Goal: Task Accomplishment & Management: Manage account settings

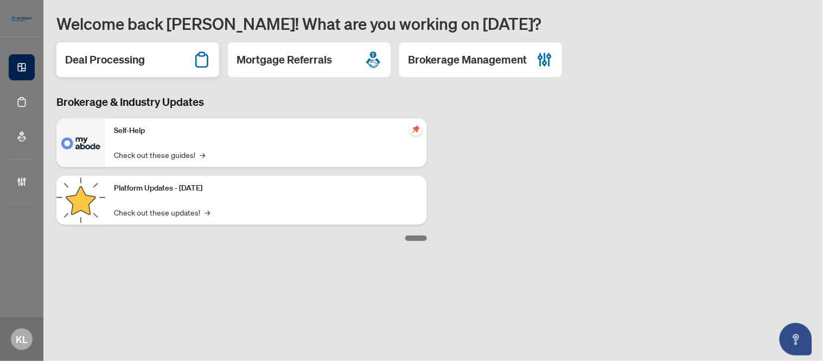
click at [172, 61] on div "Deal Processing" at bounding box center [137, 59] width 163 height 35
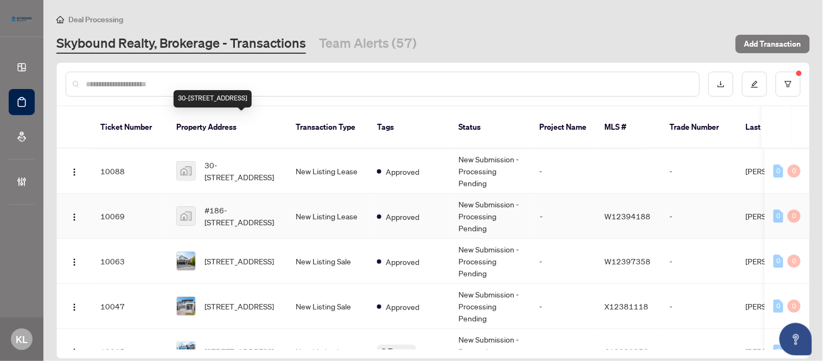
scroll to position [60, 0]
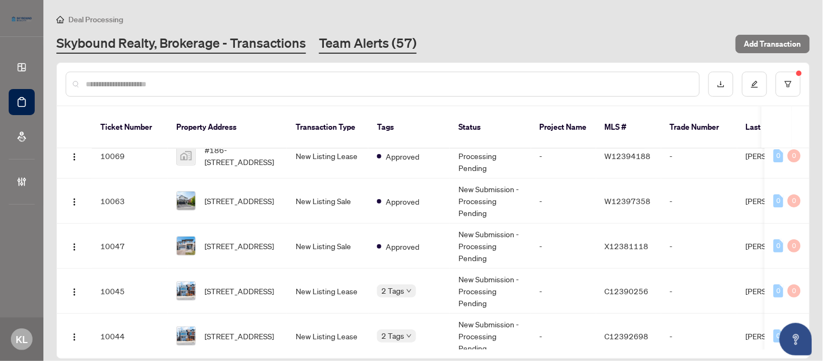
click at [350, 41] on link "Team Alerts (57)" at bounding box center [368, 44] width 98 height 20
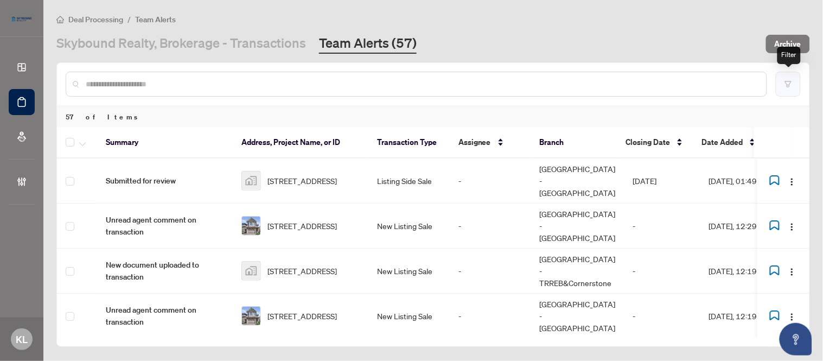
click at [792, 80] on icon "filter" at bounding box center [788, 84] width 8 height 8
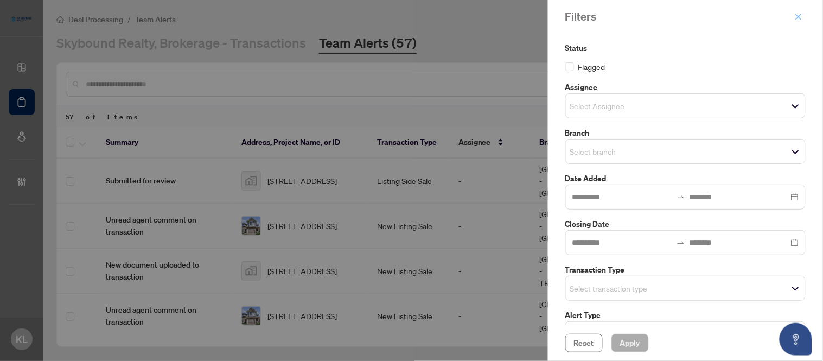
click at [797, 17] on icon "close" at bounding box center [799, 17] width 8 height 8
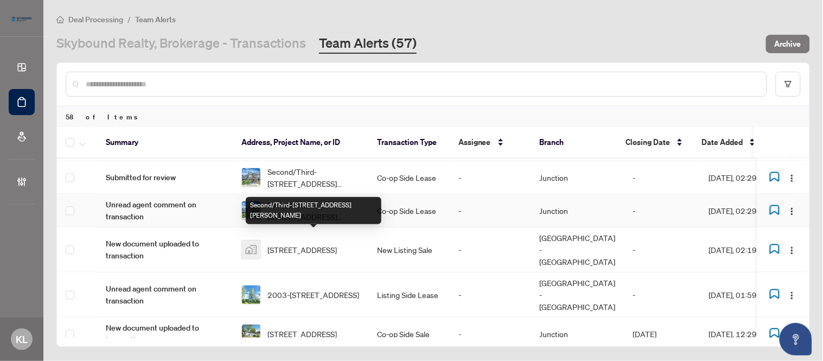
scroll to position [1743, 0]
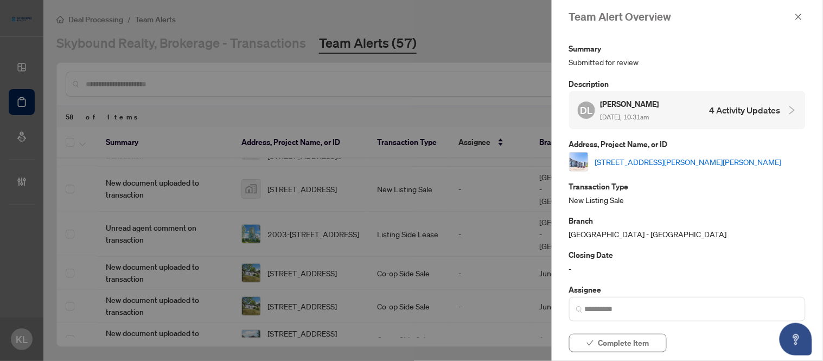
click at [669, 165] on link "112-33 Whitmer St, Milton, Ontario L9T 8P9, Canada" at bounding box center [688, 162] width 187 height 12
click at [799, 14] on icon "close" at bounding box center [799, 17] width 8 height 8
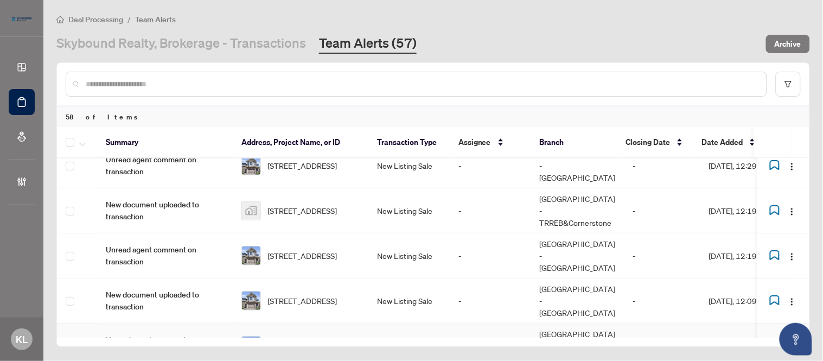
scroll to position [0, 0]
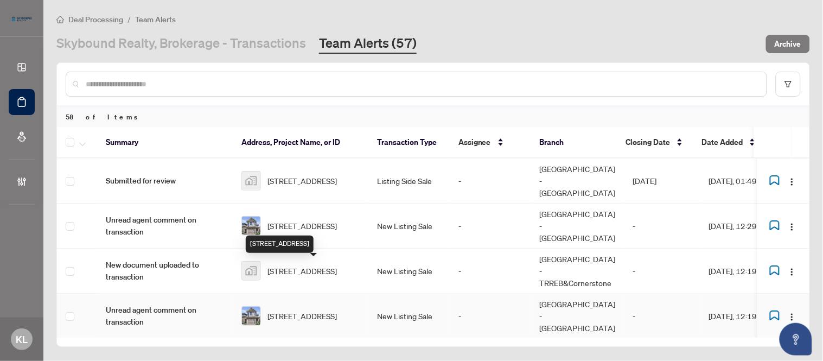
click at [296, 310] on span "121 Green Gate Blvd, Cambridge, Ontario N1T 0C4, Canada" at bounding box center [301, 316] width 69 height 12
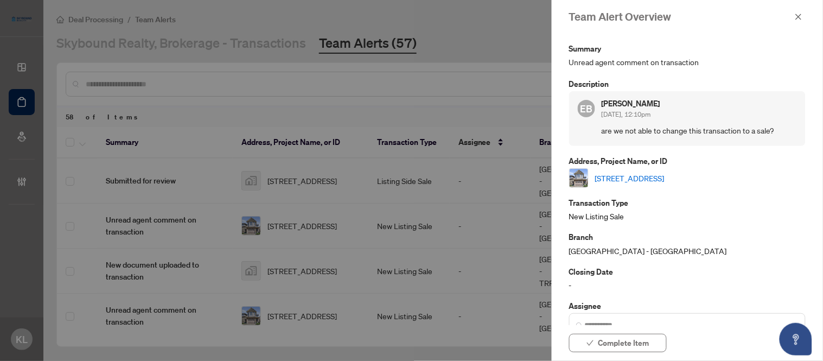
click at [658, 177] on link "121 Green Gate Blvd, Cambridge, Ontario N1T 0C4, Canada" at bounding box center [629, 178] width 69 height 12
click at [791, 14] on button "button" at bounding box center [798, 16] width 14 height 13
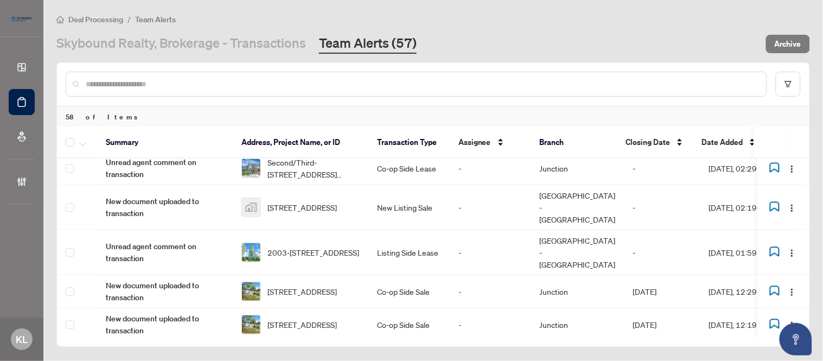
scroll to position [1743, 0]
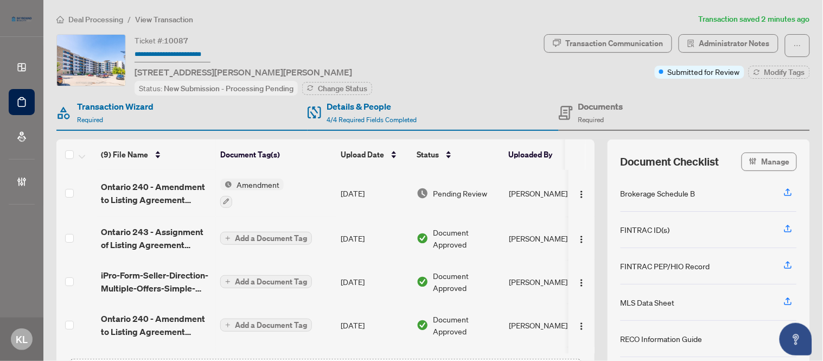
click at [256, 234] on span "Add a Document Tag" at bounding box center [271, 238] width 72 height 8
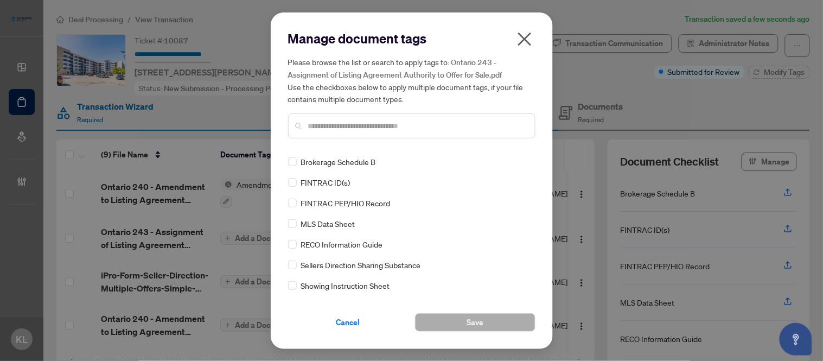
click at [372, 127] on input "text" at bounding box center [417, 126] width 218 height 12
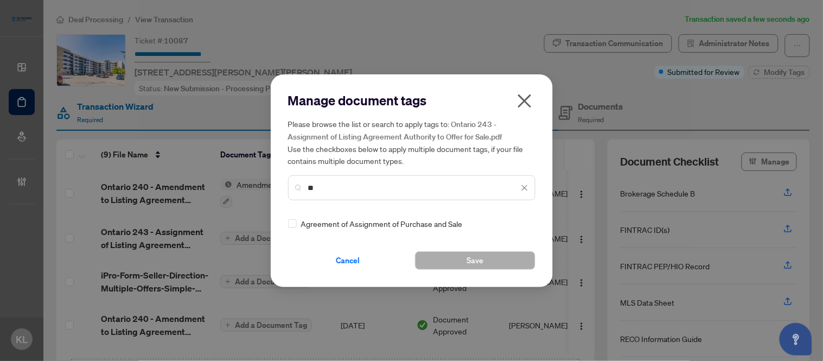
type input "*"
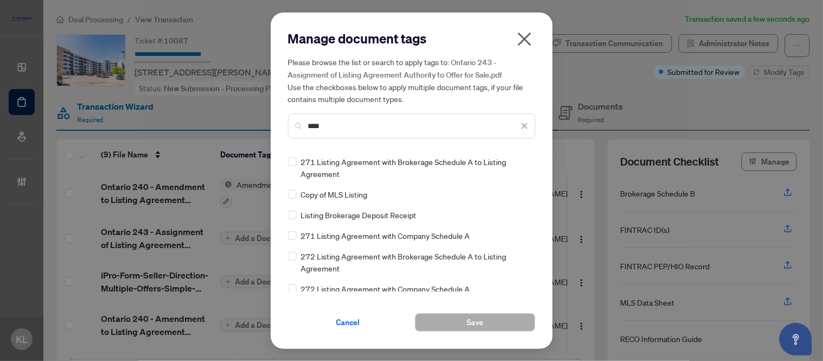
type input "****"
click at [522, 46] on icon "close" at bounding box center [524, 39] width 14 height 14
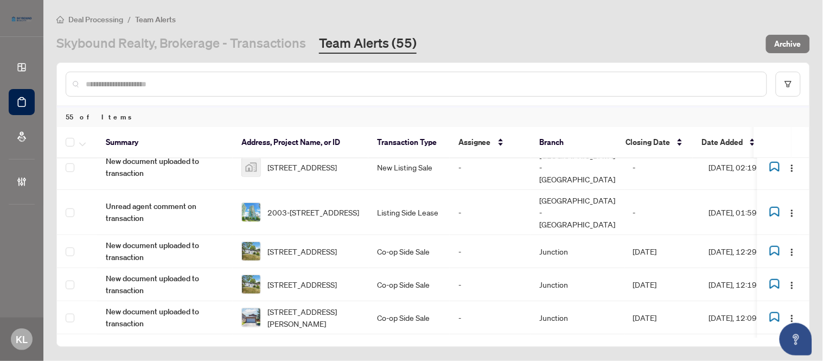
scroll to position [2336, 0]
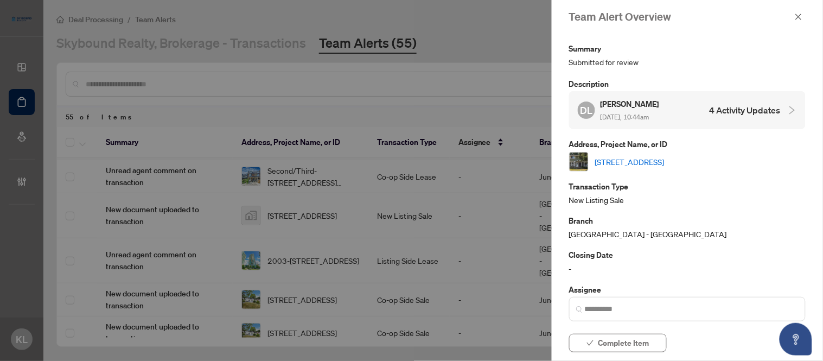
click at [645, 161] on link "[STREET_ADDRESS]" at bounding box center [629, 162] width 69 height 12
click at [796, 20] on span "button" at bounding box center [799, 16] width 8 height 17
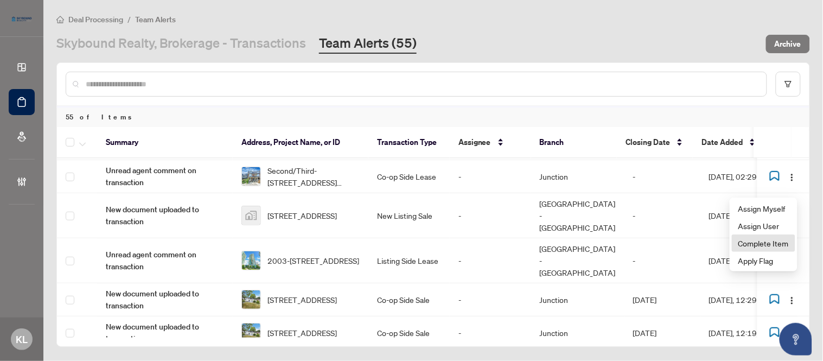
click at [756, 240] on span "Complete Item" at bounding box center [763, 243] width 50 height 12
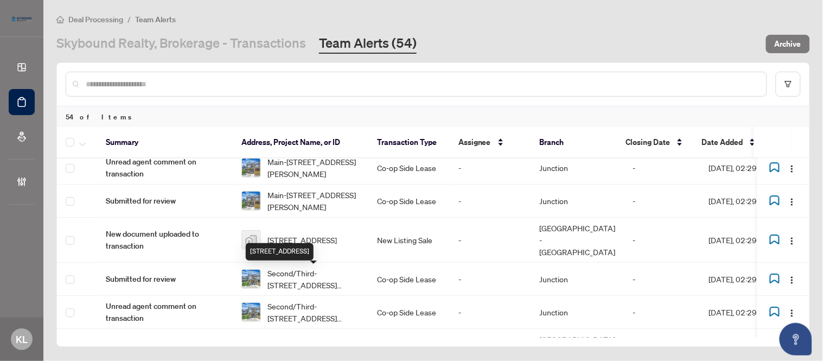
scroll to position [2157, 0]
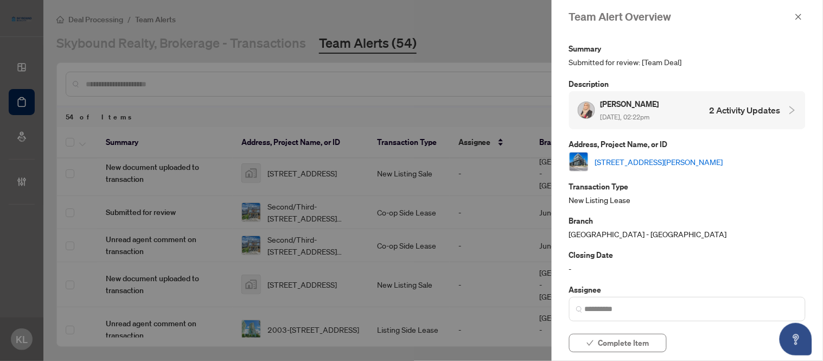
click at [673, 156] on link "[STREET_ADDRESS][PERSON_NAME]" at bounding box center [659, 162] width 128 height 12
click at [624, 346] on span "Complete Item" at bounding box center [623, 342] width 51 height 17
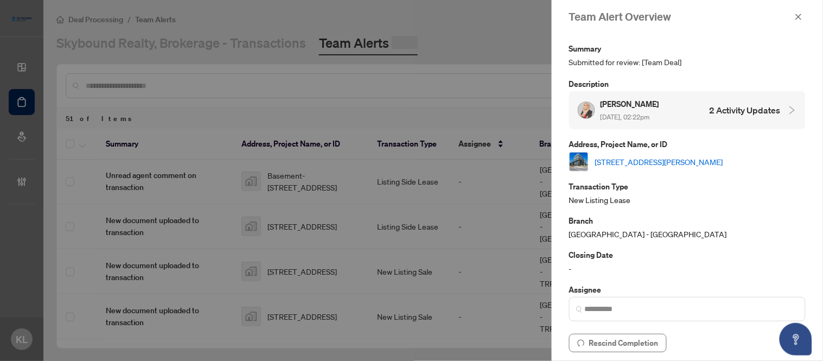
scroll to position [0, 0]
click at [796, 17] on icon "close" at bounding box center [799, 17] width 8 height 8
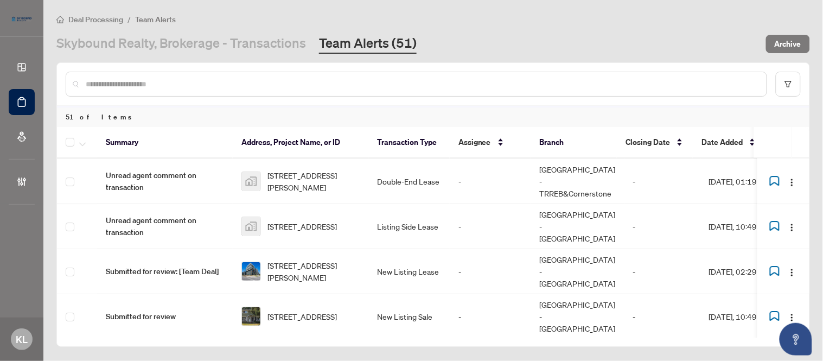
scroll to position [1031, 0]
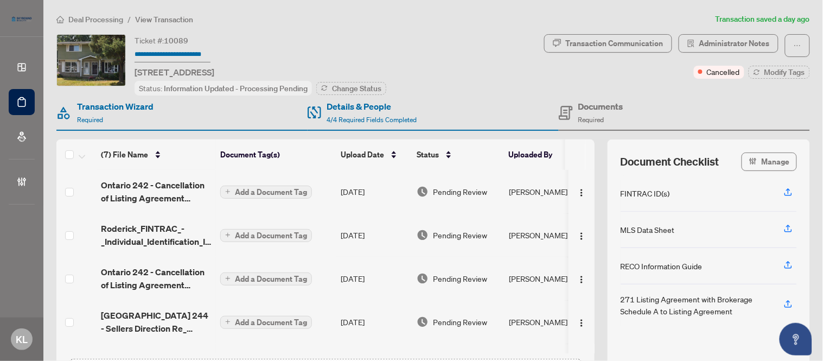
click at [260, 190] on span "Add a Document Tag" at bounding box center [271, 192] width 72 height 8
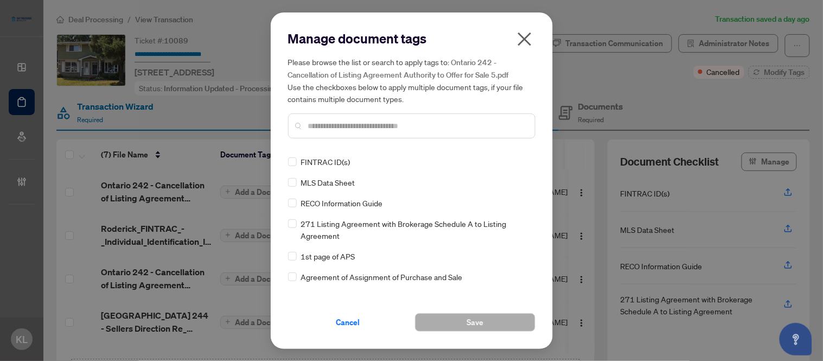
click at [359, 124] on input "text" at bounding box center [417, 126] width 218 height 12
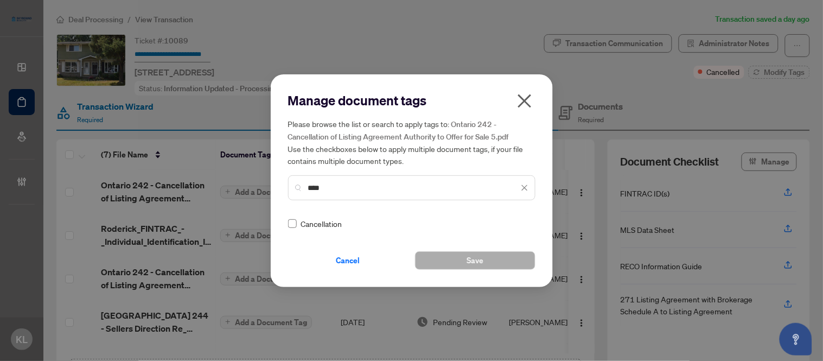
type input "****"
click at [293, 227] on label at bounding box center [292, 223] width 9 height 12
click at [468, 263] on span "Save" at bounding box center [474, 260] width 17 height 17
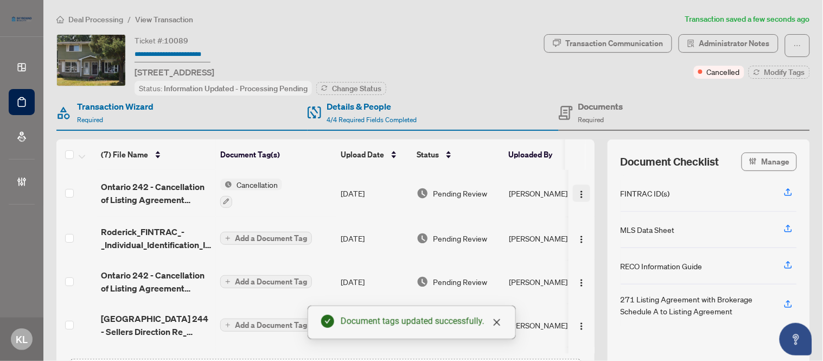
click at [577, 191] on img "button" at bounding box center [581, 194] width 9 height 9
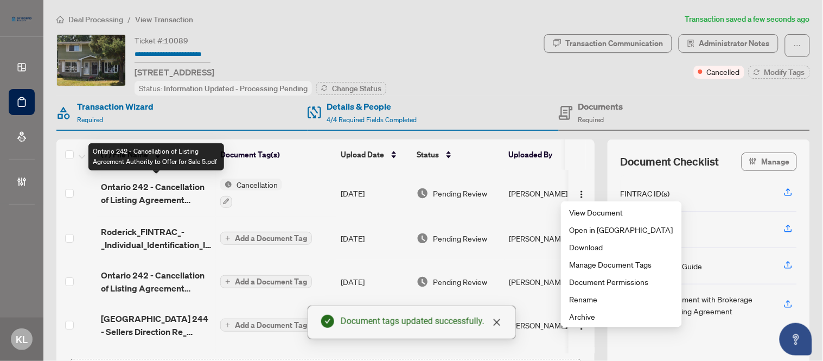
click at [169, 190] on span "Ontario 242 - Cancellation of Listing Agreement Authority to Offer for Sale 5.p…" at bounding box center [156, 193] width 111 height 26
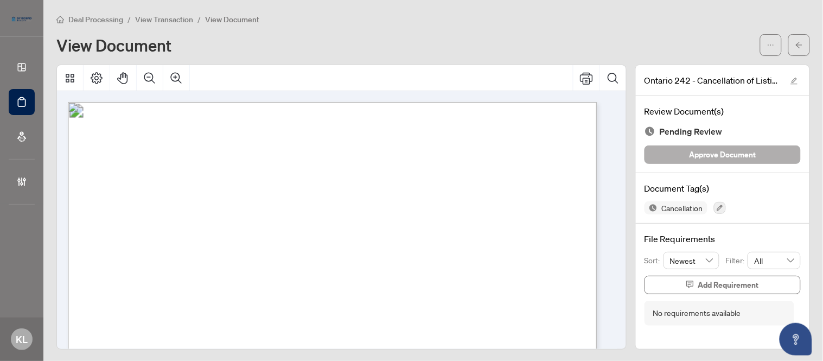
click at [718, 154] on span "Approve Document" at bounding box center [722, 154] width 67 height 17
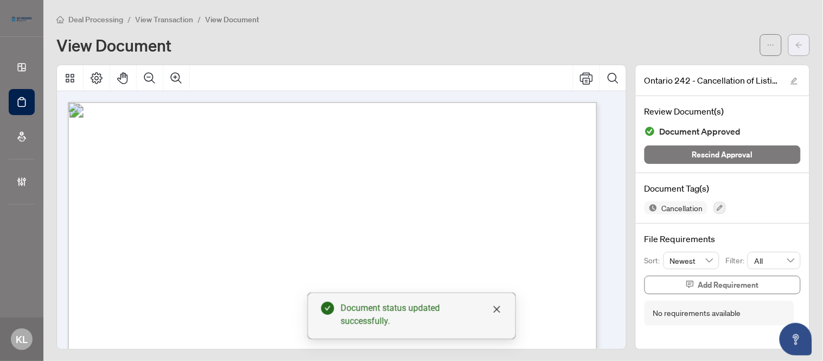
click at [795, 48] on span "button" at bounding box center [799, 44] width 8 height 17
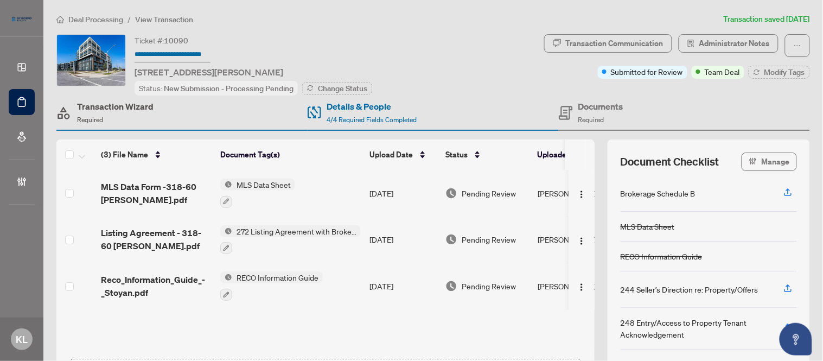
click at [100, 110] on h4 "Transaction Wizard" at bounding box center [115, 106] width 76 height 13
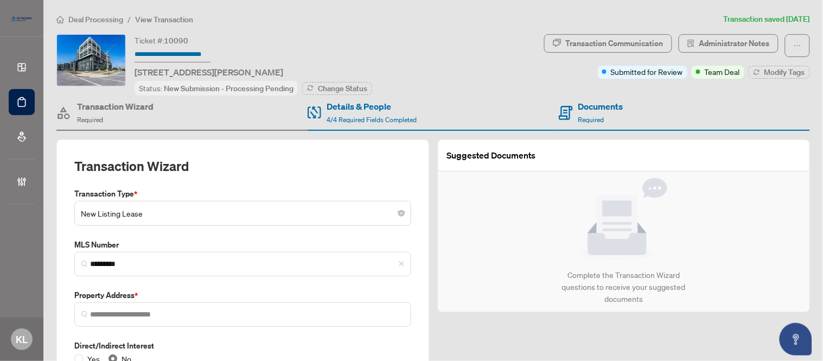
type input "**********"
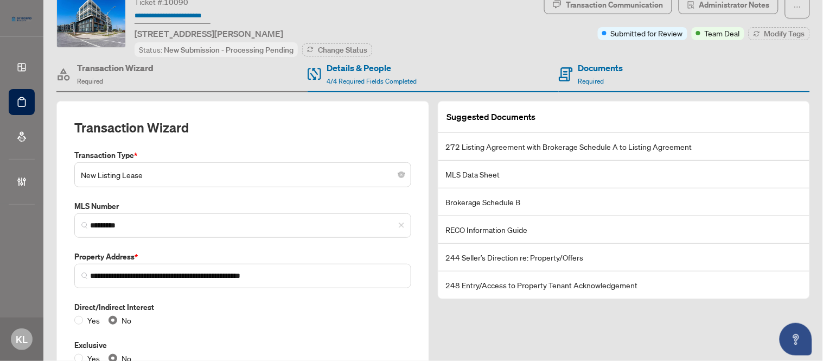
scroll to position [99, 0]
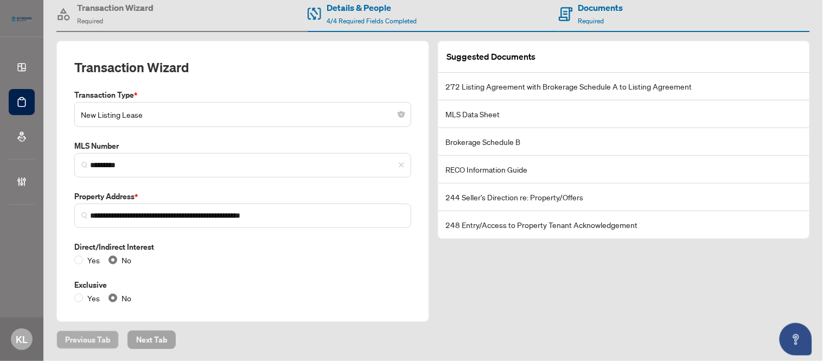
click at [142, 344] on span "Next Tab" at bounding box center [151, 339] width 31 height 17
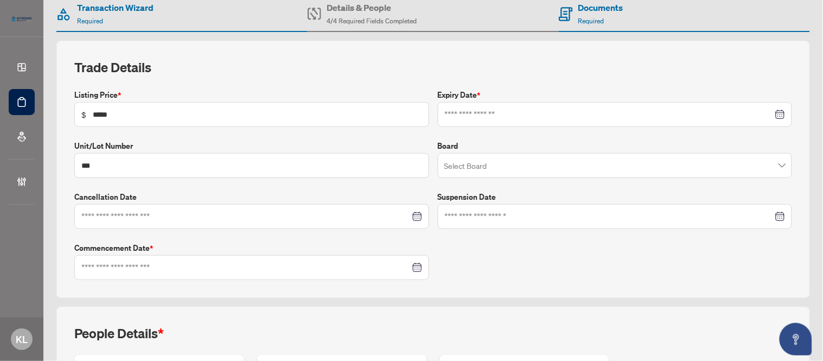
type input "**********"
click at [510, 155] on input "search" at bounding box center [610, 167] width 332 height 24
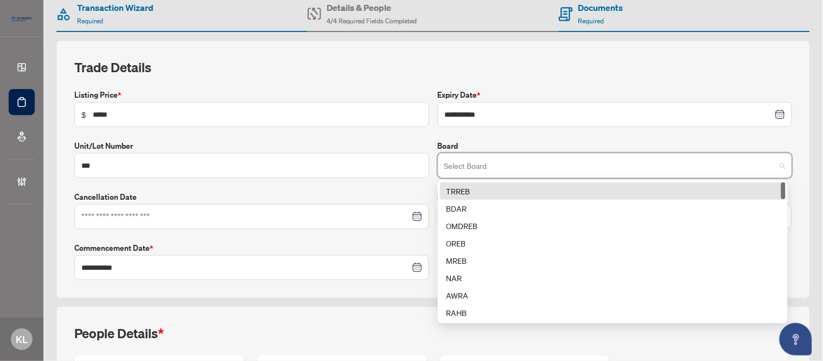
click at [459, 187] on div "TRREB" at bounding box center [612, 191] width 332 height 12
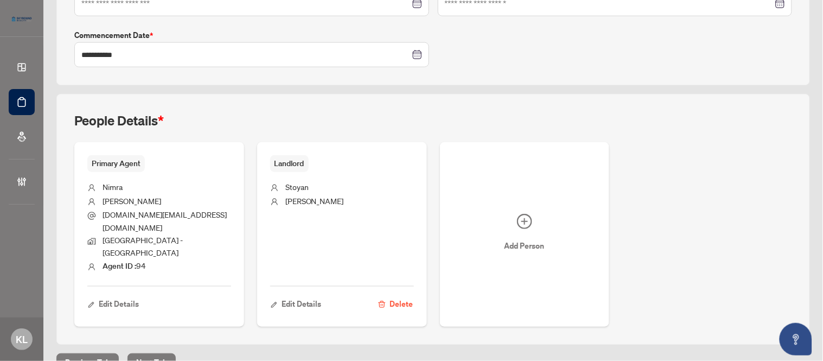
scroll to position [312, 0]
click at [143, 353] on span "Next Tab" at bounding box center [151, 361] width 31 height 17
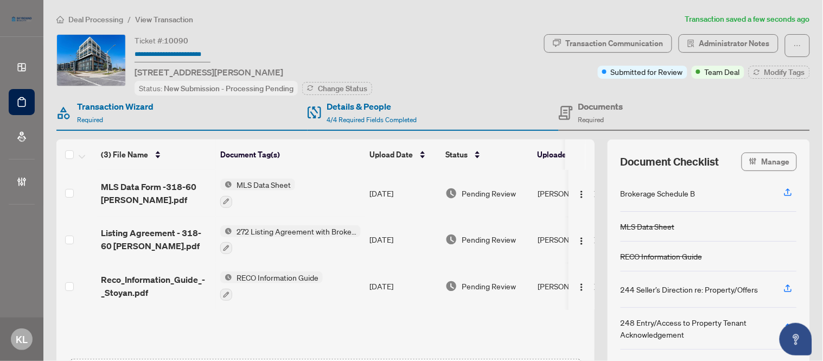
click at [137, 195] on span "MLS Data Form -318-60 [PERSON_NAME].pdf" at bounding box center [156, 193] width 111 height 26
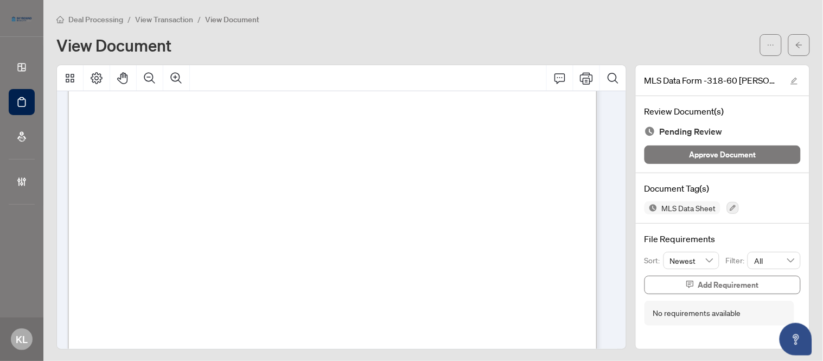
scroll to position [7895, 0]
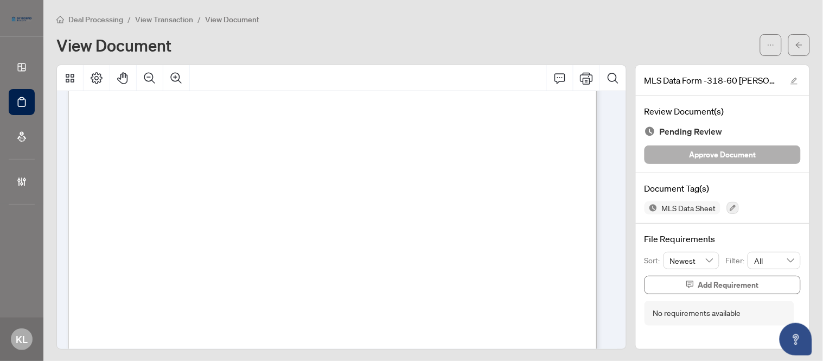
click at [658, 158] on button "Approve Document" at bounding box center [722, 154] width 156 height 18
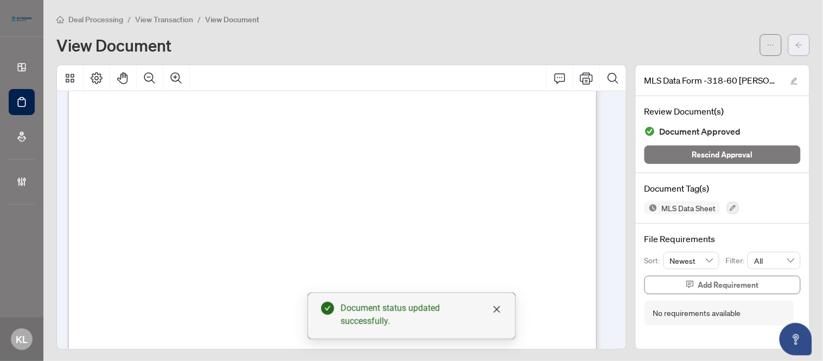
click at [795, 52] on span "button" at bounding box center [799, 44] width 8 height 17
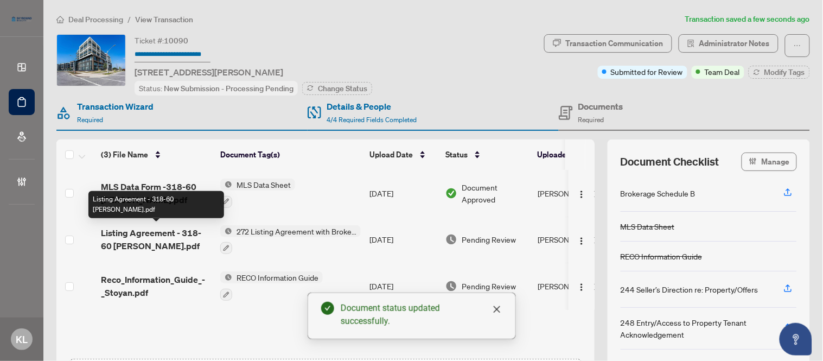
click at [172, 240] on span "Listing Agreement - 318-60 George Butchart.pdf" at bounding box center [156, 239] width 111 height 26
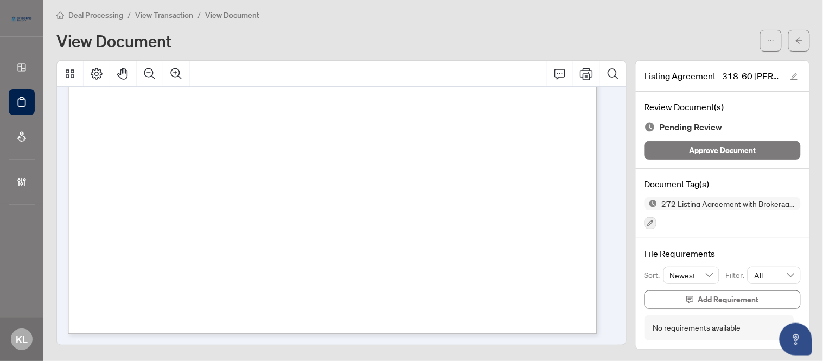
scroll to position [6, 0]
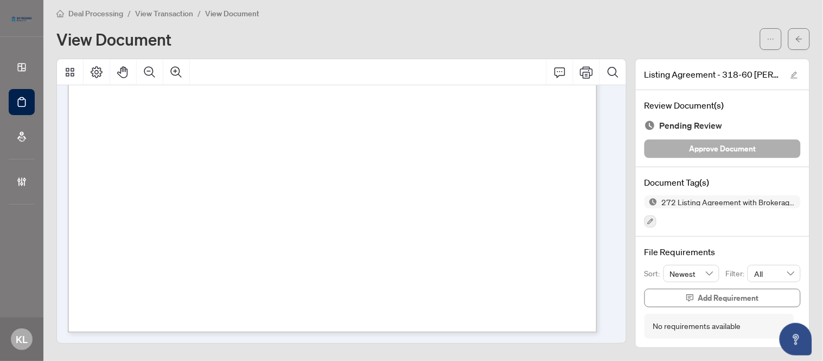
click at [644, 150] on button "Approve Document" at bounding box center [722, 148] width 156 height 18
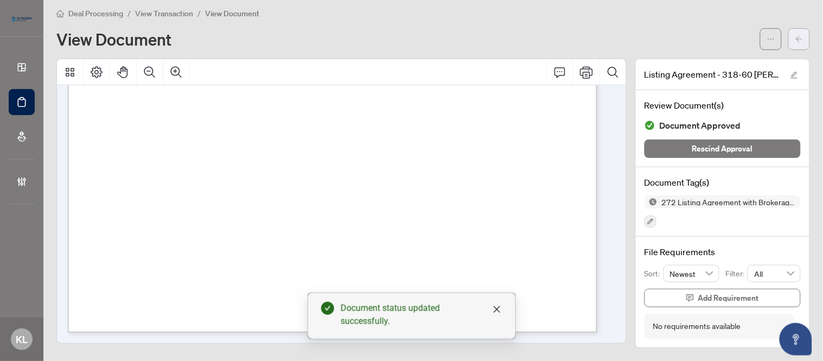
click at [795, 43] on span "button" at bounding box center [799, 38] width 8 height 17
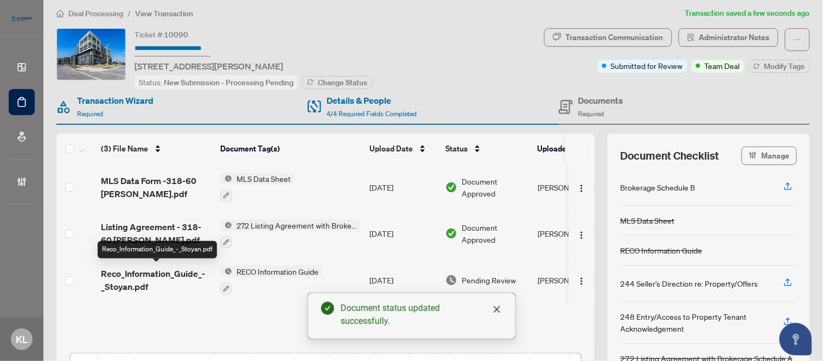
click at [121, 273] on span "Reco_Information_Guide_-_Stoyan.pdf" at bounding box center [156, 280] width 111 height 26
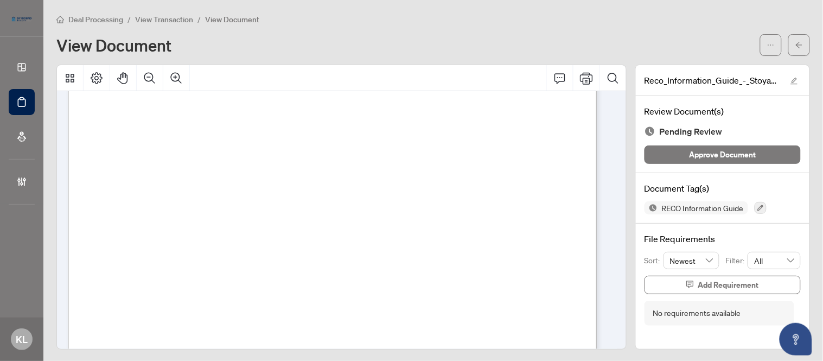
scroll to position [8875, 0]
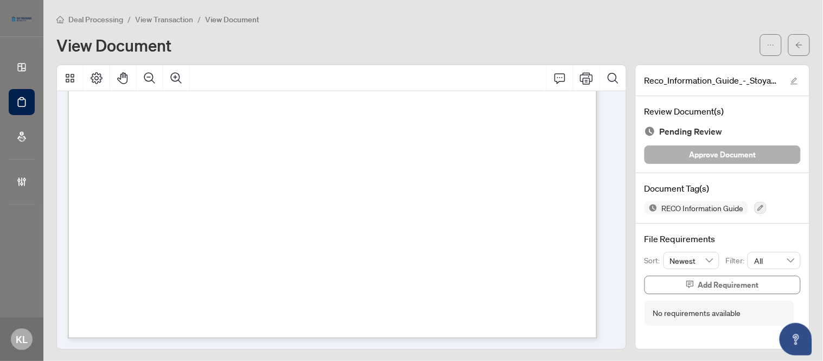
click at [644, 155] on button "Approve Document" at bounding box center [722, 154] width 156 height 18
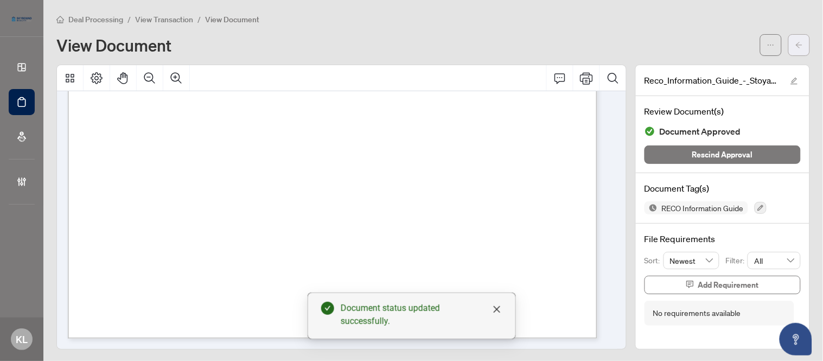
click at [795, 49] on span "button" at bounding box center [799, 44] width 8 height 17
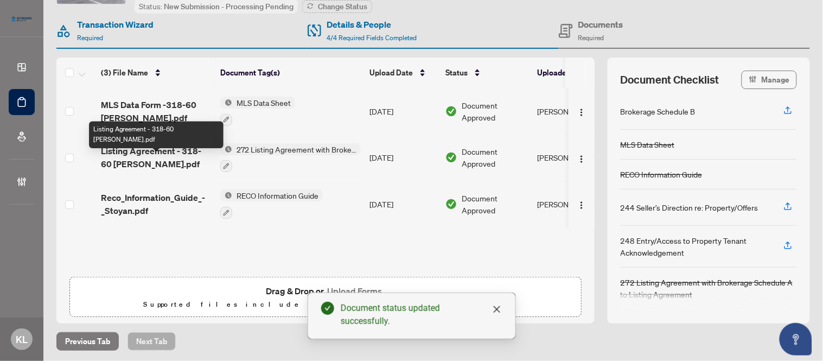
scroll to position [84, 0]
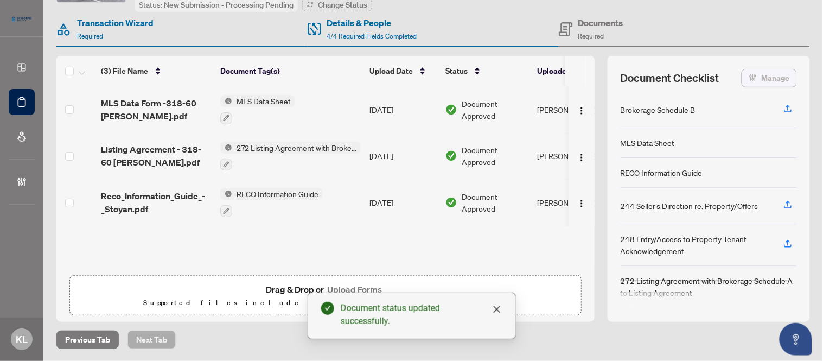
click at [749, 80] on span "button" at bounding box center [753, 77] width 9 height 17
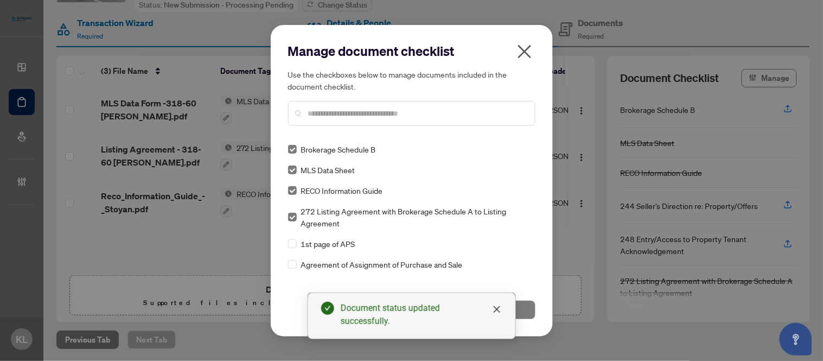
scroll to position [0, 0]
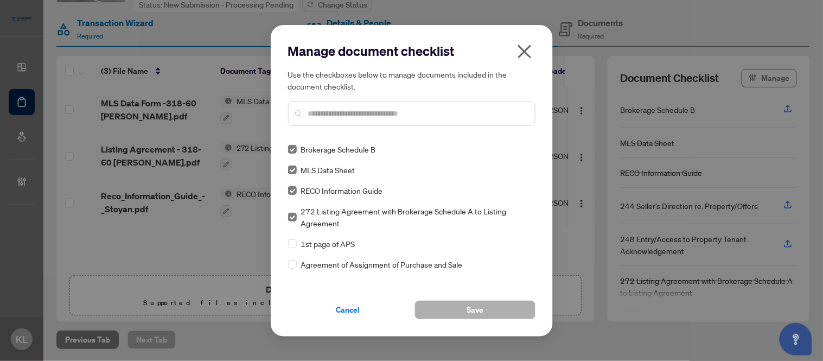
click at [457, 309] on button "Save" at bounding box center [475, 309] width 120 height 18
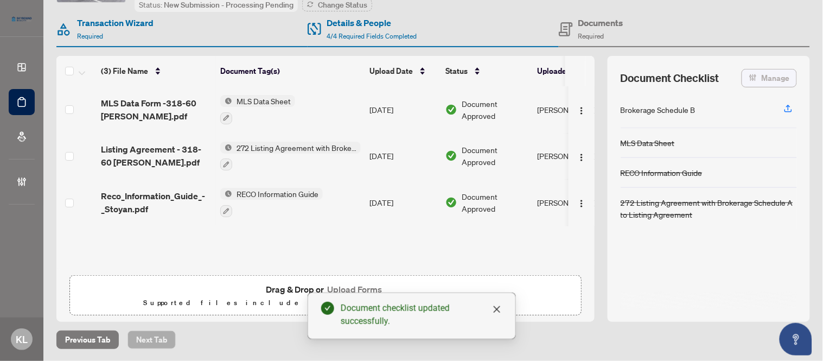
click at [762, 72] on span "Manage" at bounding box center [776, 77] width 28 height 17
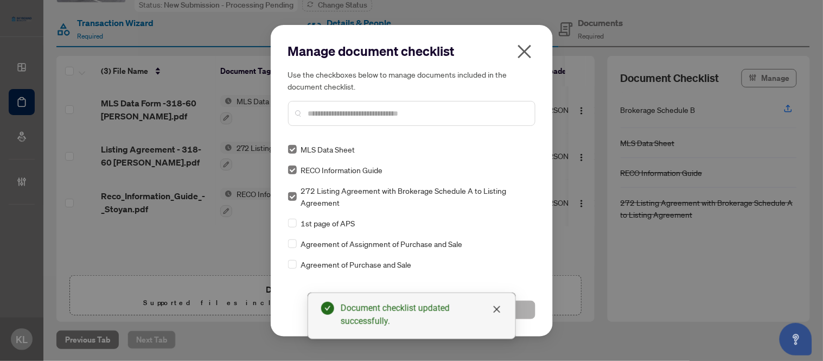
click at [523, 315] on button "Save" at bounding box center [475, 309] width 120 height 18
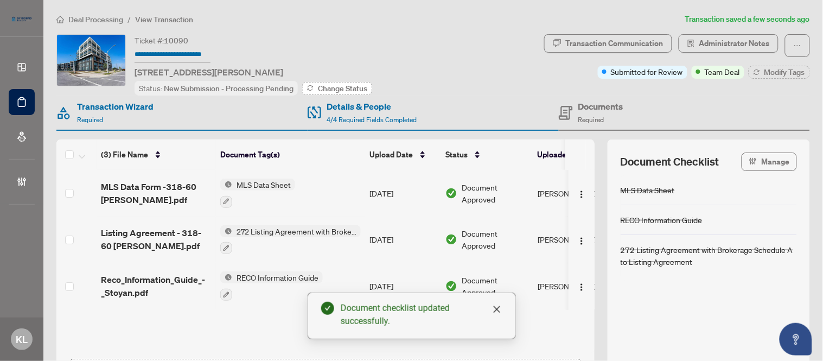
click at [316, 88] on button "Change Status" at bounding box center [337, 88] width 70 height 13
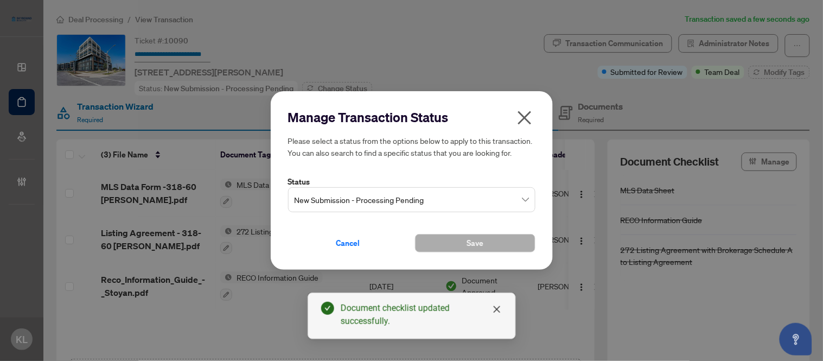
click at [331, 210] on span "New Submission - Processing Pending" at bounding box center [412, 199] width 234 height 21
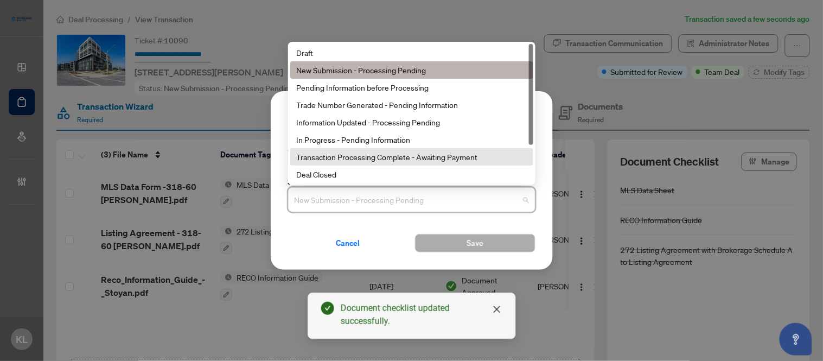
click at [363, 163] on div "Transaction Processing Complete - Awaiting Payment" at bounding box center [412, 157] width 230 height 12
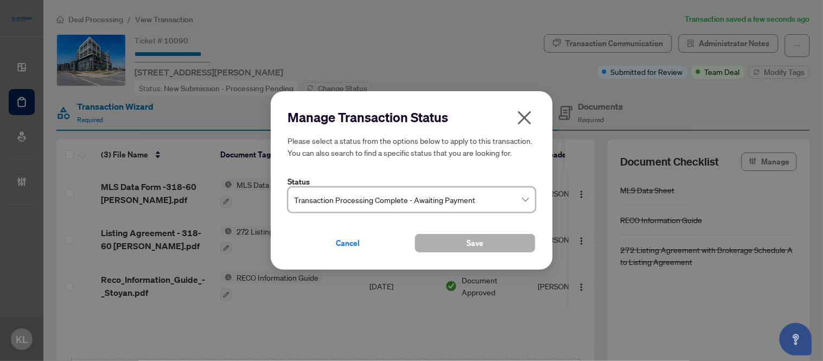
click at [440, 246] on button "Save" at bounding box center [475, 243] width 120 height 18
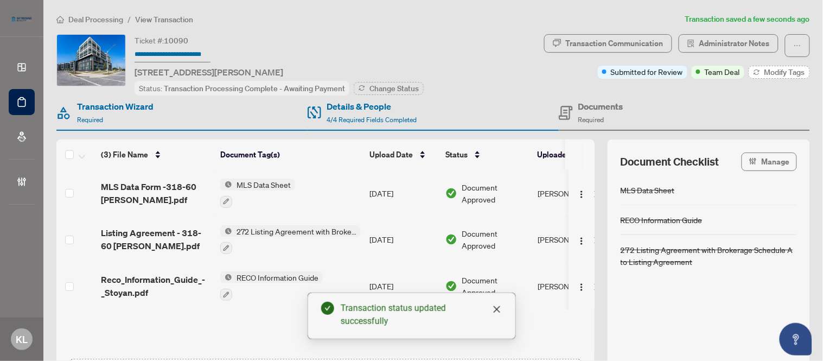
click at [772, 71] on span "Modify Tags" at bounding box center [784, 72] width 41 height 8
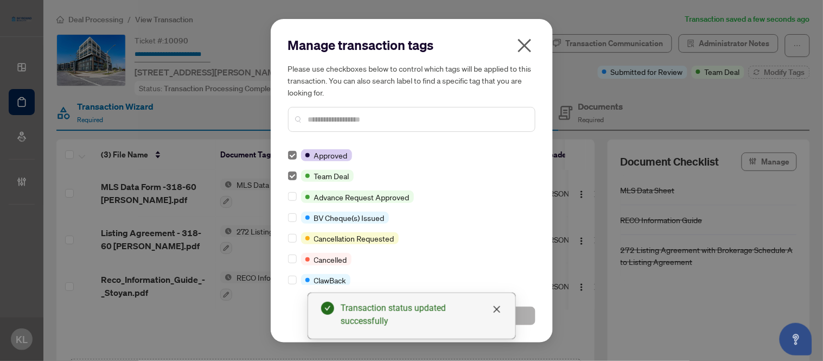
click at [522, 310] on button "Save" at bounding box center [475, 315] width 120 height 18
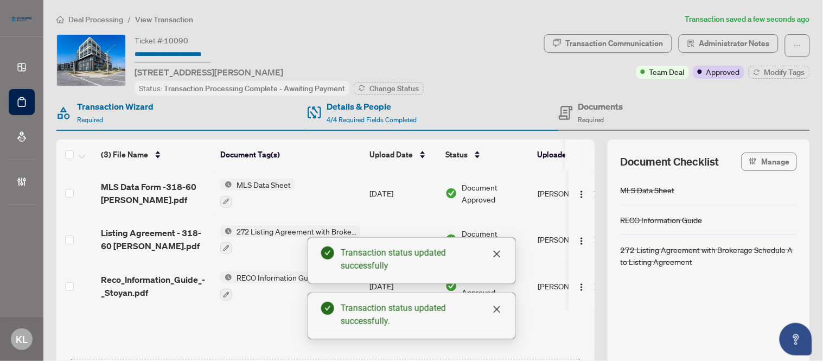
click at [521, 72] on div "Ticket #: 10090 318-60 George Butchart Dr, Toronto, Ontario M3K 0E1, Canada Sta…" at bounding box center [297, 64] width 483 height 61
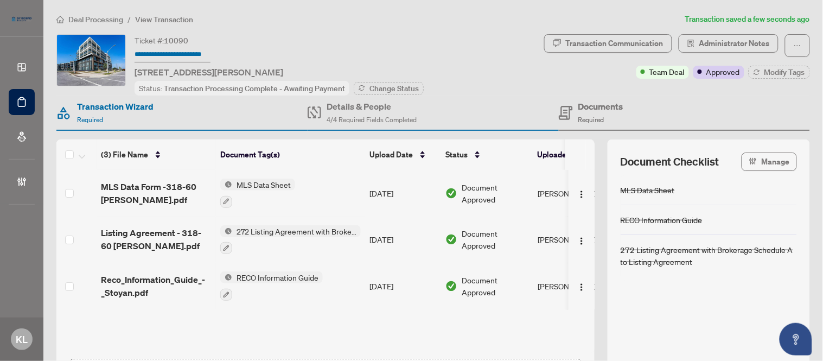
click at [510, 95] on div "Details & People 4/4 Required Fields Completed" at bounding box center [433, 112] width 251 height 35
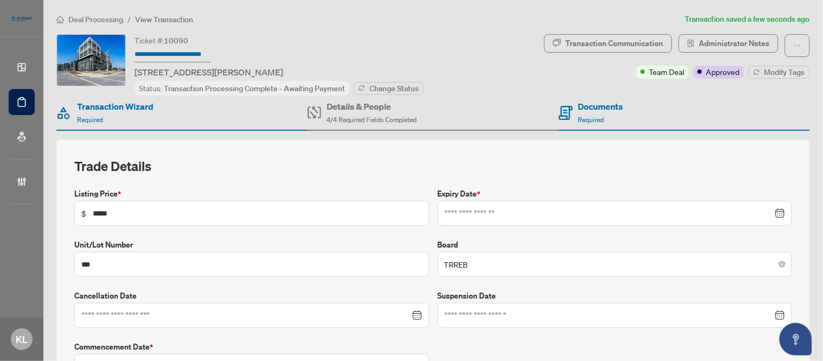
type input "**********"
click at [171, 112] on div "Transaction Wizard Required" at bounding box center [181, 112] width 251 height 35
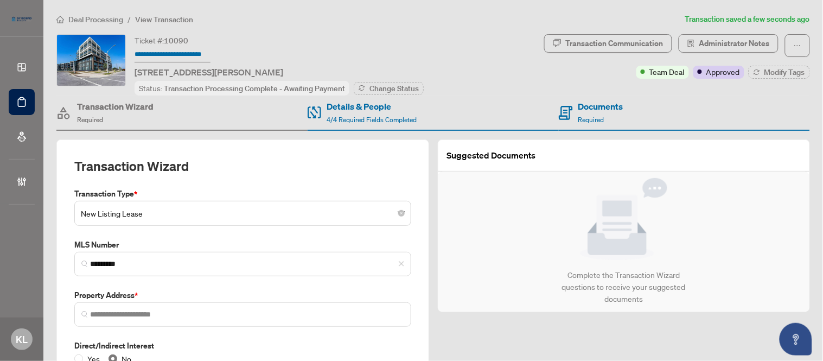
type input "**********"
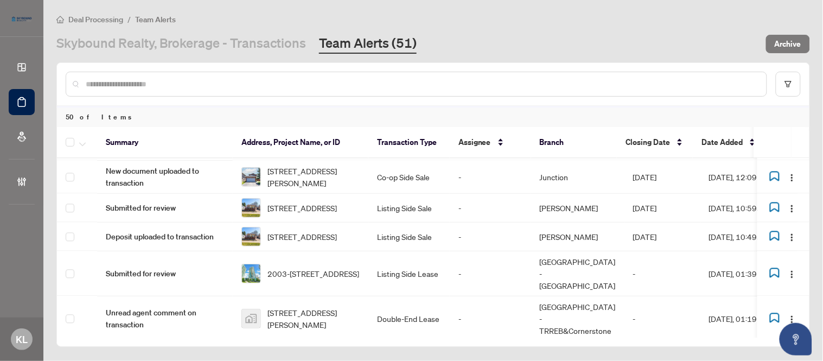
scroll to position [1809, 0]
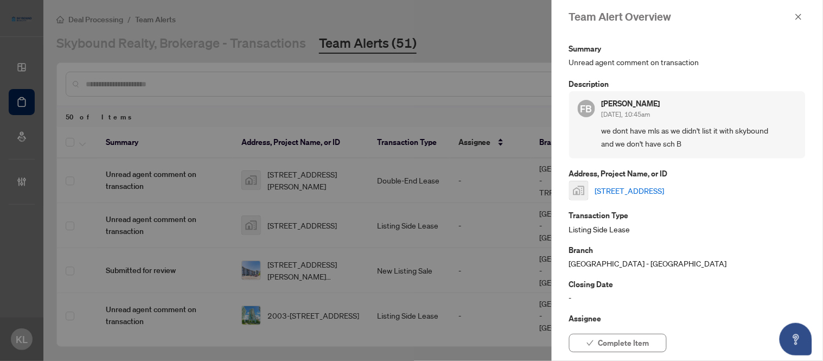
click at [622, 187] on link "527-3009 Novar Road, Mississauga, ON, Canada" at bounding box center [629, 190] width 69 height 12
click at [586, 348] on button "Complete Item" at bounding box center [618, 343] width 98 height 18
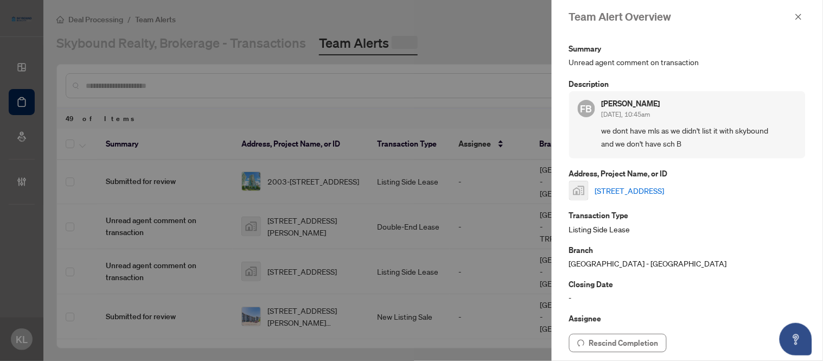
scroll to position [0, 0]
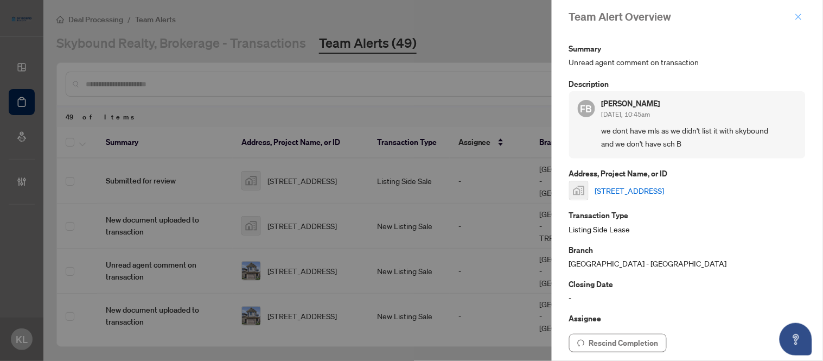
click at [799, 20] on icon "close" at bounding box center [799, 17] width 8 height 8
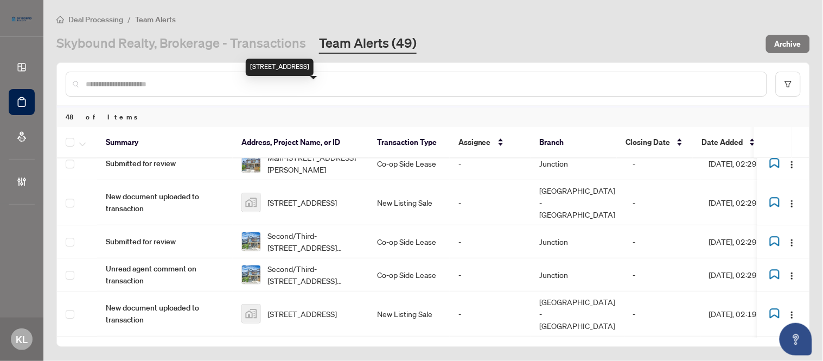
scroll to position [1792, 0]
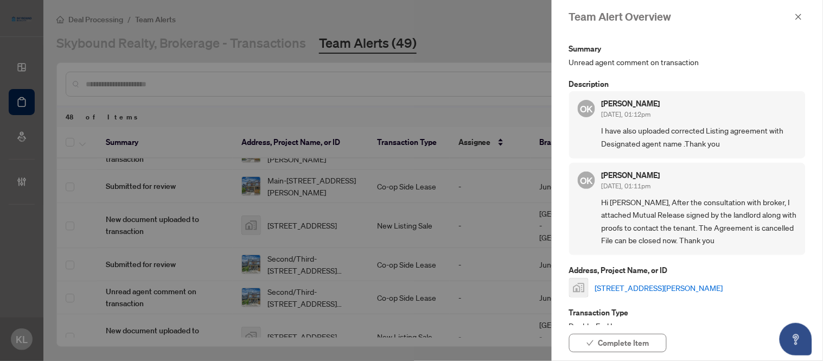
click at [676, 288] on link "6817 Freeman St, Niagara Falls, ON, Canada" at bounding box center [659, 288] width 128 height 12
click at [623, 336] on span "Complete Item" at bounding box center [623, 342] width 51 height 17
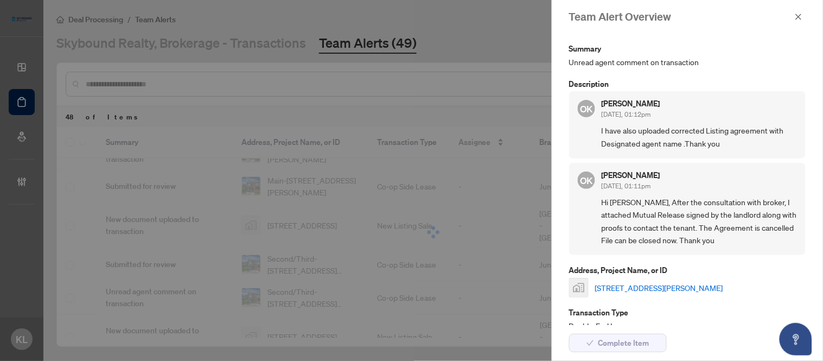
scroll to position [0, 0]
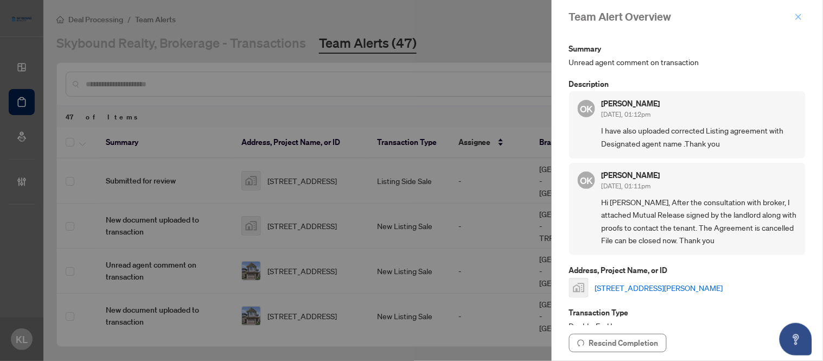
click at [795, 15] on icon "close" at bounding box center [799, 17] width 8 height 8
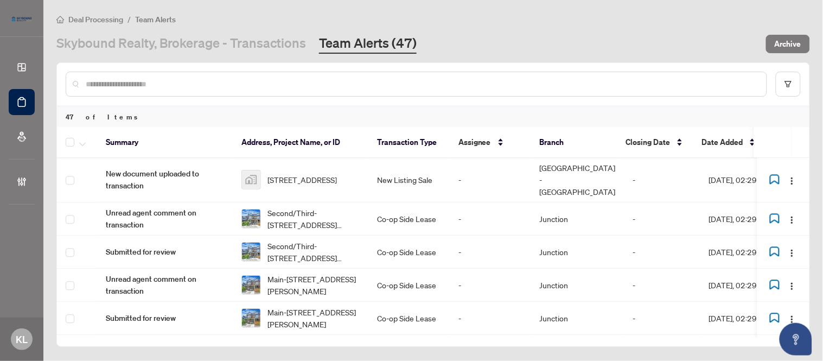
scroll to position [1792, 0]
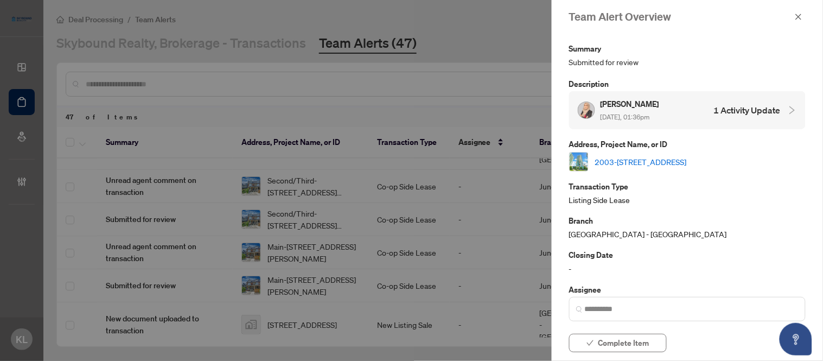
click at [636, 159] on link "2003-215 Sherway Gardens Rd, Toronto, Ontario M9C 0A4, Canada" at bounding box center [641, 162] width 92 height 12
click at [608, 340] on span "Complete Item" at bounding box center [623, 342] width 51 height 17
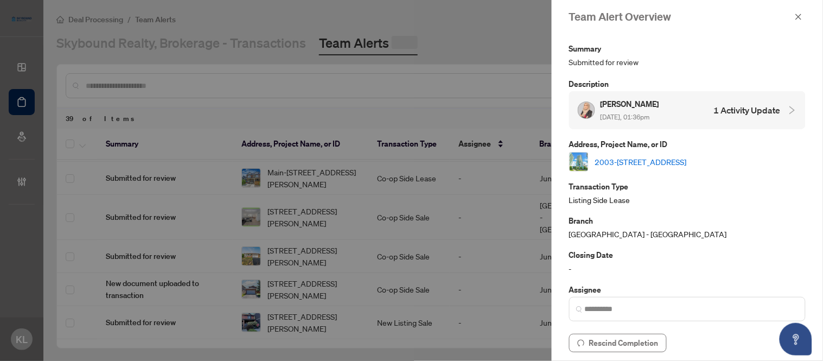
scroll to position [0, 0]
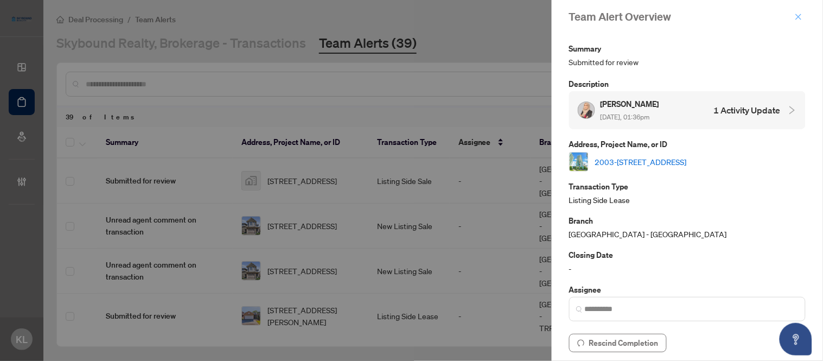
click at [795, 17] on icon "close" at bounding box center [799, 17] width 8 height 8
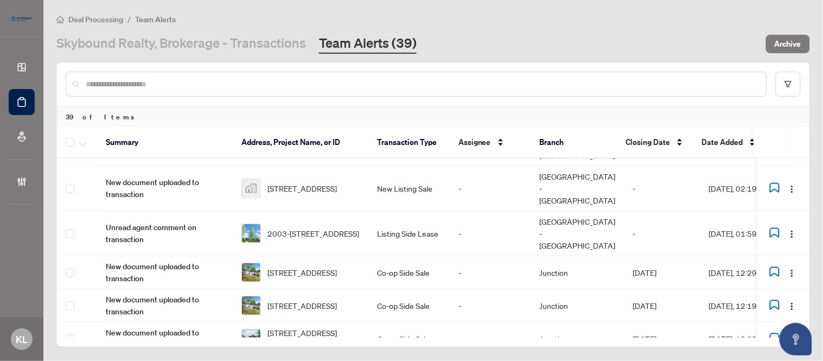
scroll to position [1560, 0]
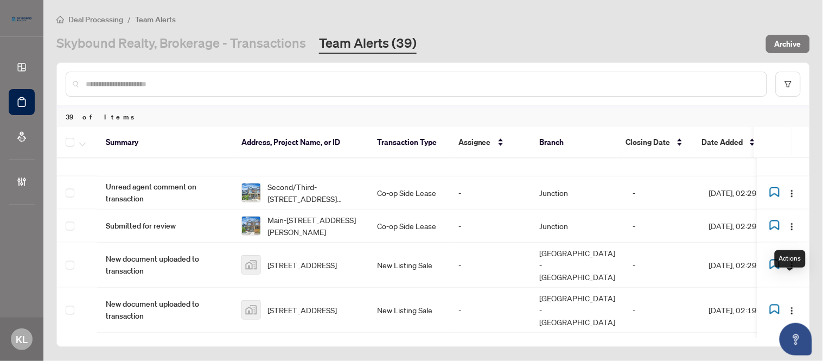
click at [758, 247] on span "Complete Item" at bounding box center [763, 244] width 50 height 12
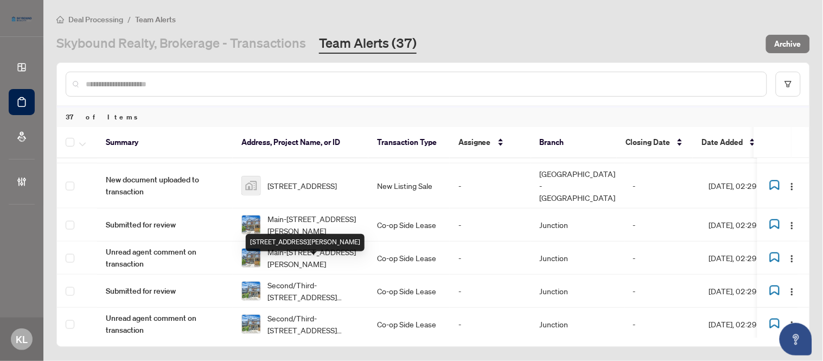
scroll to position [1445, 0]
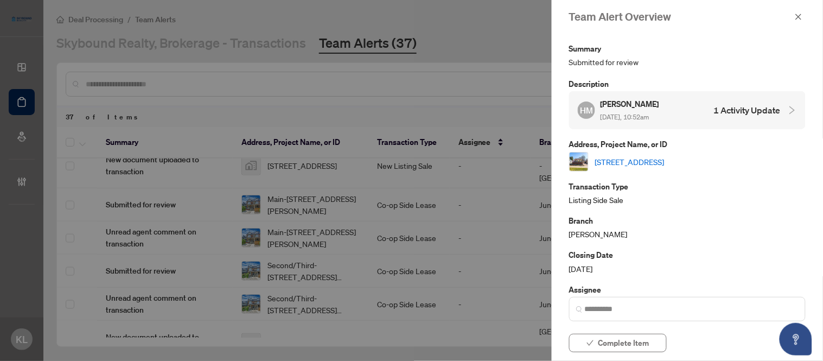
click at [645, 162] on link "5-5 Westbourne Ave, Toronto, Ontario M1L 2X8, Canada" at bounding box center [629, 162] width 69 height 12
click at [795, 13] on icon "close" at bounding box center [799, 17] width 8 height 8
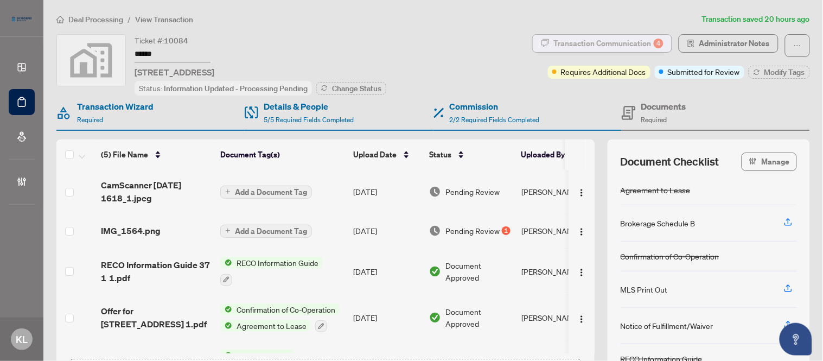
click at [625, 40] on div "Transaction Communication 4" at bounding box center [609, 43] width 110 height 17
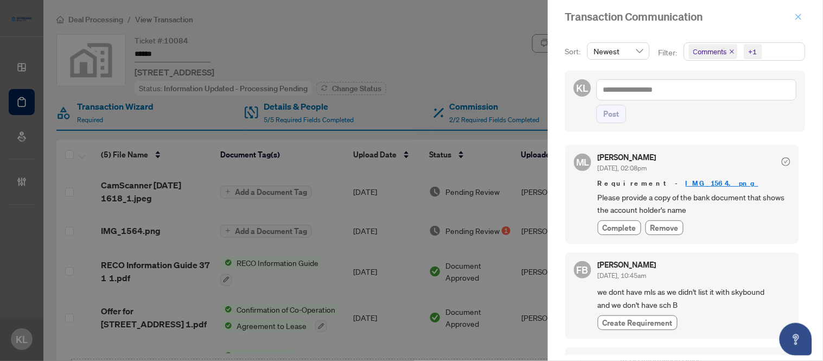
click at [795, 21] on span "button" at bounding box center [799, 16] width 8 height 17
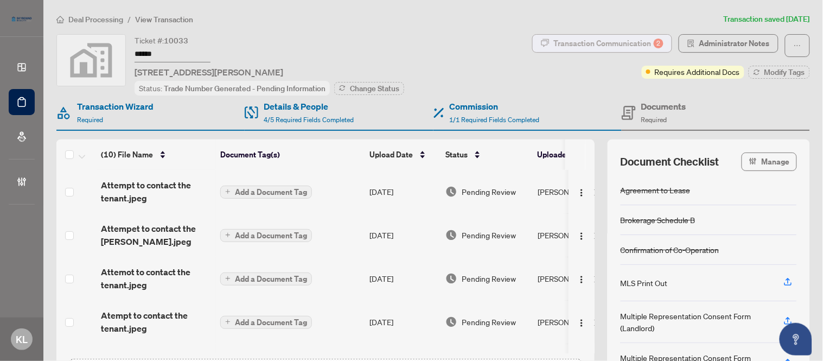
click at [609, 48] on div "Transaction Communication 2" at bounding box center [609, 43] width 110 height 17
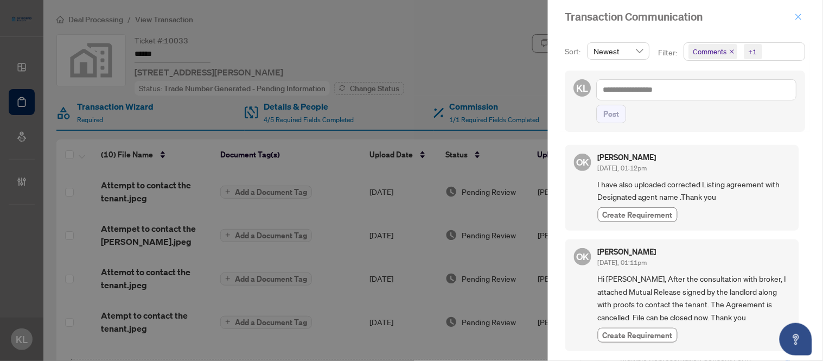
click at [797, 14] on icon "close" at bounding box center [799, 17] width 6 height 6
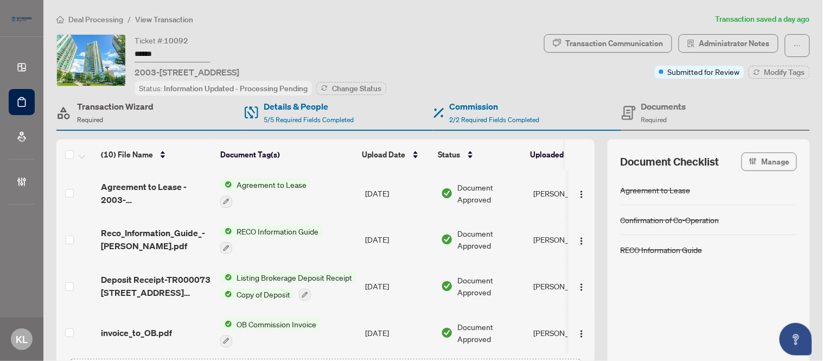
click at [112, 105] on h4 "Transaction Wizard" at bounding box center [115, 106] width 76 height 13
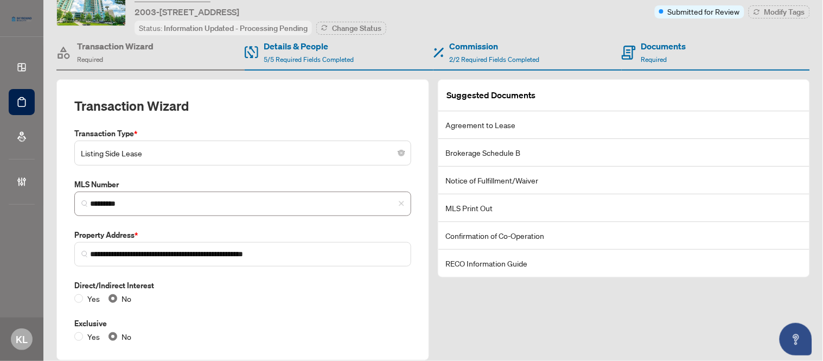
scroll to position [99, 0]
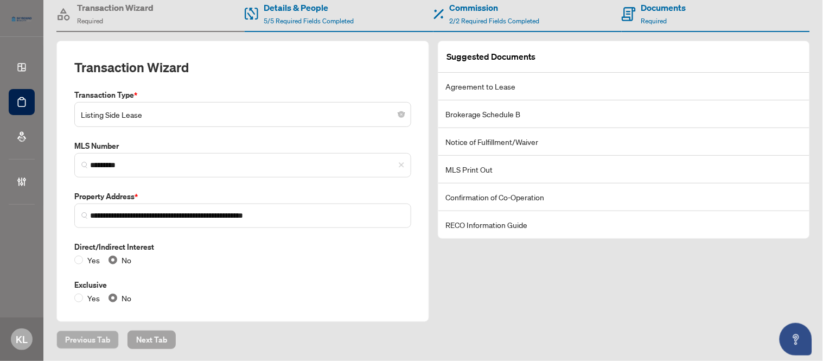
click at [140, 332] on span "Next Tab" at bounding box center [151, 339] width 31 height 17
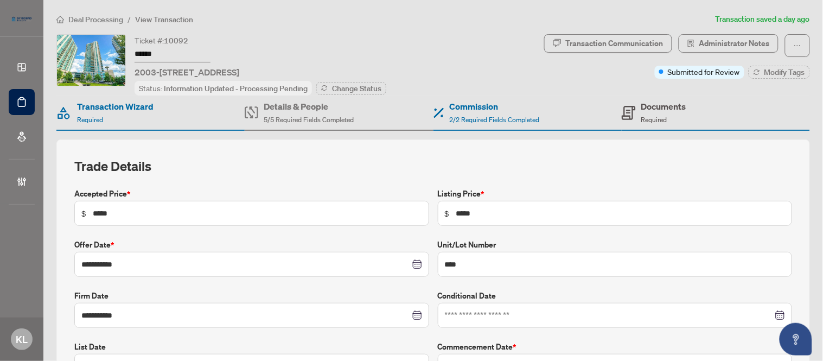
click at [642, 118] on span "Required" at bounding box center [654, 120] width 26 height 8
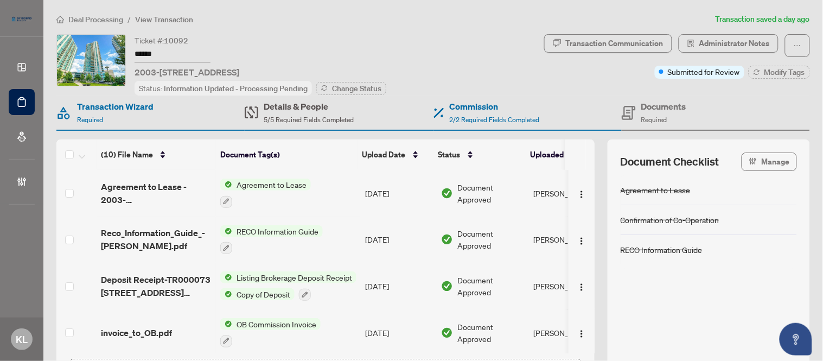
click at [304, 111] on h4 "Details & People" at bounding box center [309, 106] width 90 height 13
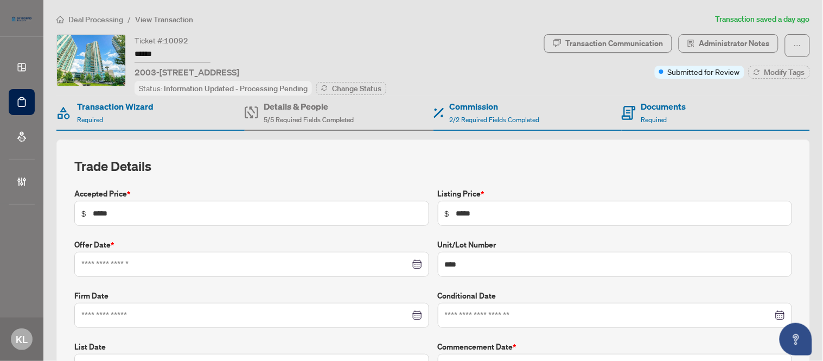
type input "**********"
drag, startPoint x: 648, startPoint y: 113, endPoint x: 634, endPoint y: 114, distance: 14.1
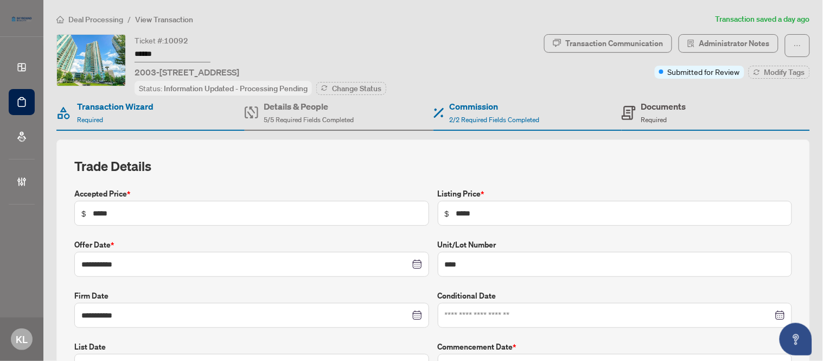
click at [648, 114] on div "Documents Required" at bounding box center [663, 112] width 45 height 25
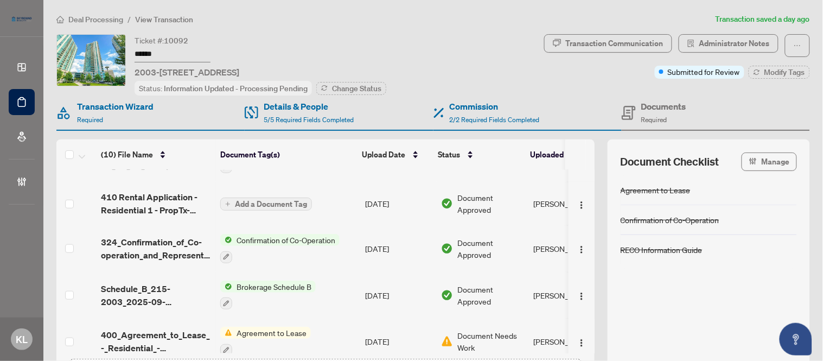
scroll to position [274, 0]
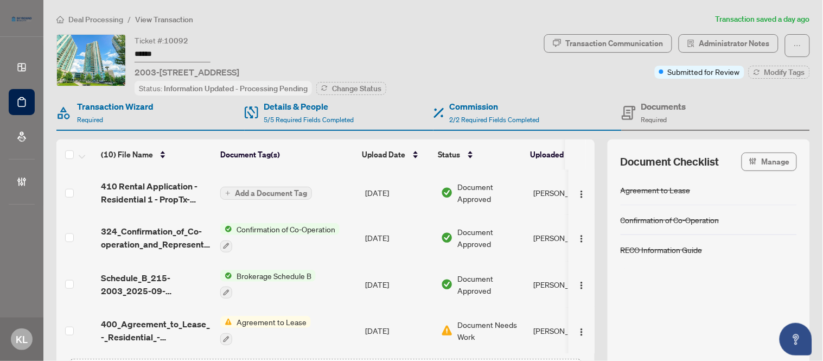
click at [461, 321] on span "Document Needs Work" at bounding box center [490, 330] width 67 height 24
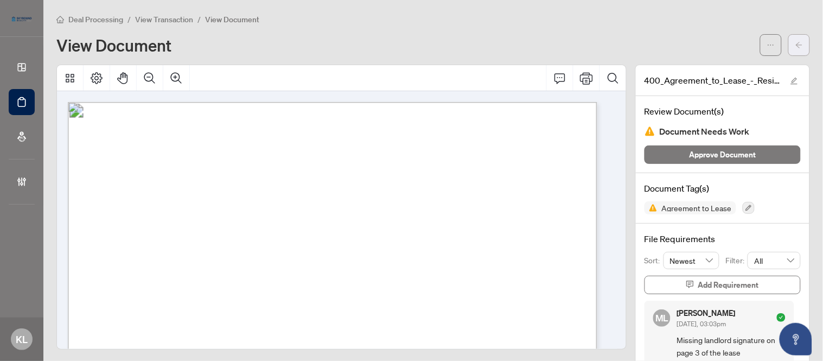
click at [795, 43] on icon "arrow-left" at bounding box center [799, 45] width 8 height 8
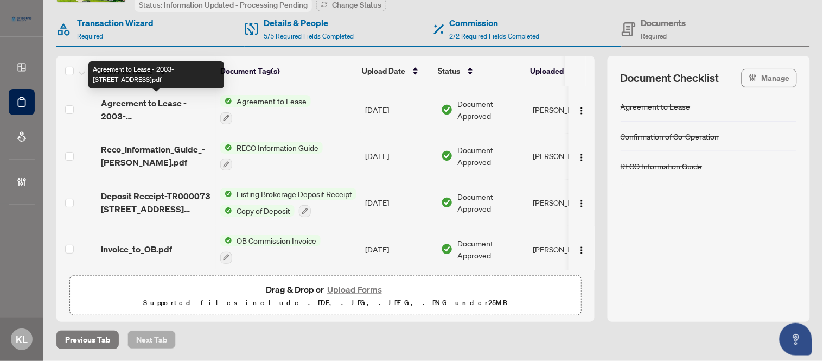
click at [156, 106] on span "Agreement to Lease - 2003-215 Sherway Gardens Rd.pdf" at bounding box center [156, 110] width 111 height 26
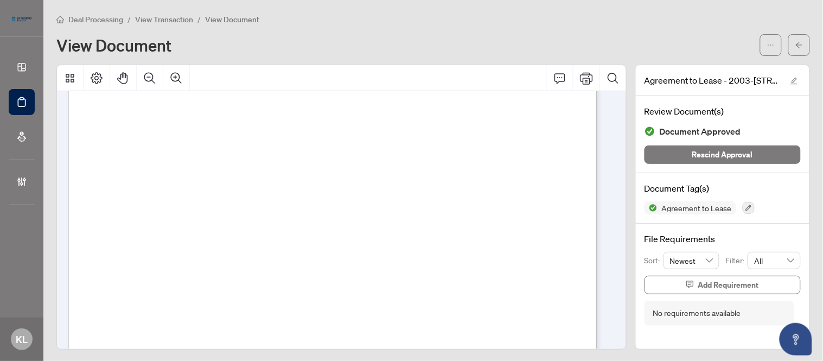
scroll to position [1627, 0]
click at [794, 46] on button "button" at bounding box center [799, 45] width 22 height 22
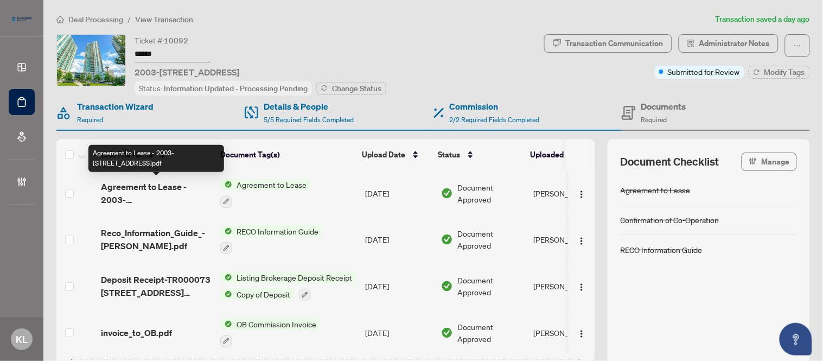
click at [150, 201] on span "Agreement to Lease - 2003-215 Sherway Gardens Rd.pdf" at bounding box center [156, 193] width 111 height 26
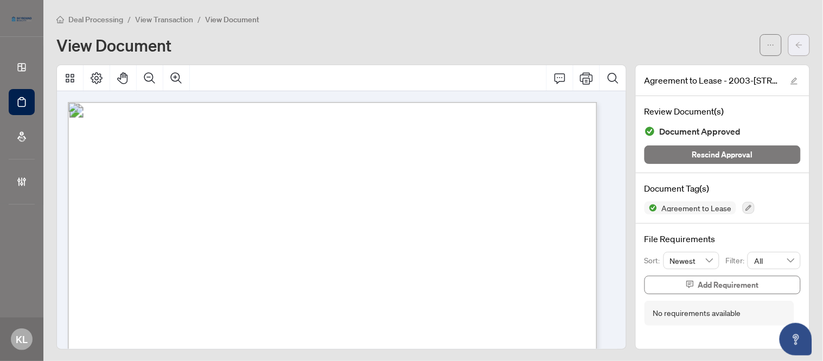
click at [788, 45] on button "button" at bounding box center [799, 45] width 22 height 22
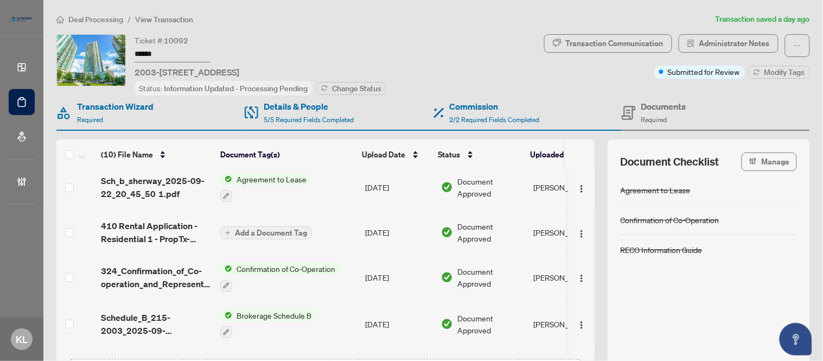
scroll to position [274, 0]
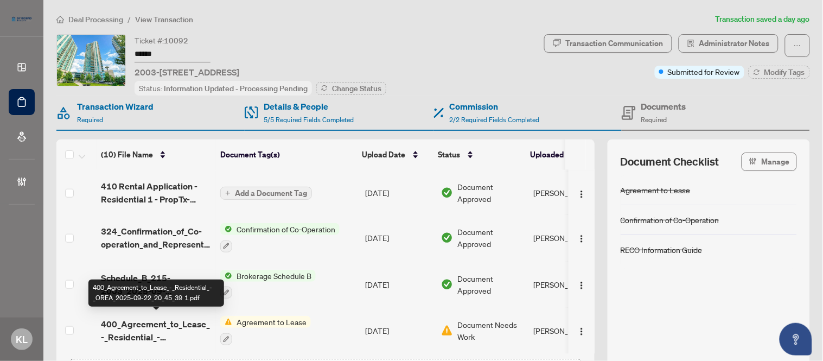
click at [133, 319] on span "400_Agreement_to_Lease_-_Residential_-_OREA_2025-09-22_20_45_39 1.pdf" at bounding box center [156, 330] width 111 height 26
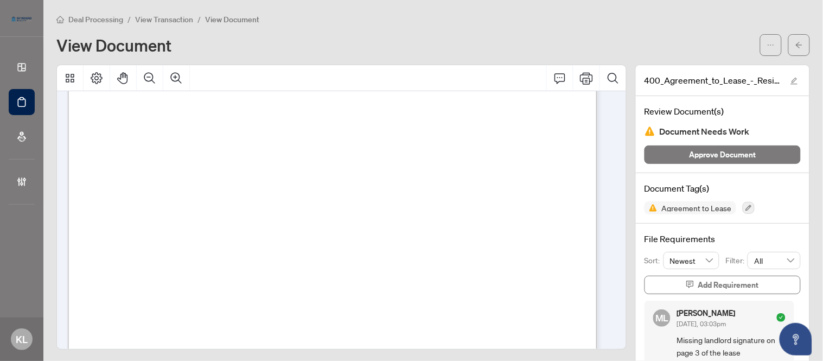
scroll to position [1446, 0]
click at [794, 50] on button "button" at bounding box center [799, 45] width 22 height 22
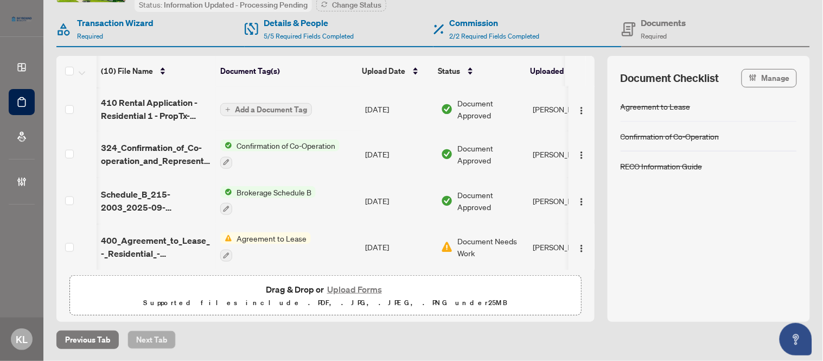
scroll to position [0, 50]
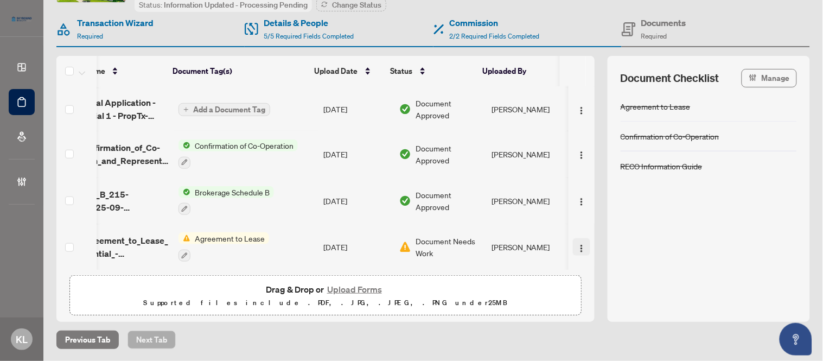
click at [577, 245] on img "button" at bounding box center [581, 248] width 9 height 9
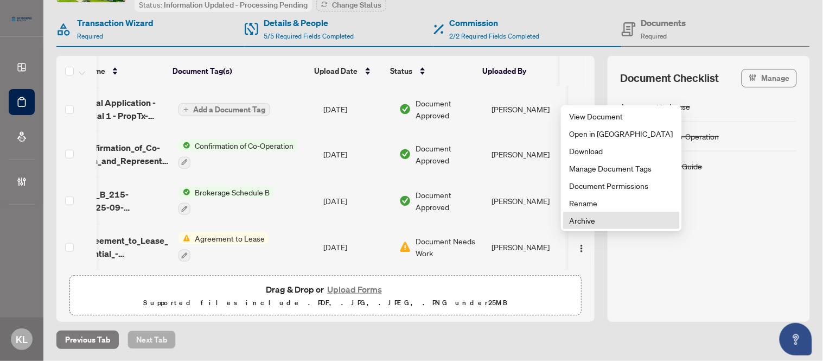
click at [578, 224] on span "Archive" at bounding box center [622, 220] width 104 height 12
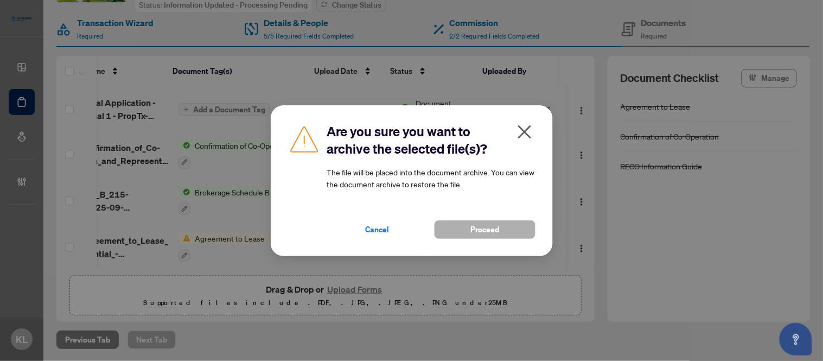
click at [465, 226] on button "Proceed" at bounding box center [484, 229] width 101 height 18
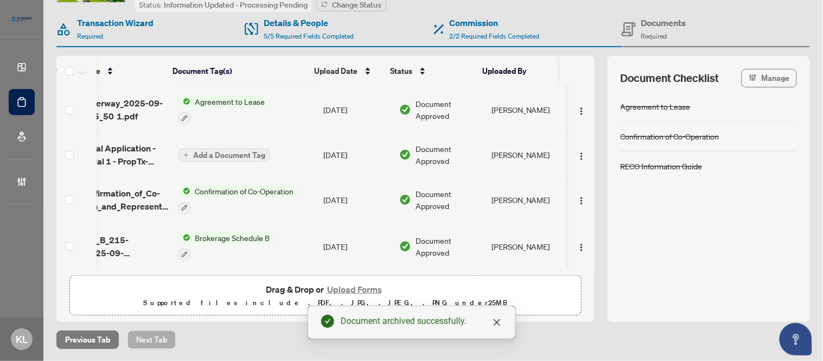
scroll to position [229, 50]
drag, startPoint x: 190, startPoint y: 262, endPoint x: 148, endPoint y: 262, distance: 42.3
click at [148, 262] on tr "Schedule_B_215-2003_2025-09-22_20_45_54 1.pdf Brokerage Schedule B Sep/24/2025 …" at bounding box center [305, 246] width 580 height 47
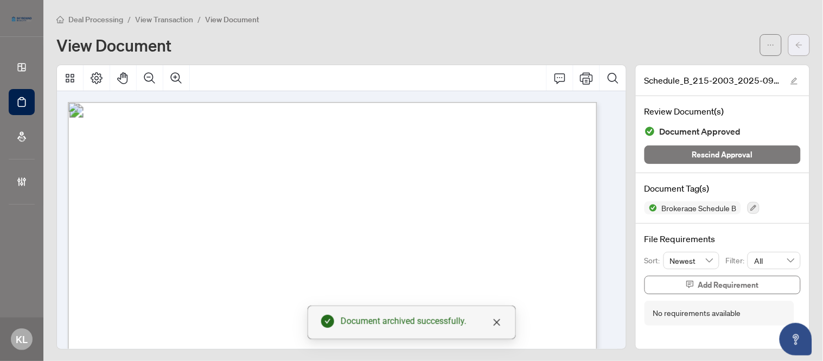
click at [795, 47] on span "button" at bounding box center [799, 44] width 8 height 17
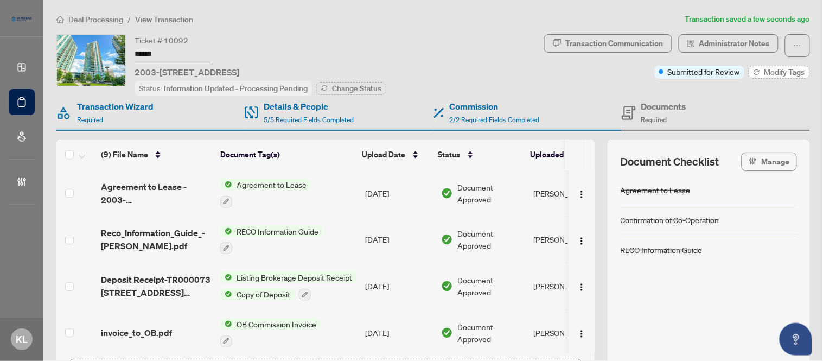
click at [764, 74] on span "Modify Tags" at bounding box center [784, 72] width 41 height 8
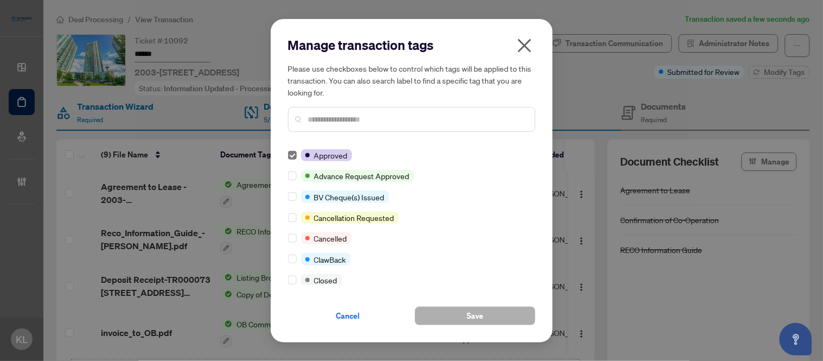
click at [469, 315] on span "Save" at bounding box center [474, 315] width 17 height 17
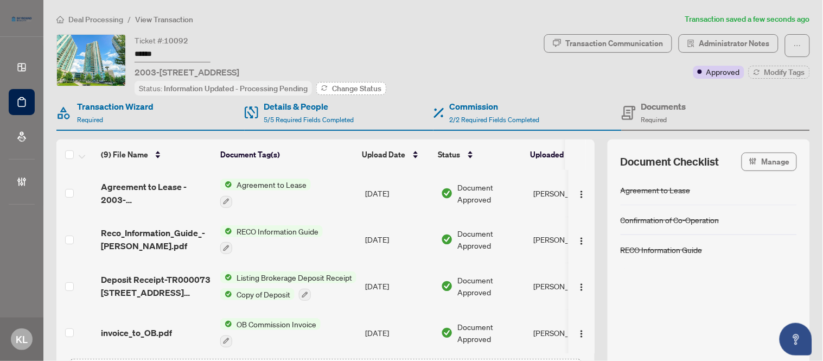
click at [361, 86] on span "Change Status" at bounding box center [356, 89] width 49 height 8
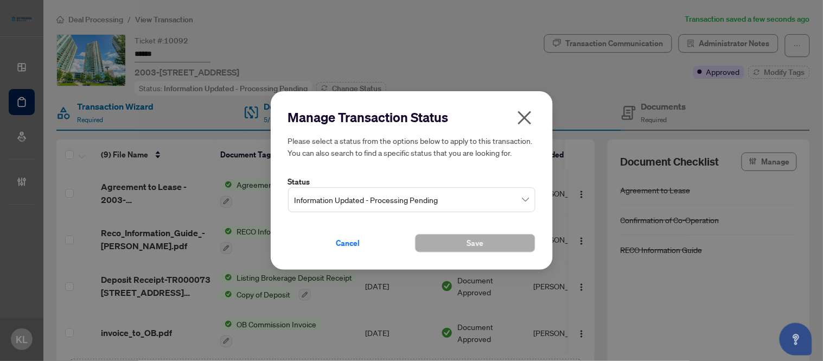
click at [354, 205] on span "Information Updated - Processing Pending" at bounding box center [412, 199] width 234 height 21
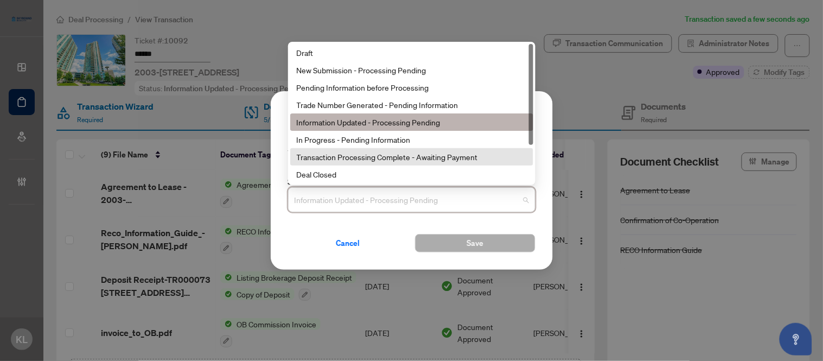
click at [366, 163] on div "Transaction Processing Complete - Awaiting Payment" at bounding box center [412, 157] width 230 height 12
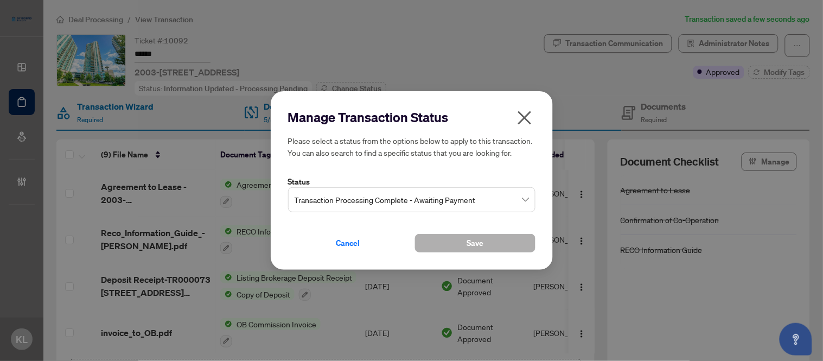
click at [457, 250] on button "Save" at bounding box center [475, 243] width 120 height 18
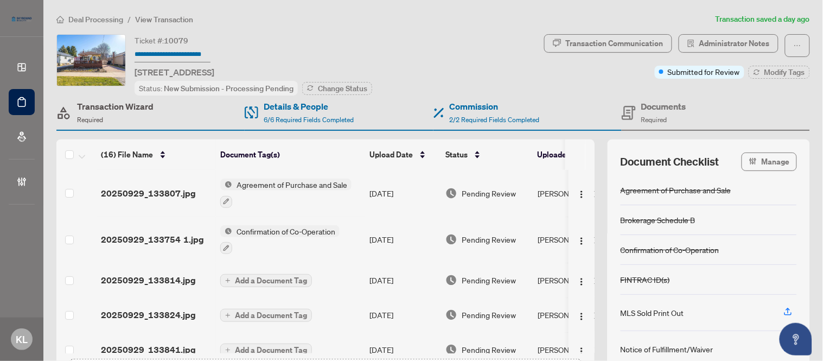
click at [87, 110] on h4 "Transaction Wizard" at bounding box center [115, 106] width 76 height 13
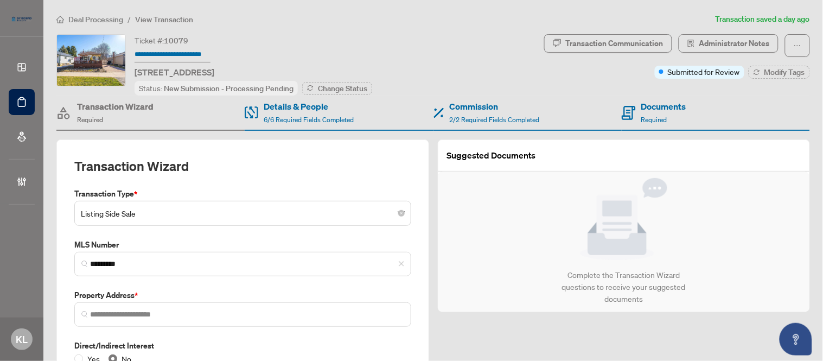
type input "**********"
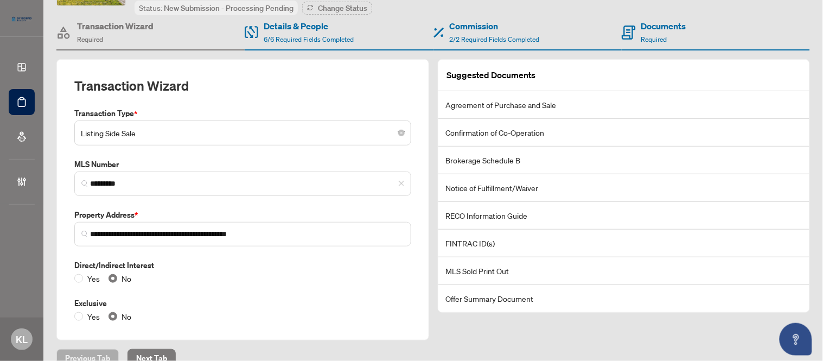
scroll to position [99, 0]
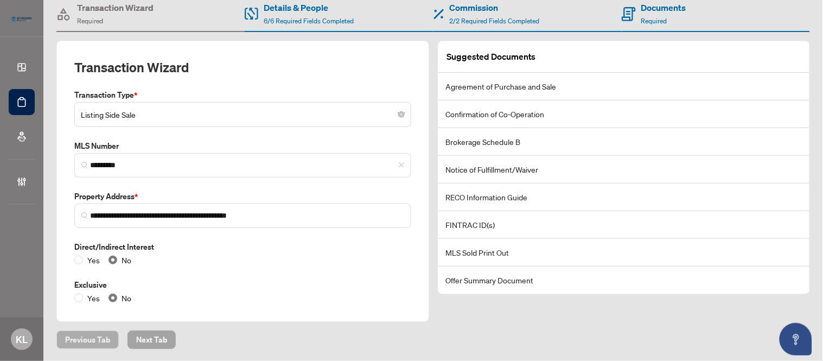
click at [153, 339] on span "Next Tab" at bounding box center [151, 339] width 31 height 17
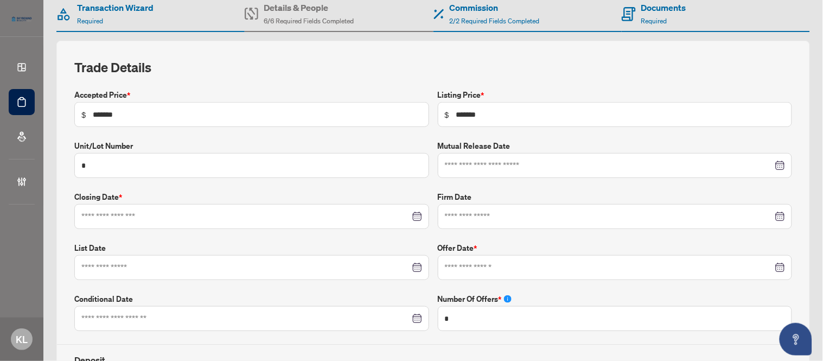
type input "**********"
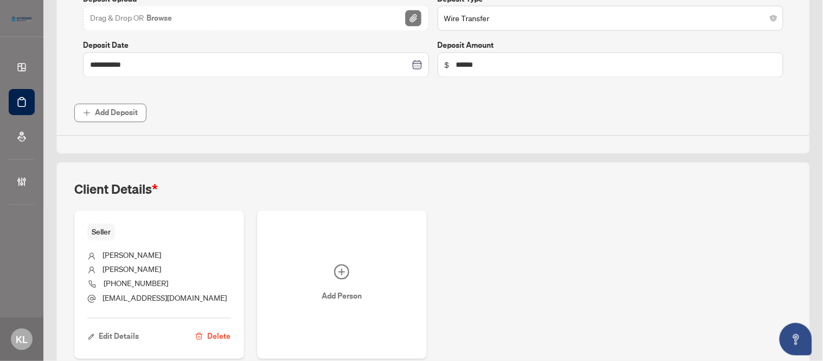
scroll to position [577, 0]
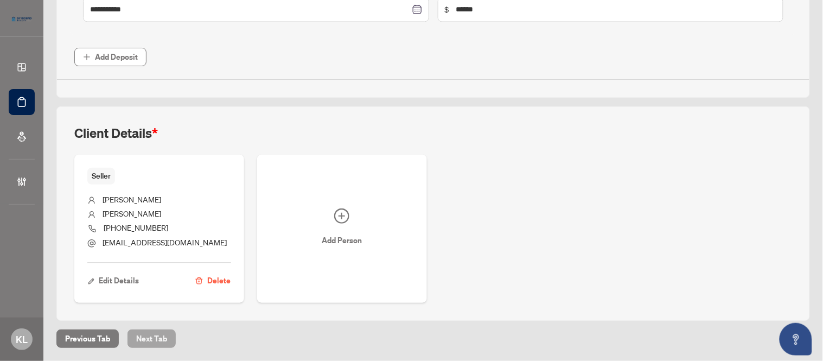
click at [151, 336] on span "Next Tab" at bounding box center [151, 338] width 31 height 17
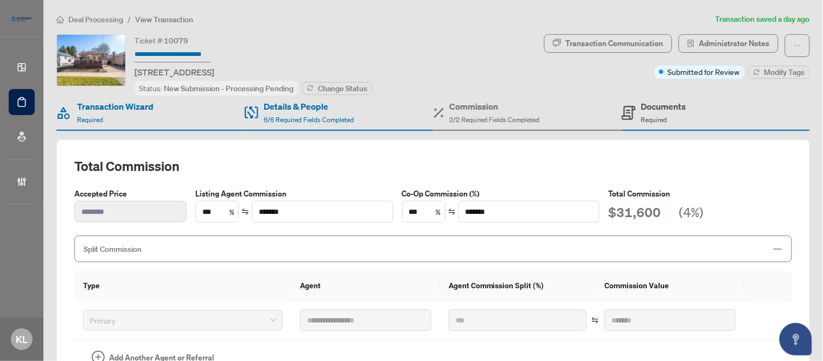
click at [622, 118] on icon at bounding box center [629, 113] width 14 height 14
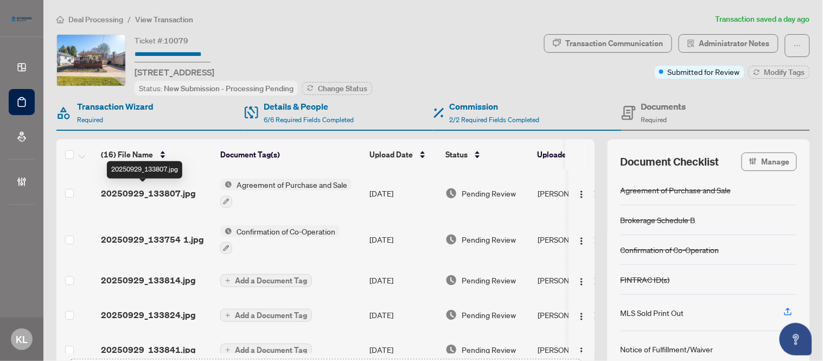
click at [152, 194] on span "20250929_133807.jpg" at bounding box center [148, 193] width 95 height 13
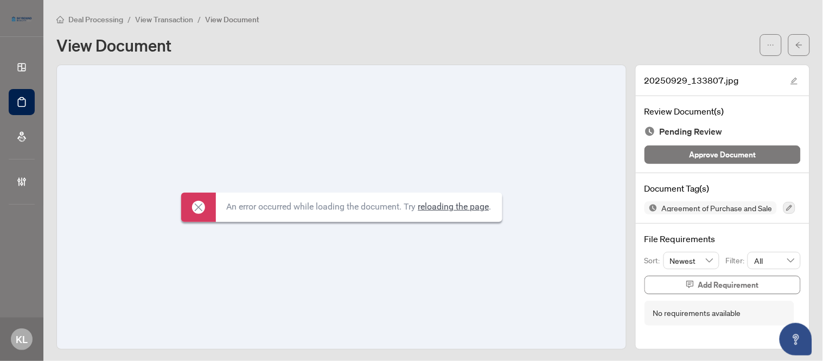
click at [463, 207] on link "reloading the page" at bounding box center [453, 206] width 71 height 10
click at [795, 49] on span "button" at bounding box center [799, 44] width 8 height 17
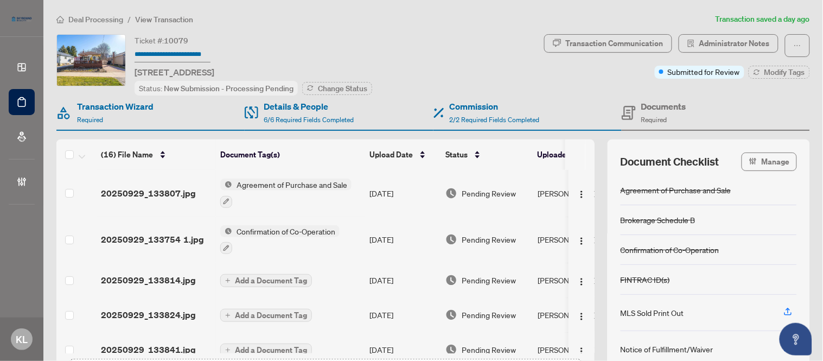
click at [657, 104] on h4 "Documents" at bounding box center [663, 106] width 45 height 13
click at [146, 284] on span "20250929_133814.jpg" at bounding box center [148, 279] width 95 height 13
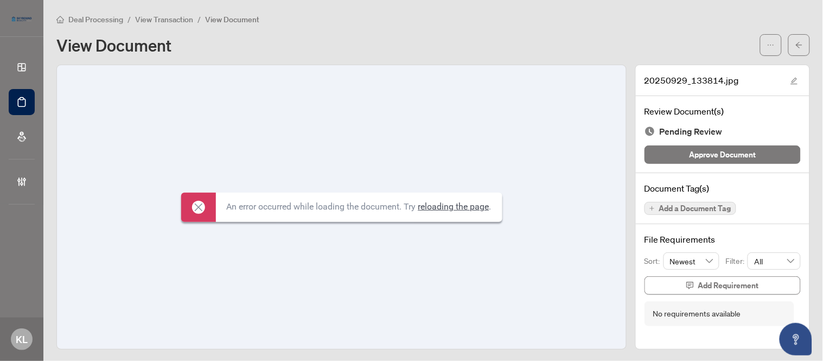
click at [192, 206] on icon at bounding box center [198, 207] width 13 height 13
click at [796, 46] on icon "arrow-left" at bounding box center [799, 45] width 7 height 6
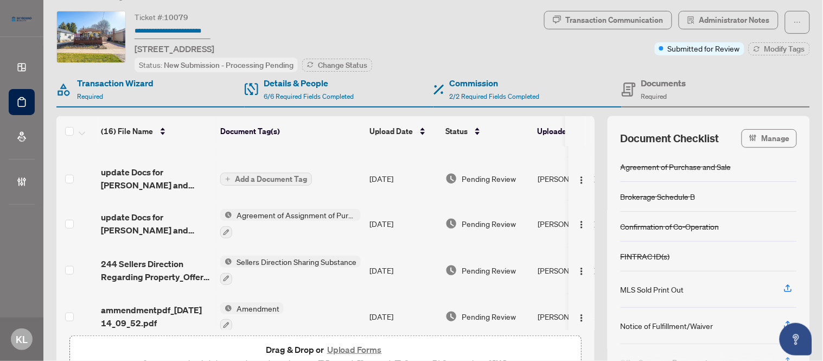
scroll to position [196, 0]
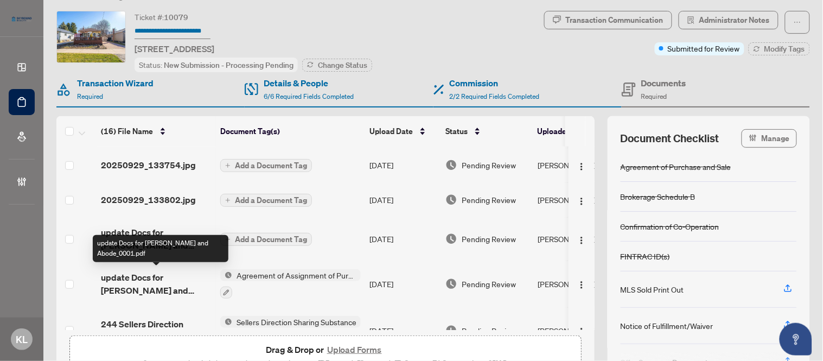
click at [140, 283] on span "update Docs for [PERSON_NAME] and Abode_0001.pdf" at bounding box center [156, 284] width 111 height 26
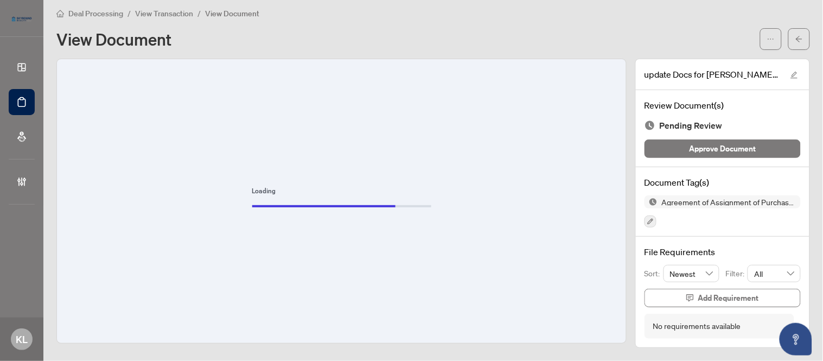
scroll to position [6, 0]
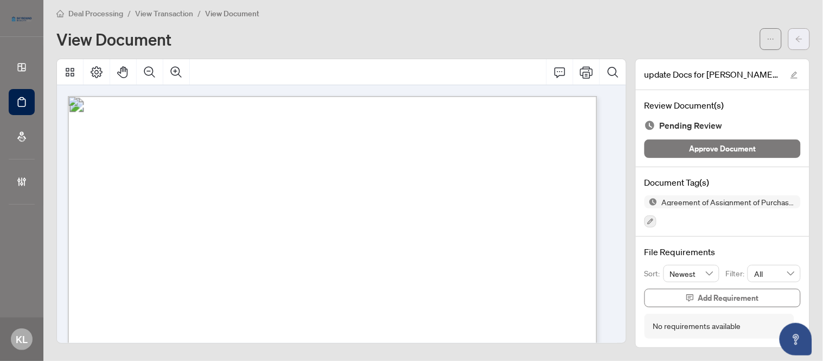
click at [795, 43] on span "button" at bounding box center [799, 38] width 8 height 17
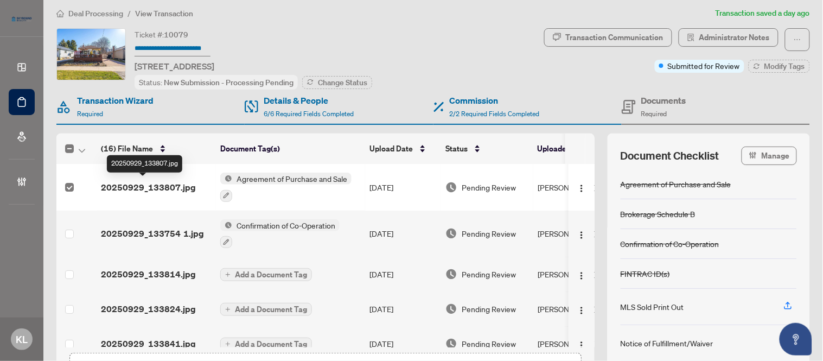
click at [119, 187] on span "20250929_133807.jpg" at bounding box center [148, 187] width 95 height 13
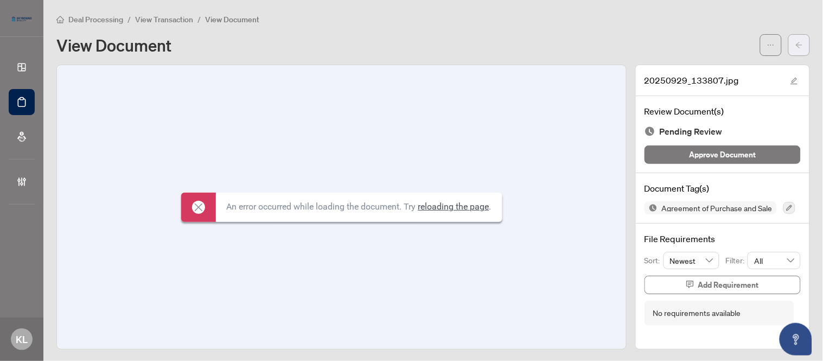
click at [795, 42] on icon "arrow-left" at bounding box center [799, 45] width 8 height 8
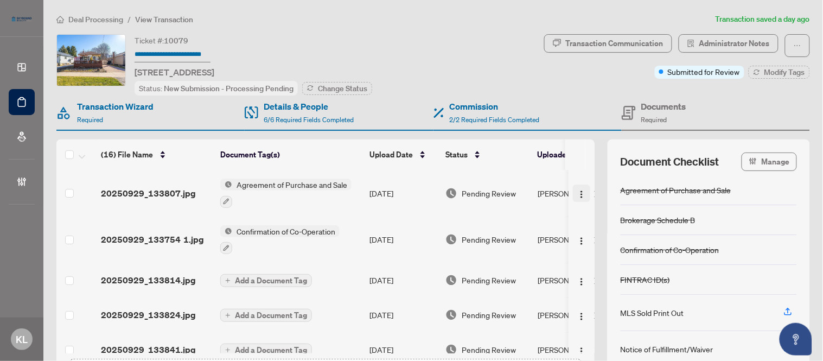
click at [577, 195] on img "button" at bounding box center [581, 194] width 9 height 9
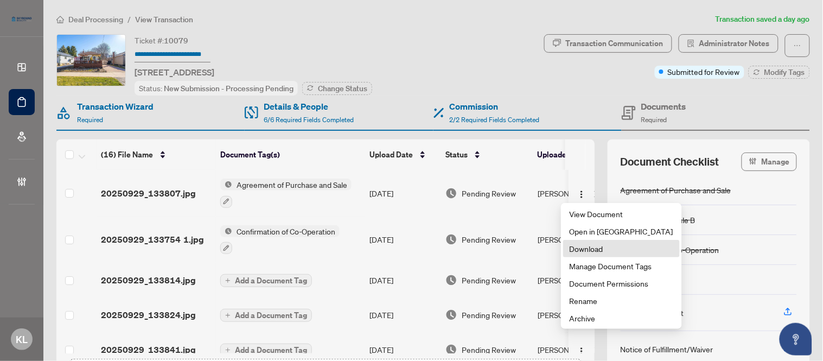
click at [583, 251] on span "Download" at bounding box center [622, 248] width 104 height 12
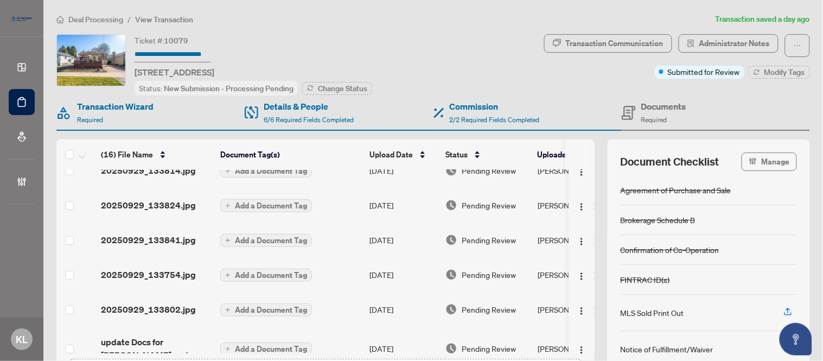
scroll to position [120, 0]
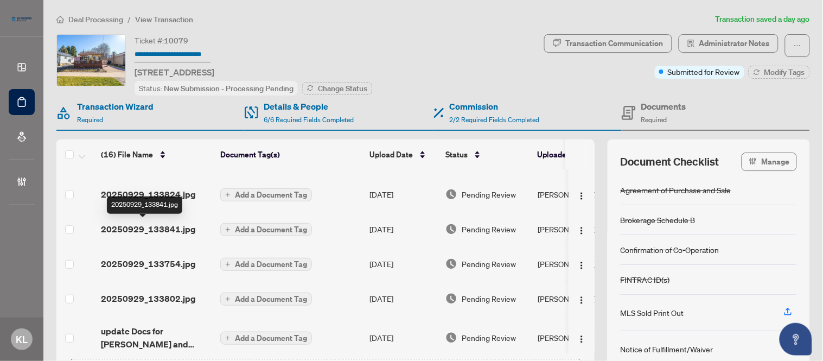
click at [132, 226] on span "20250929_133841.jpg" at bounding box center [148, 228] width 95 height 13
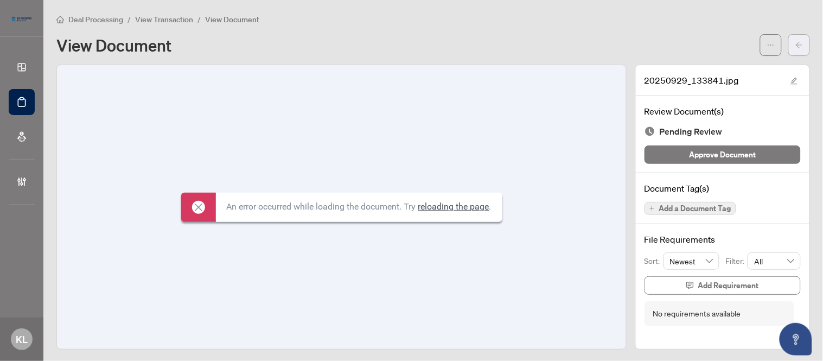
click at [795, 51] on span "button" at bounding box center [799, 44] width 8 height 17
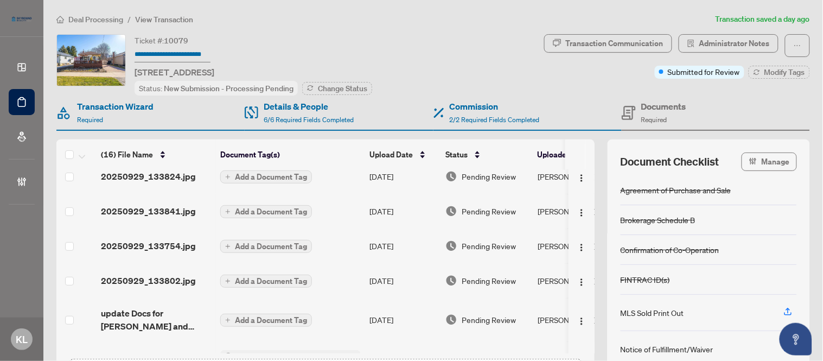
scroll to position [120, 0]
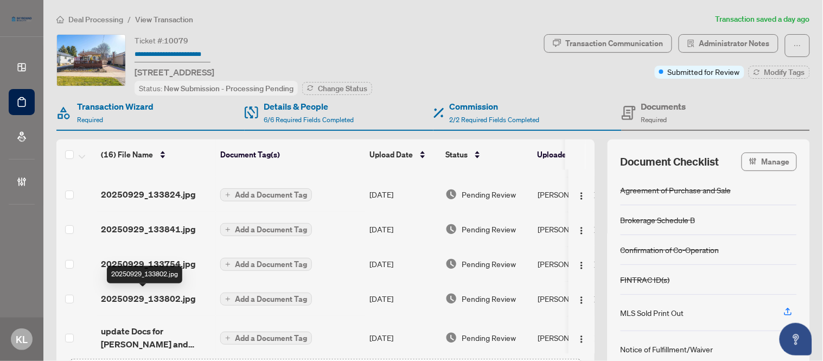
click at [143, 295] on span "20250929_133802.jpg" at bounding box center [148, 298] width 95 height 13
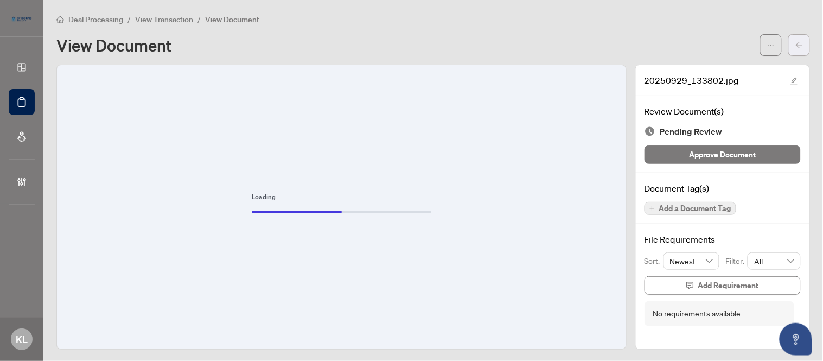
click at [796, 46] on icon "arrow-left" at bounding box center [799, 45] width 7 height 6
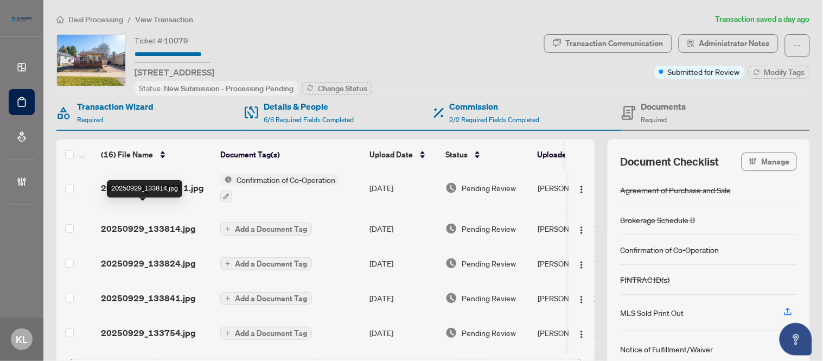
scroll to position [120, 0]
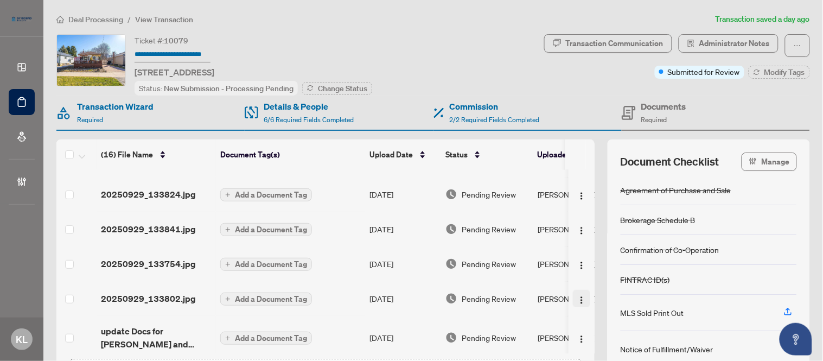
click at [577, 296] on img "button" at bounding box center [581, 300] width 9 height 9
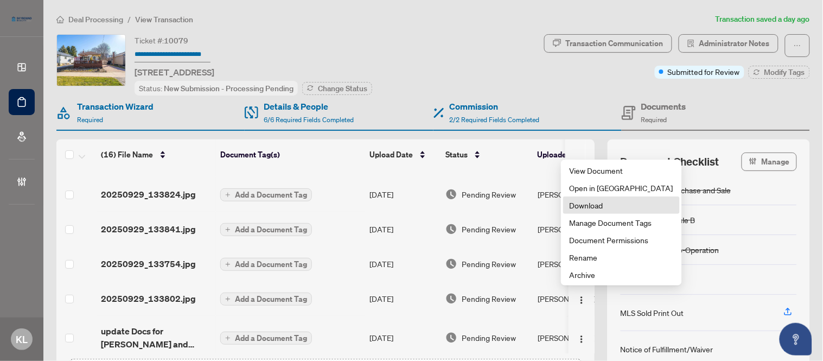
click at [593, 204] on span "Download" at bounding box center [622, 205] width 104 height 12
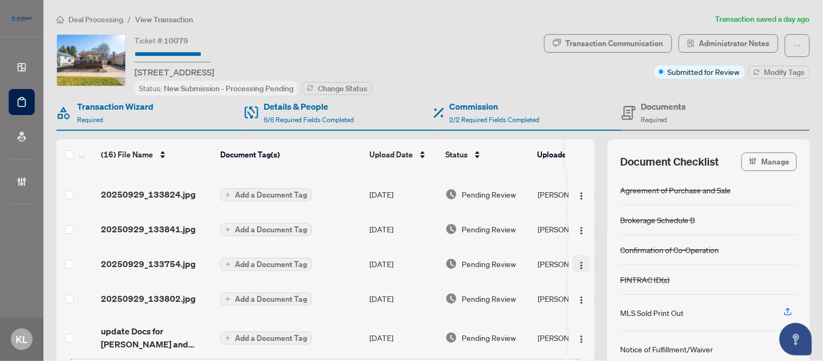
click at [573, 268] on button "button" at bounding box center [581, 263] width 17 height 17
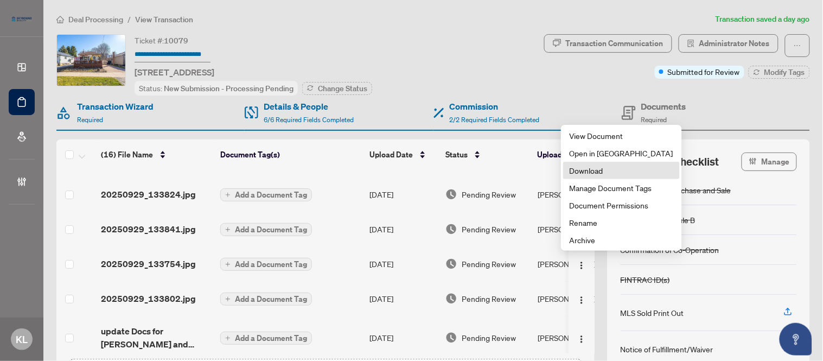
click at [577, 169] on span "Download" at bounding box center [622, 170] width 104 height 12
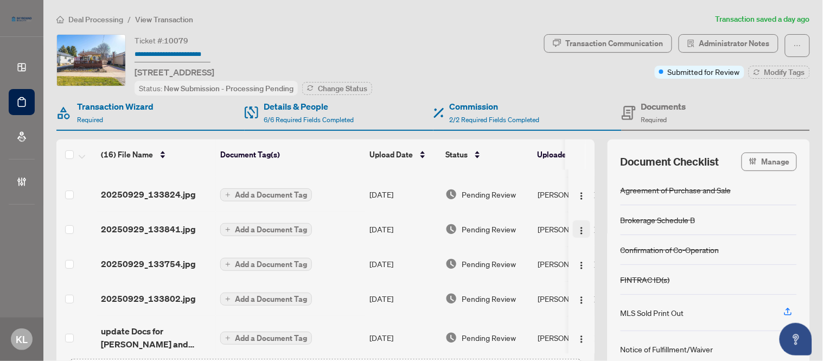
click at [577, 227] on img "button" at bounding box center [581, 230] width 9 height 9
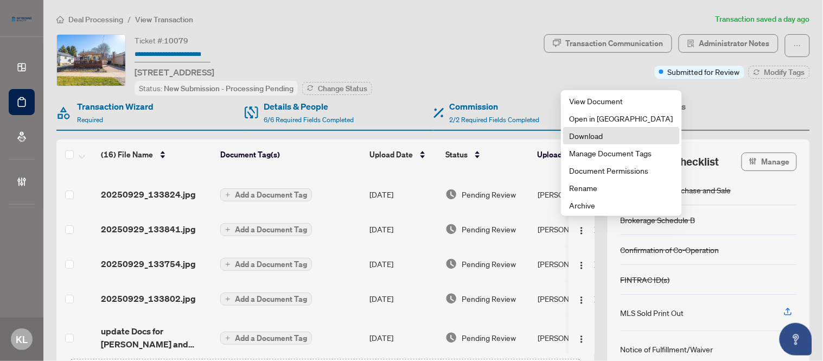
click at [579, 140] on span "Download" at bounding box center [622, 136] width 104 height 12
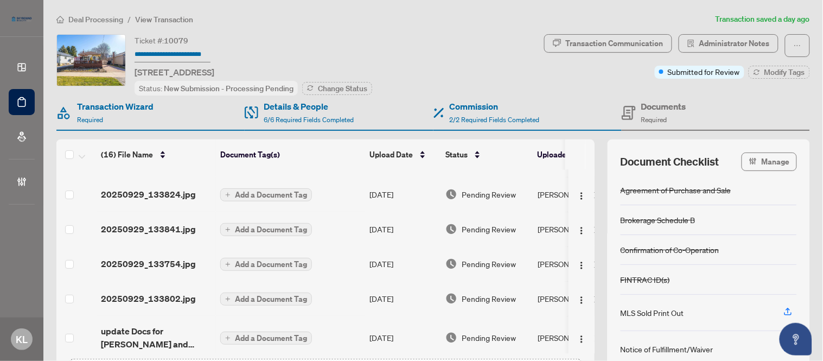
click at [76, 192] on td at bounding box center [76, 194] width 40 height 35
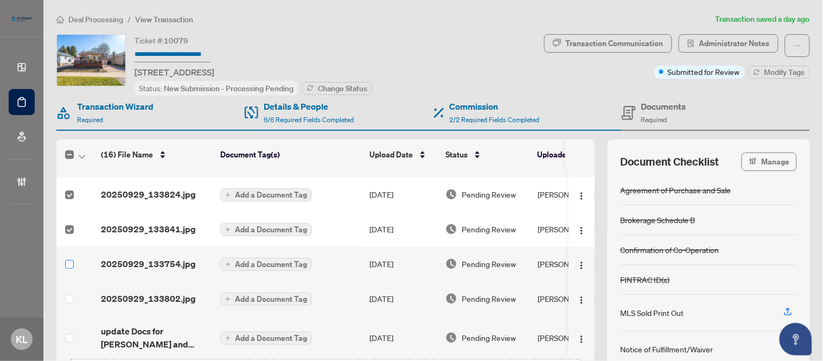
click at [71, 258] on label at bounding box center [69, 264] width 9 height 12
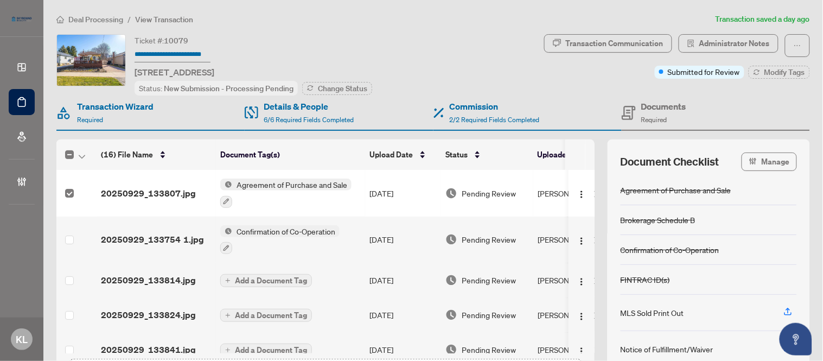
scroll to position [60, 0]
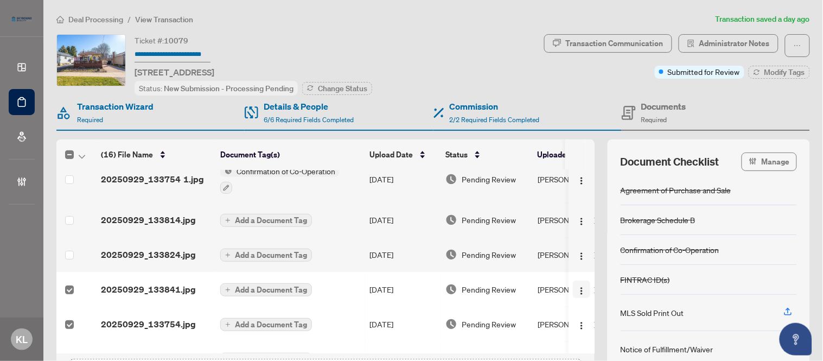
click at [577, 293] on img "button" at bounding box center [581, 290] width 9 height 9
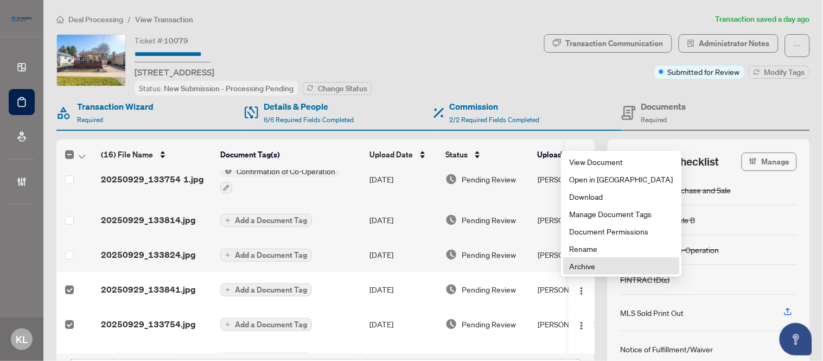
click at [579, 269] on span "Archive" at bounding box center [622, 266] width 104 height 12
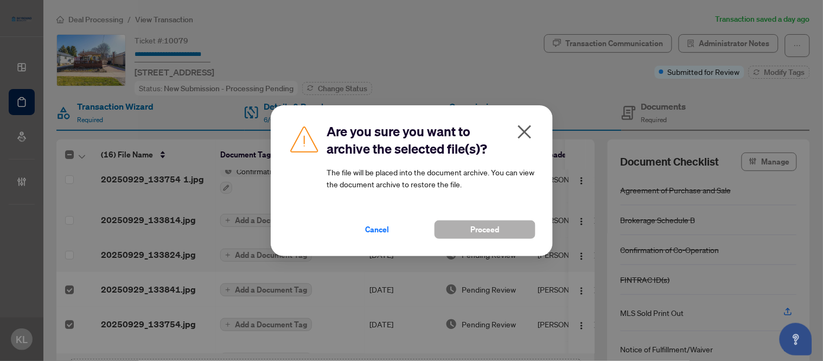
click at [501, 226] on button "Proceed" at bounding box center [484, 229] width 101 height 18
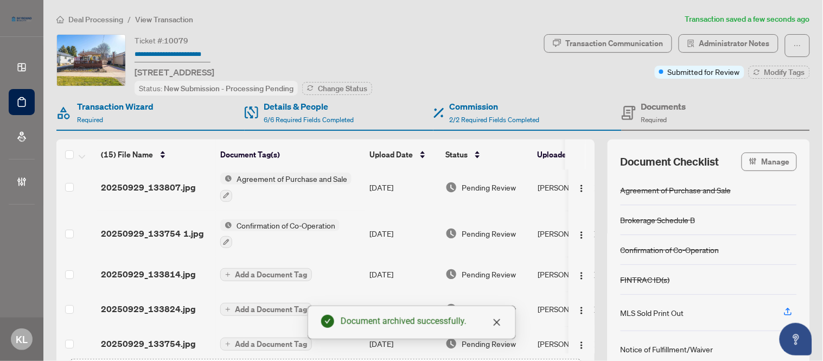
scroll to position [0, 0]
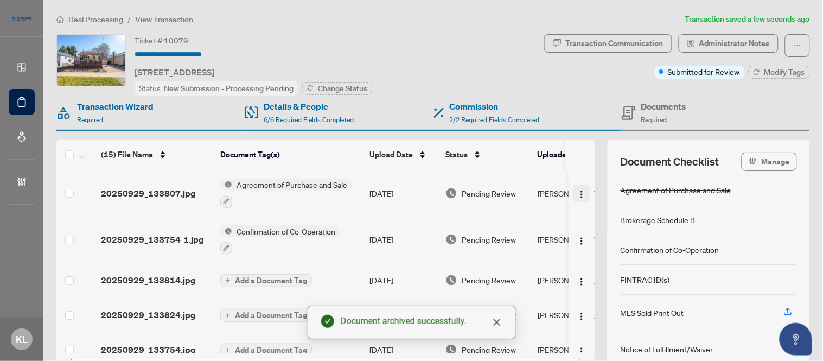
click at [577, 190] on img "button" at bounding box center [581, 194] width 9 height 9
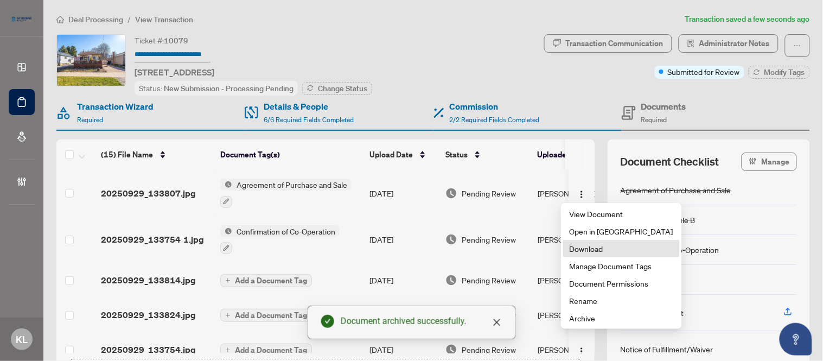
click at [577, 247] on span "Download" at bounding box center [622, 248] width 104 height 12
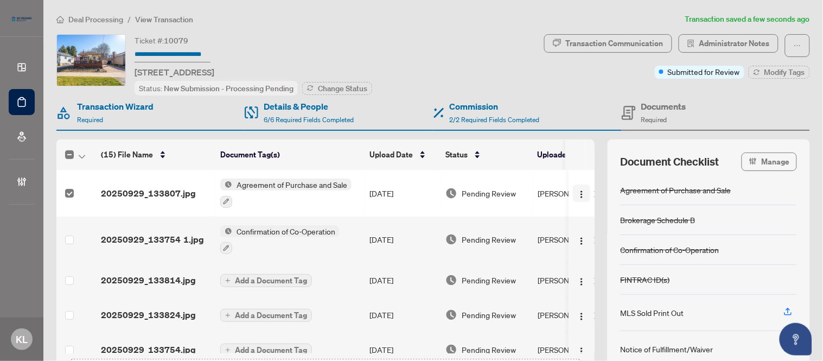
click at [577, 196] on img "button" at bounding box center [581, 194] width 9 height 9
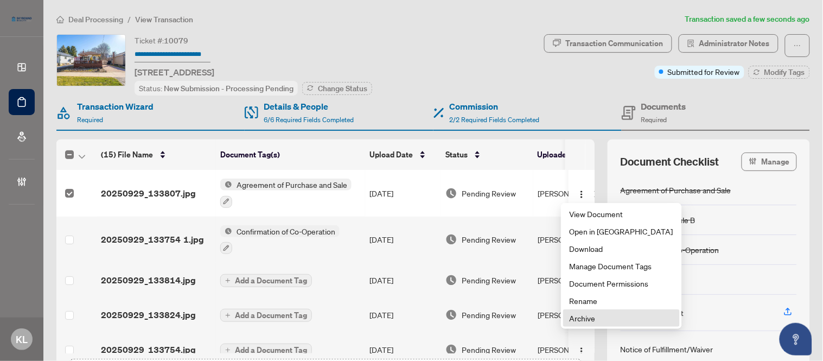
click at [579, 317] on span "Archive" at bounding box center [622, 318] width 104 height 12
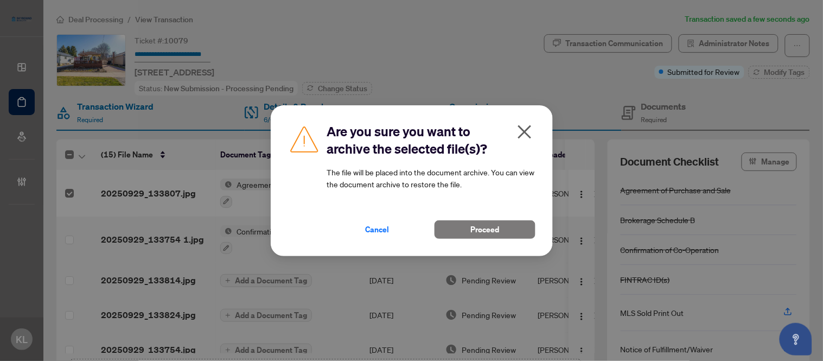
click at [520, 123] on button "button" at bounding box center [525, 134] width 22 height 23
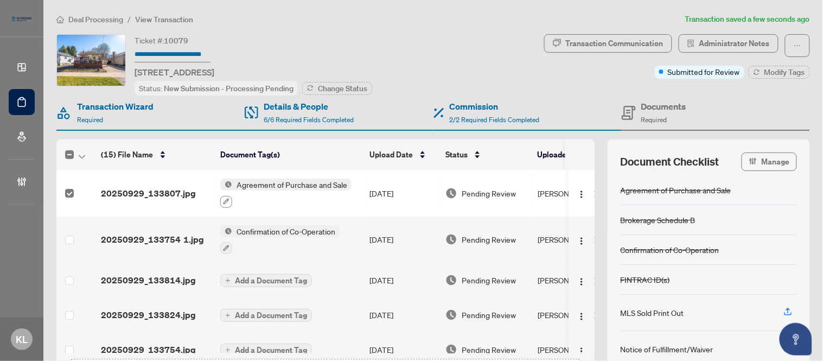
click at [228, 196] on button "button" at bounding box center [226, 202] width 12 height 12
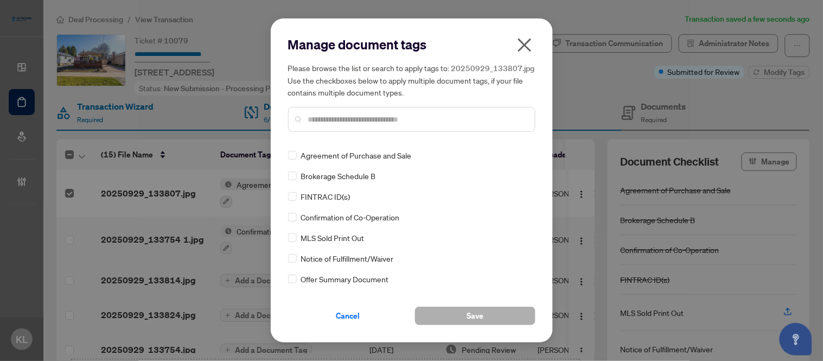
click at [438, 323] on button "Save" at bounding box center [475, 315] width 120 height 18
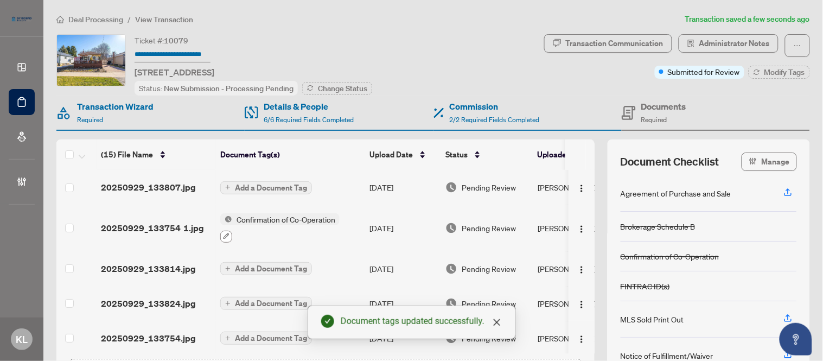
click at [223, 235] on icon "button" at bounding box center [226, 236] width 7 height 7
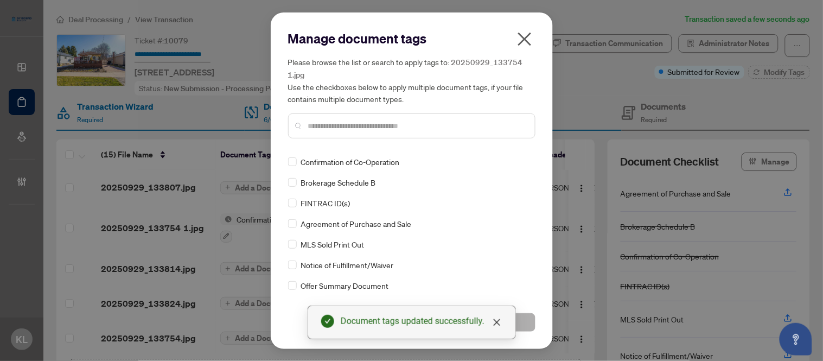
click at [521, 324] on button "Save" at bounding box center [475, 322] width 120 height 18
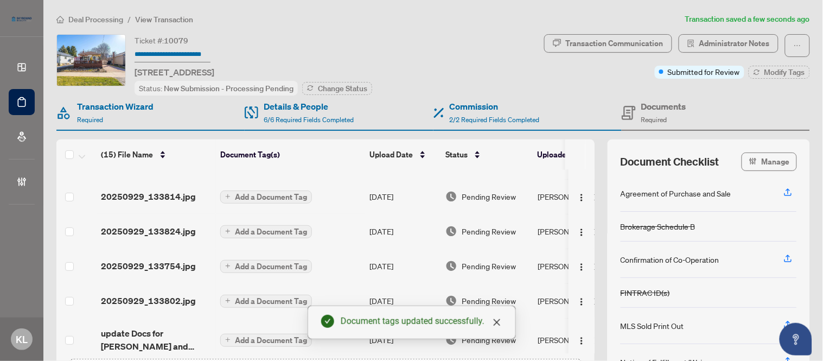
scroll to position [120, 0]
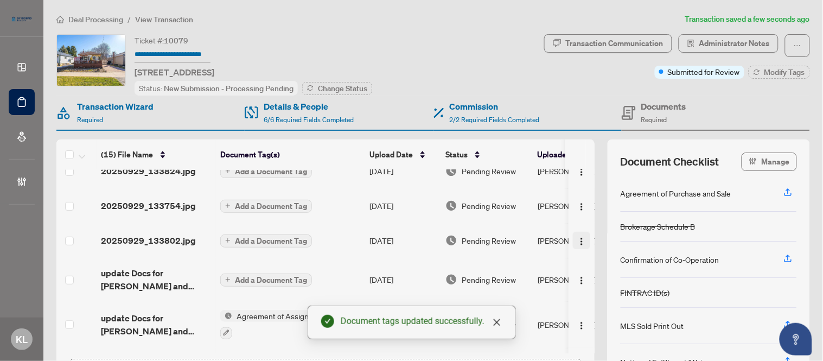
click at [577, 235] on span "button" at bounding box center [581, 240] width 9 height 12
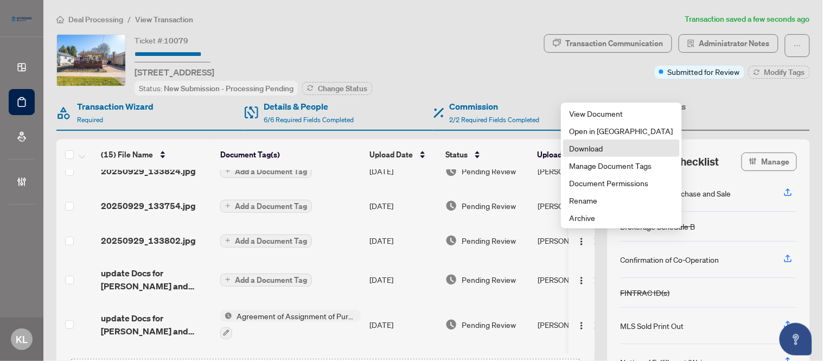
click at [588, 144] on span "Download" at bounding box center [622, 148] width 104 height 12
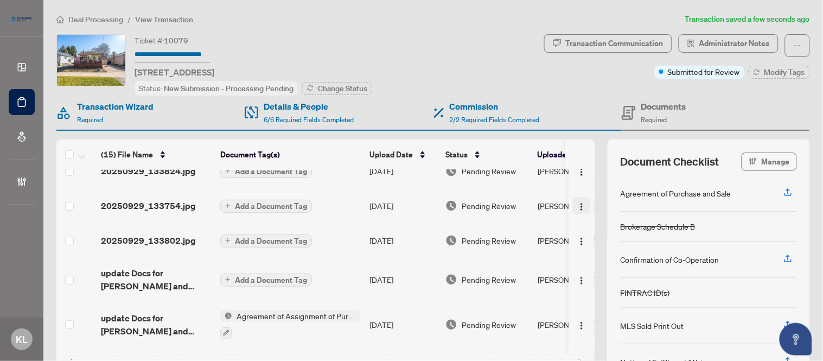
click at [577, 207] on img "button" at bounding box center [581, 206] width 9 height 9
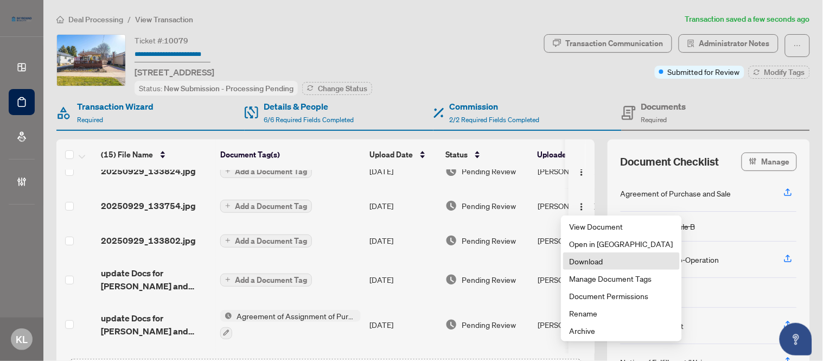
click at [586, 257] on span "Download" at bounding box center [622, 261] width 104 height 12
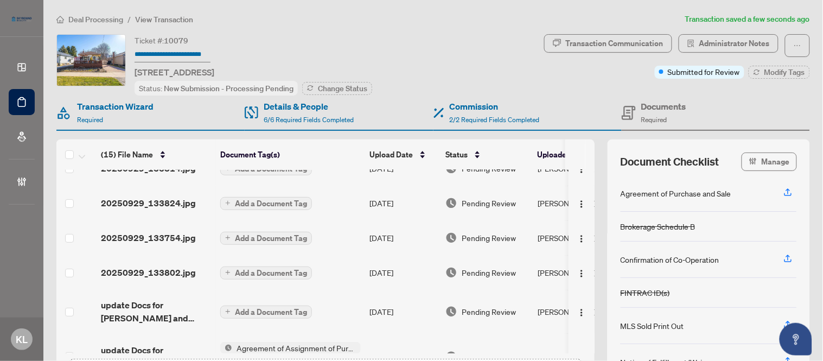
scroll to position [60, 0]
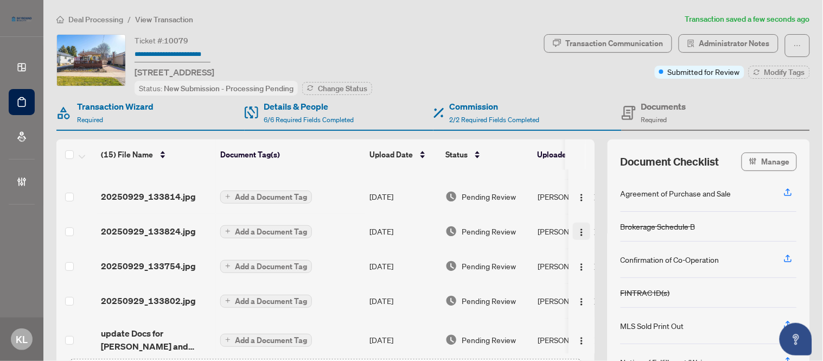
click at [577, 229] on img "button" at bounding box center [581, 232] width 9 height 9
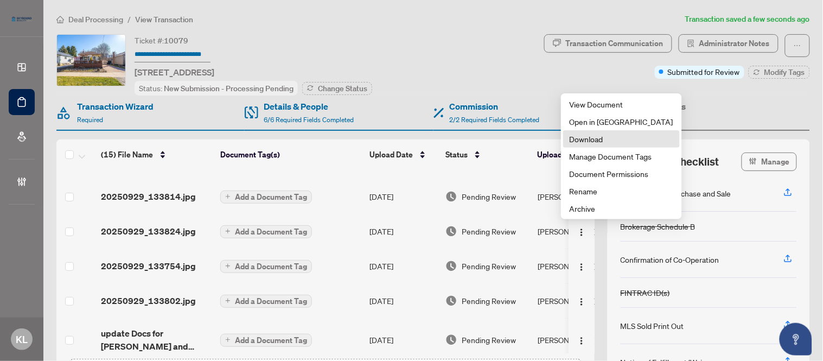
click at [573, 145] on li "Download" at bounding box center [621, 138] width 117 height 17
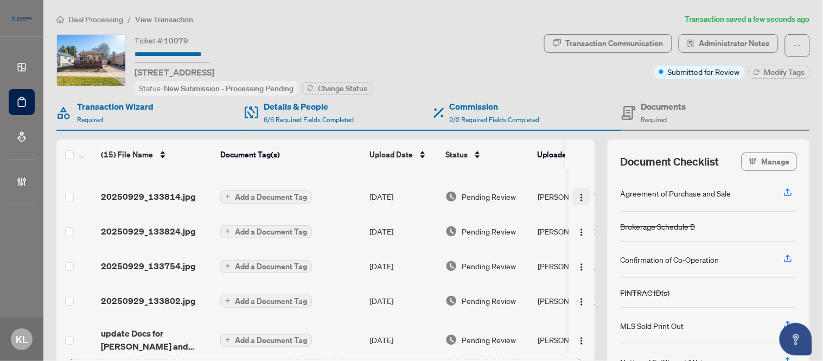
click at [577, 194] on img "button" at bounding box center [581, 197] width 9 height 9
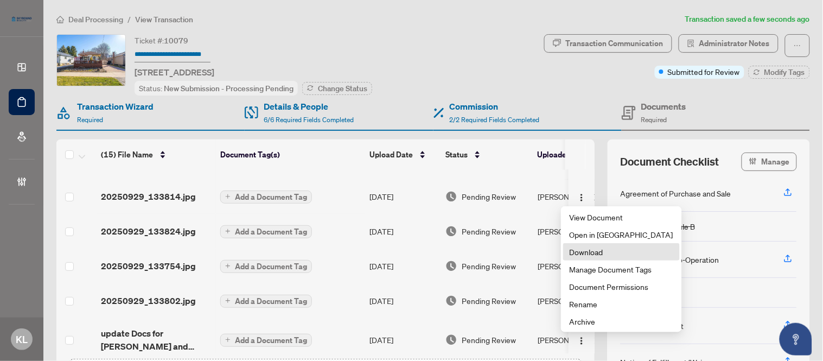
click at [590, 248] on span "Download" at bounding box center [622, 252] width 104 height 12
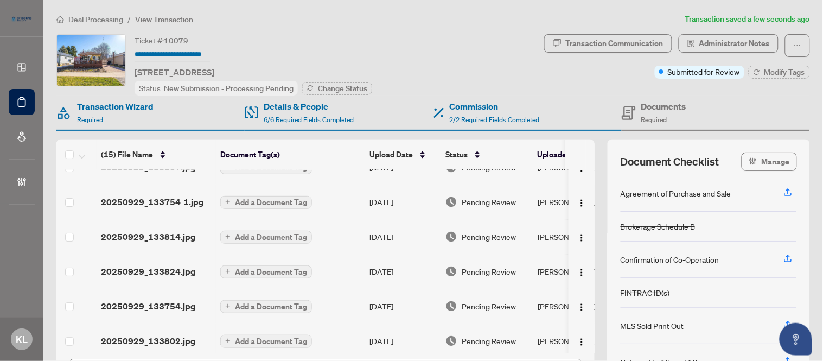
scroll to position [0, 0]
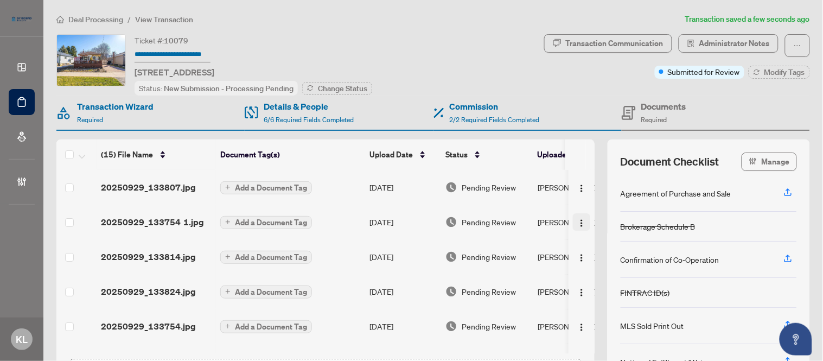
click at [577, 225] on img "button" at bounding box center [581, 223] width 9 height 9
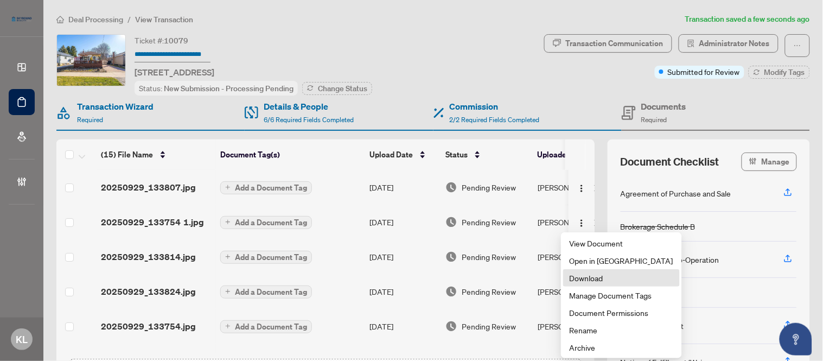
click at [581, 279] on span "Download" at bounding box center [622, 278] width 104 height 12
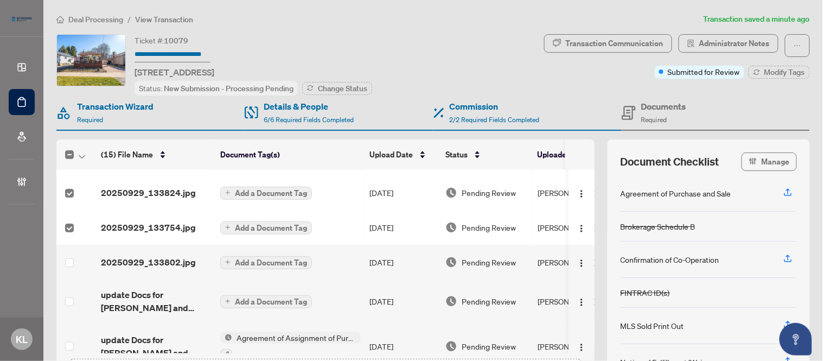
scroll to position [120, 0]
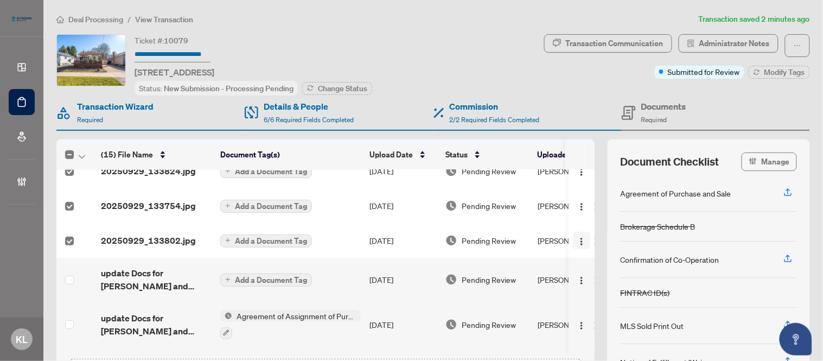
click at [577, 238] on img "button" at bounding box center [581, 241] width 9 height 9
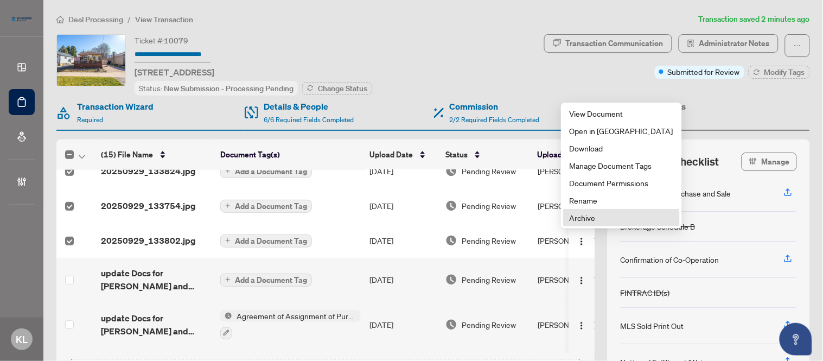
click at [590, 218] on span "Archive" at bounding box center [622, 218] width 104 height 12
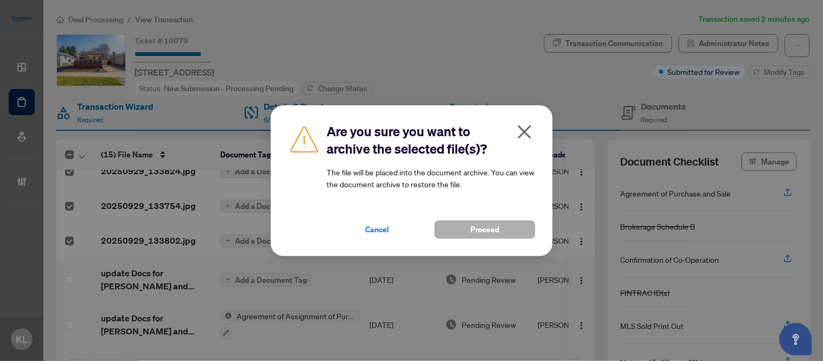
click at [504, 228] on button "Proceed" at bounding box center [484, 229] width 101 height 18
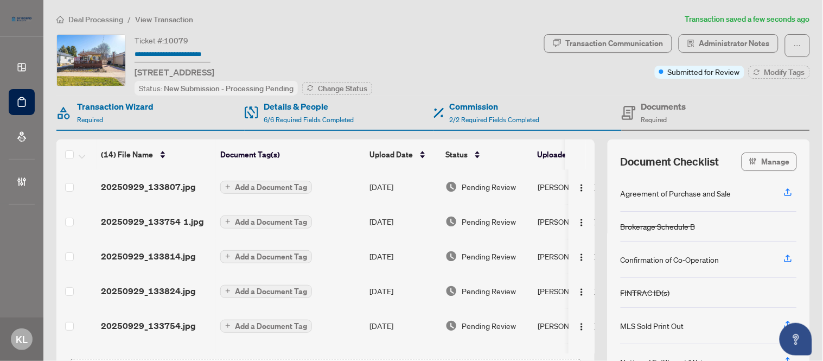
scroll to position [0, 0]
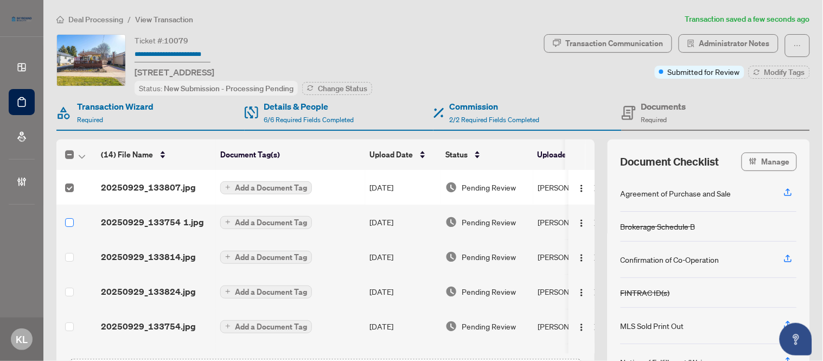
click at [69, 216] on label at bounding box center [69, 222] width 9 height 12
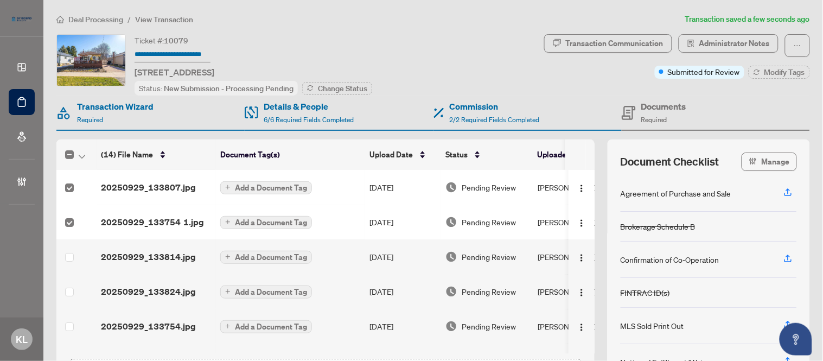
click at [68, 246] on td at bounding box center [76, 256] width 40 height 35
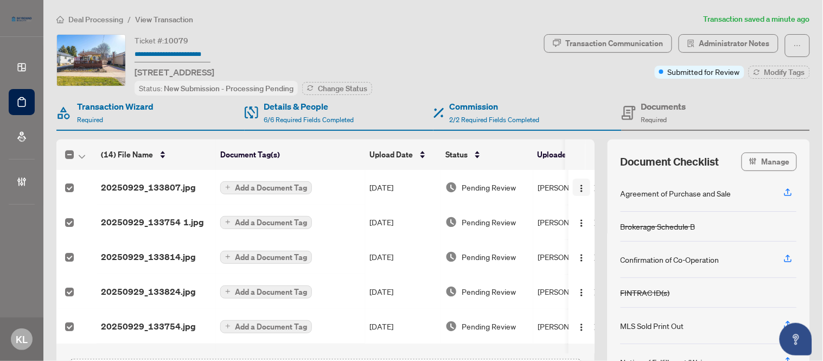
click at [577, 191] on img "button" at bounding box center [581, 188] width 9 height 9
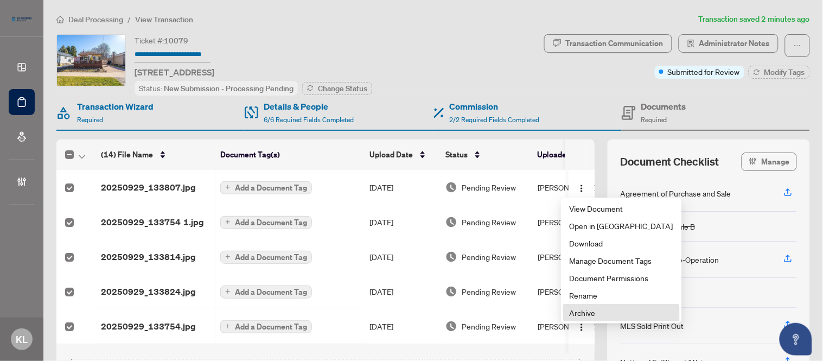
click at [587, 305] on li "Archive" at bounding box center [621, 312] width 117 height 17
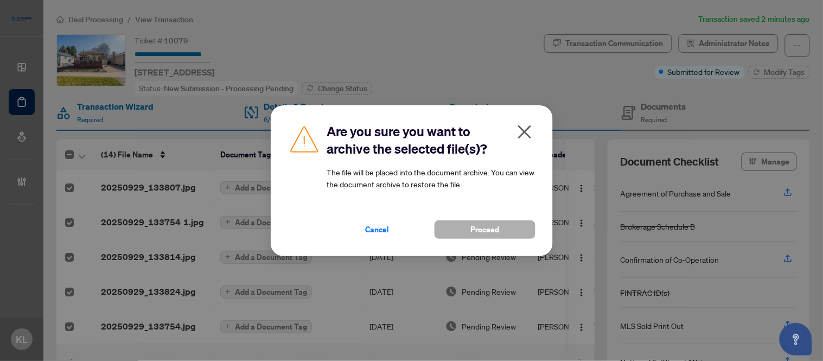
click at [475, 232] on span "Proceed" at bounding box center [484, 229] width 29 height 17
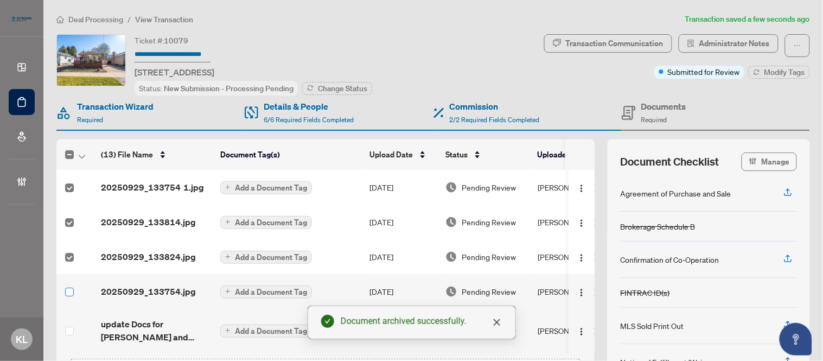
click at [69, 286] on label at bounding box center [69, 292] width 9 height 12
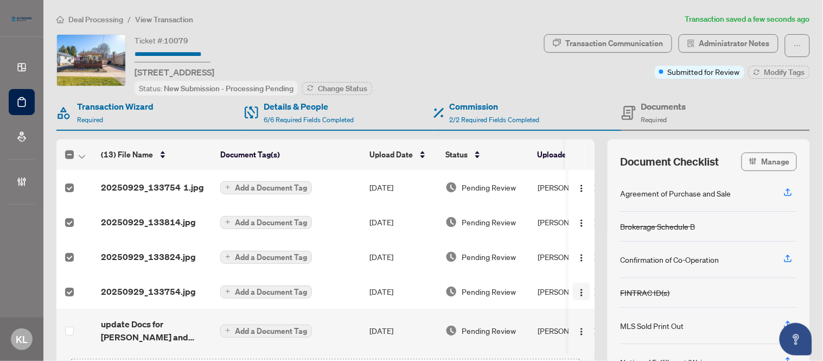
click at [577, 291] on img "button" at bounding box center [581, 292] width 9 height 9
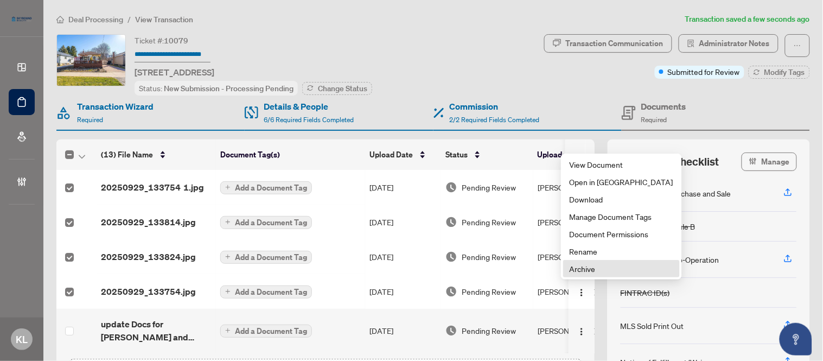
click at [575, 268] on span "Archive" at bounding box center [622, 269] width 104 height 12
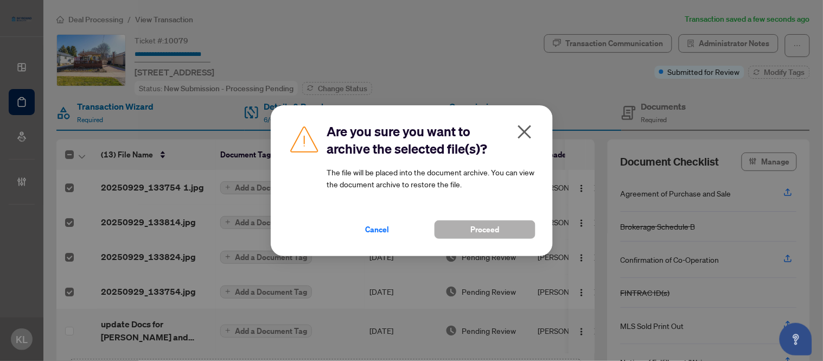
click at [492, 226] on span "Proceed" at bounding box center [484, 229] width 29 height 17
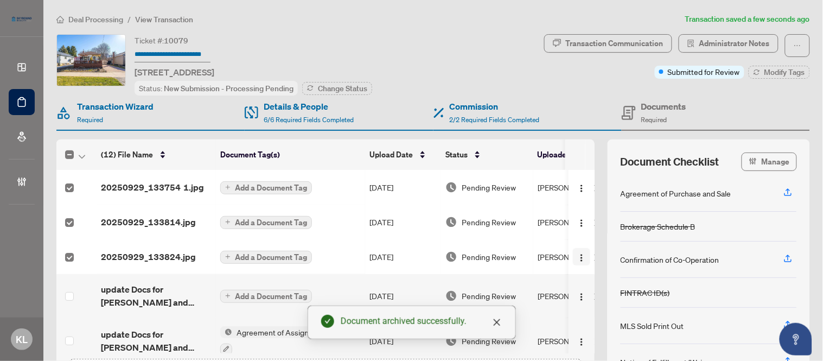
click at [577, 260] on img "button" at bounding box center [581, 257] width 9 height 9
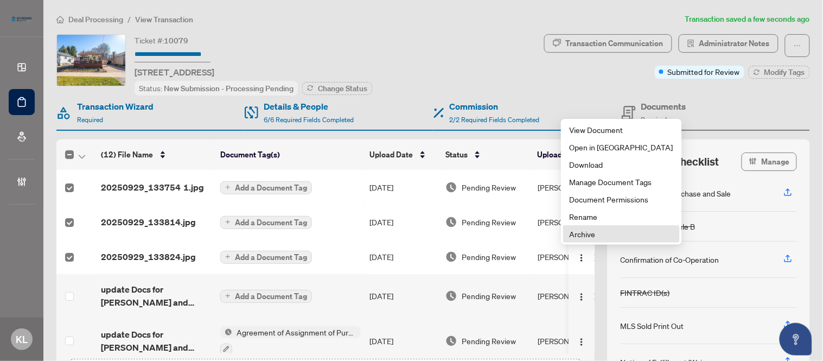
click at [580, 239] on span "Archive" at bounding box center [622, 234] width 104 height 12
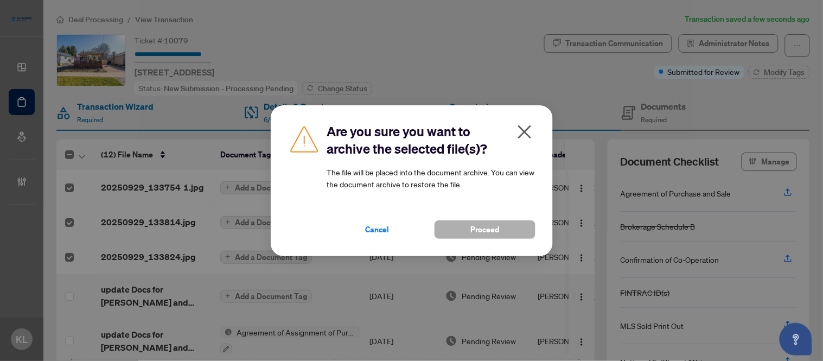
click at [455, 234] on button "Proceed" at bounding box center [484, 229] width 101 height 18
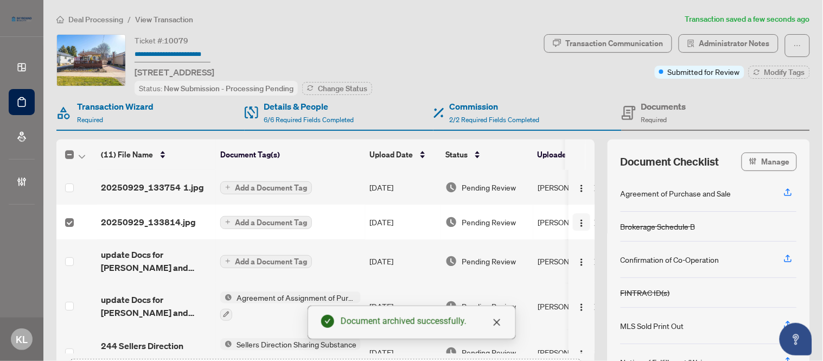
click at [577, 221] on img "button" at bounding box center [581, 223] width 9 height 9
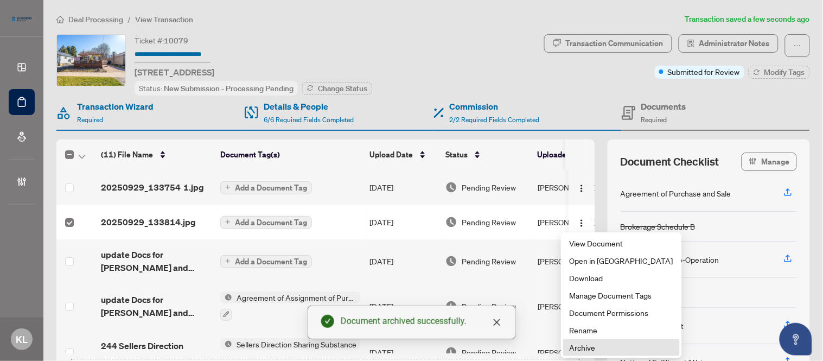
click at [579, 350] on span "Archive" at bounding box center [622, 347] width 104 height 12
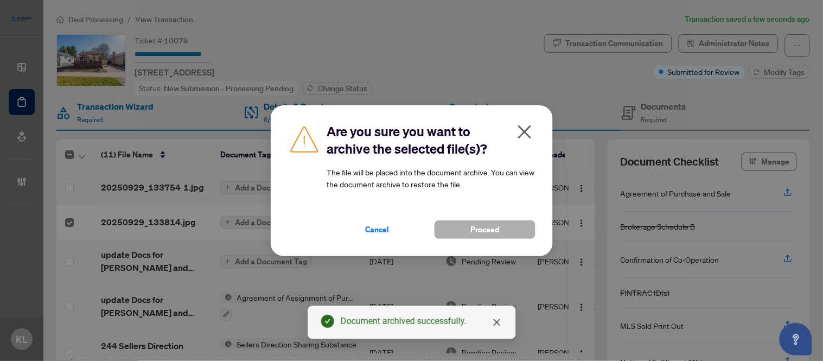
click at [490, 237] on span "Proceed" at bounding box center [484, 229] width 29 height 17
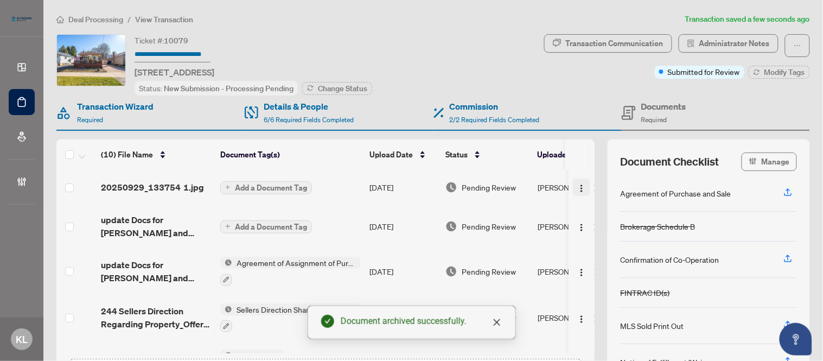
click at [577, 190] on img "button" at bounding box center [581, 188] width 9 height 9
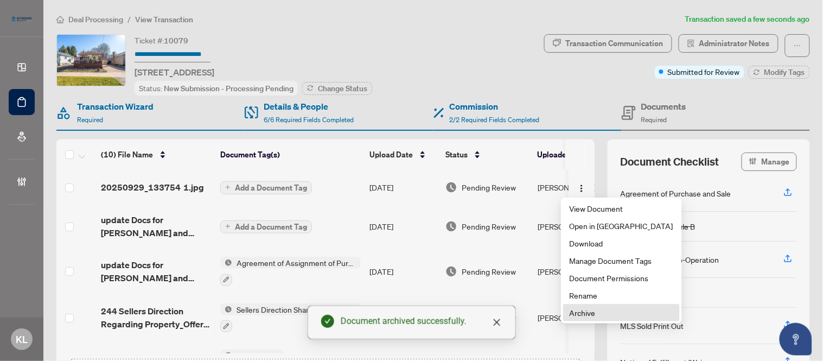
click at [586, 310] on span "Archive" at bounding box center [622, 312] width 104 height 12
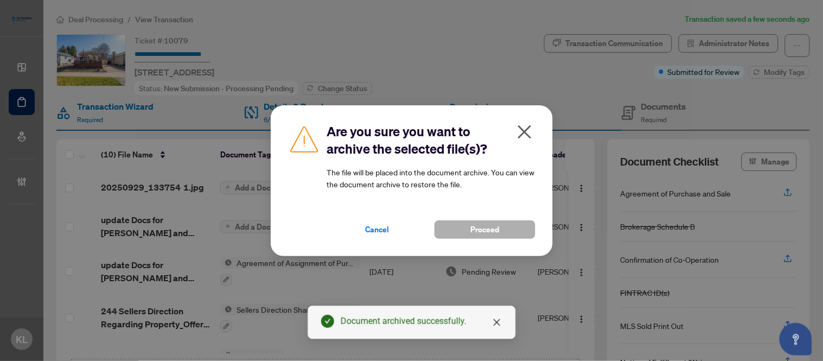
click at [452, 226] on button "Proceed" at bounding box center [484, 229] width 101 height 18
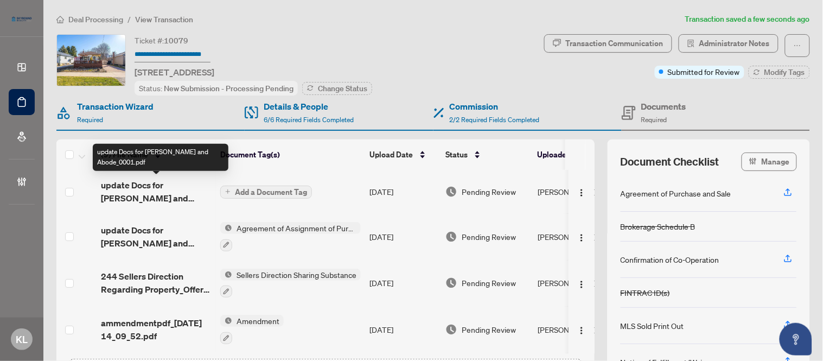
click at [160, 188] on span "update Docs for Joe and Abode_0001.pdf" at bounding box center [156, 191] width 111 height 26
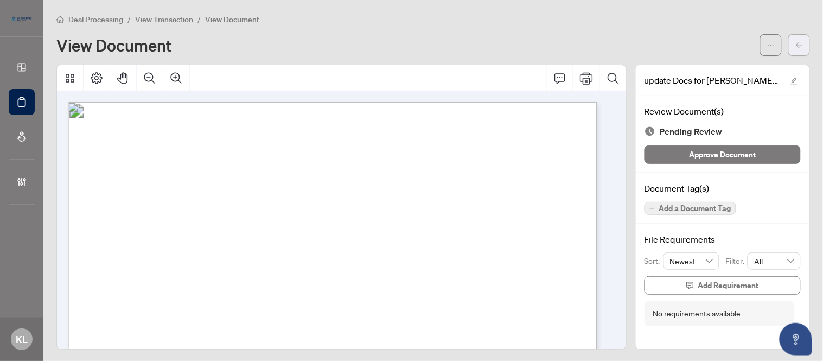
click at [788, 39] on button "button" at bounding box center [799, 45] width 22 height 22
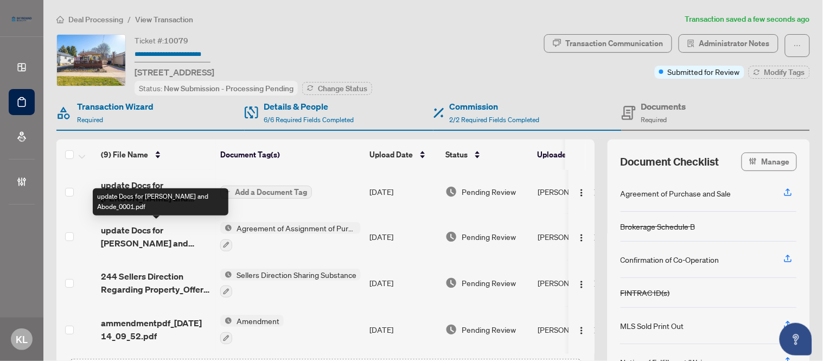
click at [150, 239] on span "update Docs for Joe and Abode_0001.pdf" at bounding box center [156, 236] width 111 height 26
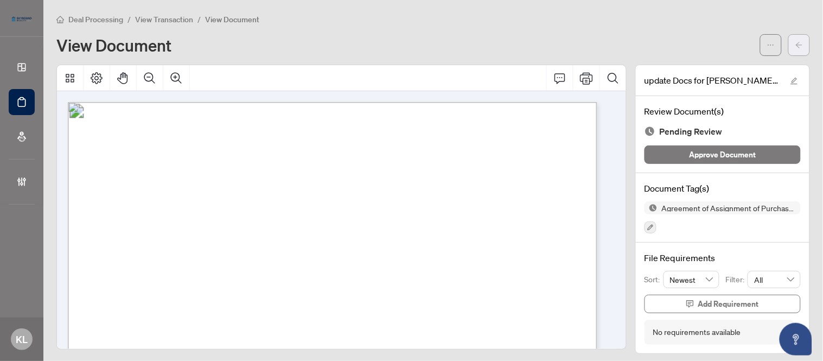
click at [795, 49] on span "button" at bounding box center [799, 44] width 8 height 17
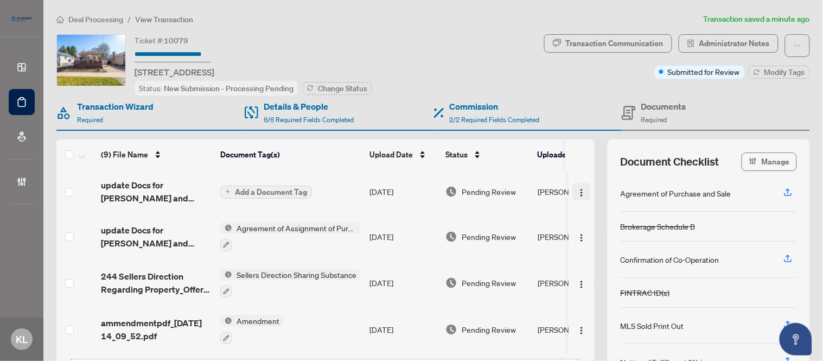
click at [577, 194] on img "button" at bounding box center [581, 192] width 9 height 9
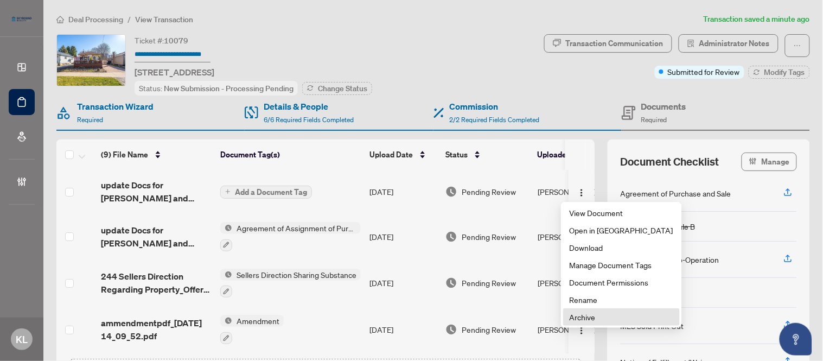
click at [577, 319] on span "Archive" at bounding box center [622, 317] width 104 height 12
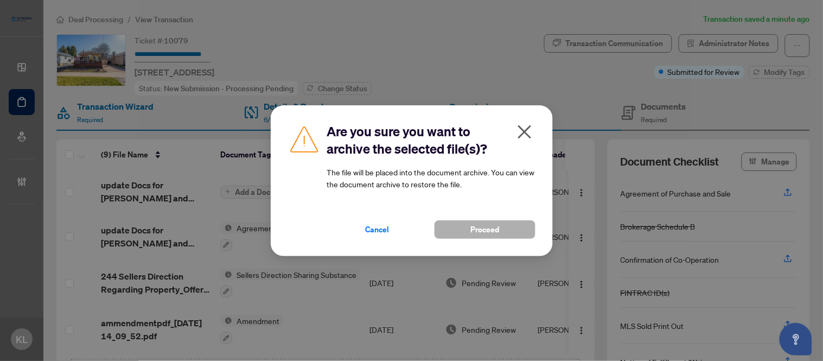
click at [506, 234] on button "Proceed" at bounding box center [484, 229] width 101 height 18
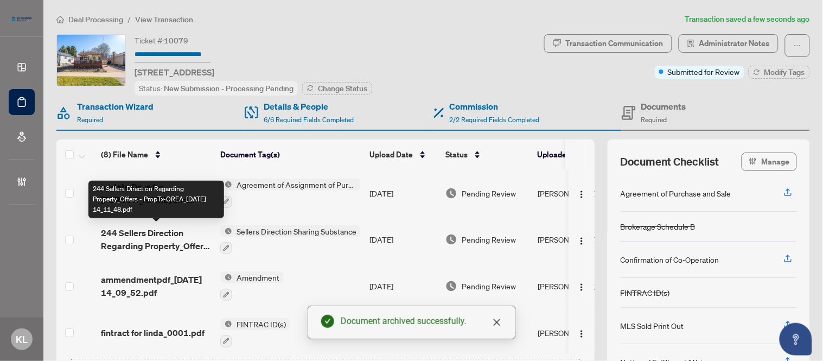
click at [170, 240] on span "244 Sellers Direction Regarding Property_Offers - PropTx-OREA_2025-09-25 14_11_…" at bounding box center [156, 239] width 111 height 26
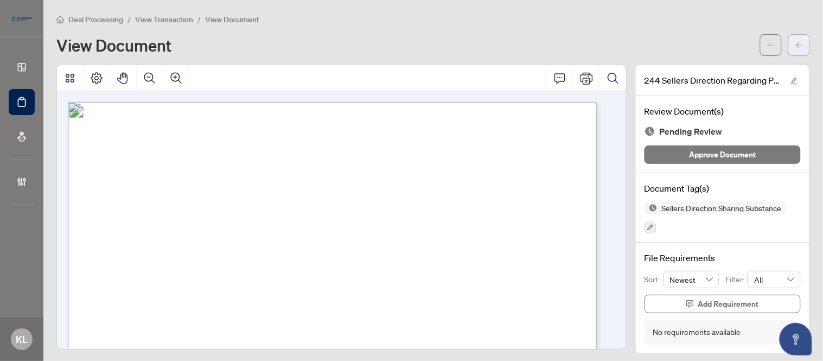
click at [796, 43] on icon "arrow-left" at bounding box center [799, 45] width 7 height 6
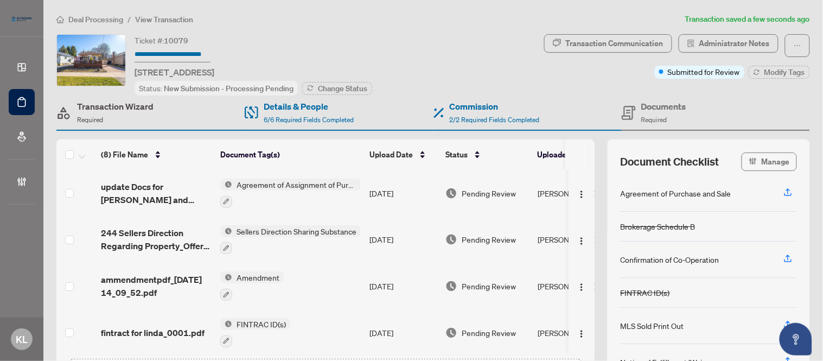
click at [102, 113] on div "Transaction Wizard Required" at bounding box center [115, 112] width 76 height 25
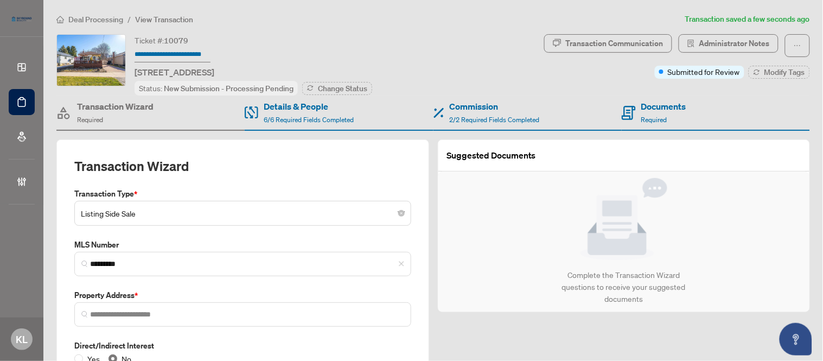
type input "**********"
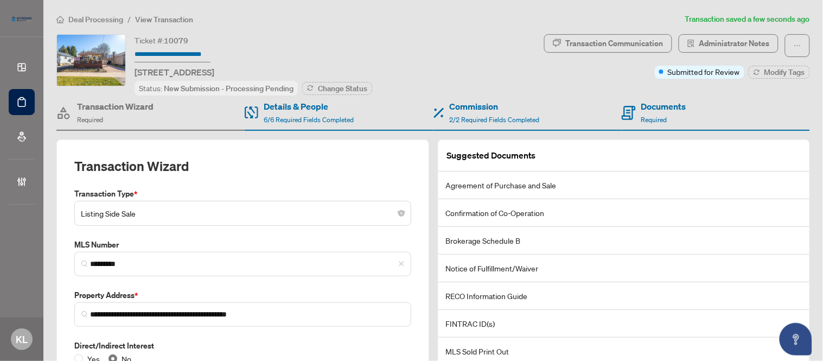
click at [176, 219] on span "Listing Side Sale" at bounding box center [243, 213] width 324 height 21
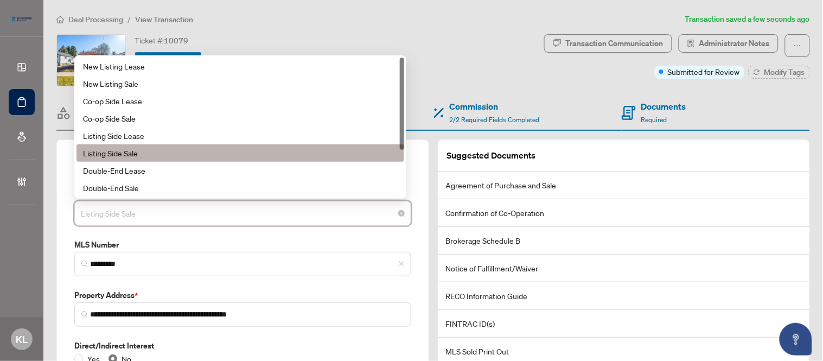
click at [466, 52] on div "Ticket #: 10079 5-5 Westbourne Ave, Toronto, Ontario M1L 2X8, Canada Status: Ne…" at bounding box center [297, 64] width 483 height 61
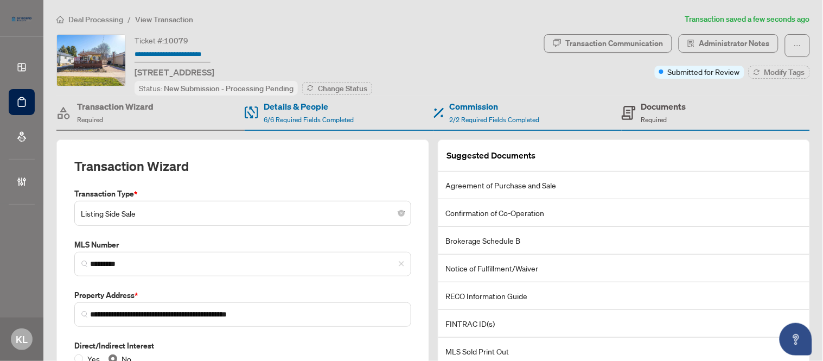
click at [641, 112] on div "Documents Required" at bounding box center [663, 112] width 45 height 25
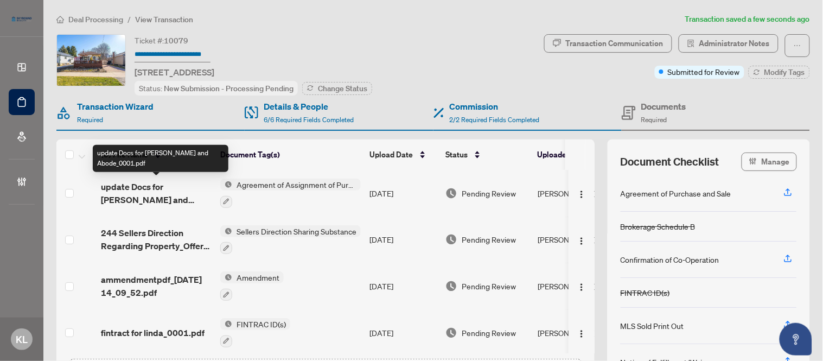
click at [114, 183] on span "update Docs for Joe and Abode_0001.pdf" at bounding box center [156, 193] width 111 height 26
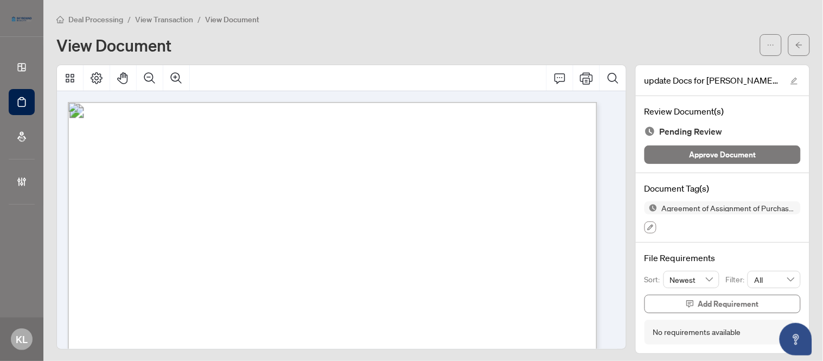
click at [647, 229] on icon "button" at bounding box center [650, 227] width 7 height 7
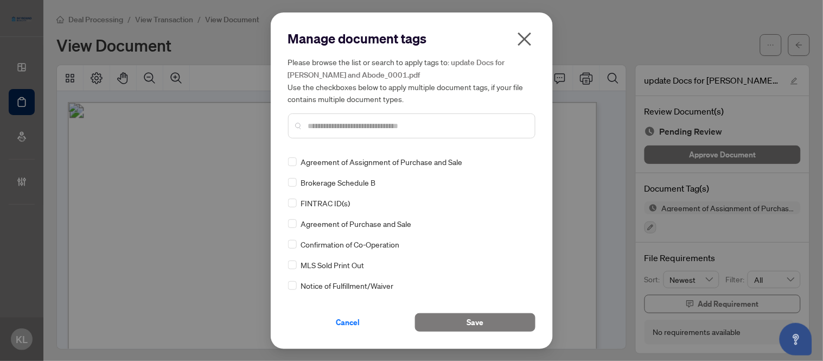
click at [371, 131] on input "text" at bounding box center [417, 126] width 218 height 12
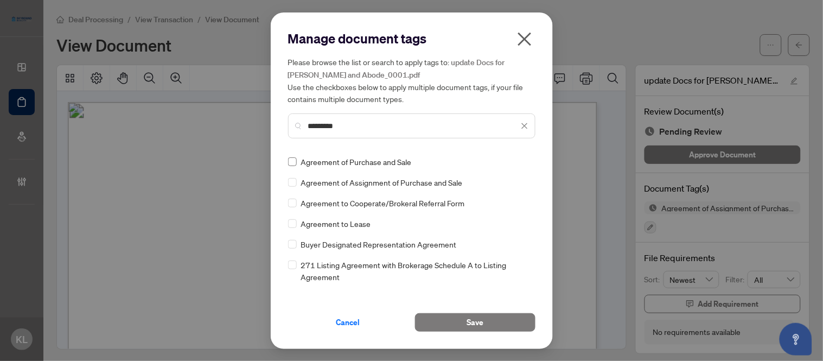
type input "*********"
click at [430, 323] on button "Save" at bounding box center [475, 322] width 120 height 18
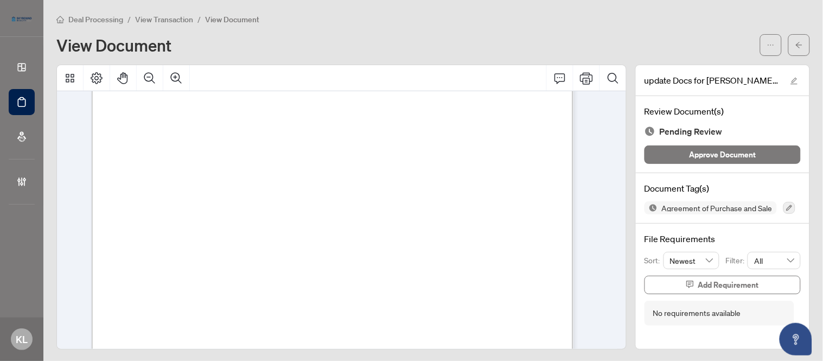
scroll to position [6388, 0]
click at [786, 208] on icon "button" at bounding box center [789, 207] width 7 height 7
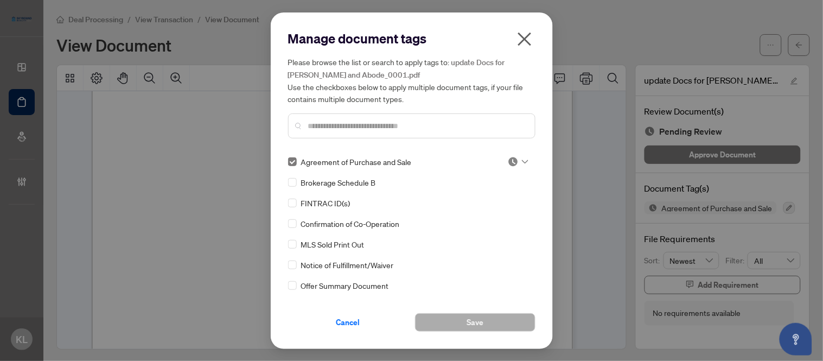
click at [318, 123] on input "text" at bounding box center [417, 126] width 218 height 12
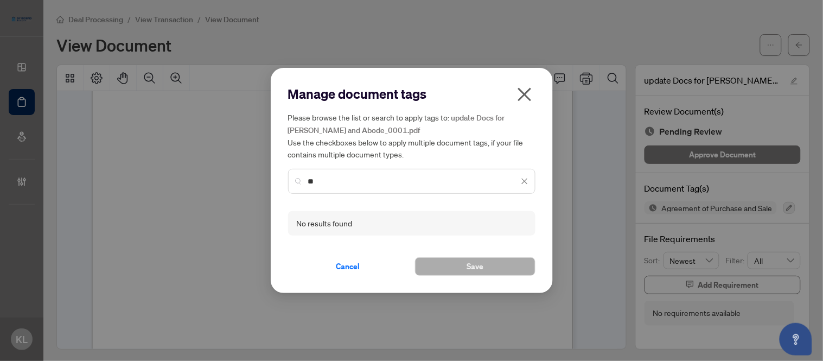
type input "*"
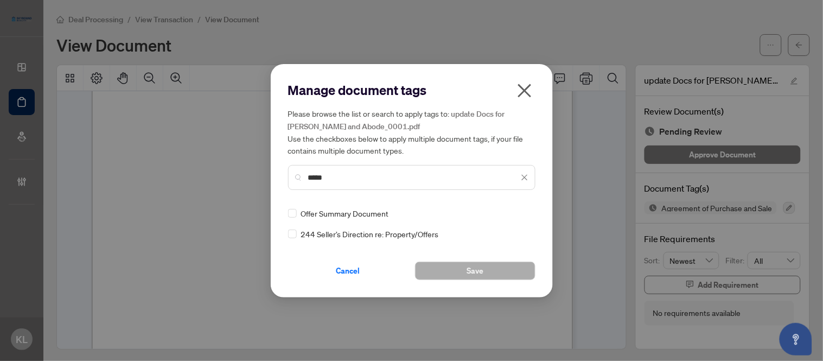
type input "*****"
click at [304, 213] on span "Offer Summary Document" at bounding box center [345, 213] width 88 height 12
click at [447, 268] on button "Save" at bounding box center [475, 270] width 120 height 18
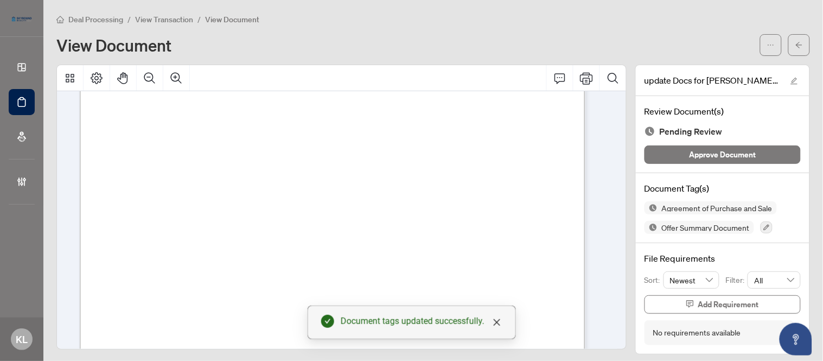
scroll to position [6810, 0]
click at [762, 228] on button "button" at bounding box center [766, 227] width 12 height 12
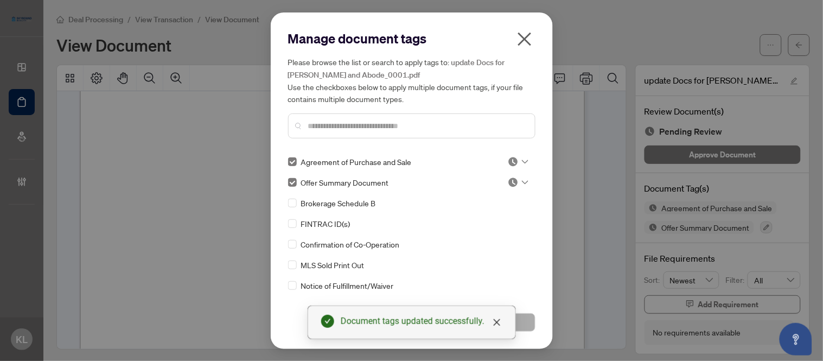
click at [340, 129] on input "text" at bounding box center [417, 126] width 218 height 12
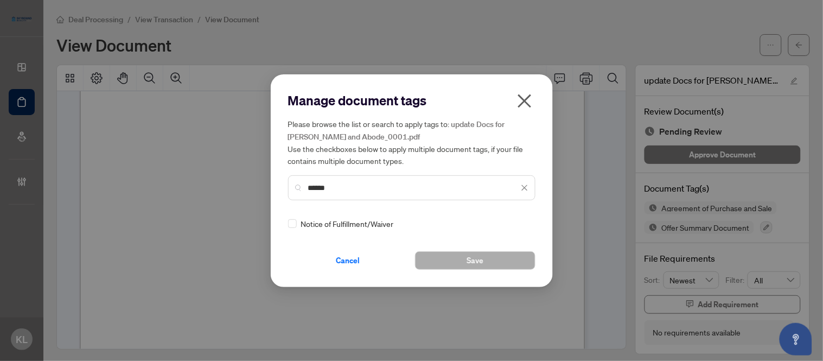
type input "******"
click at [434, 254] on button "Save" at bounding box center [475, 260] width 120 height 18
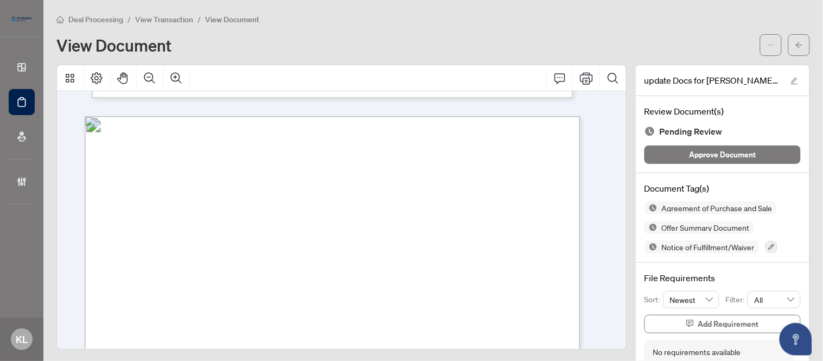
scroll to position [8136, 0]
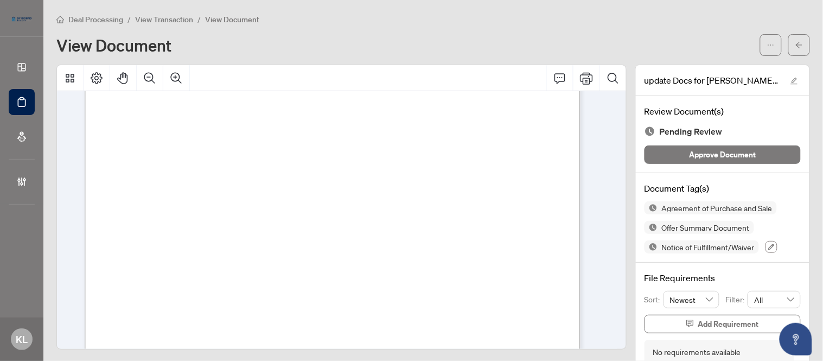
click at [768, 246] on icon "button" at bounding box center [771, 247] width 7 height 7
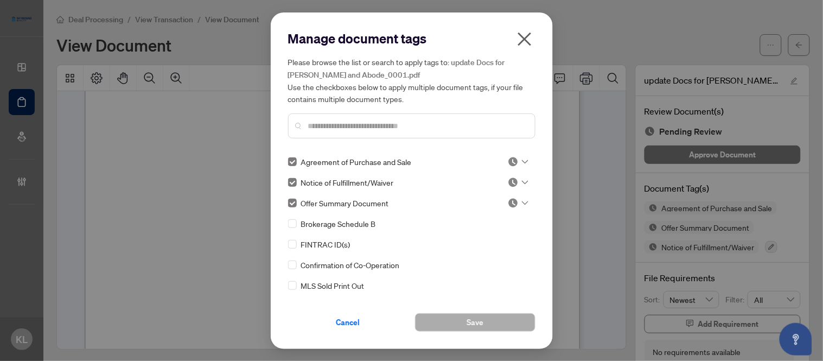
click at [332, 127] on input "text" at bounding box center [417, 126] width 218 height 12
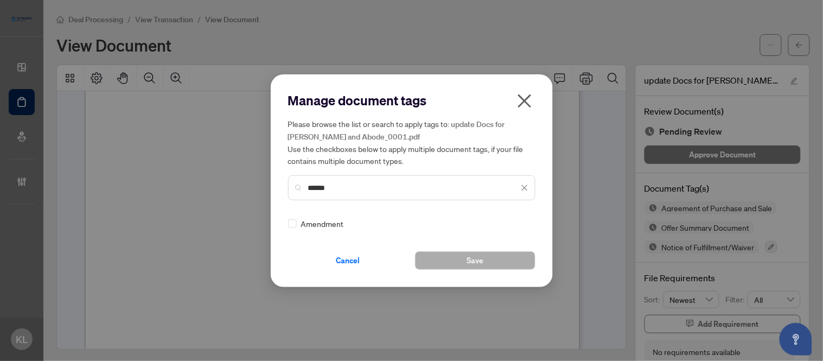
type input "******"
click at [441, 264] on button "Save" at bounding box center [475, 260] width 120 height 18
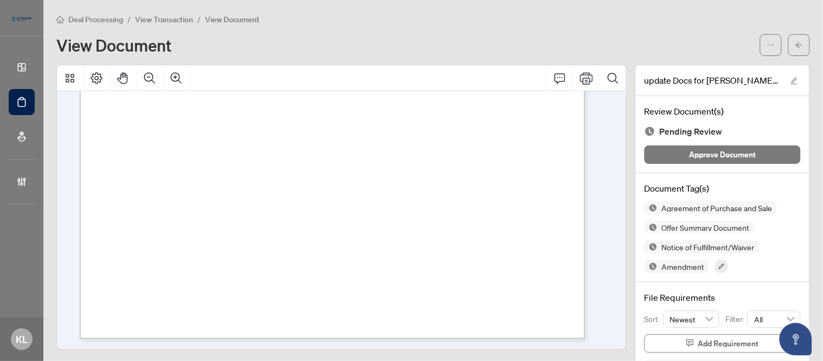
scroll to position [46, 0]
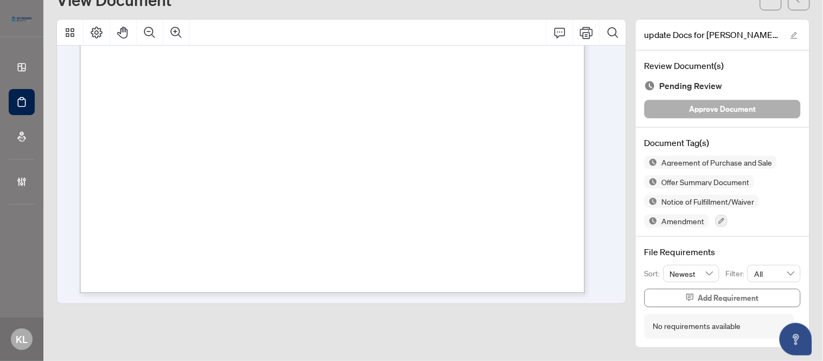
click at [653, 111] on button "Approve Document" at bounding box center [722, 109] width 156 height 18
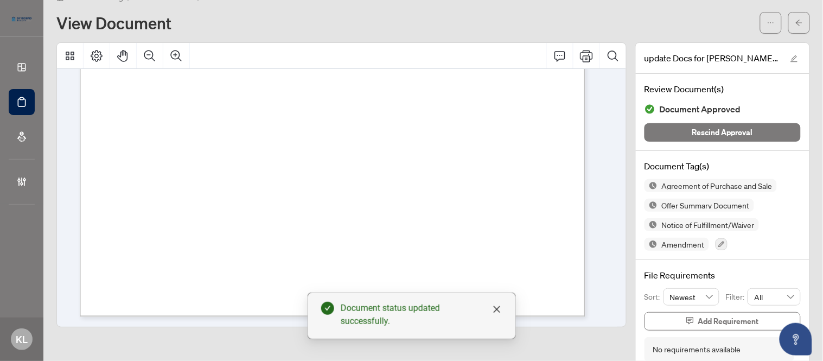
scroll to position [0, 0]
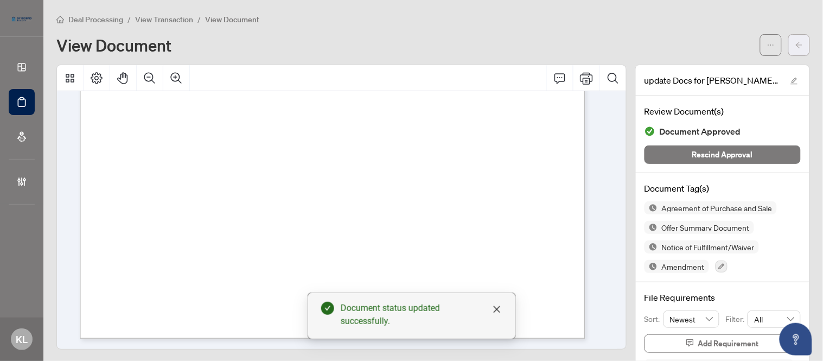
click at [788, 55] on button "button" at bounding box center [799, 45] width 22 height 22
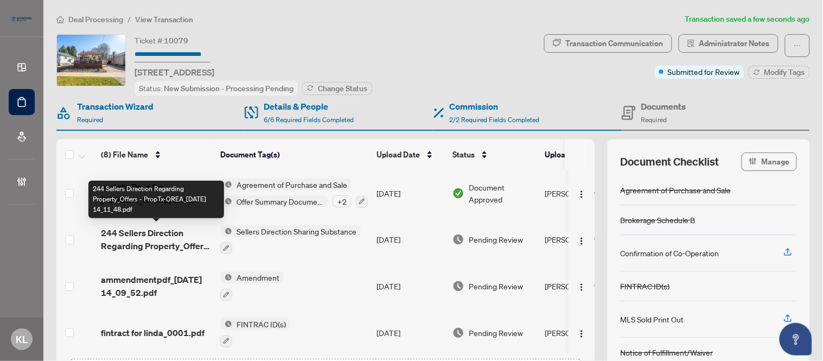
click at [136, 235] on span "244 Sellers Direction Regarding Property_Offers - PropTx-OREA_2025-09-25 14_11_…" at bounding box center [156, 239] width 111 height 26
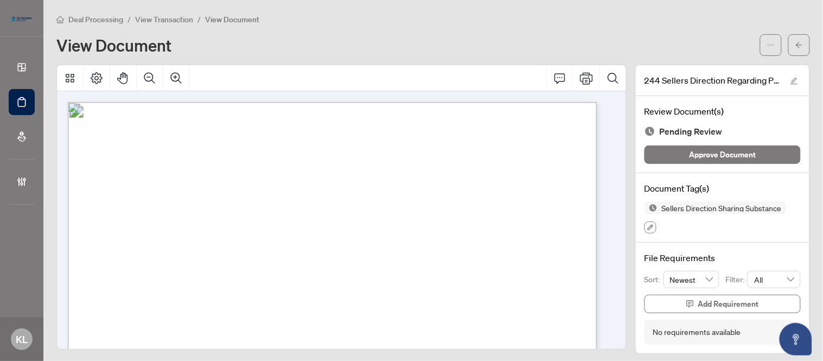
click at [647, 226] on icon "button" at bounding box center [650, 227] width 7 height 7
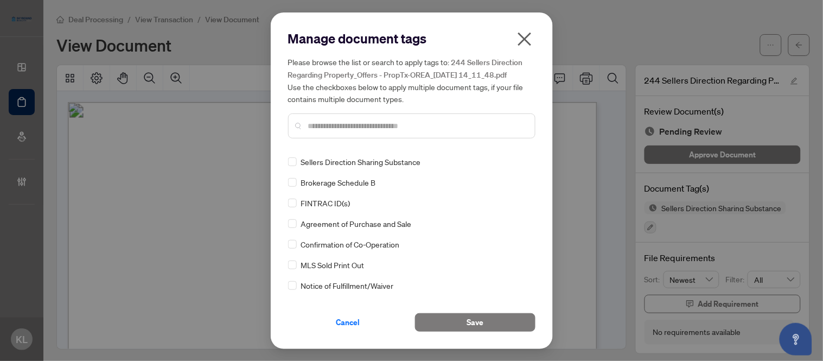
click at [355, 117] on div at bounding box center [411, 125] width 247 height 25
click at [355, 121] on input "text" at bounding box center [417, 126] width 218 height 12
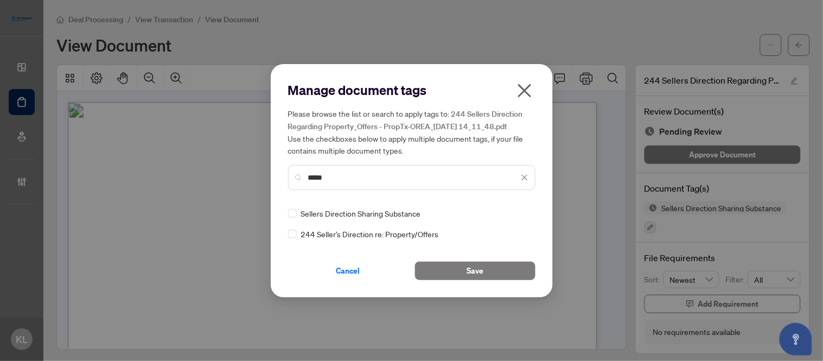
type input "*****"
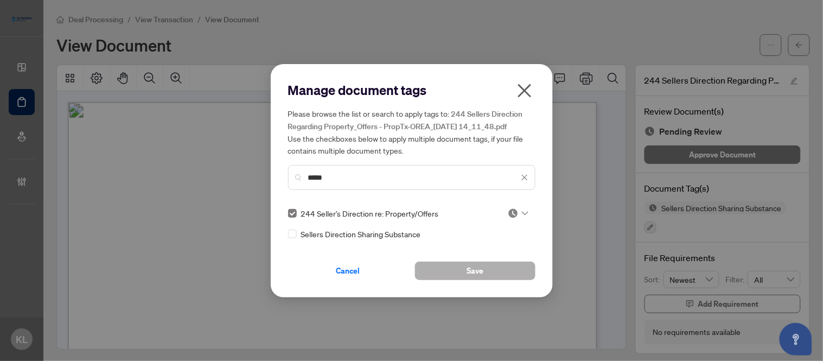
click at [431, 270] on button "Save" at bounding box center [475, 270] width 120 height 18
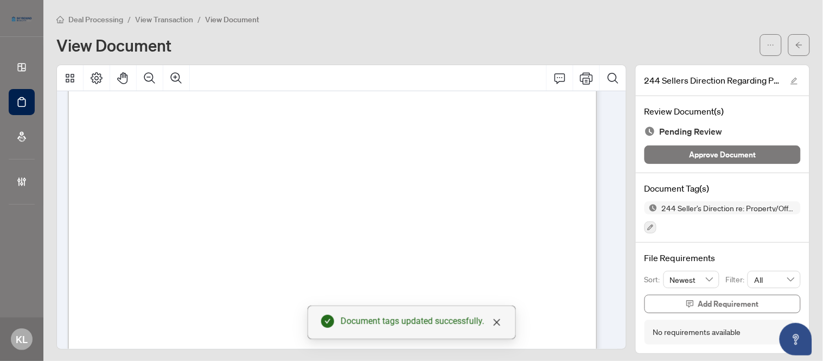
scroll to position [448, 0]
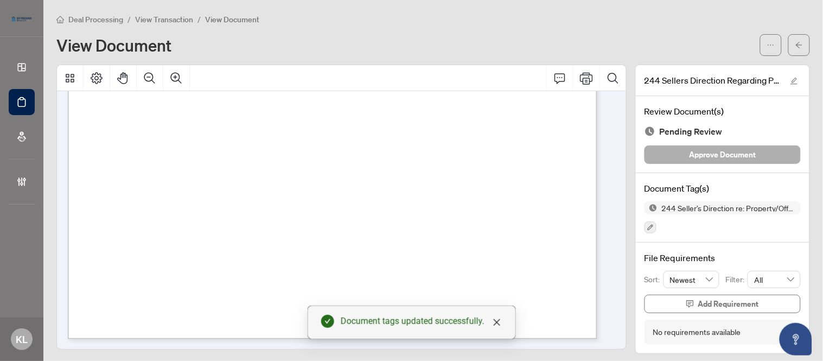
click at [689, 156] on span "Approve Document" at bounding box center [722, 154] width 67 height 17
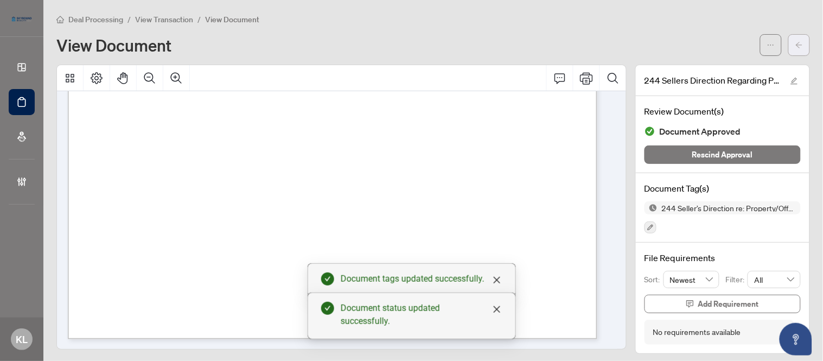
click at [788, 42] on button "button" at bounding box center [799, 45] width 22 height 22
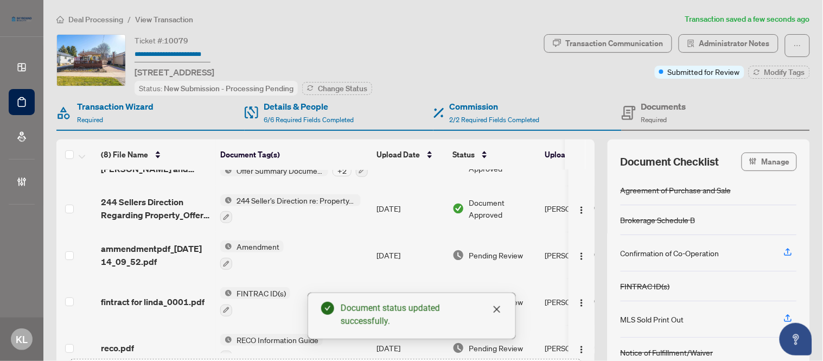
scroll to position [60, 0]
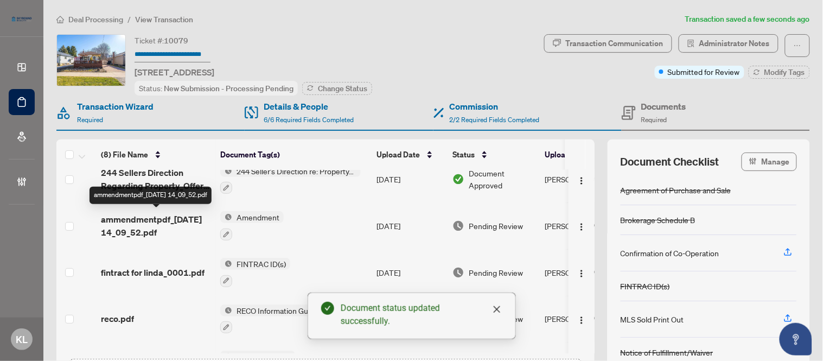
click at [158, 229] on span "ammendmentpdf_2025-09-25 14_09_52.pdf" at bounding box center [156, 226] width 111 height 26
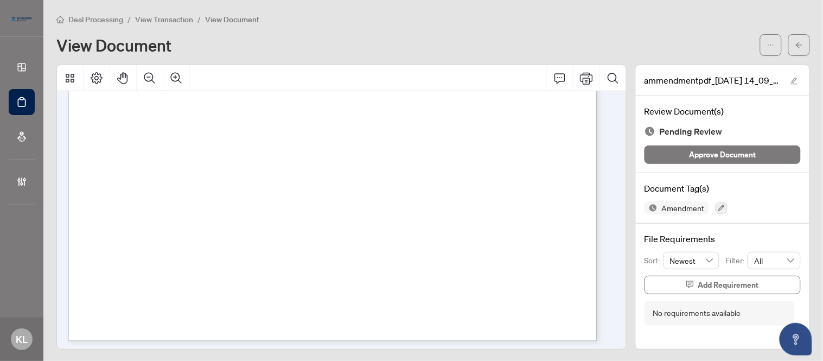
scroll to position [1151, 0]
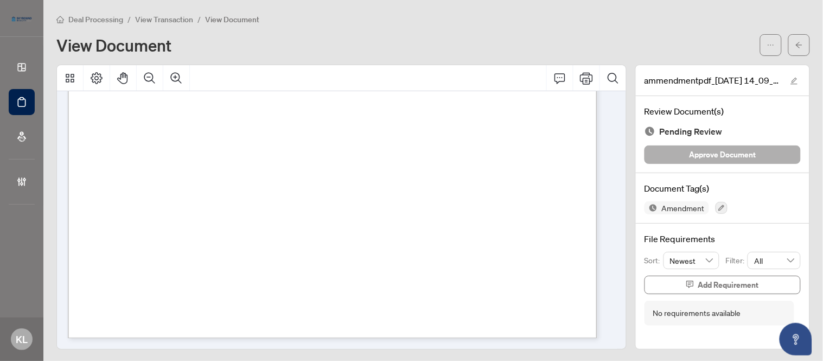
click at [680, 158] on button "Approve Document" at bounding box center [722, 154] width 156 height 18
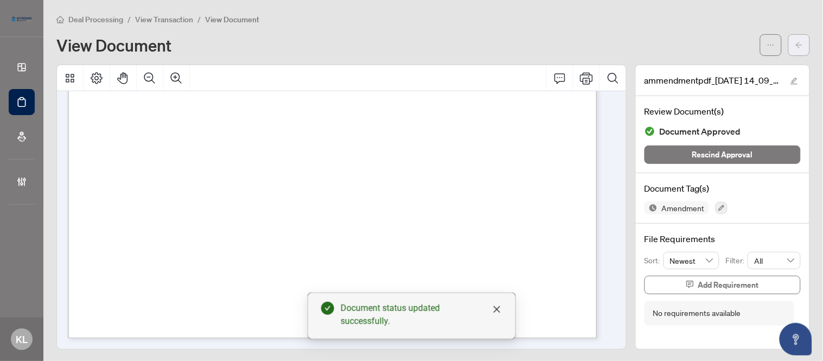
click at [795, 46] on icon "arrow-left" at bounding box center [799, 45] width 8 height 8
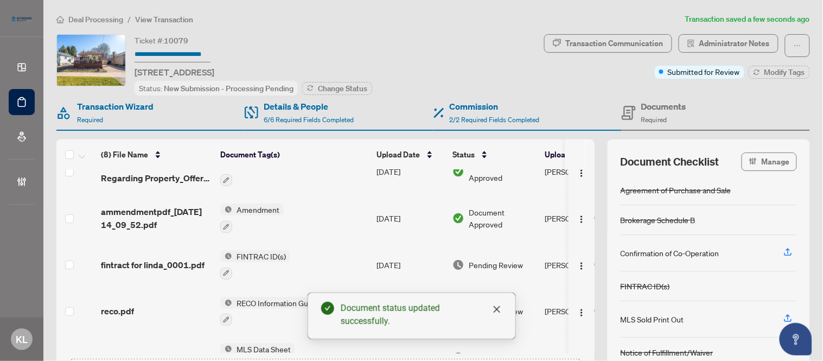
scroll to position [67, 0]
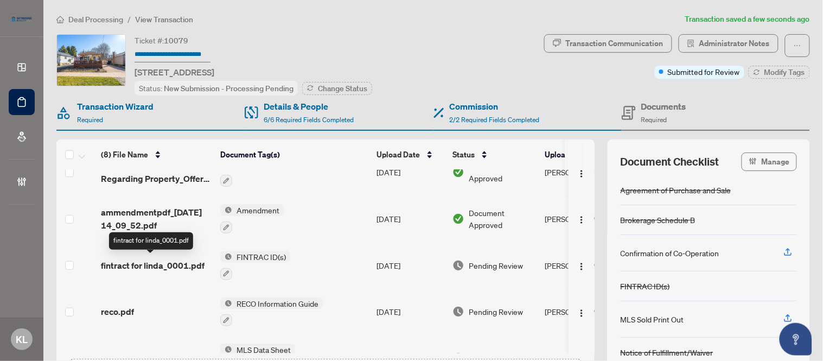
click at [148, 263] on span "fintract for linda_0001.pdf" at bounding box center [153, 265] width 104 height 13
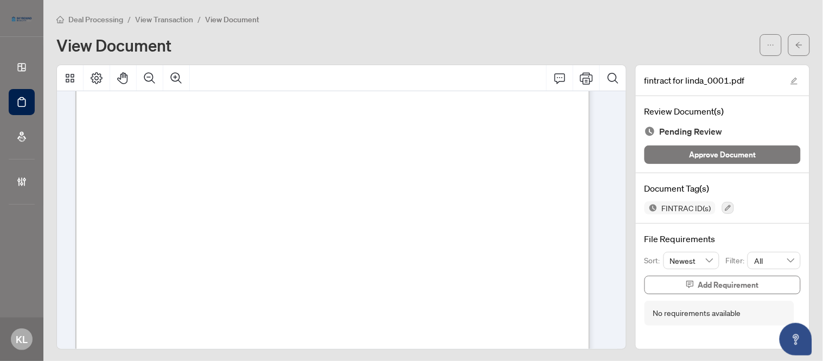
scroll to position [2741, 0]
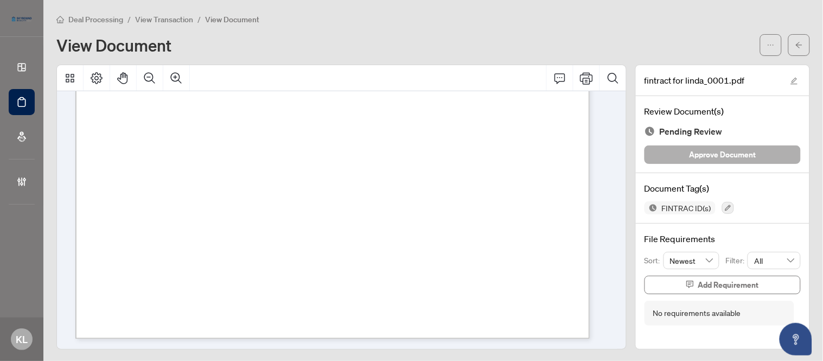
click at [675, 155] on button "Approve Document" at bounding box center [722, 154] width 156 height 18
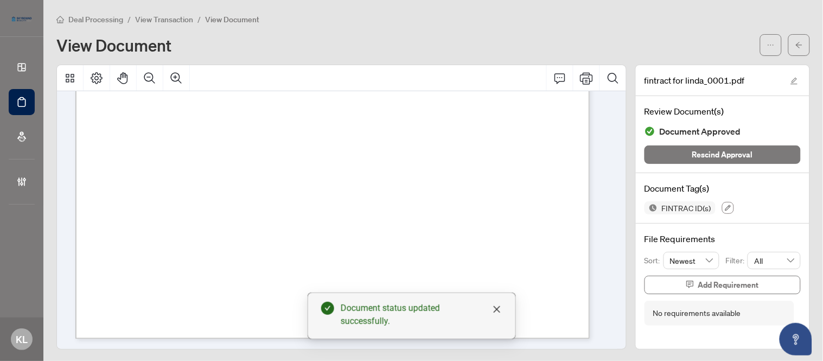
click at [725, 209] on icon "button" at bounding box center [728, 207] width 7 height 7
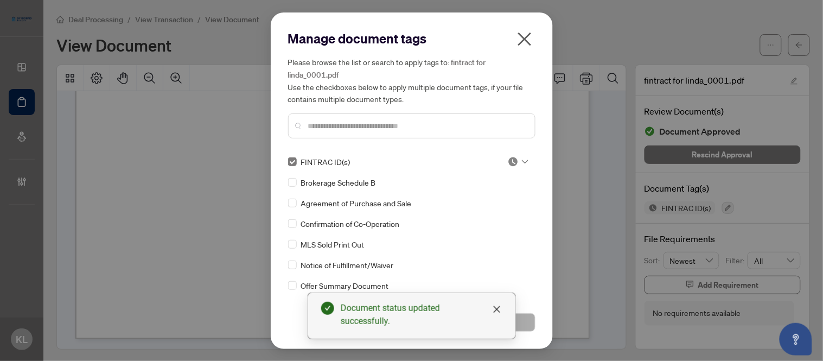
click at [319, 125] on input "text" at bounding box center [417, 126] width 218 height 12
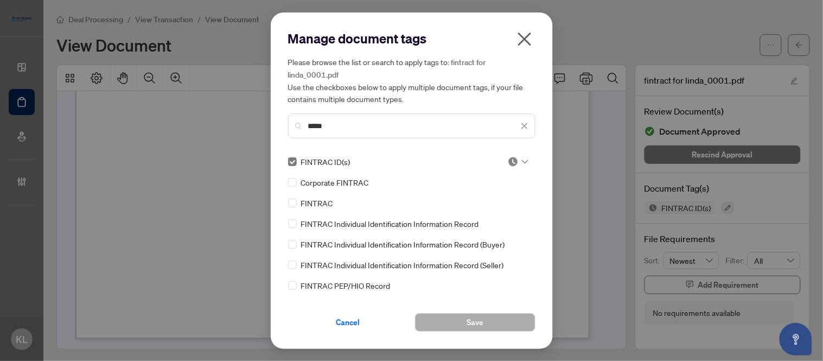
type input "*****"
click at [286, 203] on div "Manage document tags Please browse the list or search to apply tags to: fintrac…" at bounding box center [412, 180] width 282 height 336
click at [459, 321] on button "Save" at bounding box center [475, 322] width 120 height 18
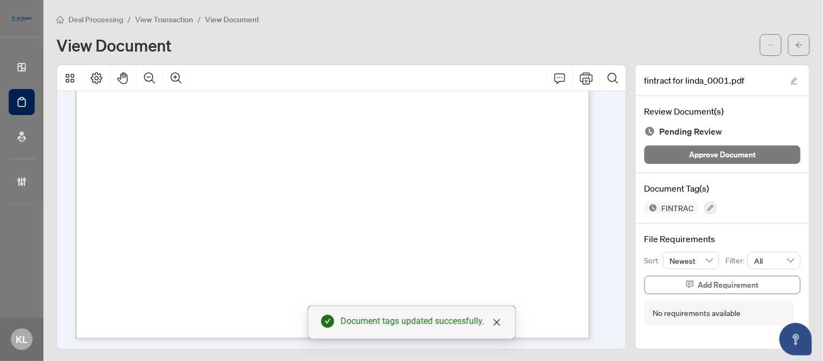
scroll to position [2, 0]
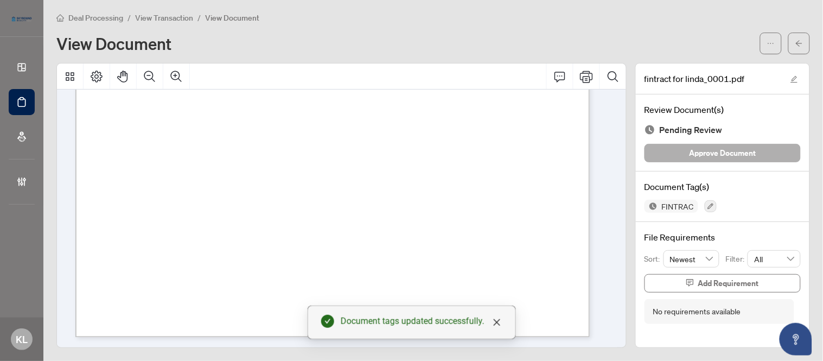
click at [679, 156] on button "Approve Document" at bounding box center [722, 153] width 156 height 18
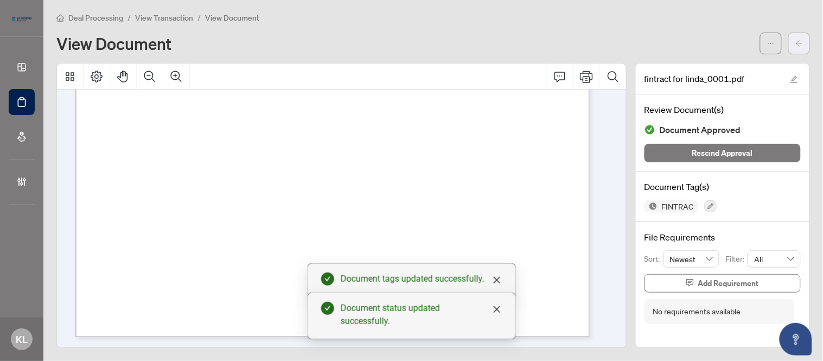
click at [795, 46] on icon "arrow-left" at bounding box center [799, 44] width 8 height 8
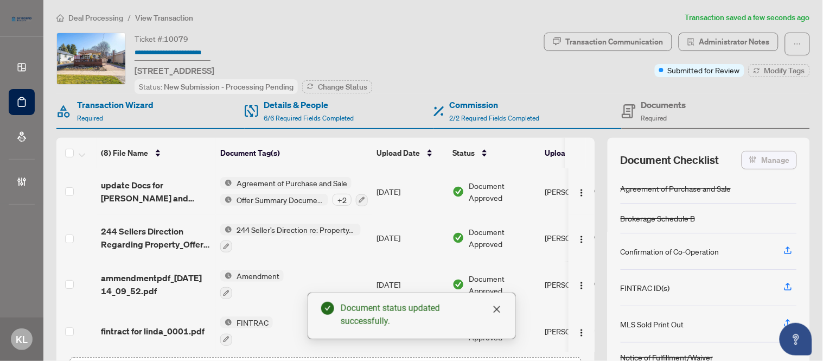
click at [762, 161] on span "Manage" at bounding box center [776, 159] width 28 height 17
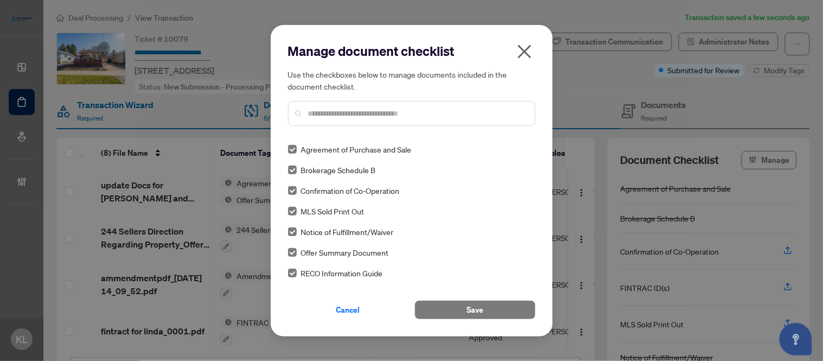
click at [364, 116] on input "text" at bounding box center [417, 113] width 218 height 12
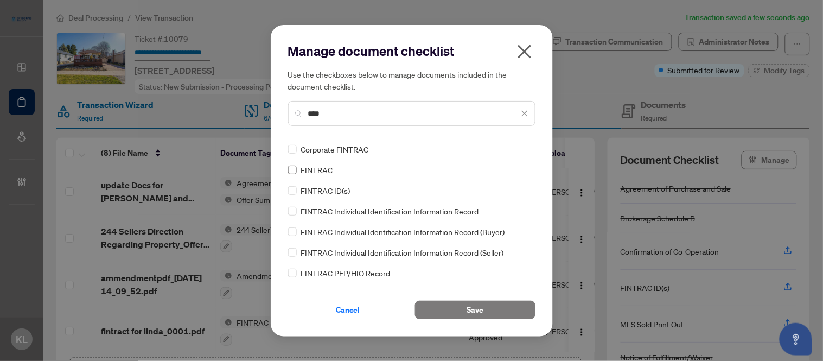
type input "****"
click at [456, 315] on button "Save" at bounding box center [475, 309] width 120 height 18
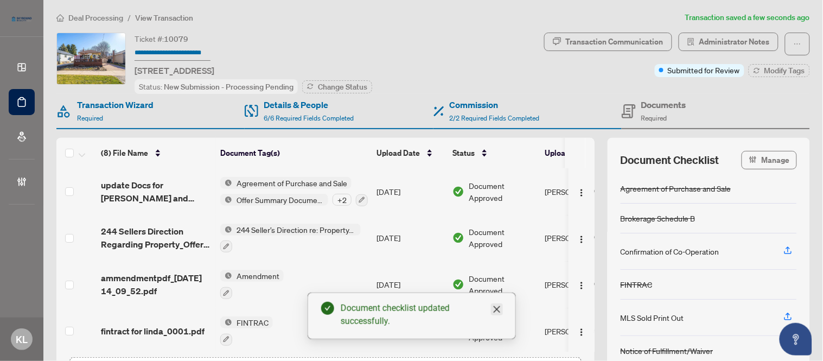
click at [497, 311] on icon "close" at bounding box center [496, 309] width 9 height 9
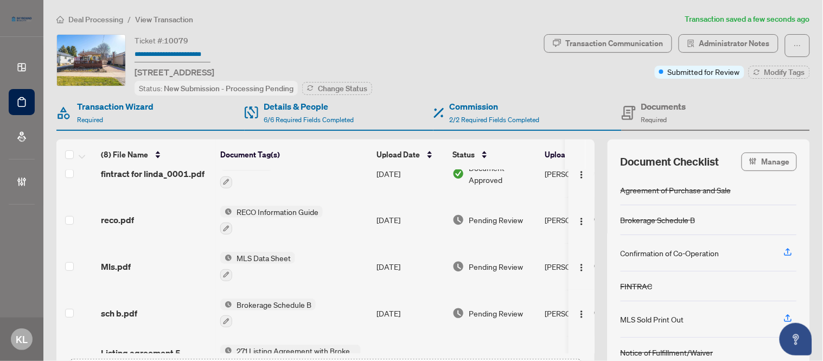
scroll to position [181, 0]
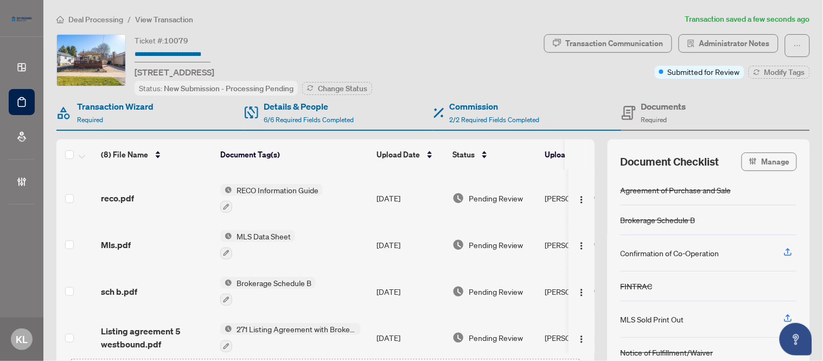
click at [408, 196] on td "Sep/22/2025" at bounding box center [410, 198] width 76 height 47
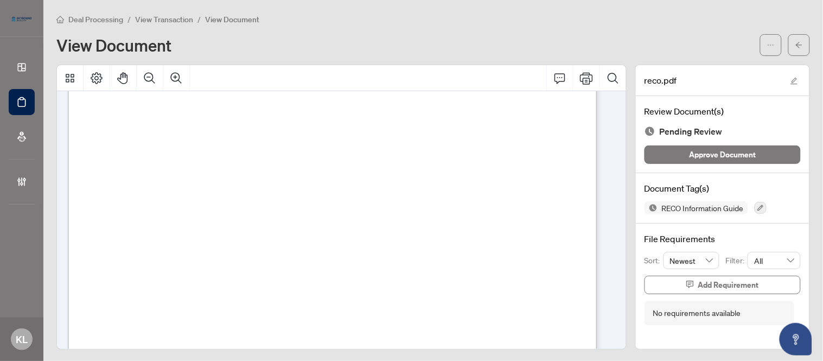
scroll to position [8601, 0]
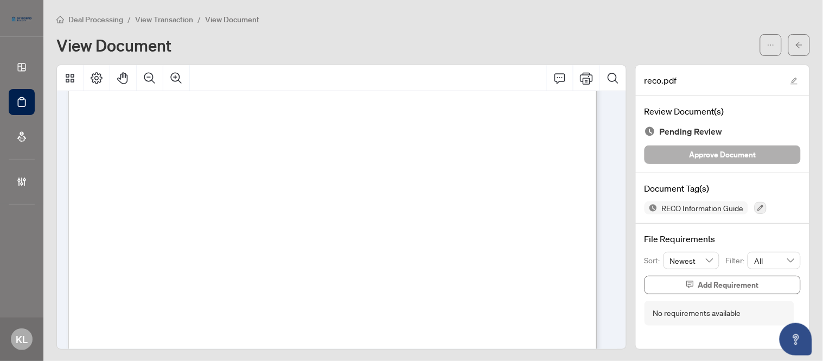
click at [711, 151] on span "Approve Document" at bounding box center [722, 154] width 67 height 17
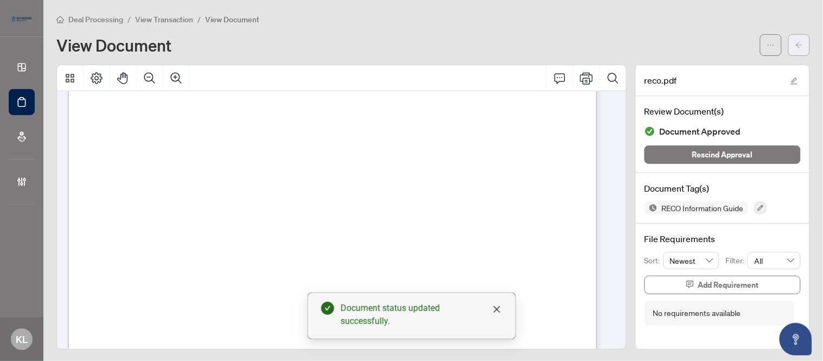
click at [795, 52] on span "button" at bounding box center [799, 44] width 8 height 17
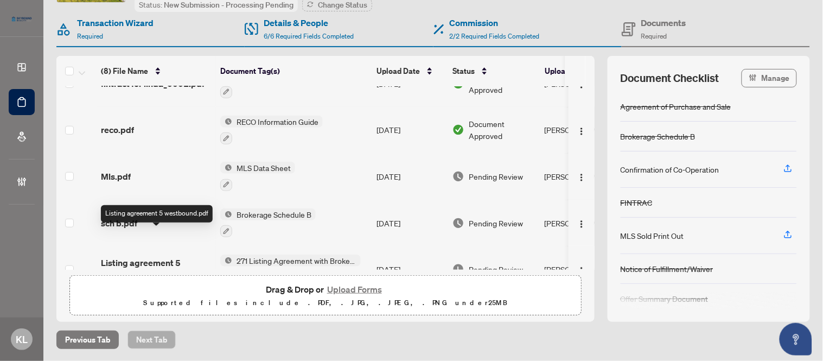
scroll to position [127, 0]
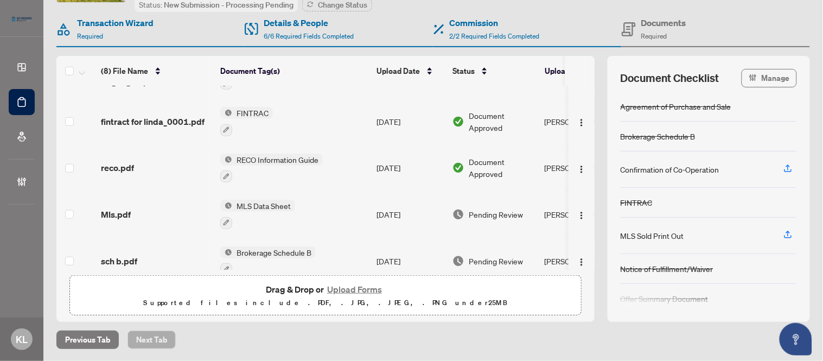
click at [476, 162] on span "Document Approved" at bounding box center [502, 168] width 67 height 24
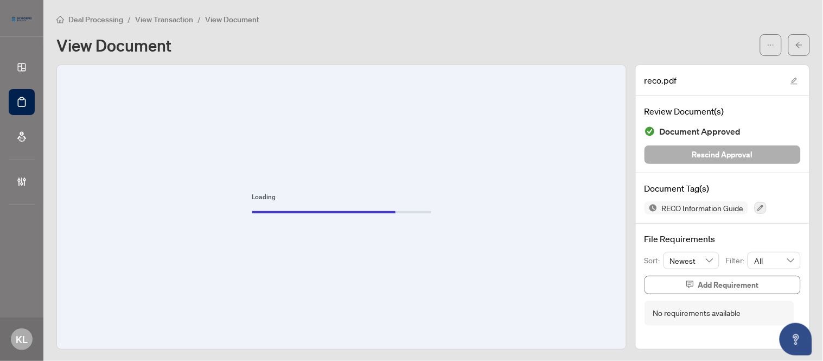
click at [680, 156] on button "Rescind Approval" at bounding box center [722, 154] width 156 height 18
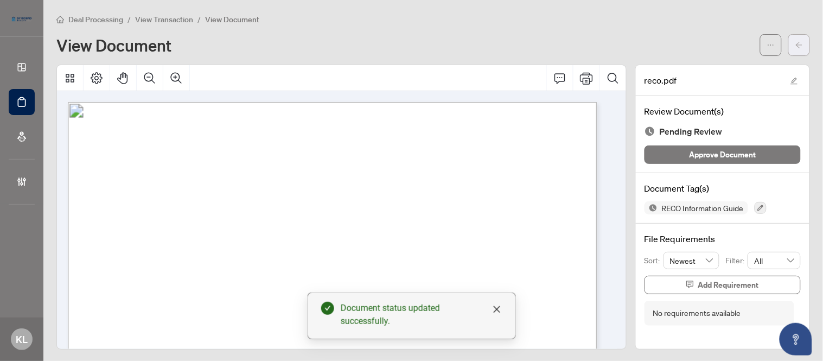
click at [795, 47] on icon "arrow-left" at bounding box center [799, 45] width 8 height 8
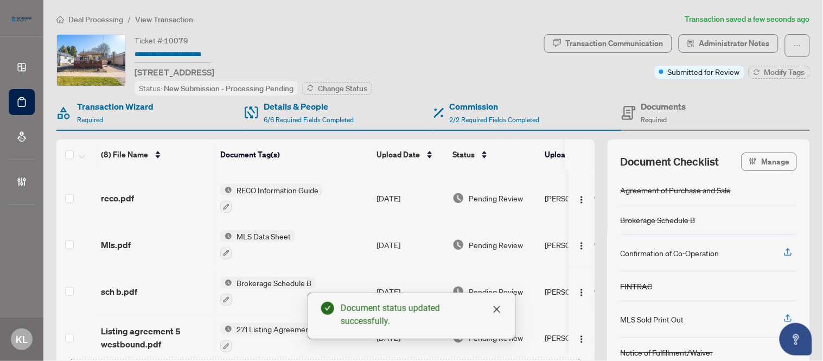
scroll to position [188, 0]
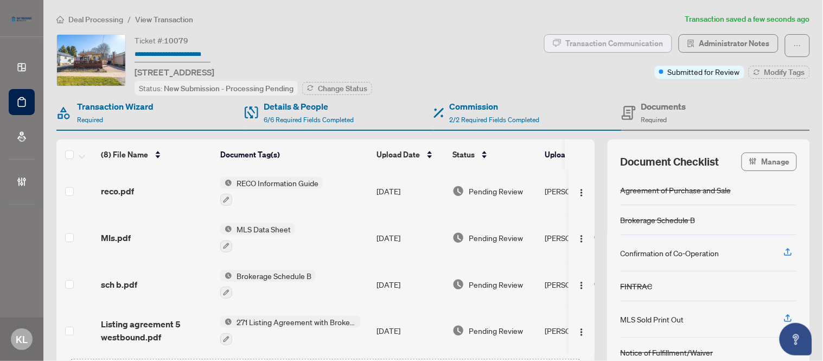
click at [587, 40] on div "Transaction Communication" at bounding box center [615, 43] width 98 height 17
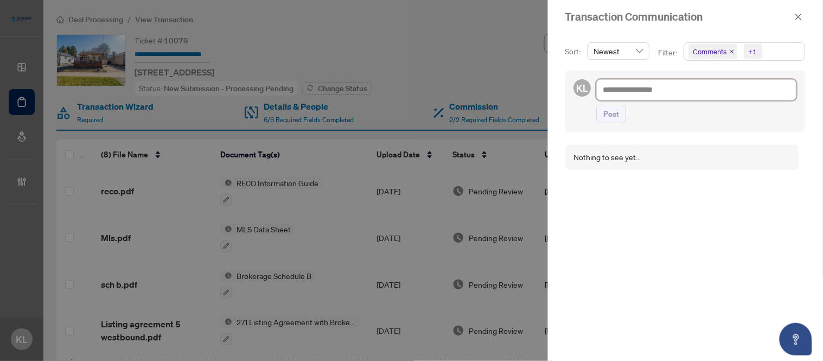
click at [649, 96] on textarea at bounding box center [697, 89] width 200 height 21
type textarea "*"
type textarea "**"
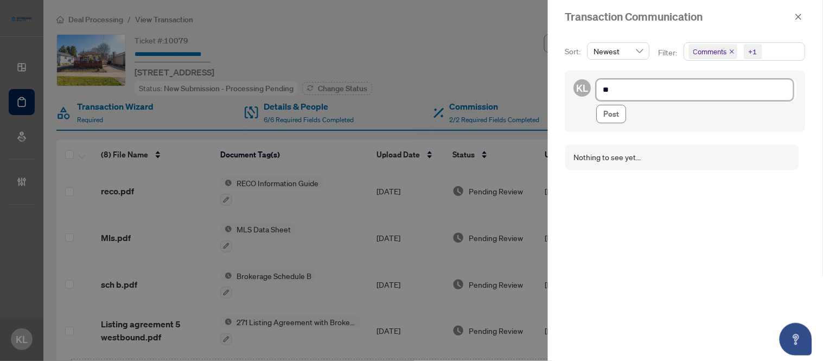
type textarea "**"
type textarea "****"
type textarea "*****"
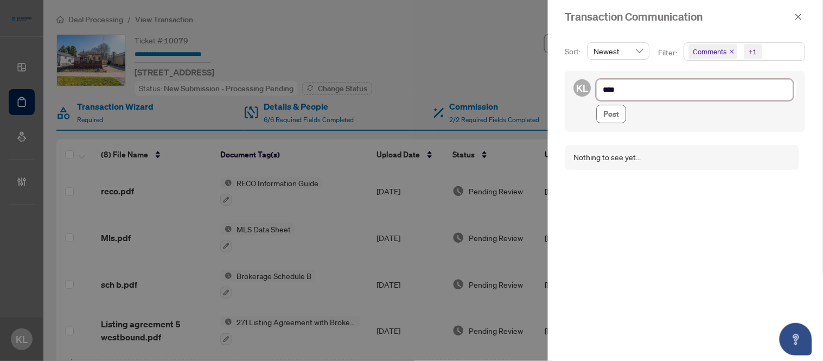
type textarea "*****"
type textarea "******"
type textarea "*******"
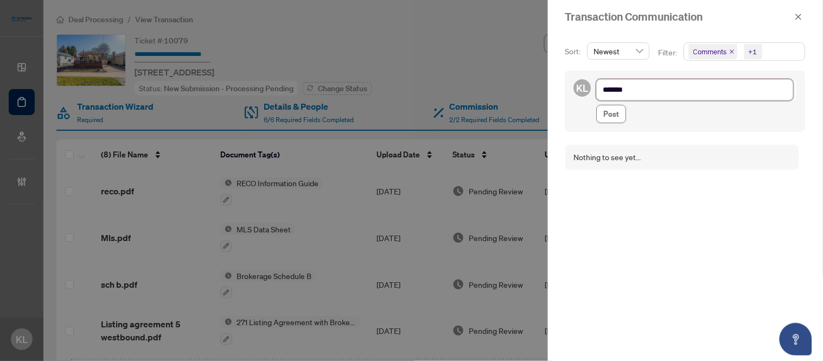
type textarea "********"
type textarea "*********"
type textarea "**********"
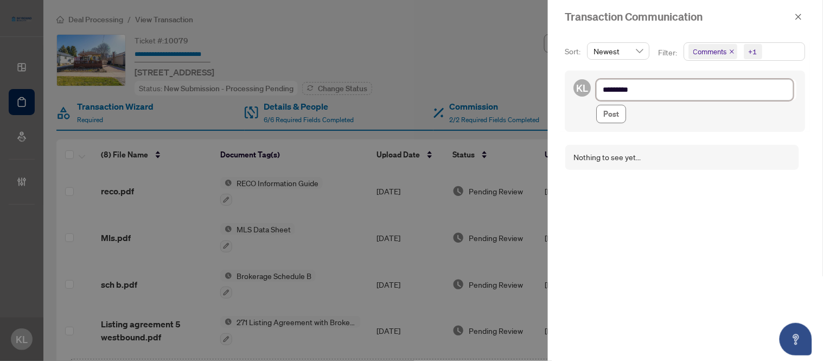
type textarea "**********"
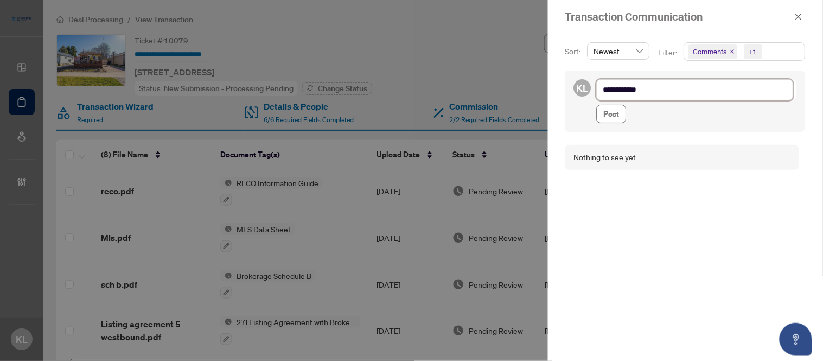
type textarea "**********"
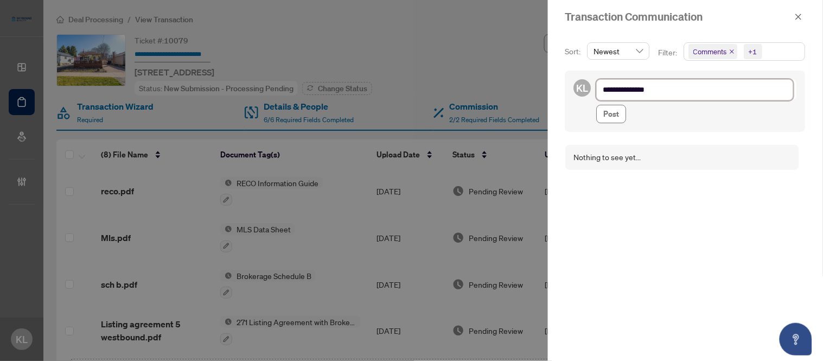
type textarea "**********"
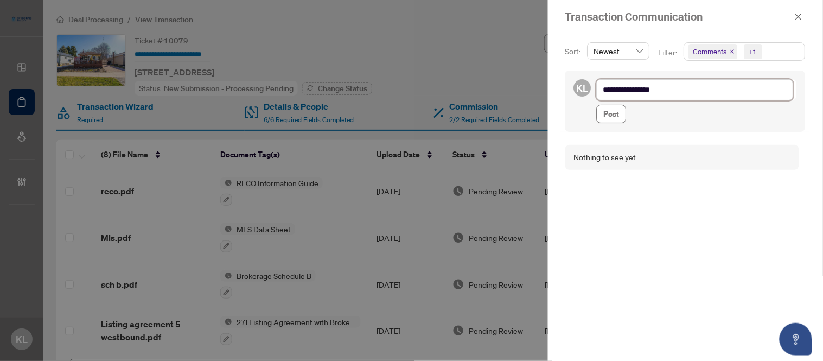
type textarea "**********"
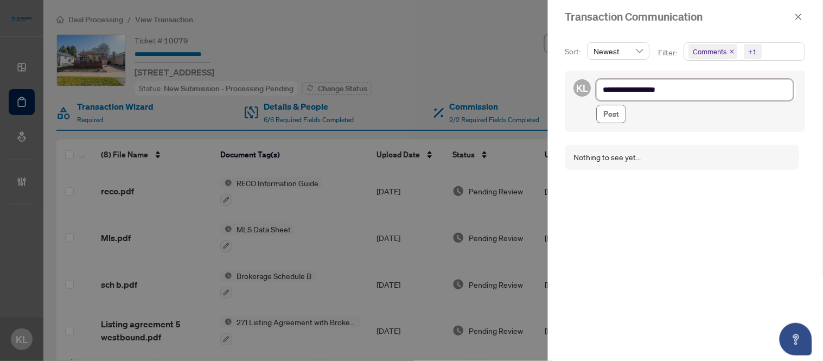
type textarea "**********"
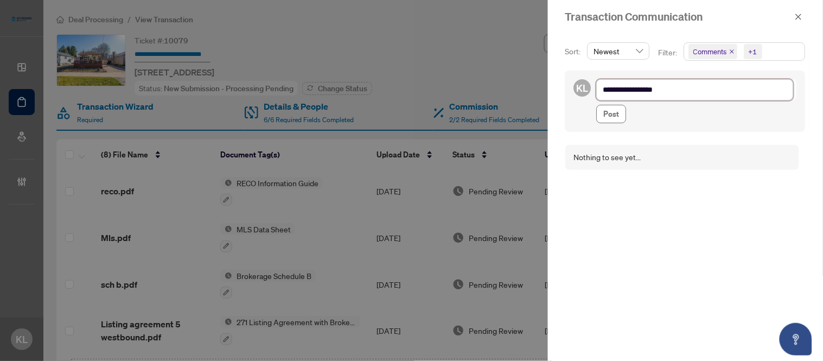
type textarea "**********"
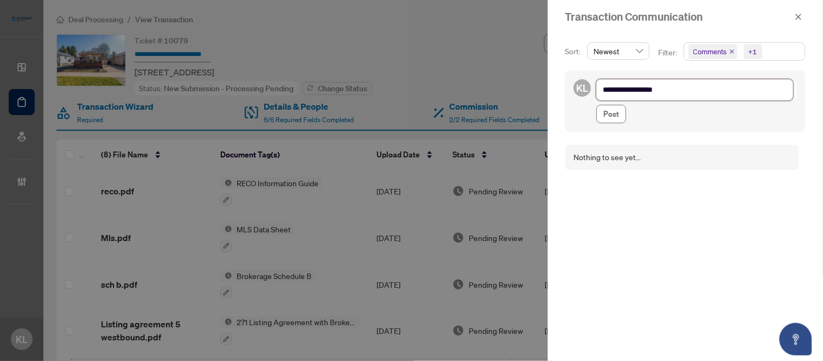
type textarea "**********"
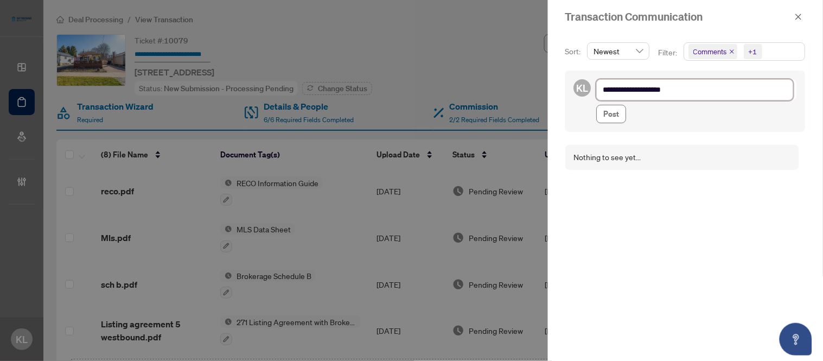
type textarea "**********"
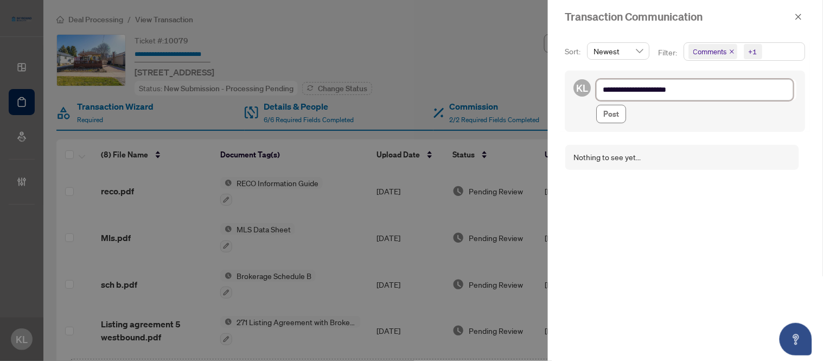
type textarea "**********"
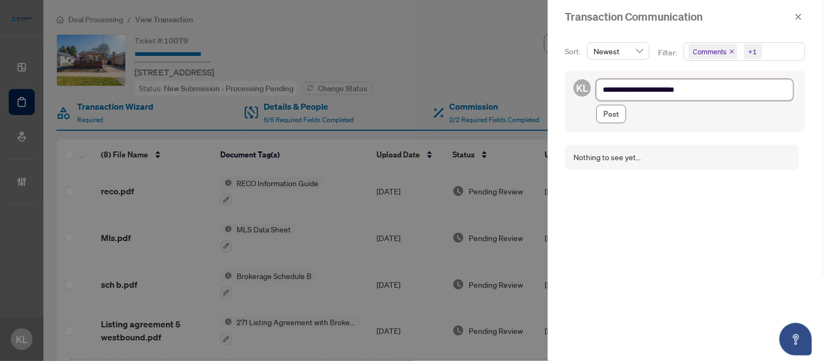
type textarea "**********"
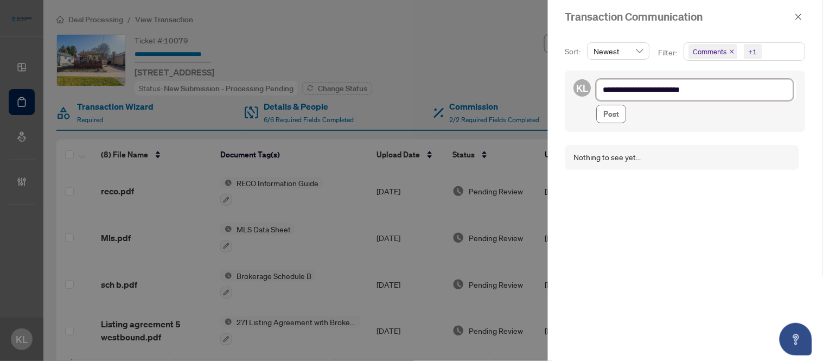
type textarea "**********"
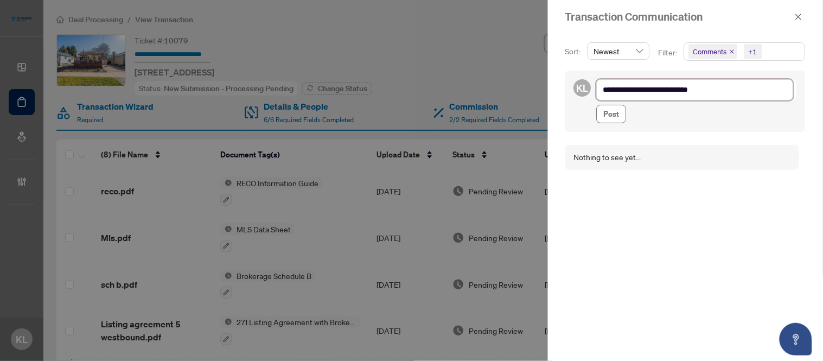
type textarea "**********"
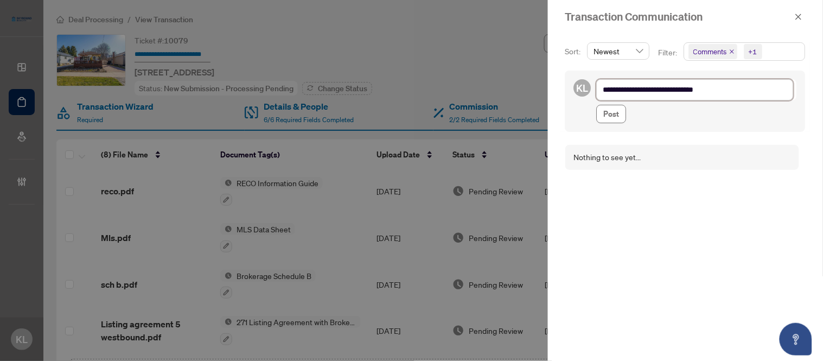
type textarea "**********"
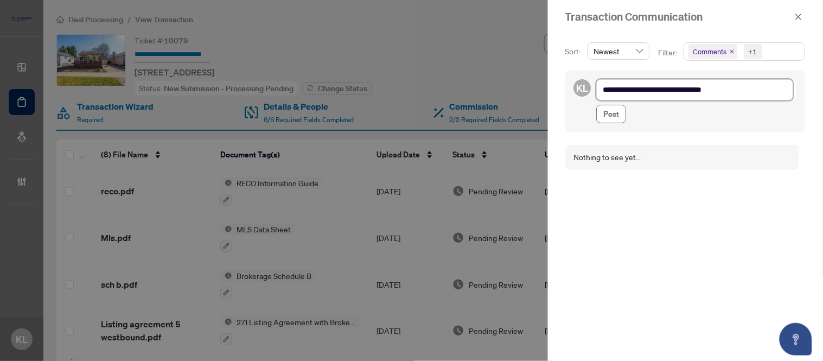
type textarea "**********"
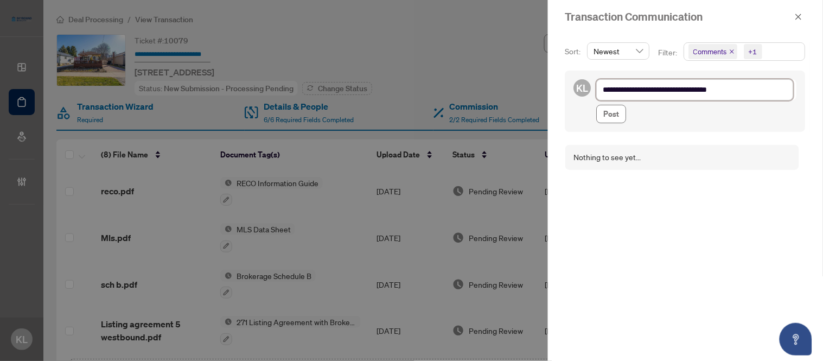
type textarea "**********"
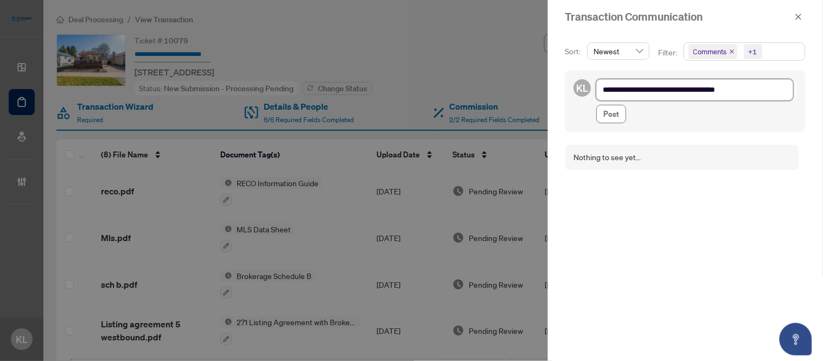
type textarea "**********"
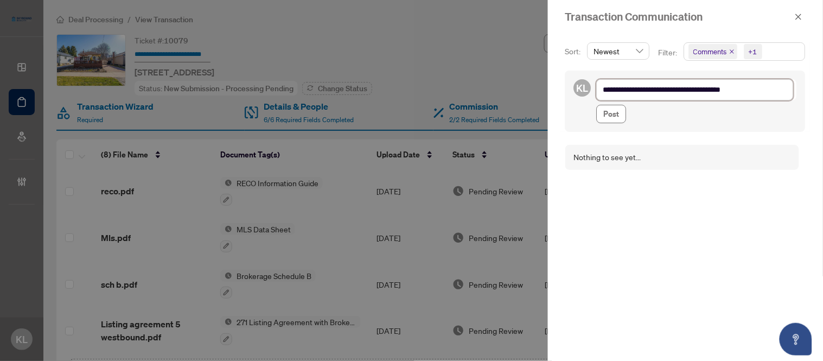
type textarea "**********"
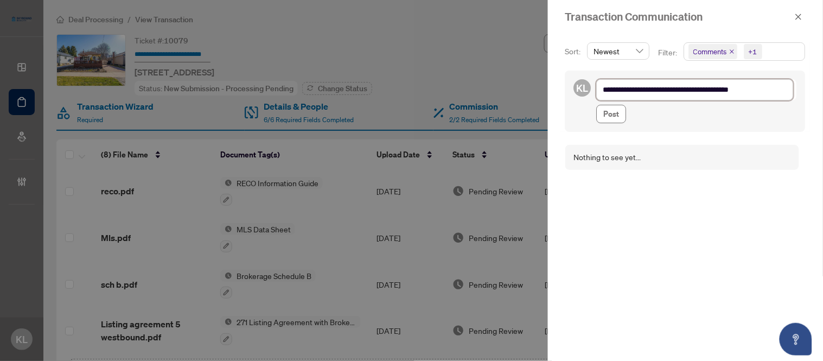
type textarea "**********"
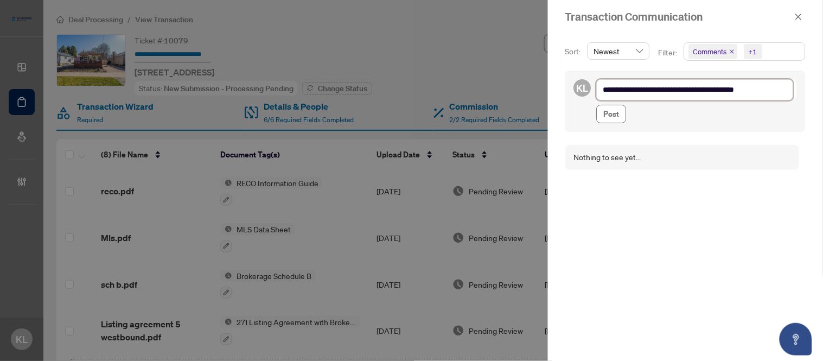
type textarea "**********"
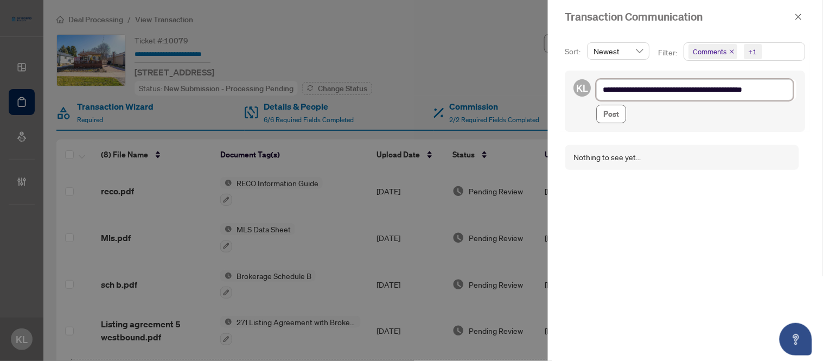
type textarea "**********"
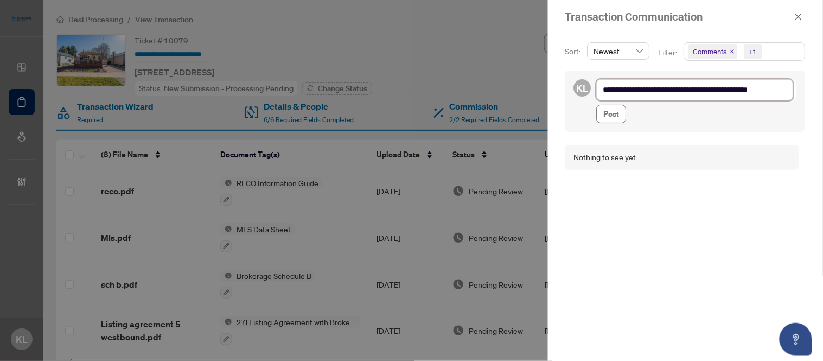
type textarea "**********"
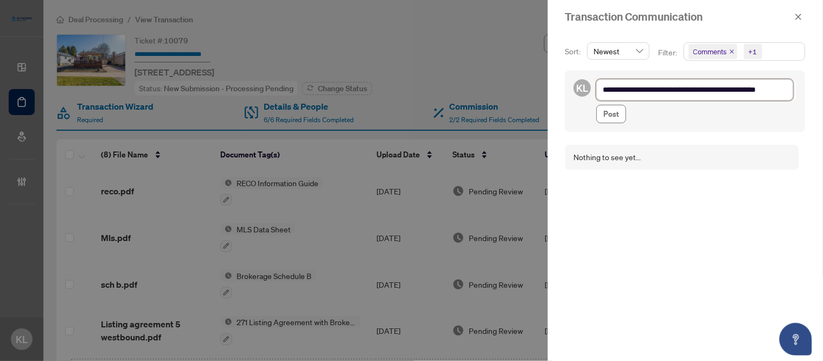
type textarea "**********"
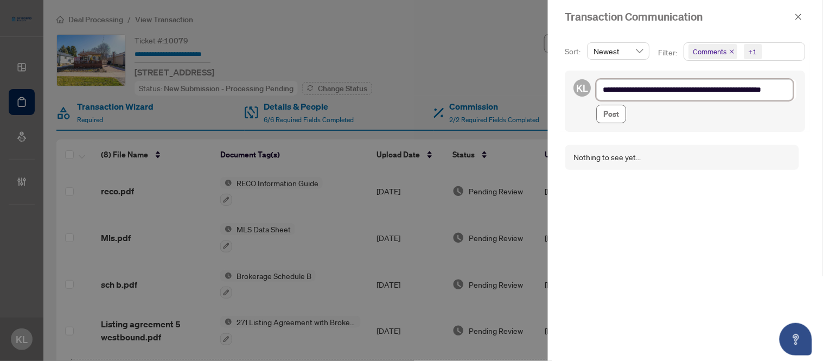
type textarea "**********"
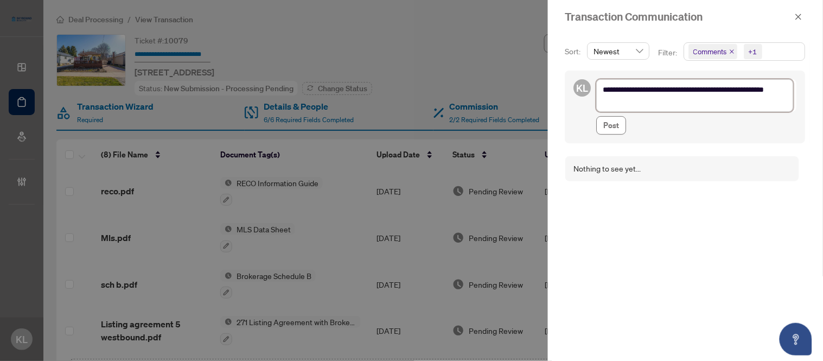
type textarea "**********"
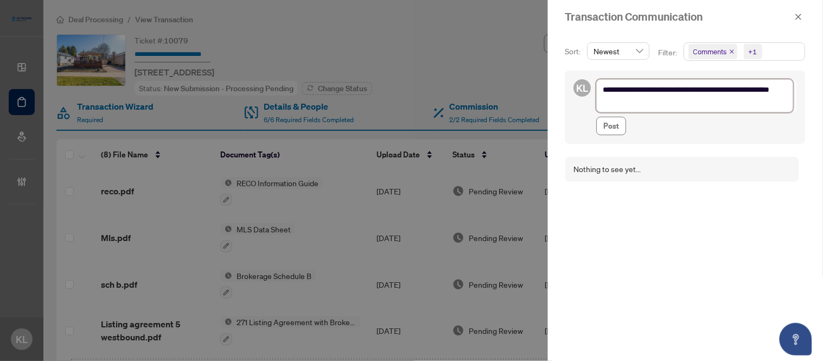
type textarea "**********"
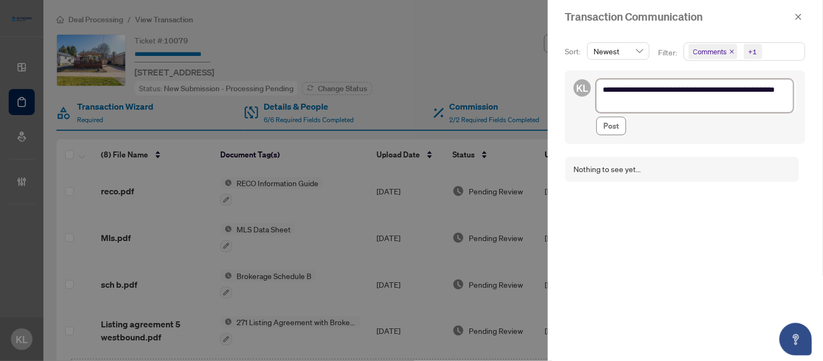
type textarea "**********"
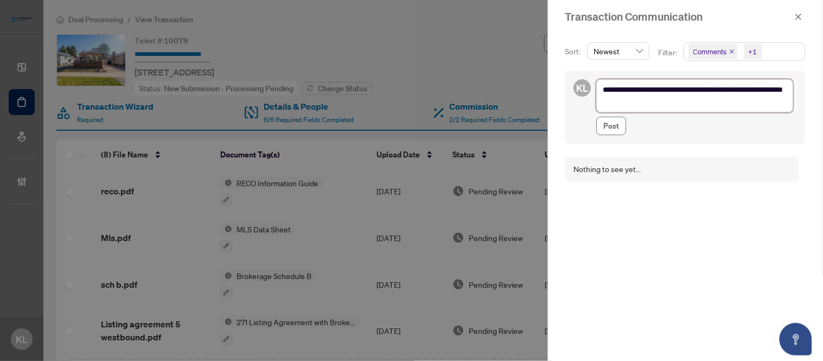
type textarea "**********"
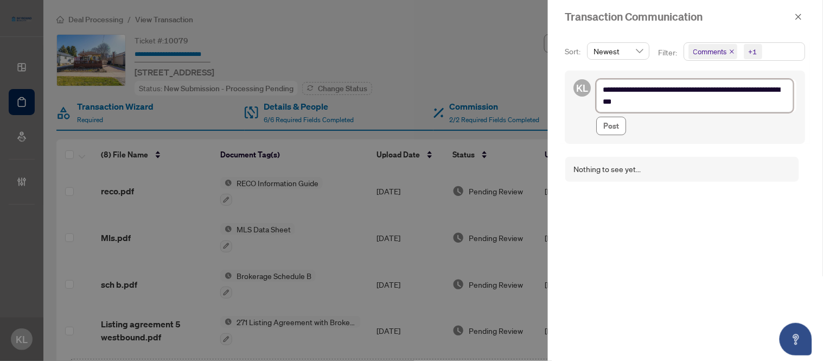
type textarea "**********"
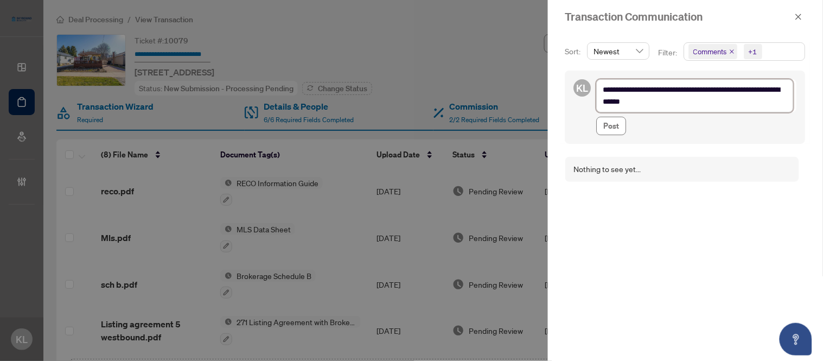
type textarea "**********"
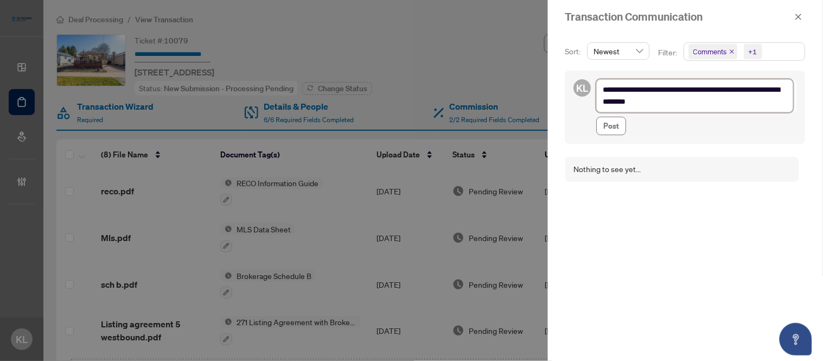
type textarea "**********"
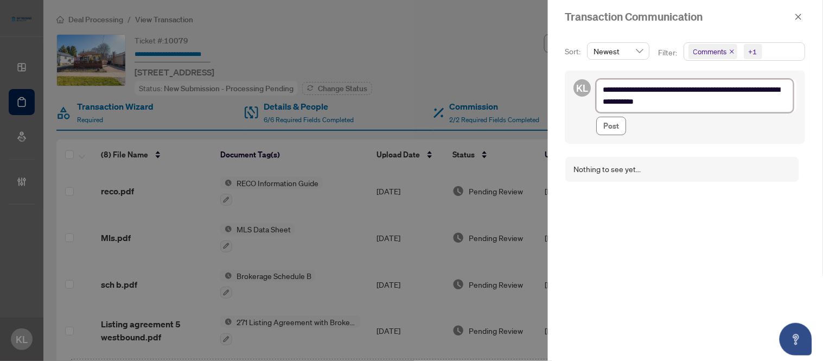
type textarea "**********"
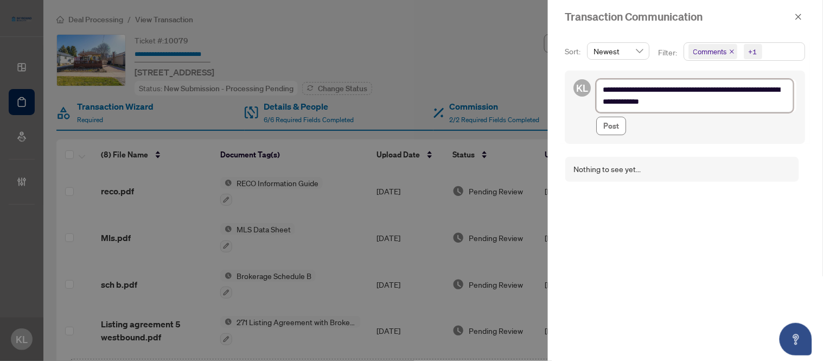
type textarea "**********"
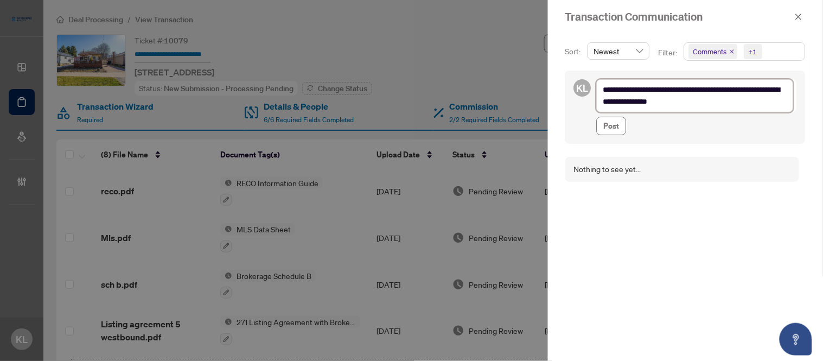
type textarea "**********"
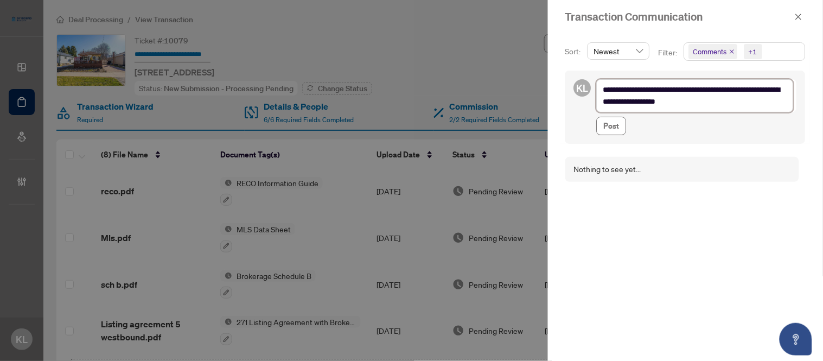
type textarea "**********"
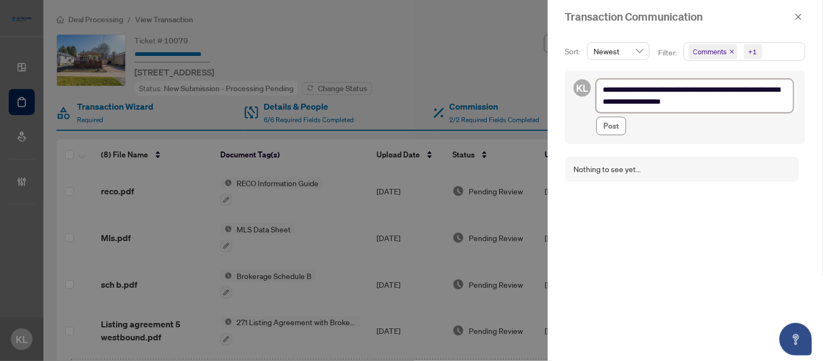
type textarea "**********"
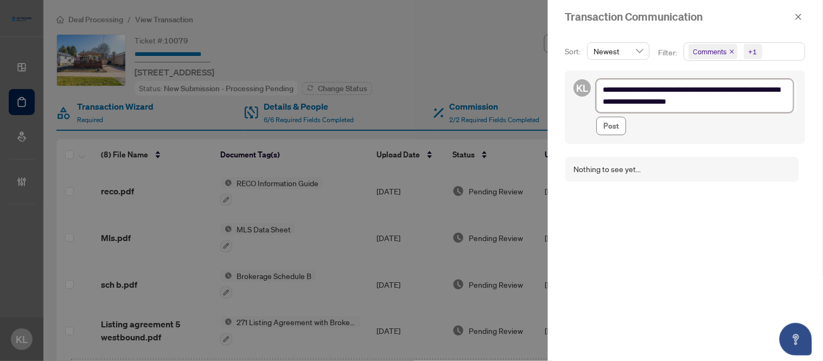
type textarea "**********"
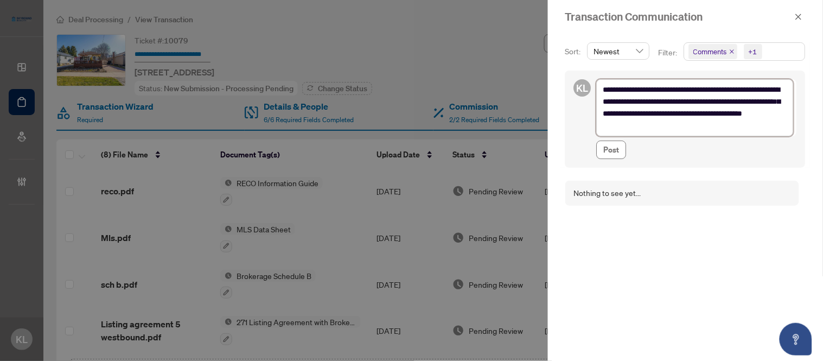
click at [719, 133] on textarea "**********" at bounding box center [695, 107] width 197 height 56
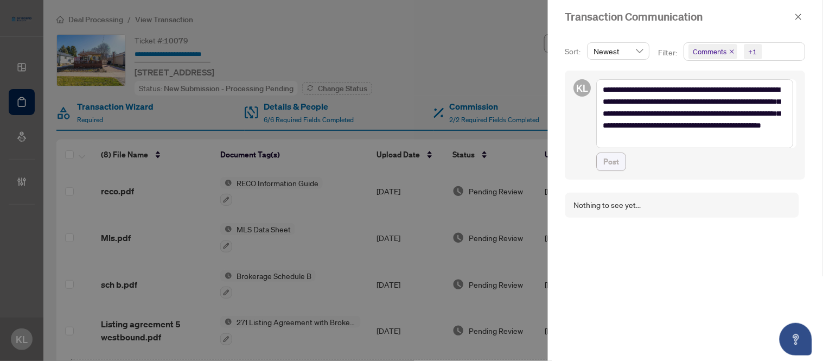
click at [607, 164] on span "Post" at bounding box center [612, 161] width 16 height 17
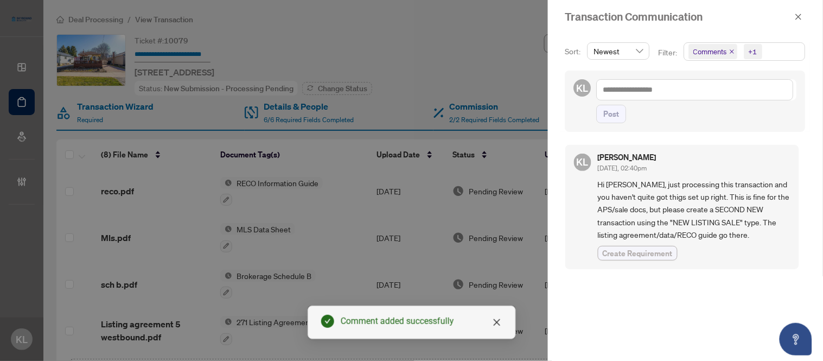
click at [619, 252] on span "Create Requirement" at bounding box center [638, 252] width 70 height 11
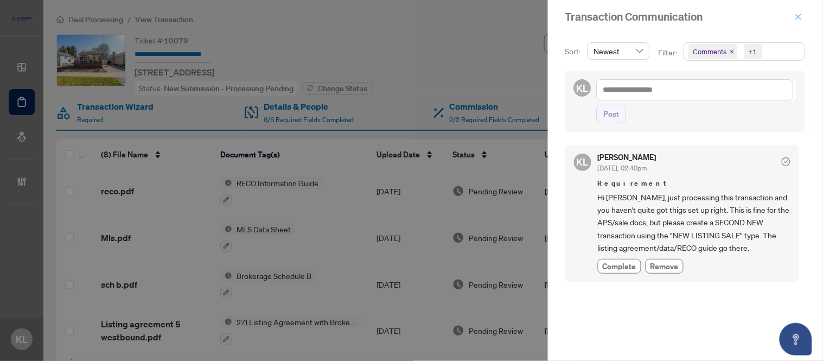
click at [801, 14] on icon "close" at bounding box center [799, 17] width 8 height 8
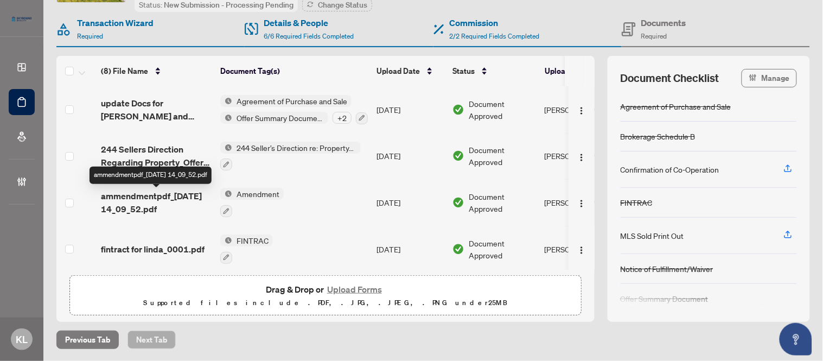
scroll to position [23, 0]
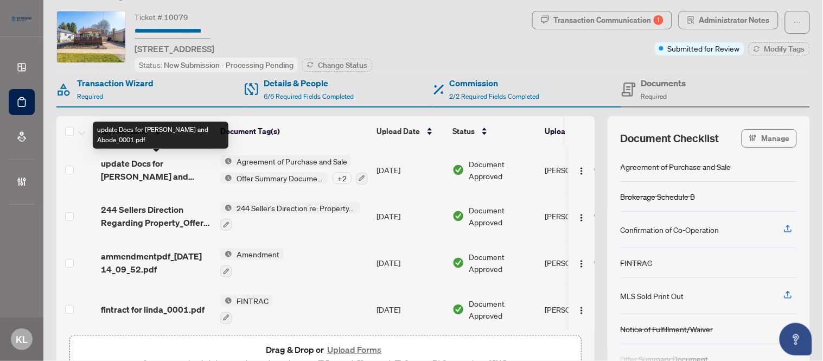
click at [143, 158] on span "update Docs for Joe and Abode_0001.pdf" at bounding box center [156, 170] width 111 height 26
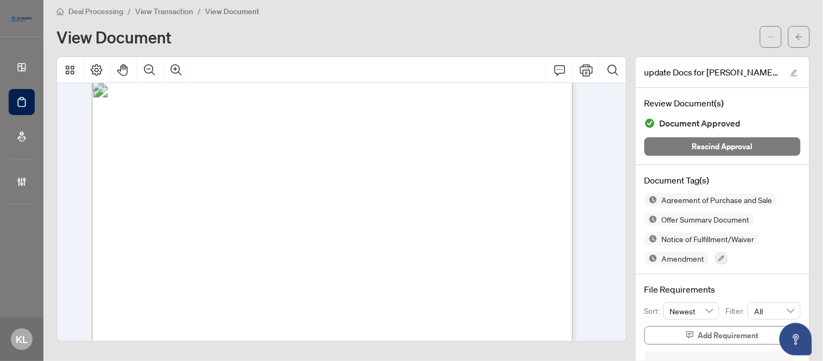
scroll to position [4700, 0]
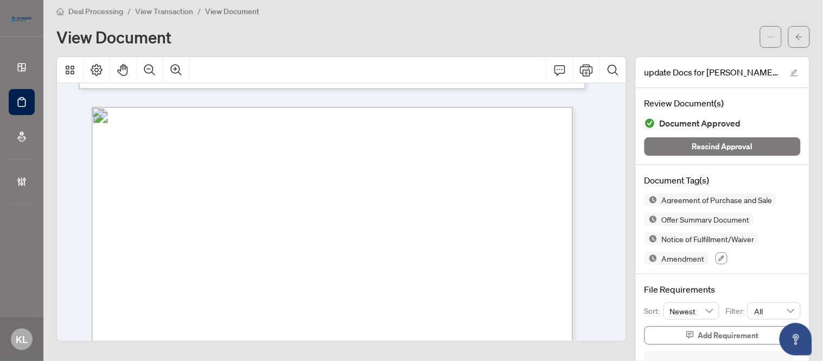
click at [715, 261] on button "button" at bounding box center [721, 258] width 12 height 12
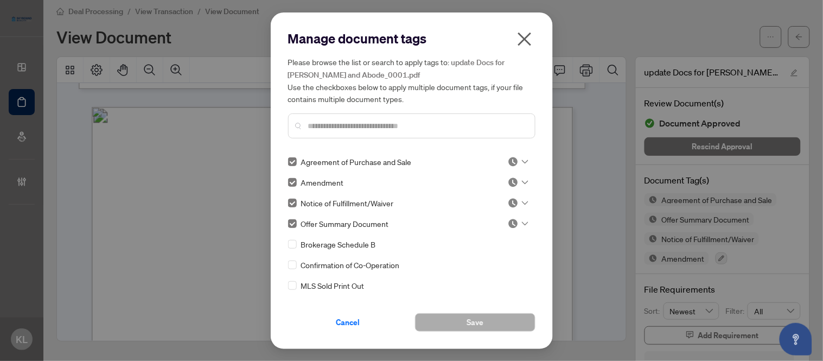
click at [383, 113] on div at bounding box center [411, 125] width 247 height 25
click at [389, 127] on input "text" at bounding box center [417, 126] width 218 height 12
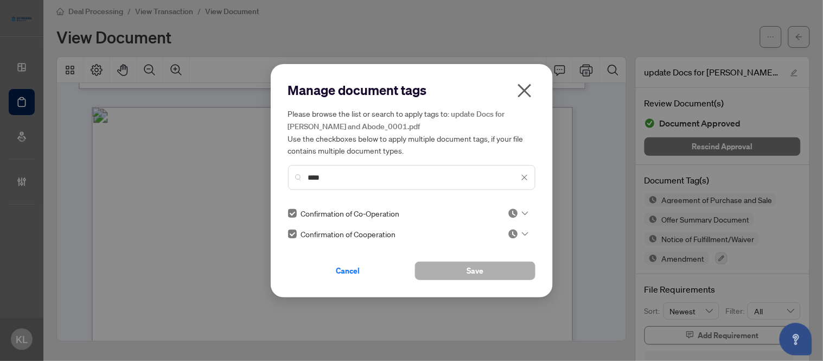
click at [483, 266] on button "Save" at bounding box center [475, 270] width 120 height 18
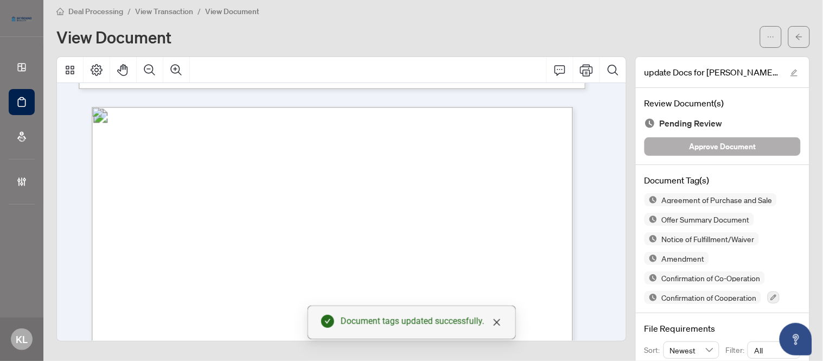
click at [679, 150] on button "Approve Document" at bounding box center [722, 146] width 156 height 18
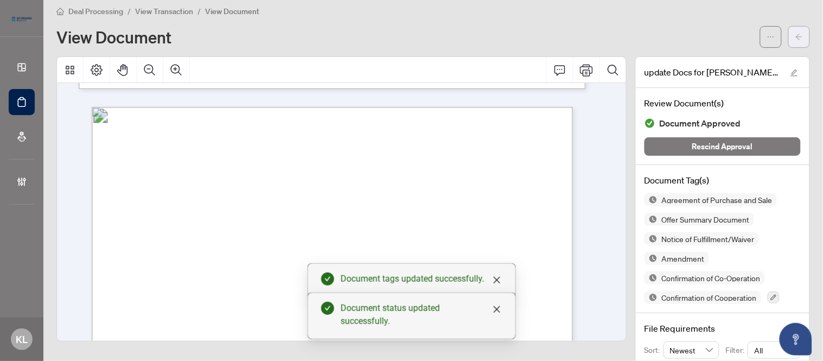
click at [795, 41] on span "button" at bounding box center [799, 36] width 8 height 17
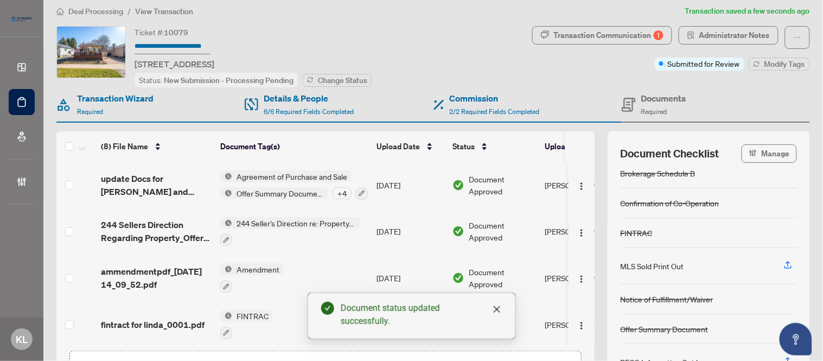
scroll to position [68, 0]
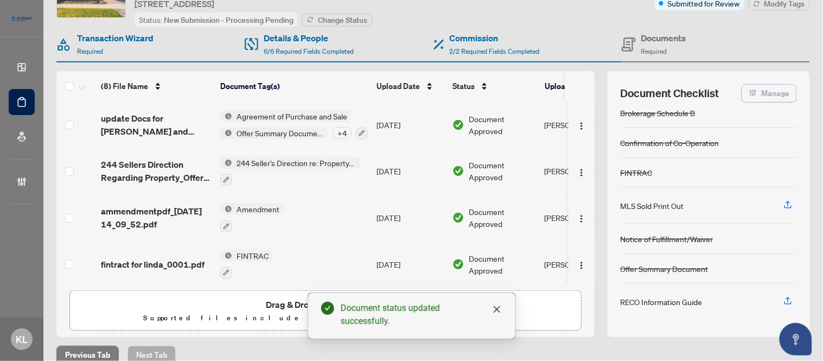
click at [750, 89] on icon "button" at bounding box center [753, 92] width 9 height 9
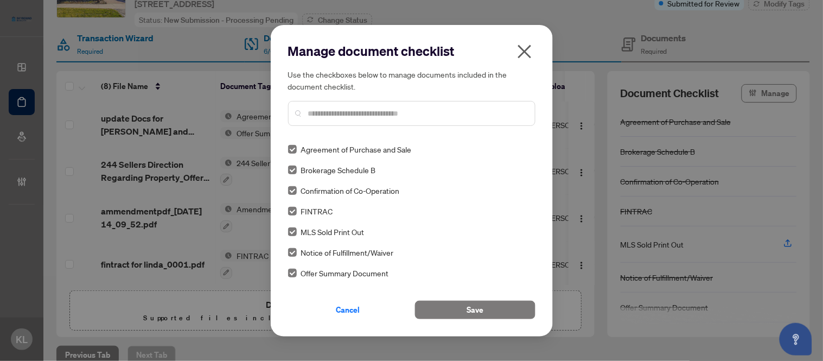
scroll to position [0, 0]
click at [449, 304] on button "Save" at bounding box center [475, 309] width 120 height 18
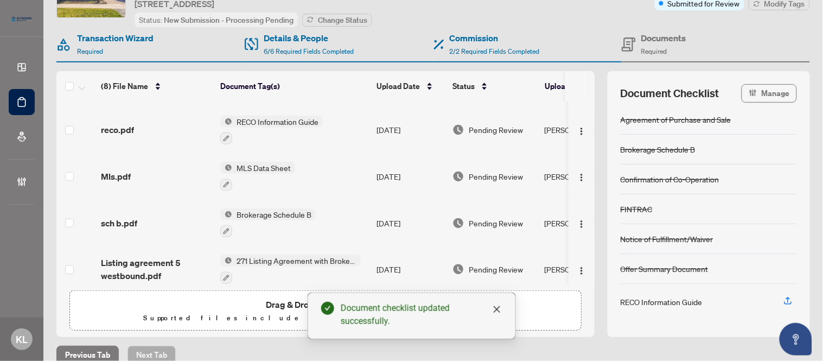
scroll to position [120, 0]
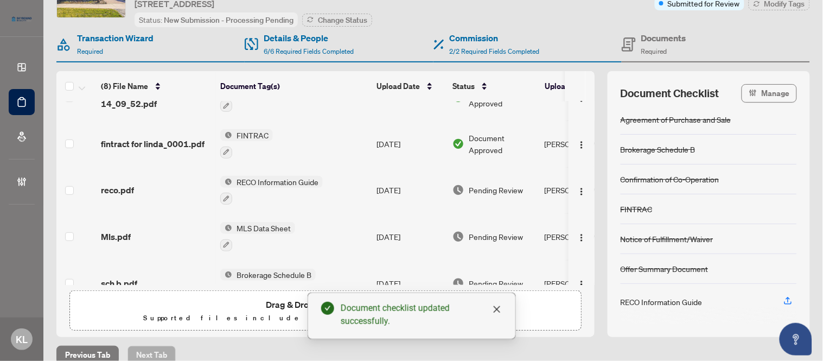
click at [467, 193] on td "Pending Review" at bounding box center [494, 190] width 92 height 47
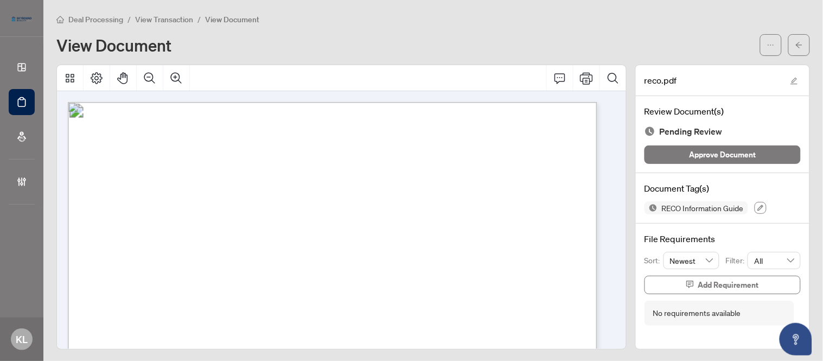
click at [758, 207] on icon "button" at bounding box center [761, 208] width 6 height 6
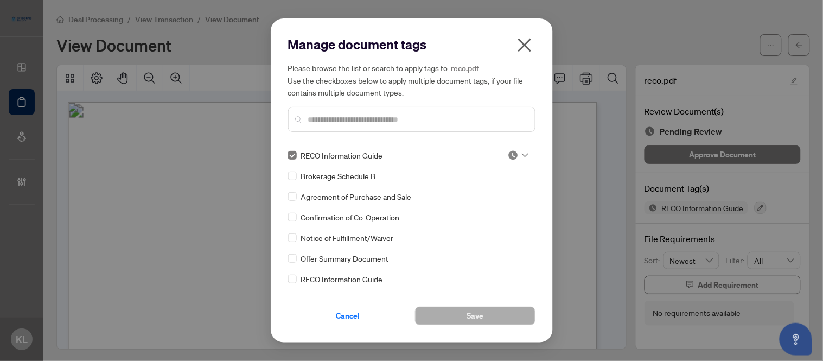
click at [342, 123] on input "text" at bounding box center [417, 119] width 218 height 12
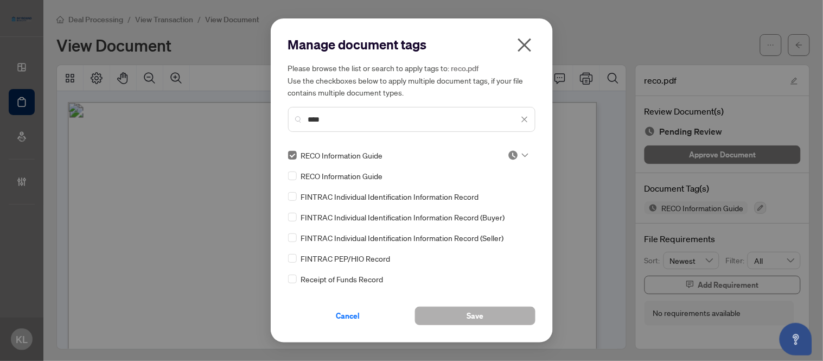
click at [446, 310] on button "Save" at bounding box center [475, 315] width 120 height 18
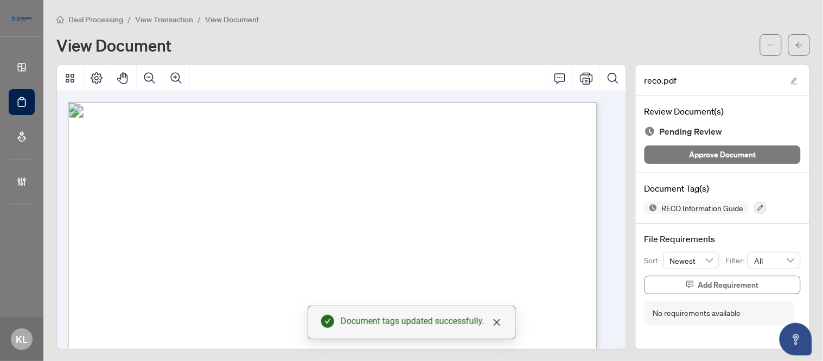
click at [689, 158] on span "Approve Document" at bounding box center [722, 154] width 67 height 17
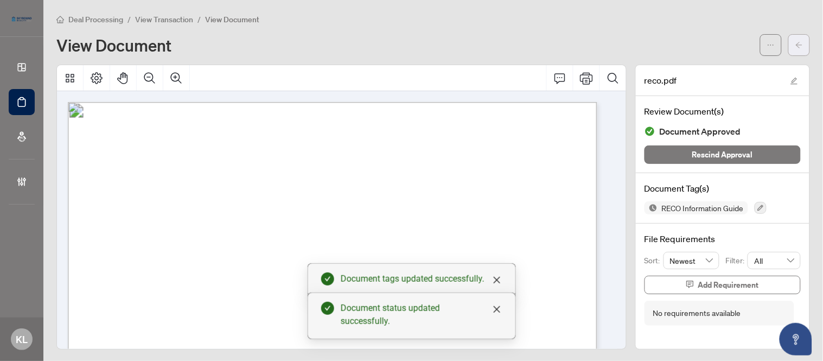
click at [795, 41] on icon "arrow-left" at bounding box center [799, 45] width 8 height 8
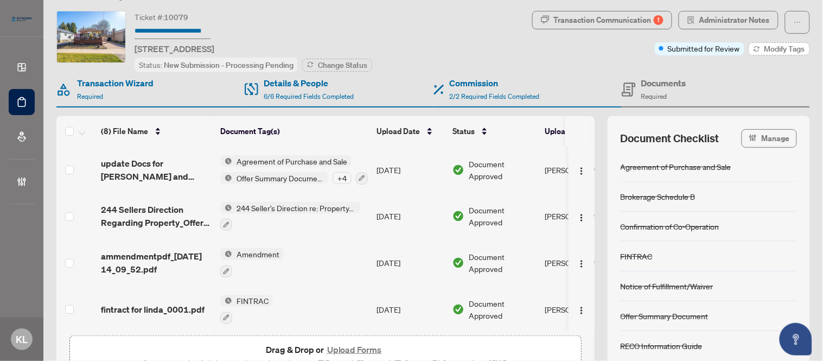
click at [764, 49] on span "Modify Tags" at bounding box center [784, 49] width 41 height 8
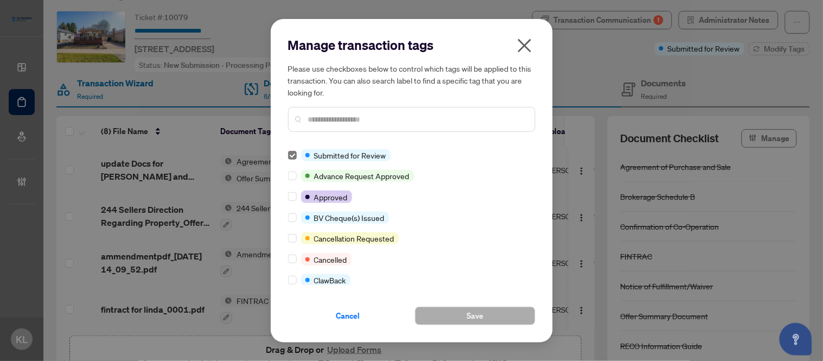
click at [525, 46] on icon "close" at bounding box center [524, 46] width 14 height 14
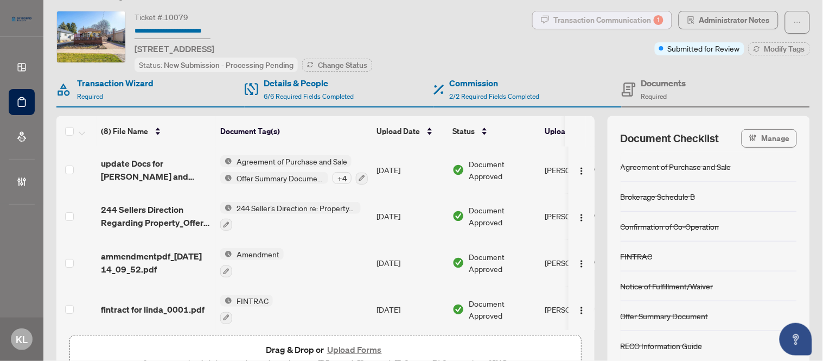
click at [596, 25] on div "Transaction Communication 1" at bounding box center [609, 19] width 110 height 17
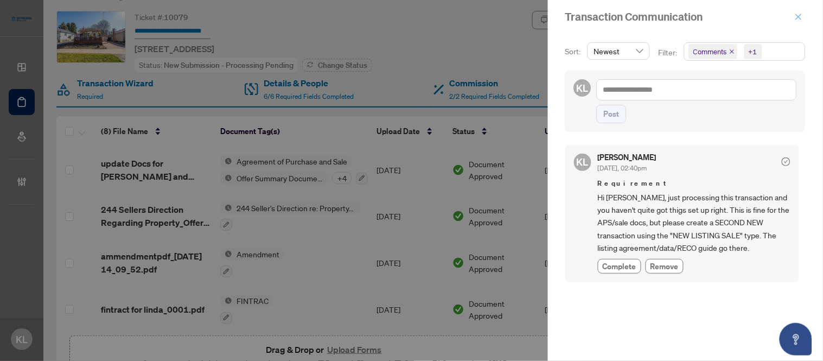
click at [797, 16] on icon "close" at bounding box center [799, 17] width 8 height 8
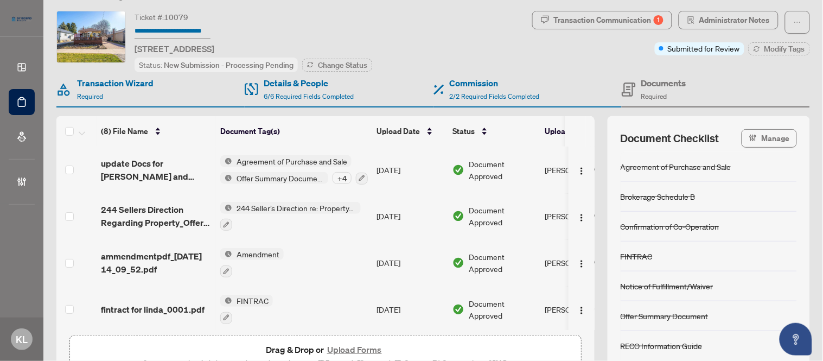
click at [501, 39] on div "Ticket #: 10079 5-5 Westbourne Ave, Toronto, Ontario M1L 2X8, Canada Status: Ne…" at bounding box center [291, 41] width 471 height 61
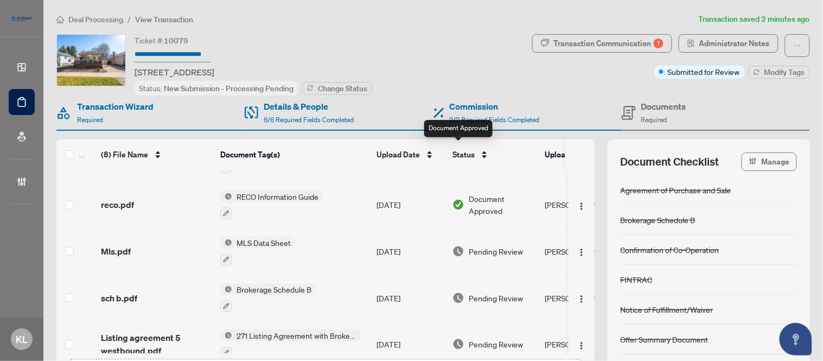
scroll to position [188, 0]
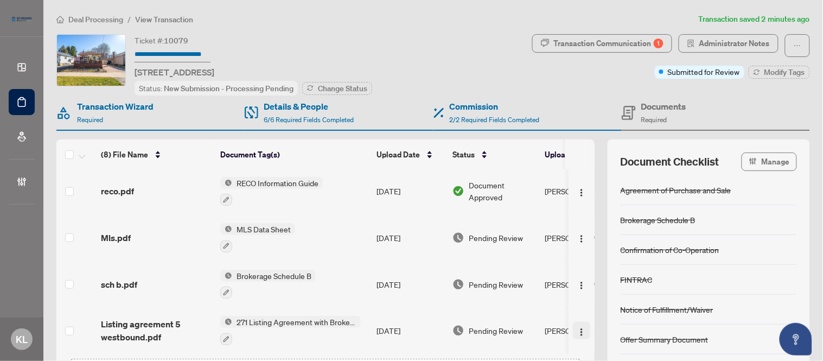
click at [577, 330] on img "button" at bounding box center [581, 332] width 9 height 9
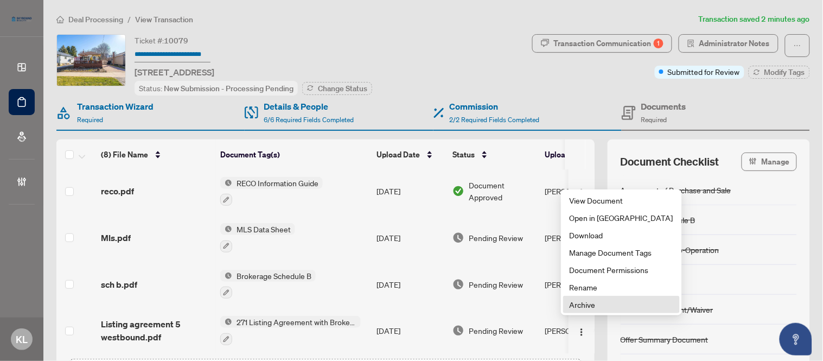
click at [583, 305] on span "Archive" at bounding box center [622, 304] width 104 height 12
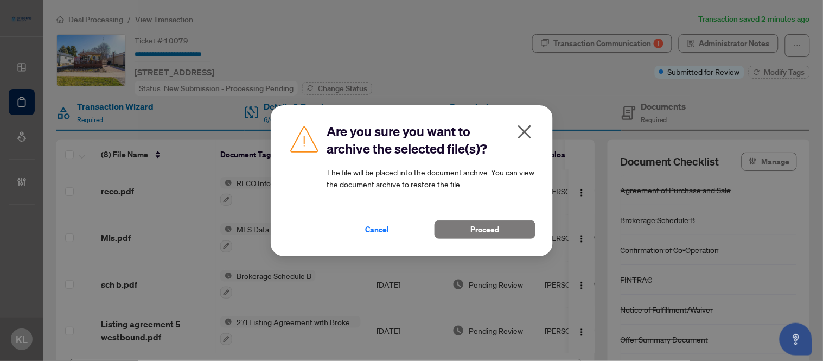
click at [525, 127] on icon "close" at bounding box center [524, 131] width 17 height 17
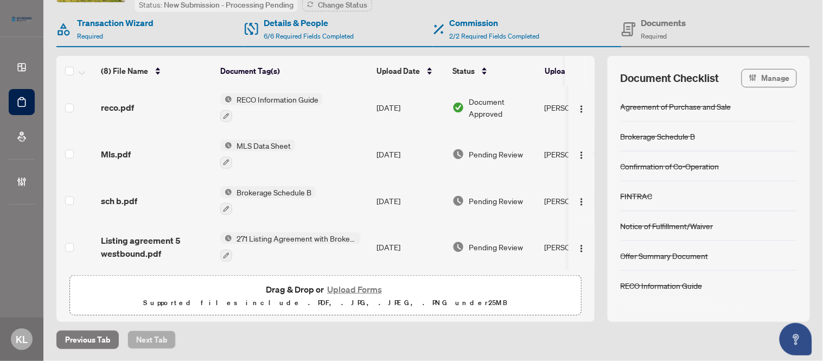
scroll to position [0, 0]
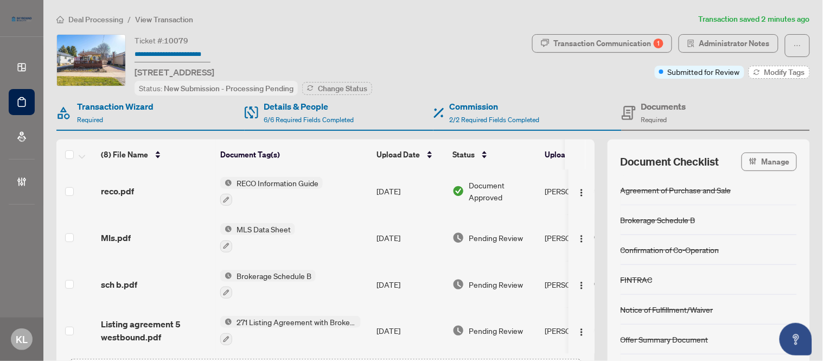
click at [765, 72] on span "Modify Tags" at bounding box center [784, 72] width 41 height 8
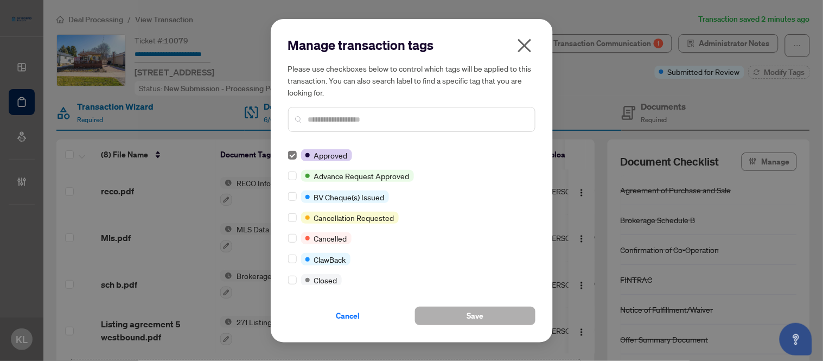
click at [467, 312] on button "Save" at bounding box center [475, 315] width 120 height 18
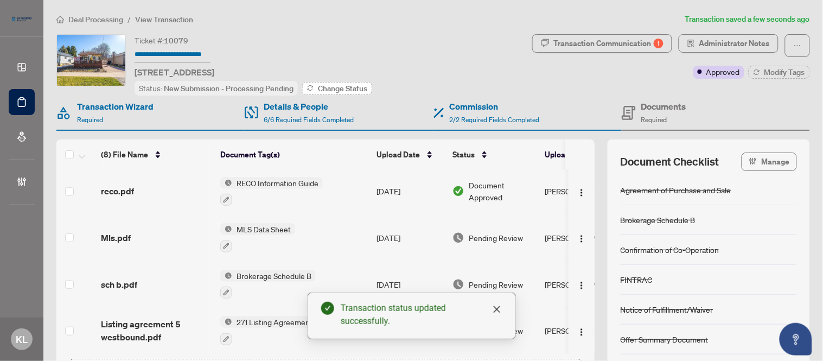
click at [338, 89] on span "Change Status" at bounding box center [342, 89] width 49 height 8
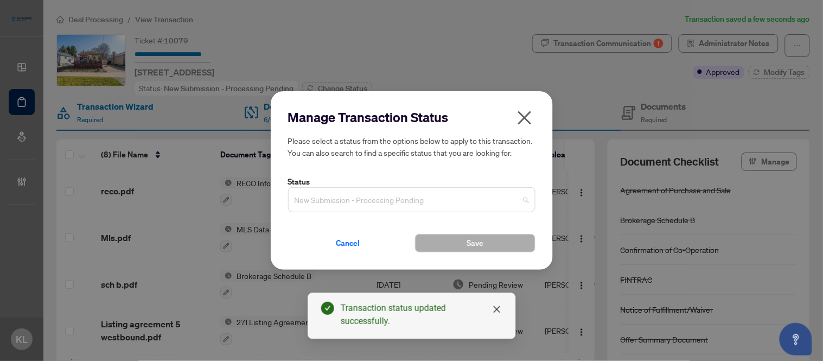
click at [333, 207] on span "New Submission - Processing Pending" at bounding box center [412, 199] width 234 height 21
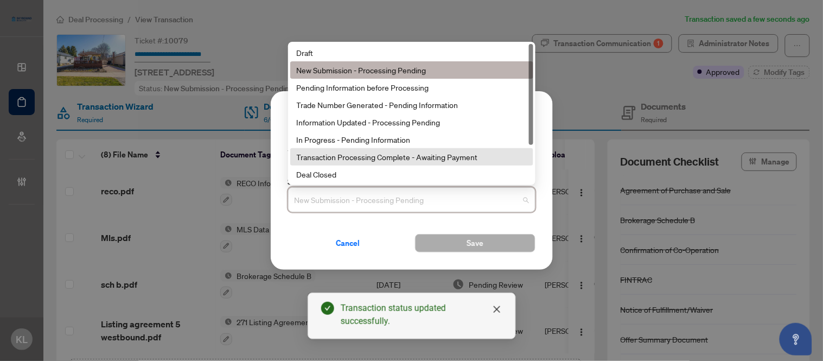
click at [362, 162] on div "Transaction Processing Complete - Awaiting Payment" at bounding box center [412, 157] width 230 height 12
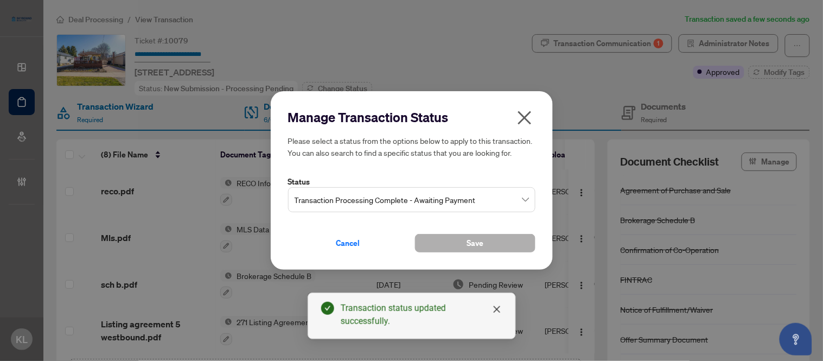
click at [474, 248] on span "Save" at bounding box center [474, 242] width 17 height 17
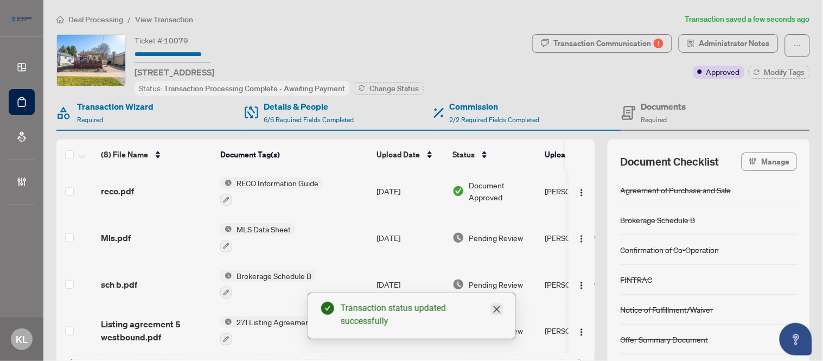
click at [497, 308] on icon "close" at bounding box center [496, 309] width 7 height 7
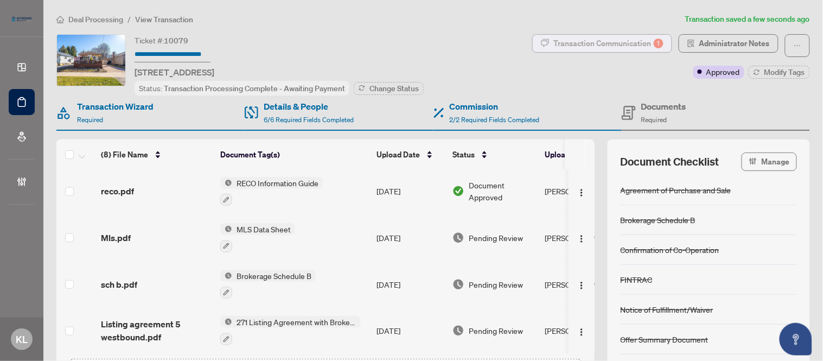
click at [590, 40] on div "Transaction Communication 1" at bounding box center [609, 43] width 110 height 17
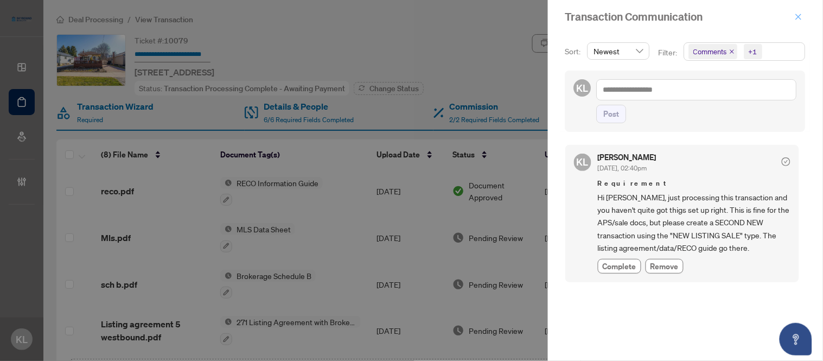
click at [799, 15] on icon "close" at bounding box center [799, 17] width 6 height 6
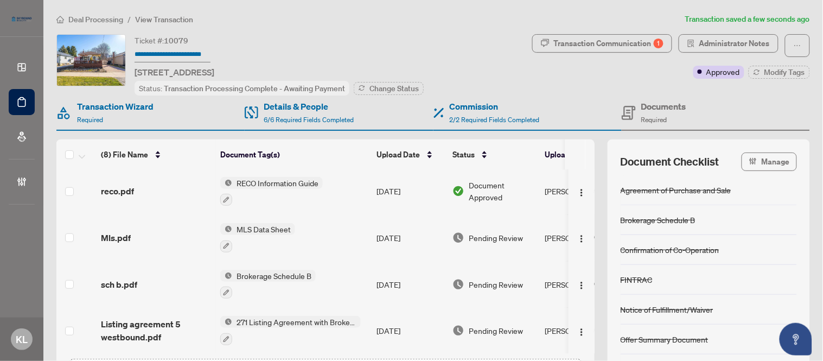
click at [509, 68] on div "Ticket #: 10079 5-5 Westbourne Ave, Toronto, Ontario M1L 2X8, Canada Status: Tr…" at bounding box center [291, 64] width 471 height 61
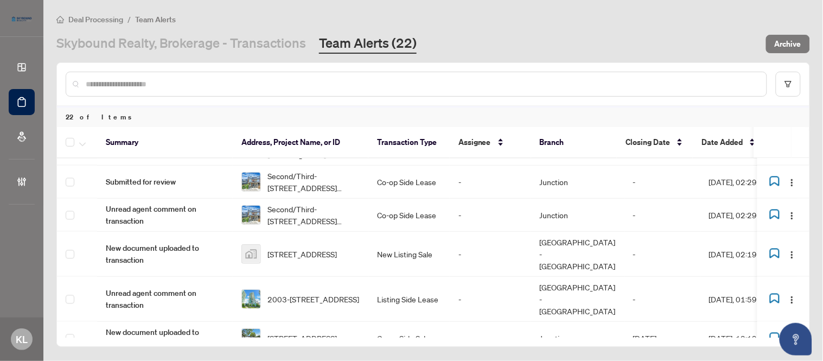
scroll to position [552, 0]
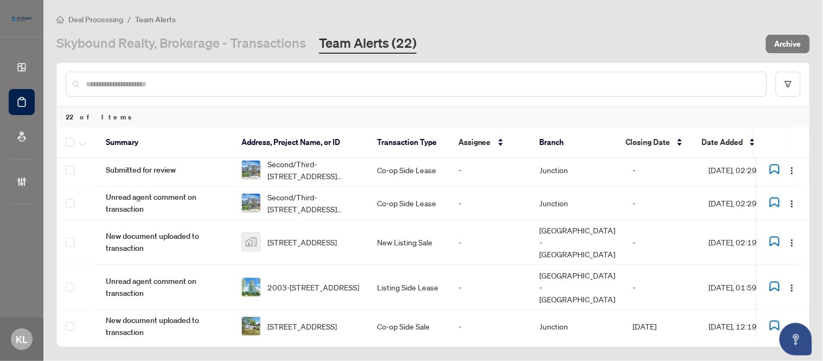
click at [87, 22] on span "Deal Processing" at bounding box center [95, 20] width 55 height 10
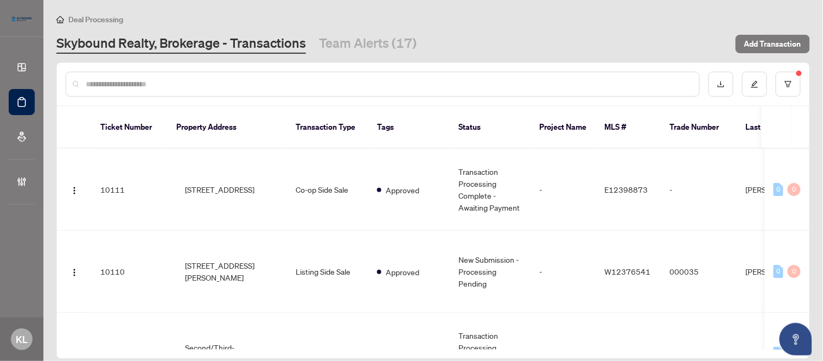
click at [0, 0] on link "Dashboard" at bounding box center [0, 0] width 0 height 0
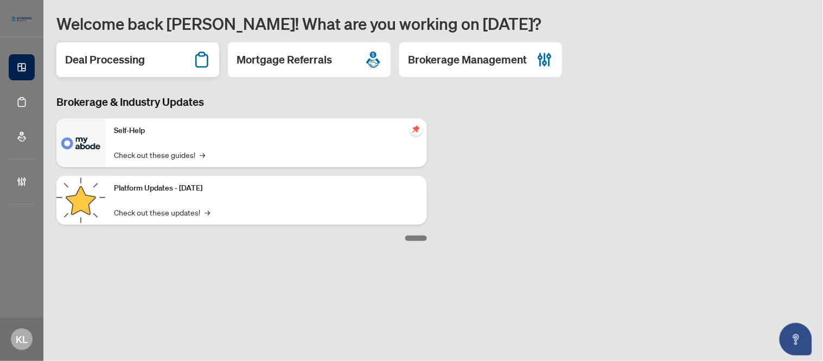
click at [110, 61] on h2 "Deal Processing" at bounding box center [105, 59] width 80 height 15
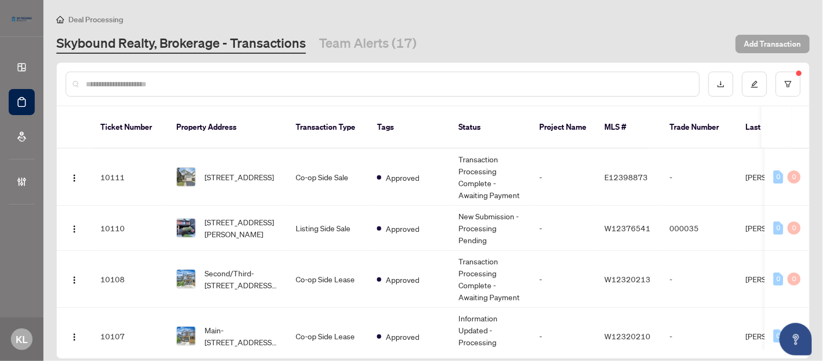
click at [780, 40] on span "Add Transaction" at bounding box center [772, 43] width 57 height 17
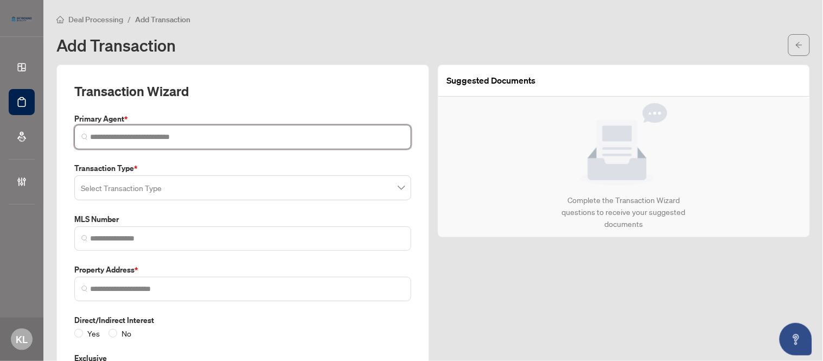
click at [100, 137] on input "search" at bounding box center [247, 136] width 314 height 11
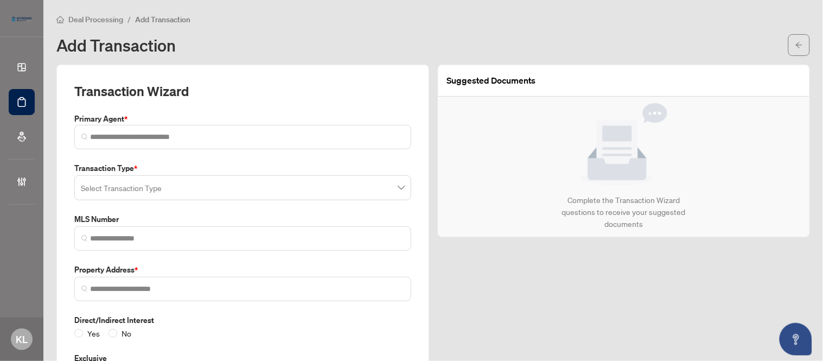
click at [125, 188] on div "Select Transaction Type" at bounding box center [242, 187] width 337 height 25
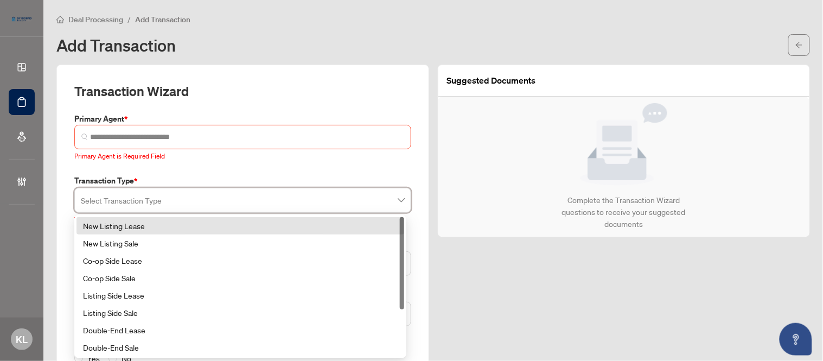
click at [302, 48] on div "Add Transaction" at bounding box center [418, 44] width 725 height 17
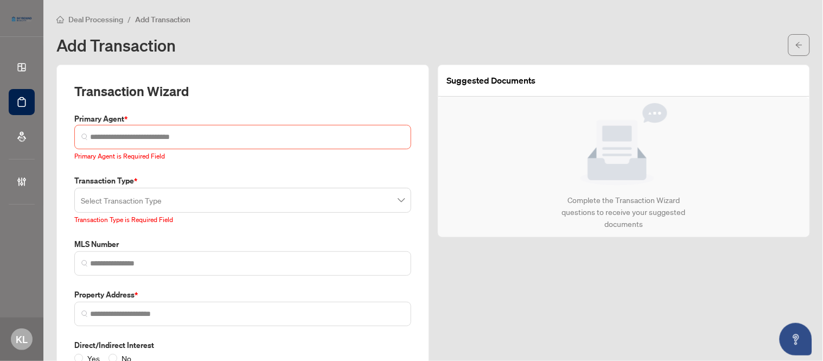
click at [85, 15] on span "Deal Processing" at bounding box center [95, 20] width 55 height 10
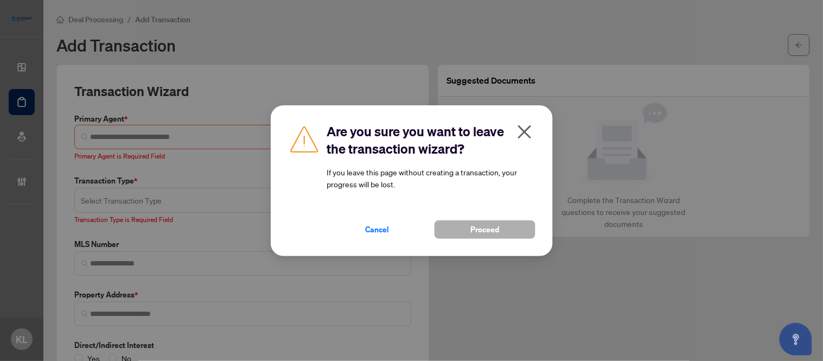
click at [489, 231] on span "Proceed" at bounding box center [484, 229] width 29 height 17
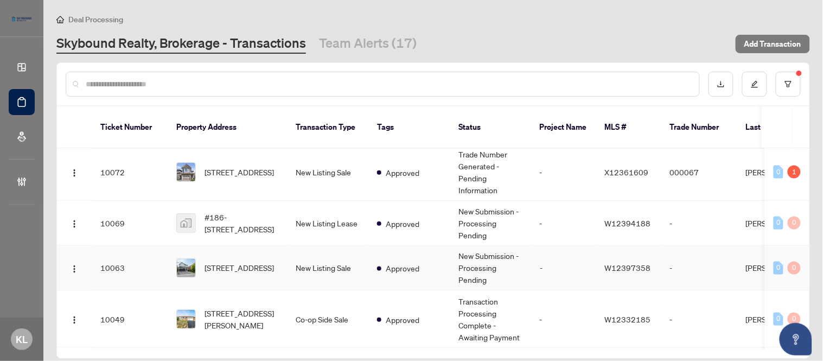
scroll to position [776, 0]
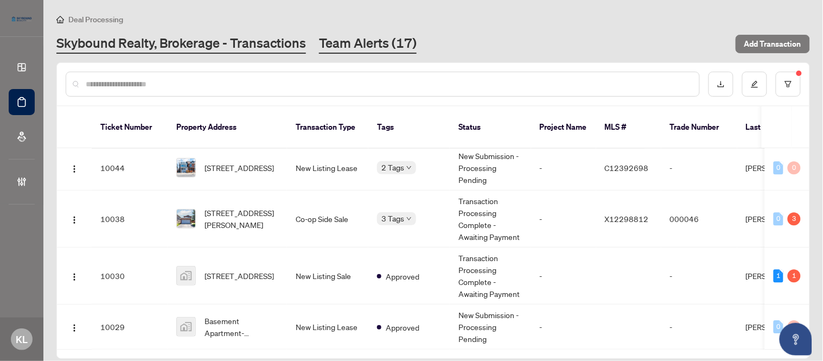
click at [354, 41] on link "Team Alerts (17)" at bounding box center [368, 44] width 98 height 20
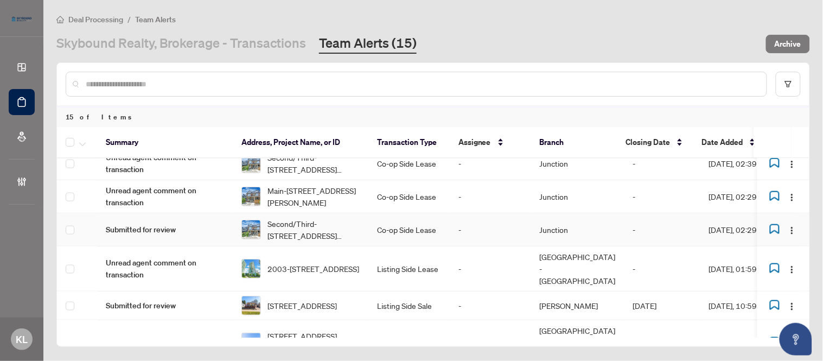
scroll to position [320, 0]
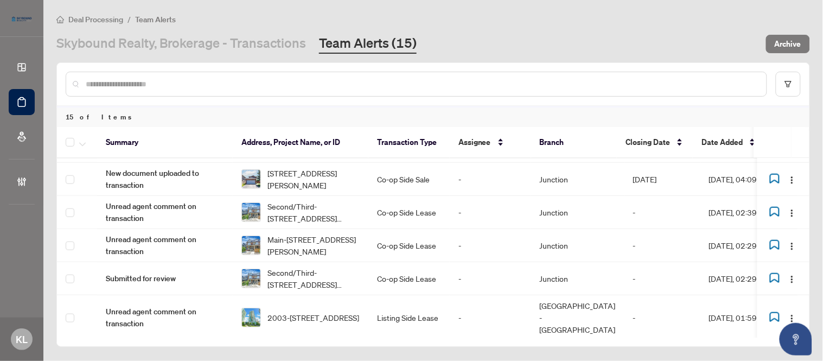
click at [790, 351] on img "button" at bounding box center [792, 355] width 9 height 9
click at [757, 245] on span "Complete Item" at bounding box center [763, 244] width 50 height 12
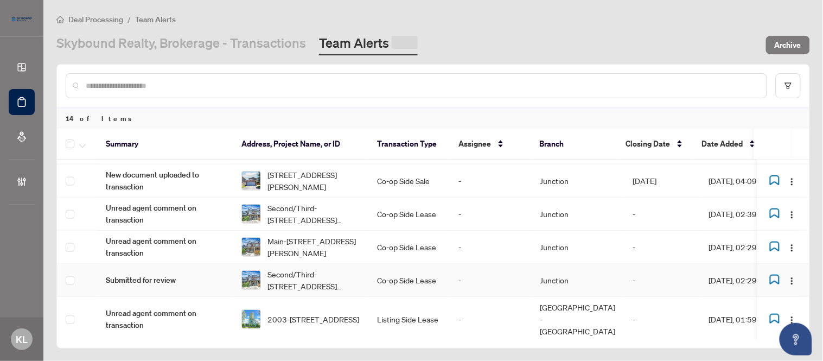
scroll to position [286, 0]
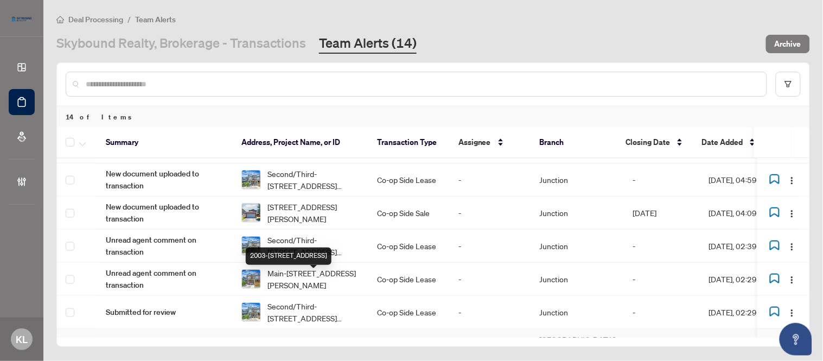
click at [278, 345] on span "2003-[STREET_ADDRESS]" at bounding box center [313, 351] width 92 height 12
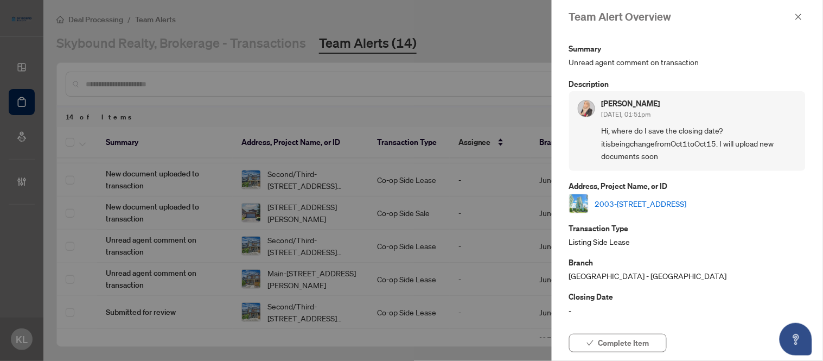
click at [624, 201] on link "2003-[STREET_ADDRESS]" at bounding box center [641, 203] width 92 height 12
click at [594, 344] on icon "check" at bounding box center [590, 343] width 8 height 8
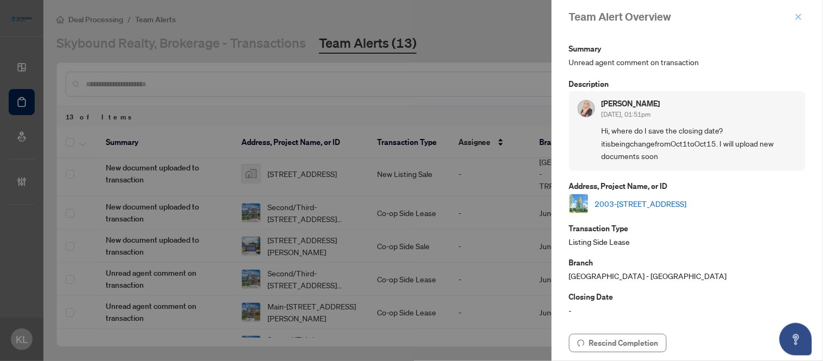
click at [796, 18] on icon "close" at bounding box center [799, 17] width 6 height 6
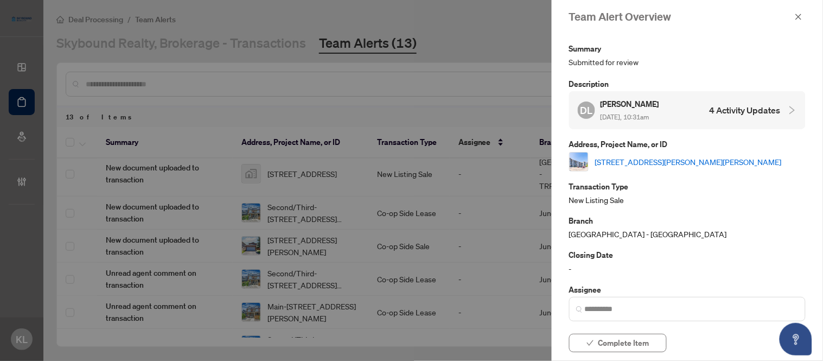
click at [694, 163] on link "[STREET_ADDRESS][PERSON_NAME][PERSON_NAME]" at bounding box center [688, 162] width 187 height 12
click at [623, 341] on span "Complete Item" at bounding box center [623, 342] width 51 height 17
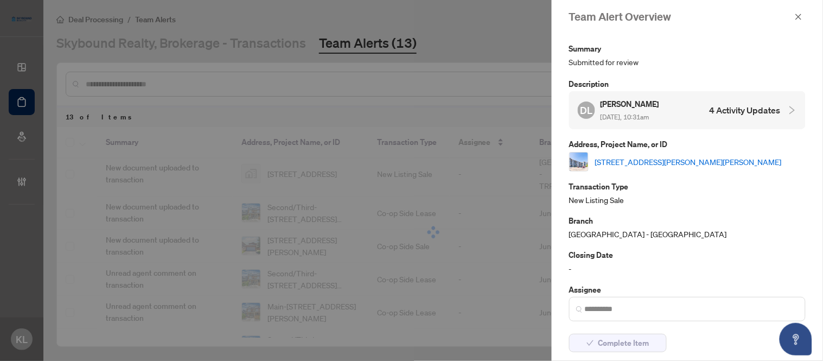
scroll to position [220, 0]
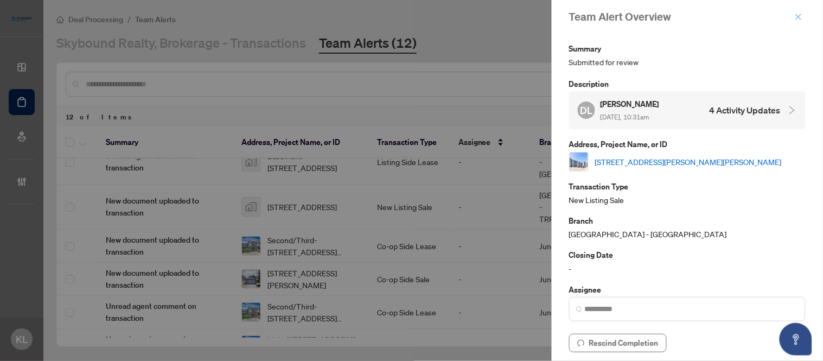
click at [796, 17] on icon "close" at bounding box center [799, 17] width 8 height 8
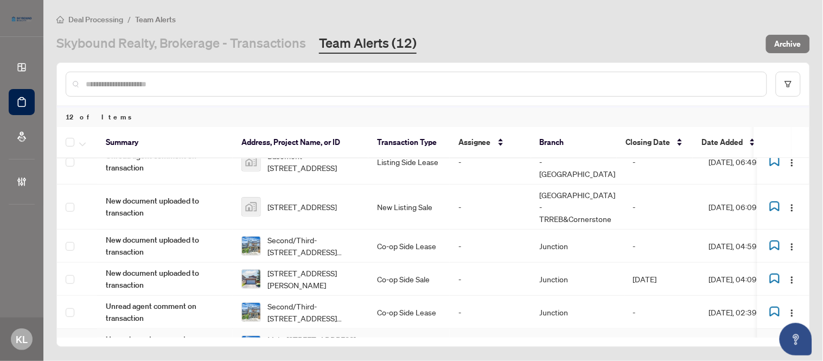
click at [133, 333] on span "Unread agent comment on transaction" at bounding box center [165, 345] width 118 height 24
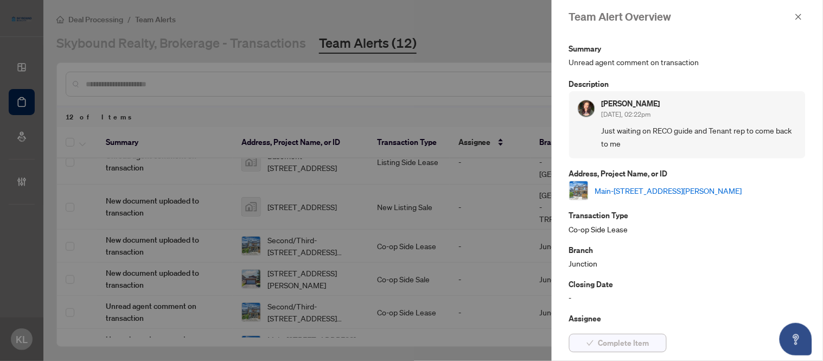
click at [614, 341] on span "Complete Item" at bounding box center [623, 342] width 51 height 17
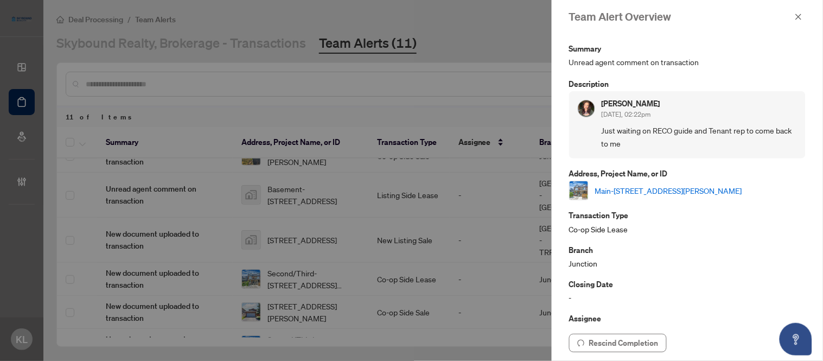
click at [150, 283] on div at bounding box center [411, 180] width 823 height 361
click at [795, 14] on icon "close" at bounding box center [799, 17] width 8 height 8
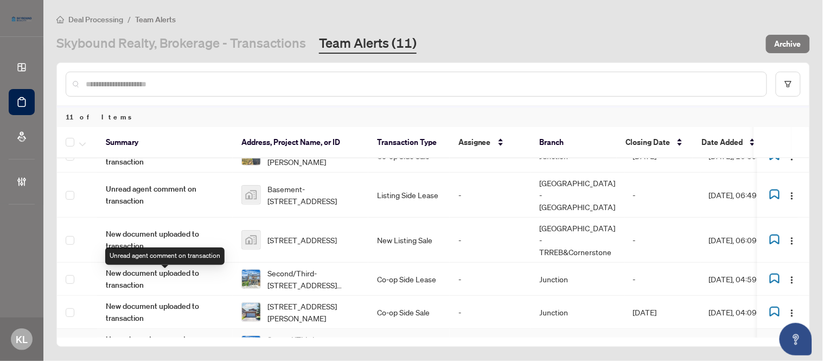
click at [155, 333] on span "Unread agent comment on transaction" at bounding box center [165, 345] width 118 height 24
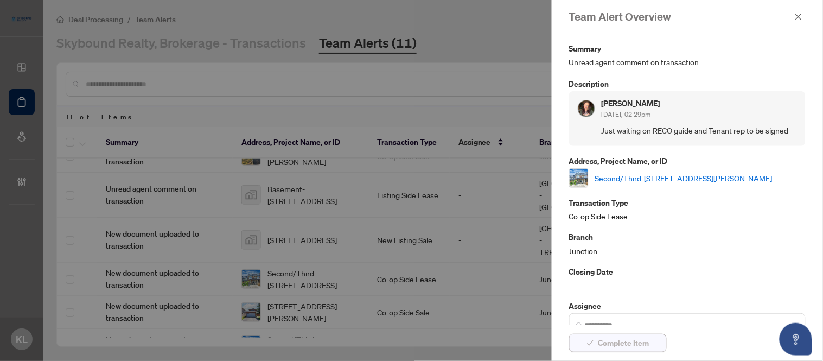
click at [611, 344] on span "Complete Item" at bounding box center [623, 342] width 51 height 17
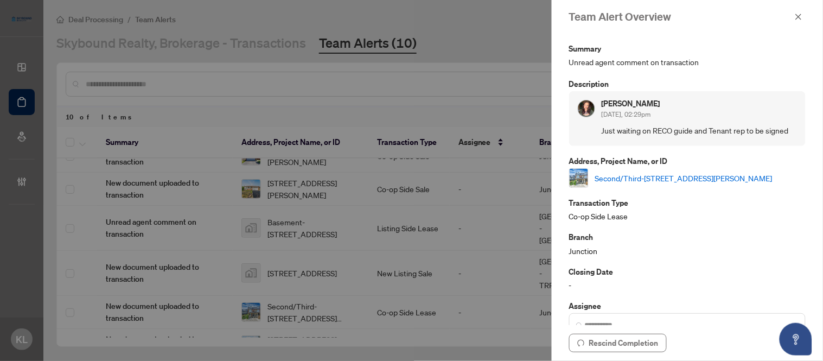
click at [799, 18] on icon "close" at bounding box center [799, 17] width 8 height 8
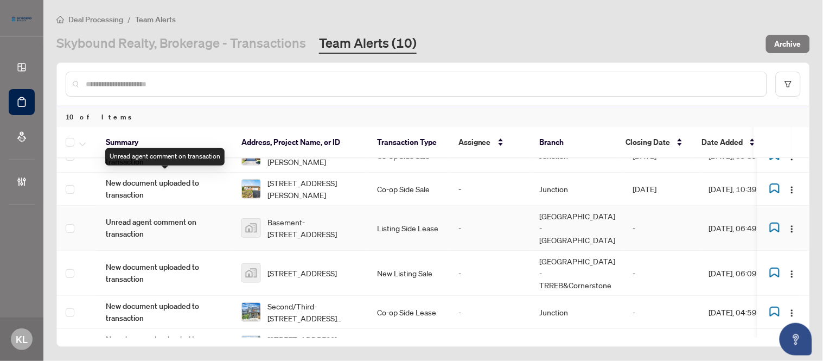
click at [161, 216] on span "Unread agent comment on transaction" at bounding box center [165, 228] width 118 height 24
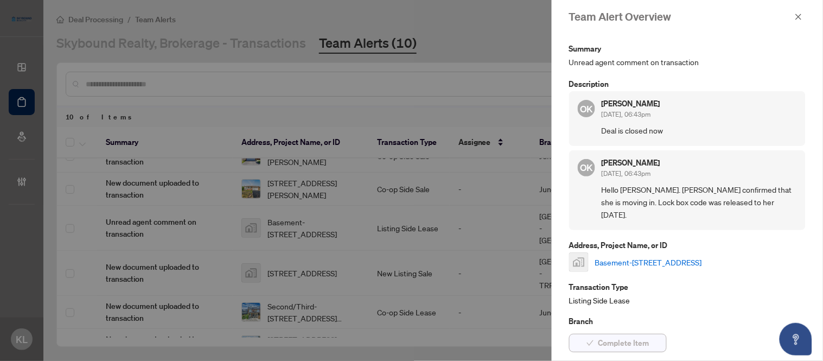
click at [597, 344] on button "Complete Item" at bounding box center [618, 343] width 98 height 18
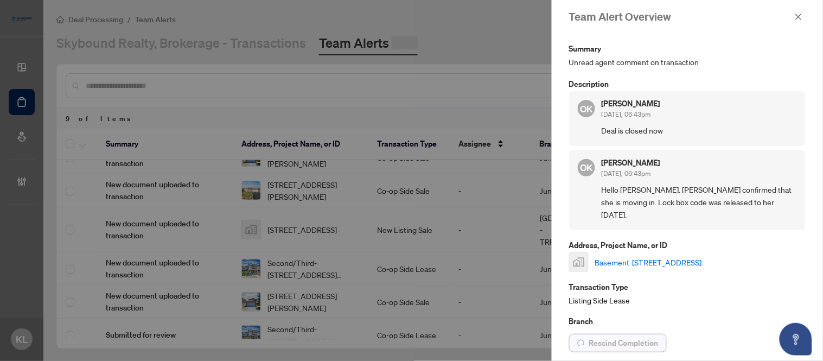
scroll to position [121, 0]
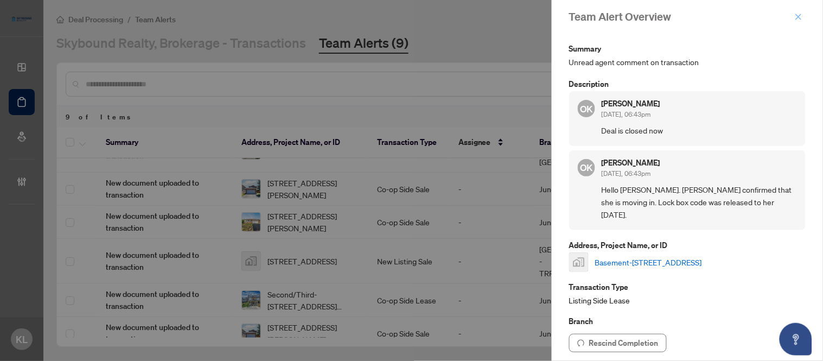
click at [798, 14] on icon "close" at bounding box center [799, 17] width 8 height 8
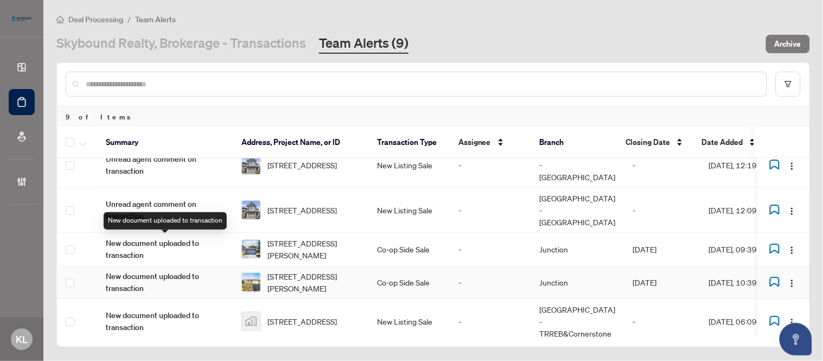
scroll to position [1, 0]
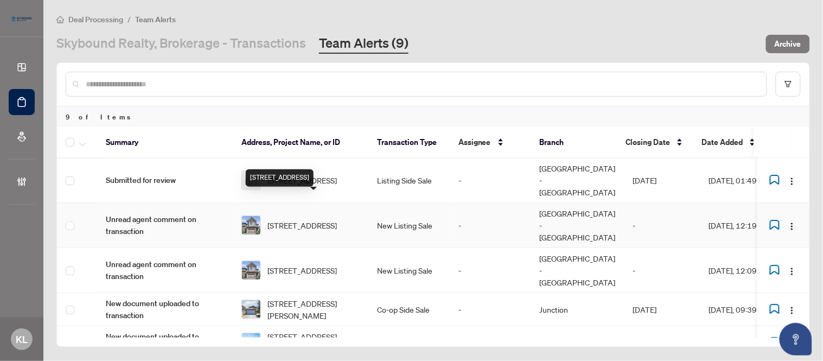
click at [320, 219] on span "[STREET_ADDRESS]" at bounding box center [301, 225] width 69 height 12
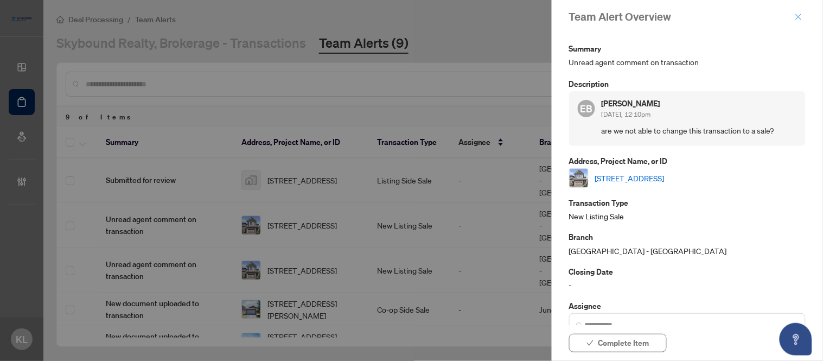
click at [795, 16] on icon "close" at bounding box center [799, 17] width 8 height 8
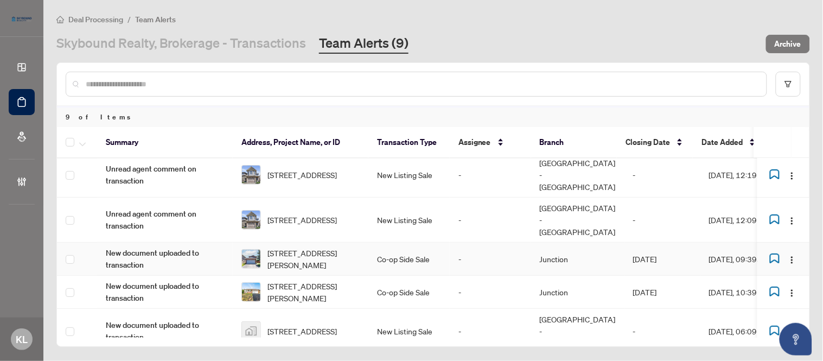
scroll to position [121, 0]
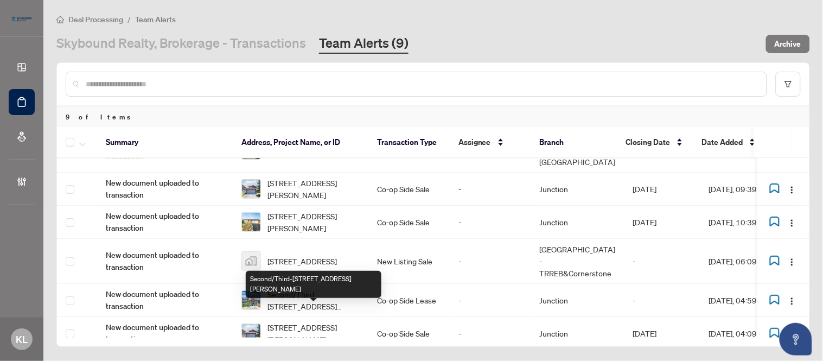
click at [297, 354] on span "Second/Third-[STREET_ADDRESS][PERSON_NAME]" at bounding box center [313, 366] width 92 height 24
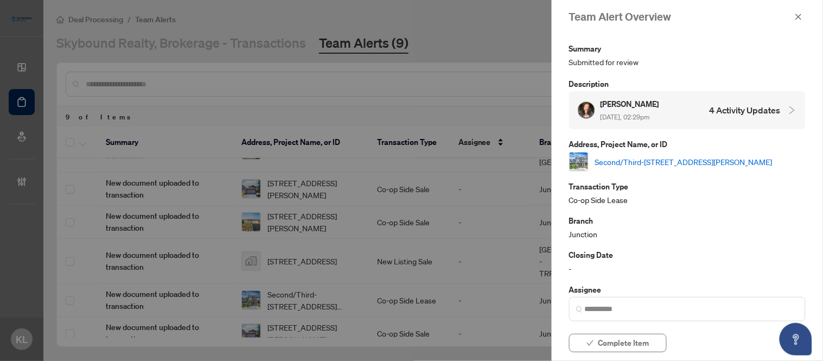
click at [637, 161] on link "Second/Third-[STREET_ADDRESS][PERSON_NAME]" at bounding box center [683, 162] width 177 height 12
click at [617, 346] on span "Complete Item" at bounding box center [623, 342] width 51 height 17
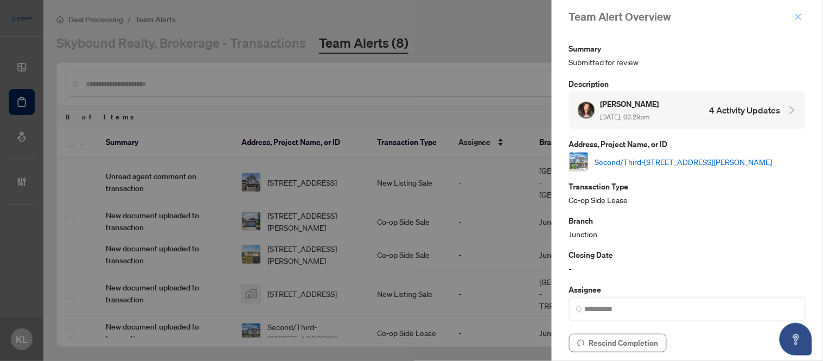
click at [799, 15] on icon "close" at bounding box center [799, 17] width 6 height 6
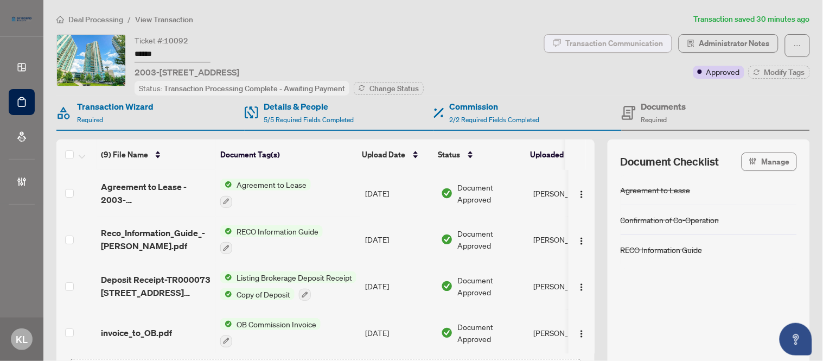
click at [610, 50] on div "Transaction Communication" at bounding box center [615, 43] width 98 height 17
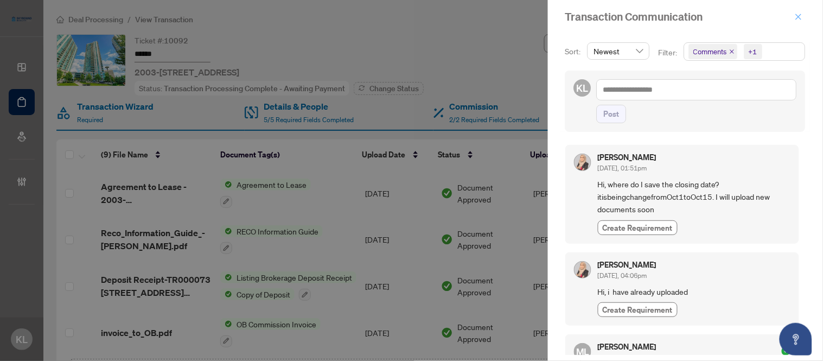
click at [798, 14] on icon "close" at bounding box center [799, 17] width 8 height 8
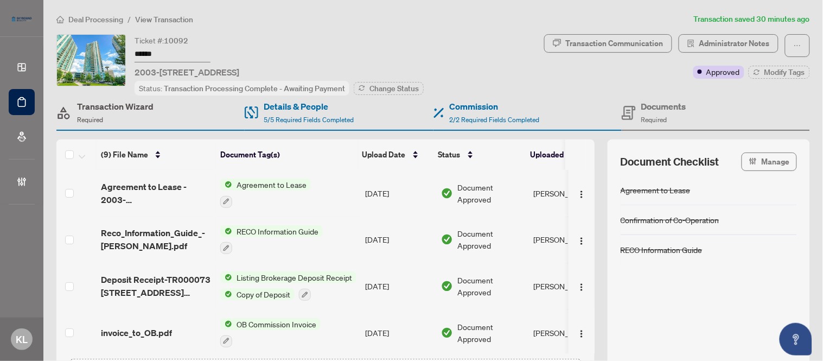
click at [101, 117] on span "Required" at bounding box center [90, 120] width 26 height 8
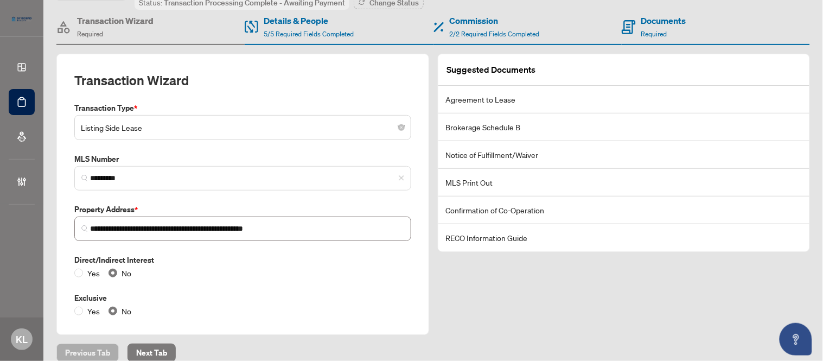
scroll to position [99, 0]
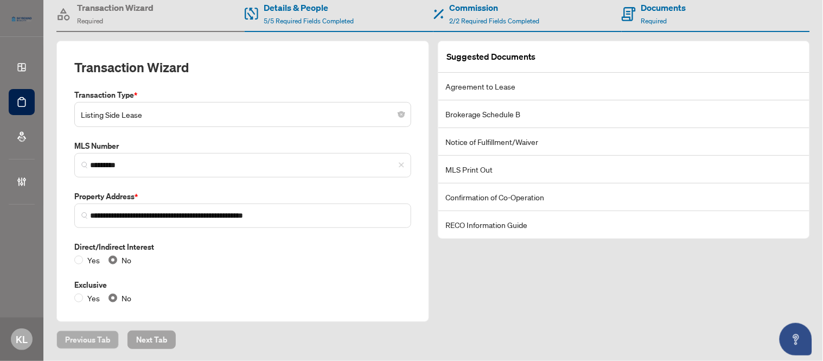
click at [150, 342] on span "Next Tab" at bounding box center [151, 339] width 31 height 17
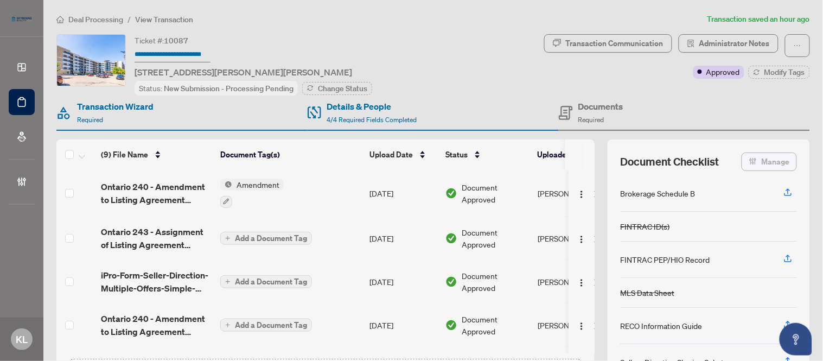
click at [742, 164] on button "Manage" at bounding box center [768, 161] width 55 height 18
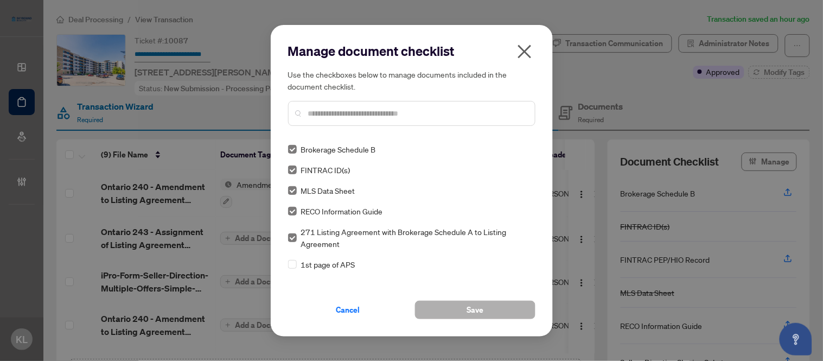
click at [451, 306] on button "Save" at bounding box center [475, 309] width 120 height 18
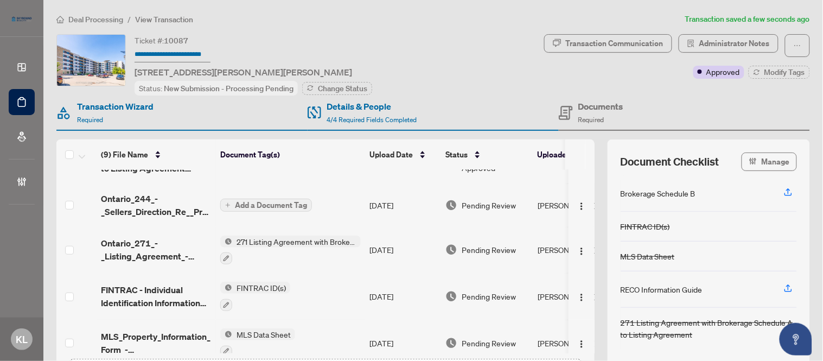
scroll to position [103, 0]
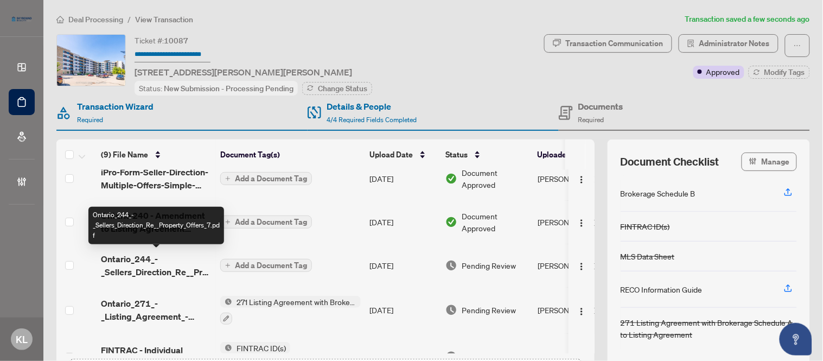
click at [140, 272] on span "Ontario_244_-_Sellers_Direction_Re__Property_Offers_7.pdf" at bounding box center [156, 265] width 111 height 26
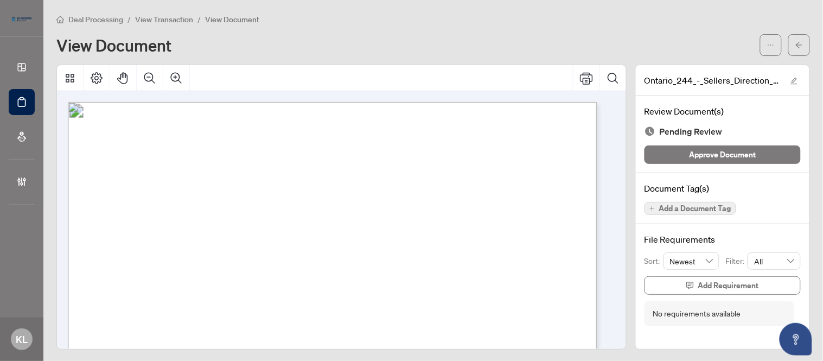
click at [694, 207] on span "Add a Document Tag" at bounding box center [695, 208] width 72 height 8
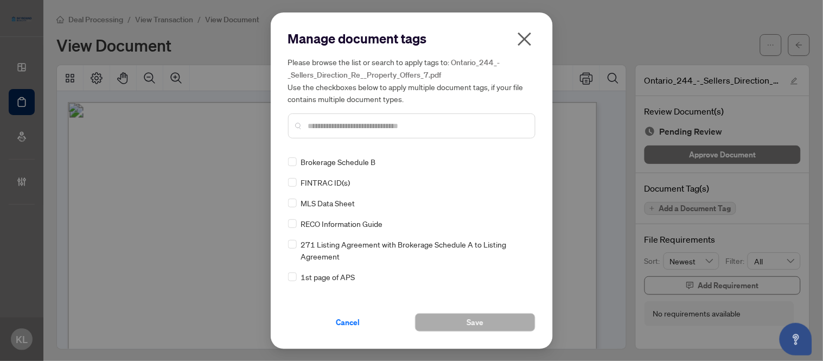
click at [392, 125] on input "text" at bounding box center [417, 126] width 218 height 12
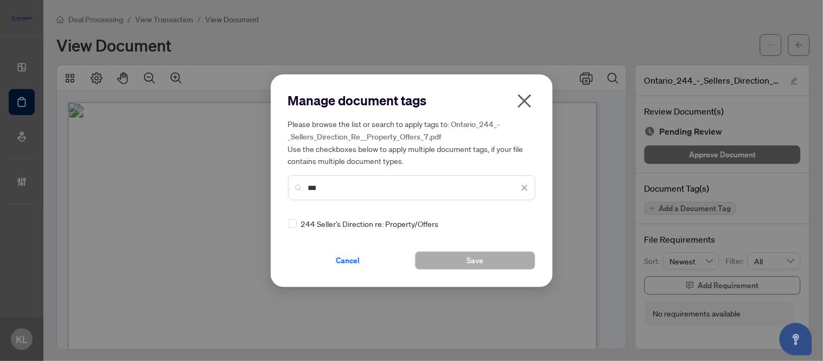
type input "***"
click at [297, 225] on div "244 Seller’s Direction re: Property/Offers" at bounding box center [408, 223] width 241 height 12
click at [438, 260] on button "Save" at bounding box center [475, 260] width 120 height 18
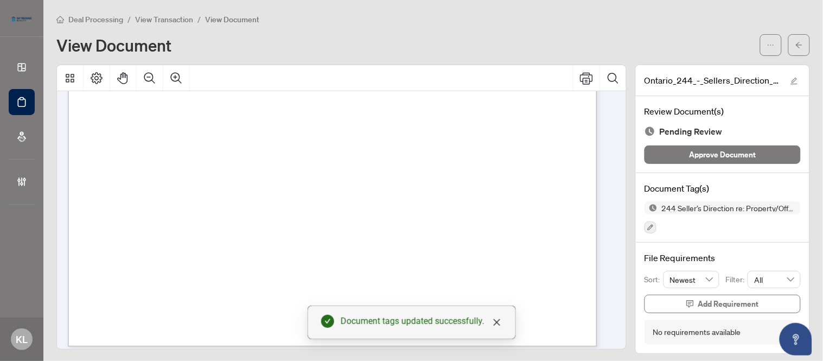
scroll to position [448, 0]
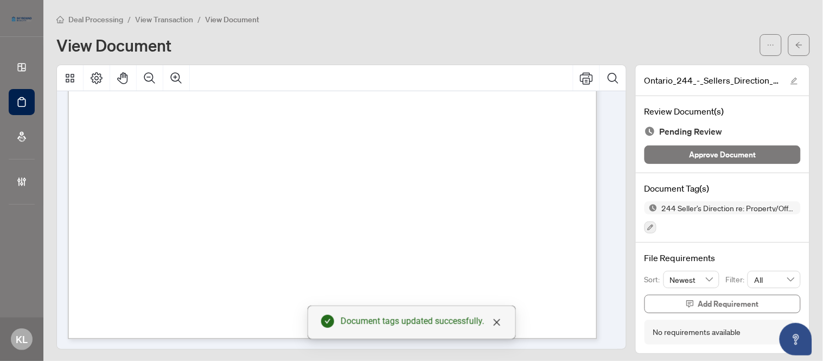
click at [696, 164] on div "Review Document(s) Pending Review Approve Document" at bounding box center [723, 134] width 174 height 77
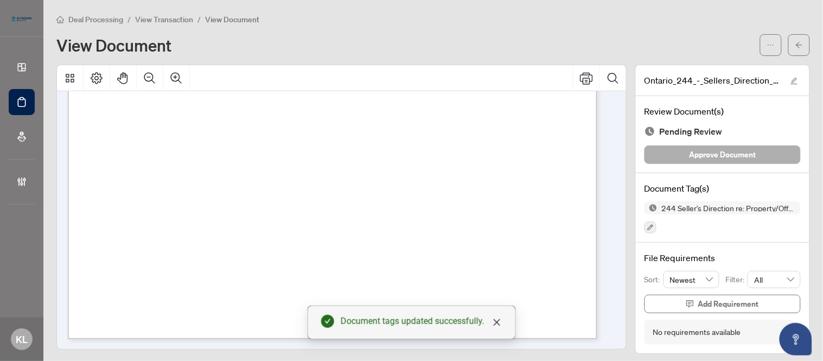
click at [696, 160] on span "Approve Document" at bounding box center [722, 154] width 67 height 17
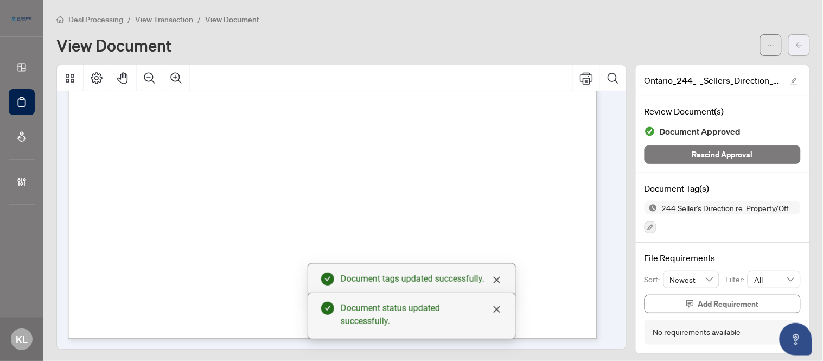
click at [795, 48] on span "button" at bounding box center [799, 44] width 8 height 17
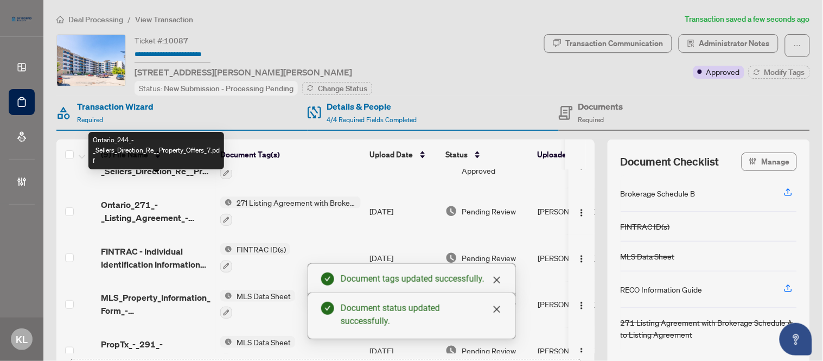
scroll to position [226, 0]
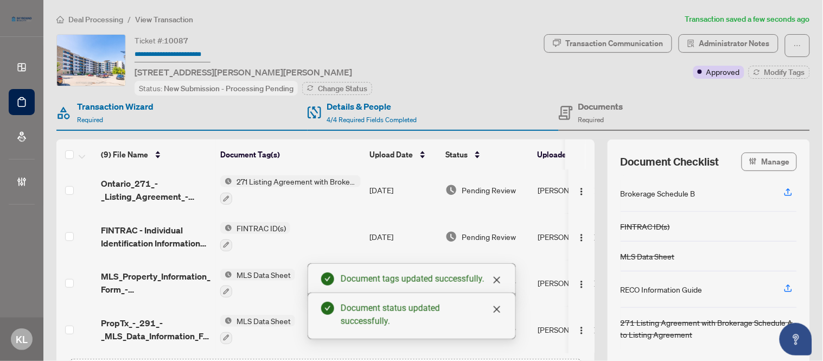
click at [132, 193] on span "Ontario_271_-_Listing_Agreement_-_Seller_Designated_Representation_Agreement_-_…" at bounding box center [156, 190] width 111 height 26
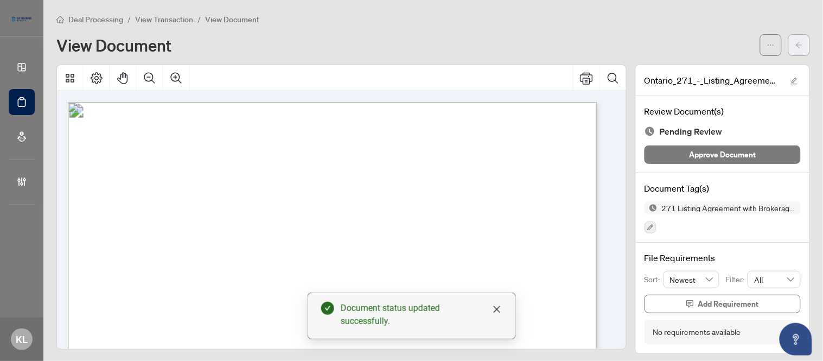
click at [795, 49] on span "button" at bounding box center [799, 44] width 8 height 17
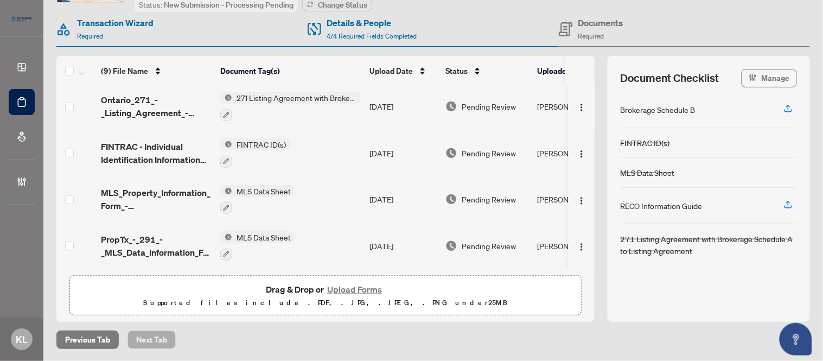
scroll to position [23, 0]
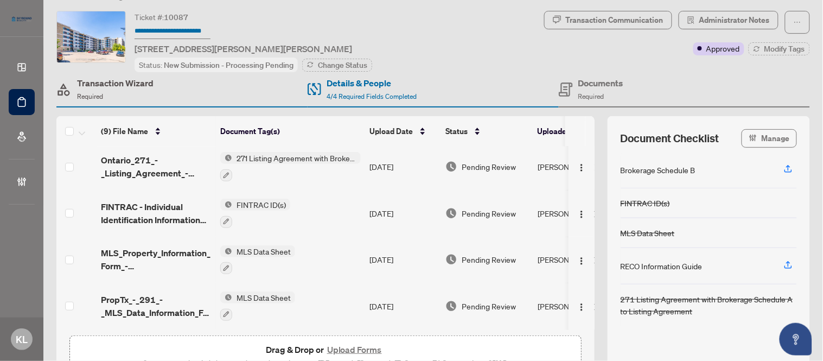
click at [127, 91] on div "Transaction Wizard Required" at bounding box center [115, 88] width 76 height 25
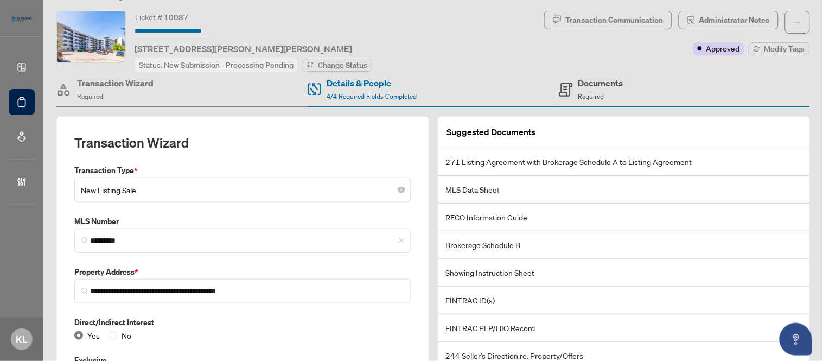
click at [595, 88] on h4 "Documents" at bounding box center [600, 82] width 45 height 13
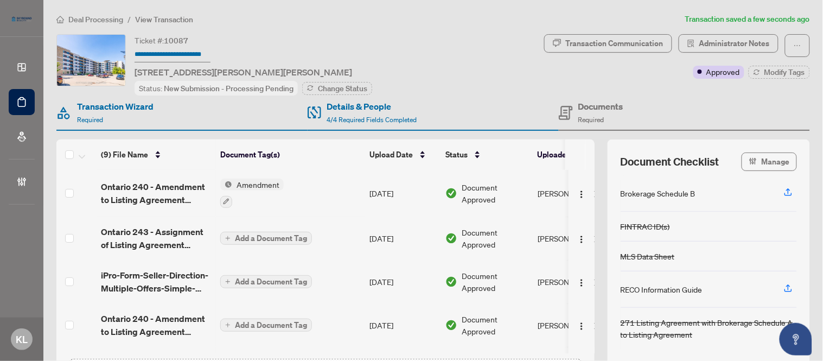
click at [98, 88] on div "Ticket #: 10087 [STREET_ADDRESS][PERSON_NAME][PERSON_NAME] Status: New Submissi…" at bounding box center [297, 64] width 483 height 61
click at [95, 108] on h4 "Transaction Wizard" at bounding box center [115, 106] width 76 height 13
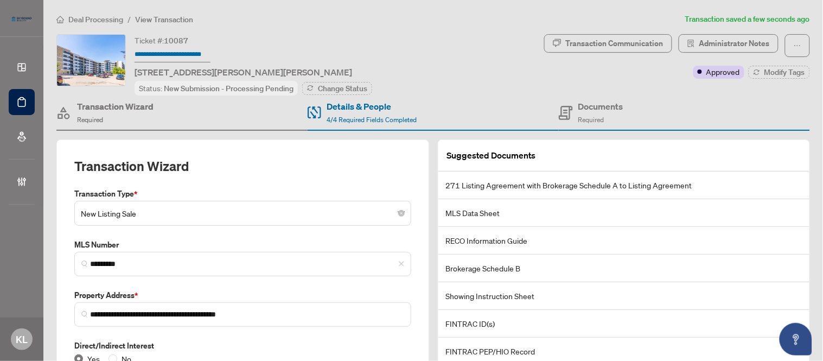
click at [606, 99] on div "Documents Required" at bounding box center [684, 112] width 251 height 35
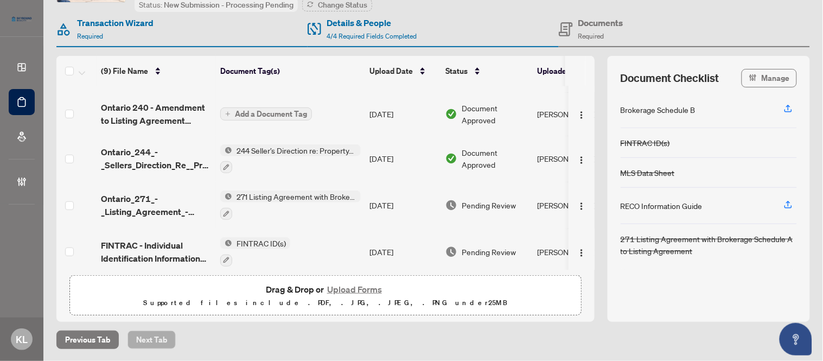
scroll to position [106, 0]
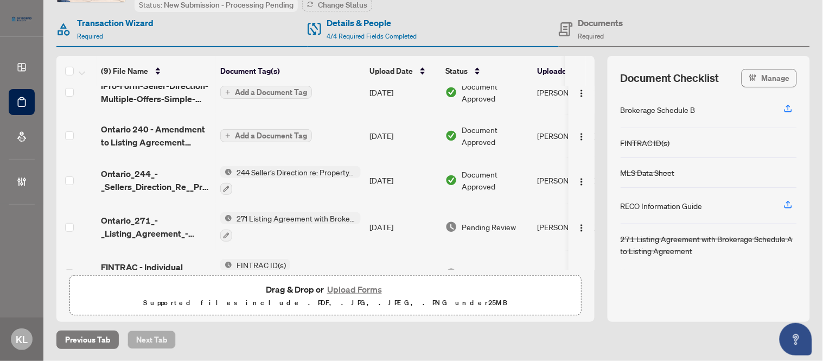
click at [476, 187] on span "Document Approved" at bounding box center [495, 180] width 67 height 24
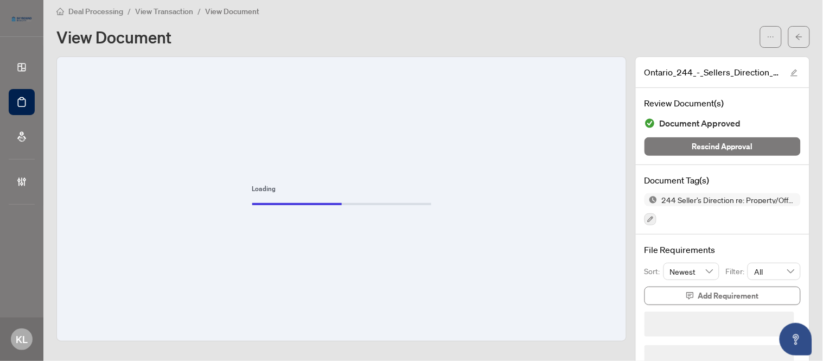
scroll to position [6, 0]
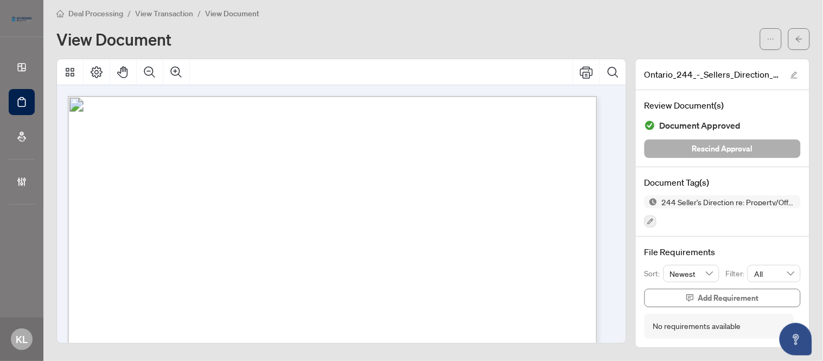
click at [705, 143] on span "Rescind Approval" at bounding box center [722, 148] width 61 height 17
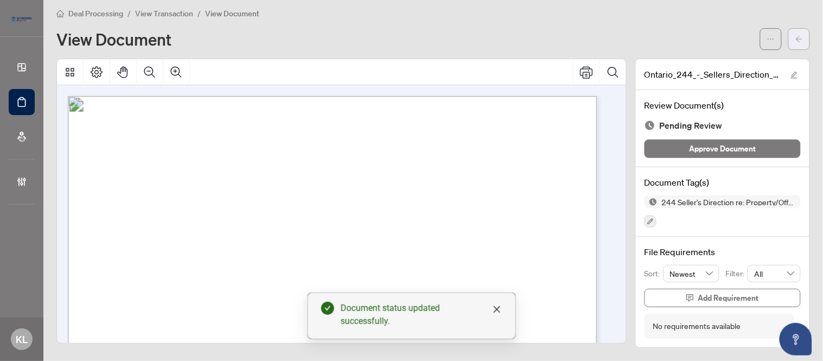
click at [796, 34] on button "button" at bounding box center [799, 39] width 22 height 22
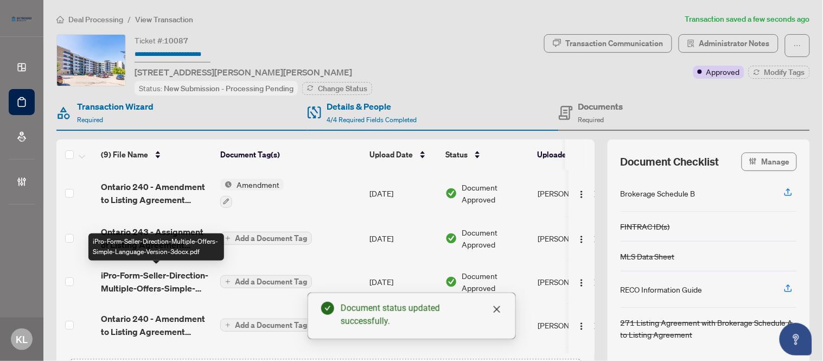
click at [148, 284] on span "iPro-Form-Seller-Direction-Multiple-Offers-Simple-Language-Version-3docx.pdf" at bounding box center [156, 281] width 111 height 26
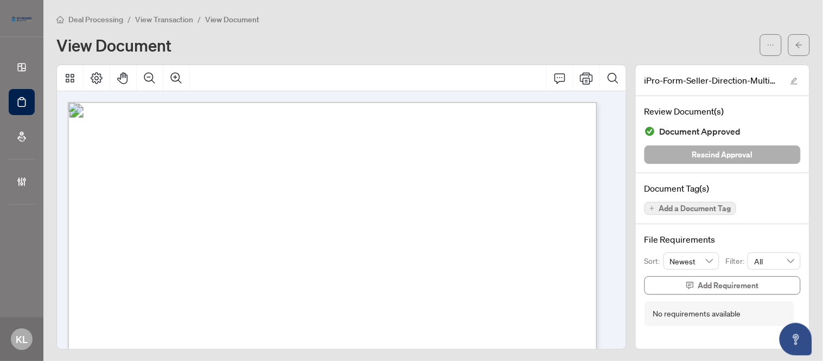
click at [707, 161] on span "Rescind Approval" at bounding box center [722, 154] width 61 height 17
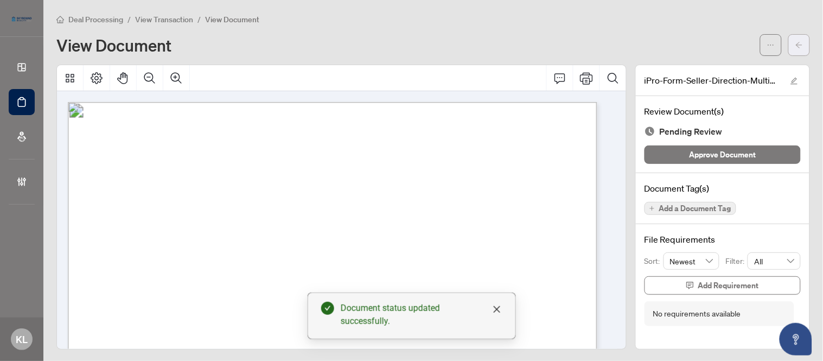
click at [795, 47] on icon "arrow-left" at bounding box center [799, 45] width 8 height 8
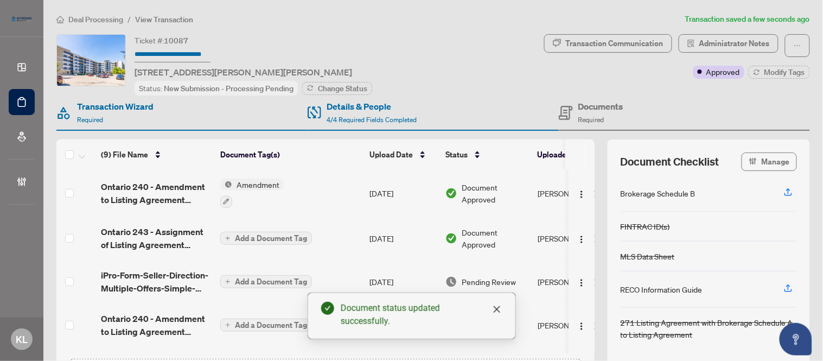
scroll to position [60, 0]
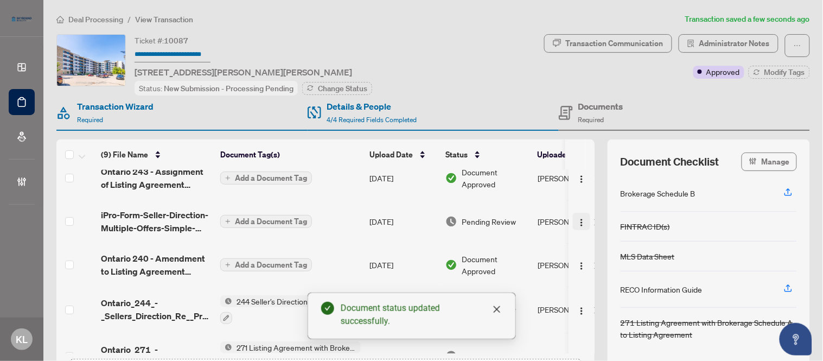
click at [577, 219] on img "button" at bounding box center [581, 222] width 9 height 9
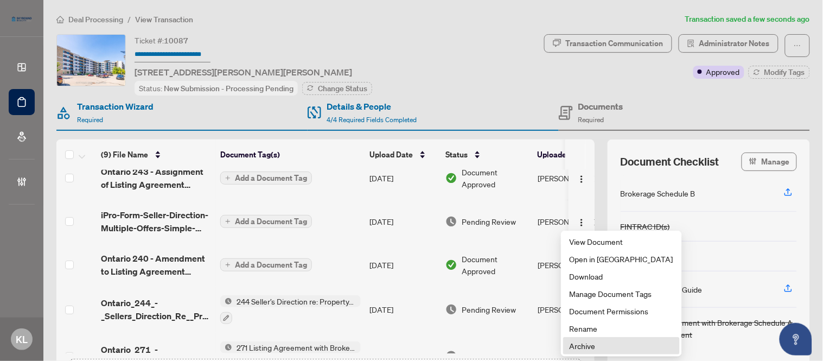
click at [584, 341] on span "Archive" at bounding box center [622, 346] width 104 height 12
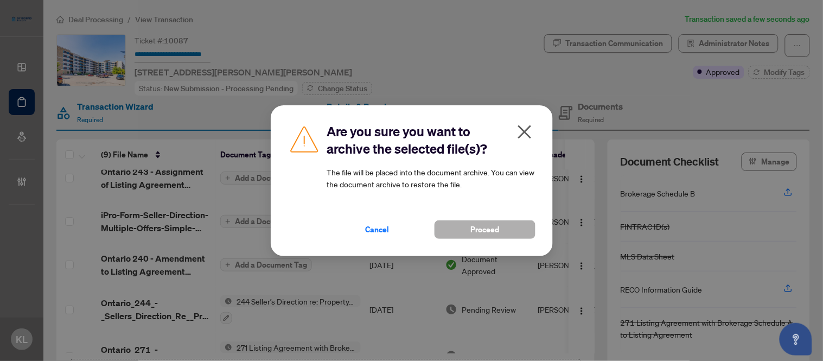
click at [490, 232] on span "Proceed" at bounding box center [484, 229] width 29 height 17
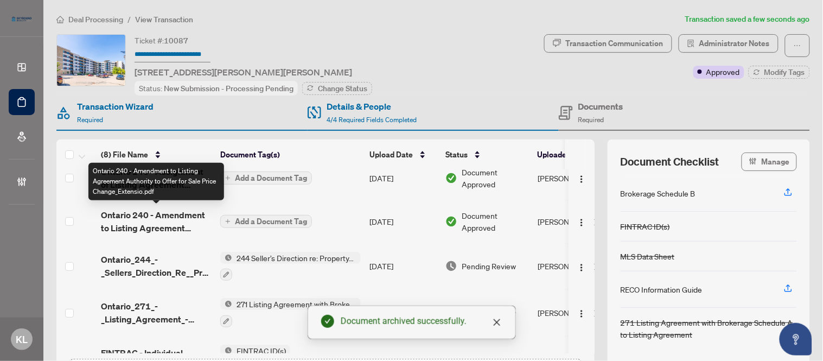
scroll to position [0, 0]
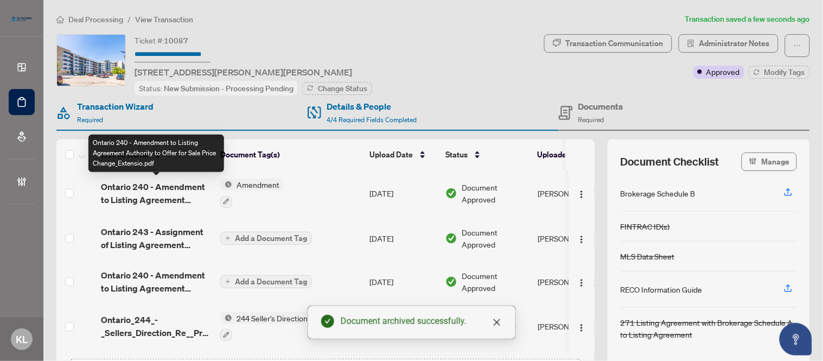
click at [137, 201] on span "Ontario 240 - Amendment to Listing Agreement Authority to Offer for Sale Price …" at bounding box center [156, 193] width 111 height 26
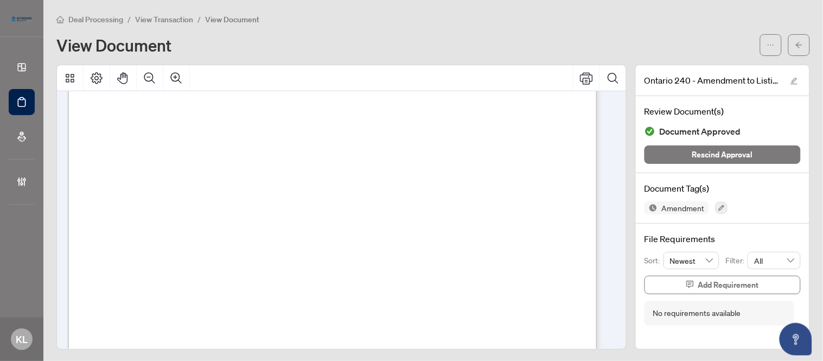
scroll to position [60, 0]
click at [795, 50] on span "button" at bounding box center [799, 44] width 8 height 17
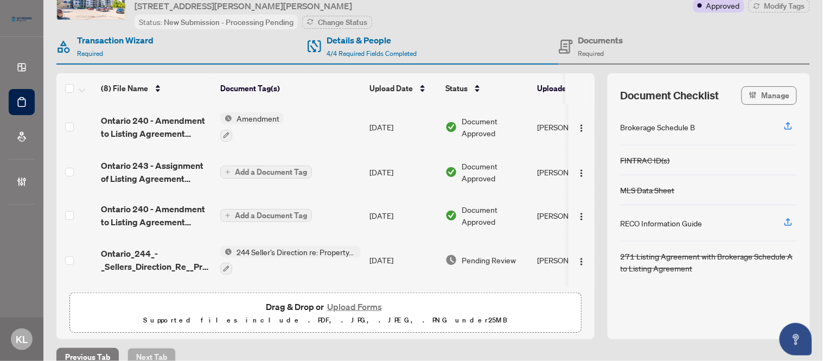
scroll to position [84, 0]
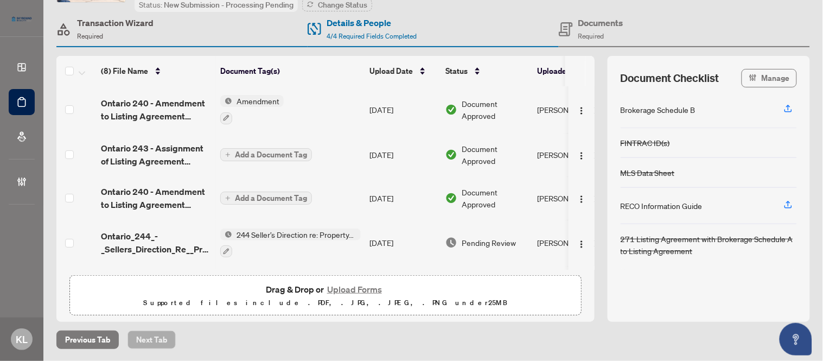
click at [95, 32] on span "Required" at bounding box center [90, 36] width 26 height 8
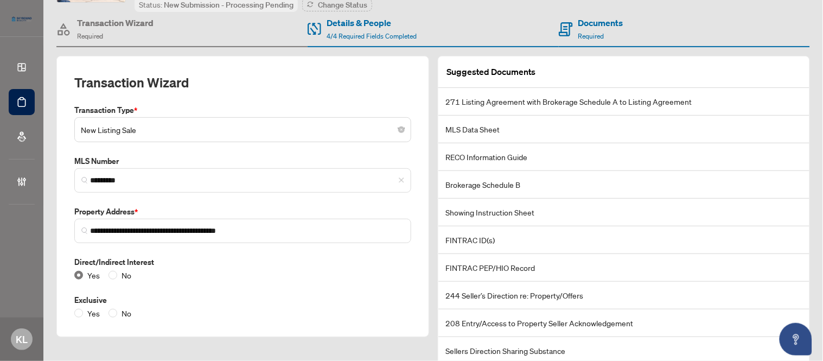
click at [115, 131] on span "New Listing Sale" at bounding box center [243, 129] width 324 height 21
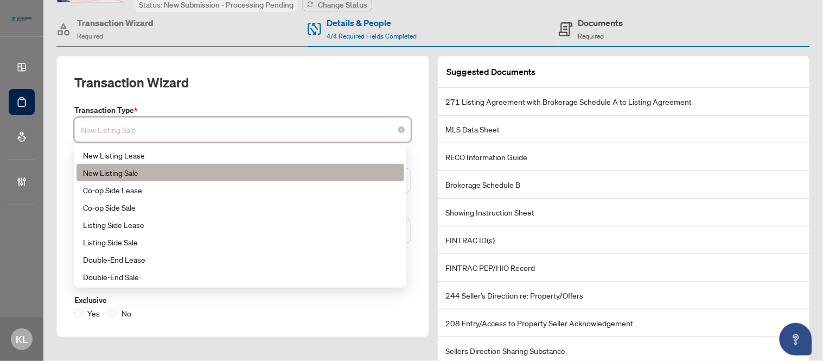
click at [584, 34] on span "Required" at bounding box center [591, 36] width 26 height 8
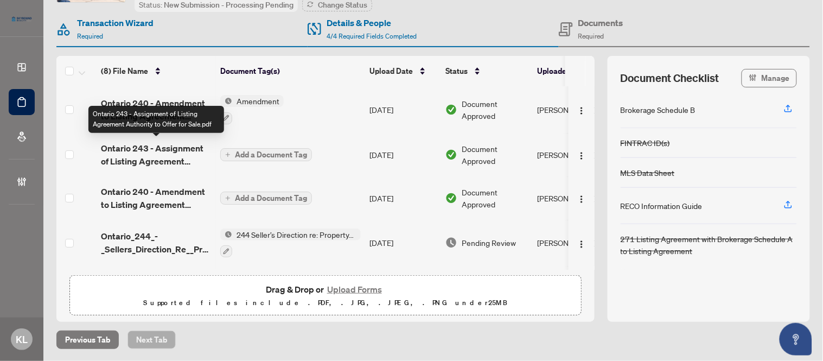
click at [133, 155] on span "Ontario 243 - Assignment of Listing Agreement Authority to Offer for Sale.pdf" at bounding box center [156, 155] width 111 height 26
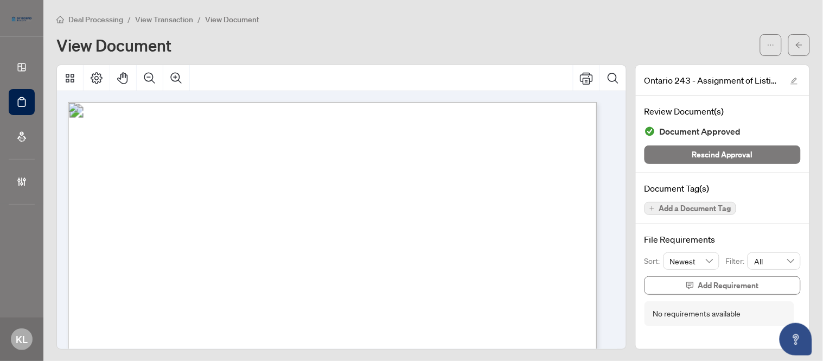
click at [669, 210] on span "Add a Document Tag" at bounding box center [695, 208] width 72 height 8
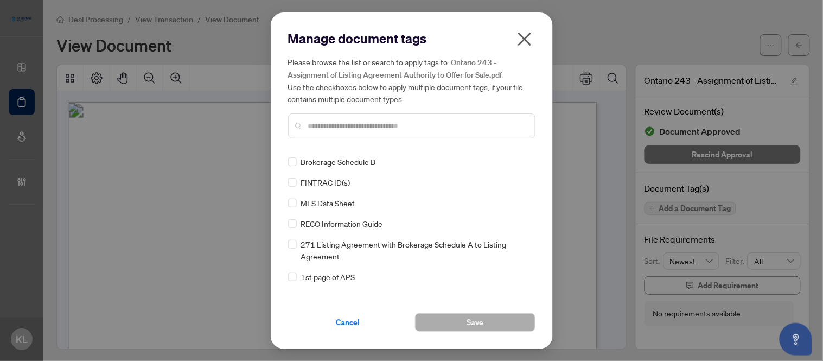
click at [399, 152] on div "Manage document tags Please browse the list or search to apply tags to: Ontario…" at bounding box center [411, 181] width 247 height 302
click at [396, 133] on div at bounding box center [411, 125] width 247 height 25
click at [395, 123] on input "text" at bounding box center [417, 126] width 218 height 12
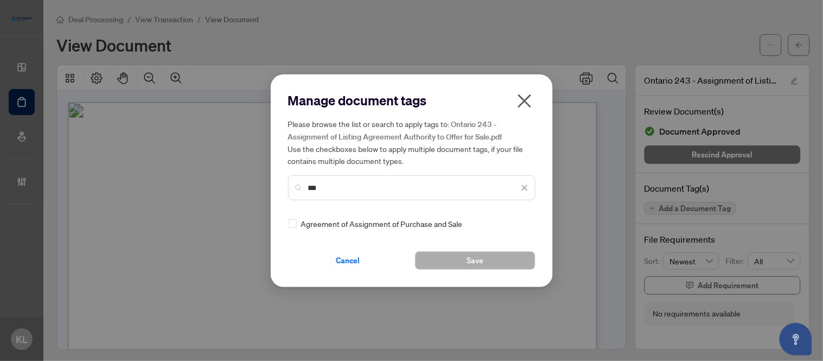
type input "***"
click at [475, 262] on span "Save" at bounding box center [474, 260] width 17 height 17
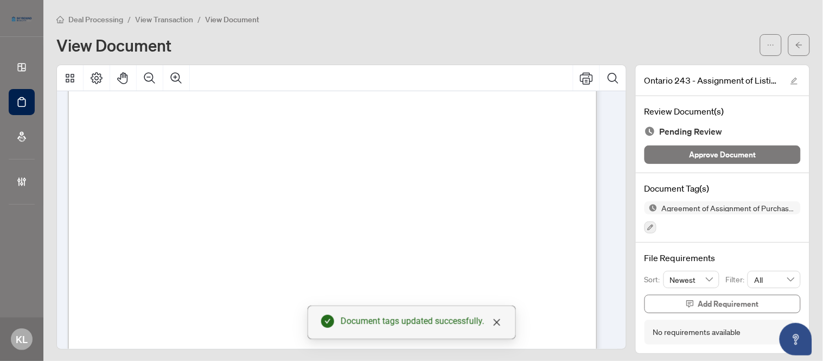
scroll to position [448, 0]
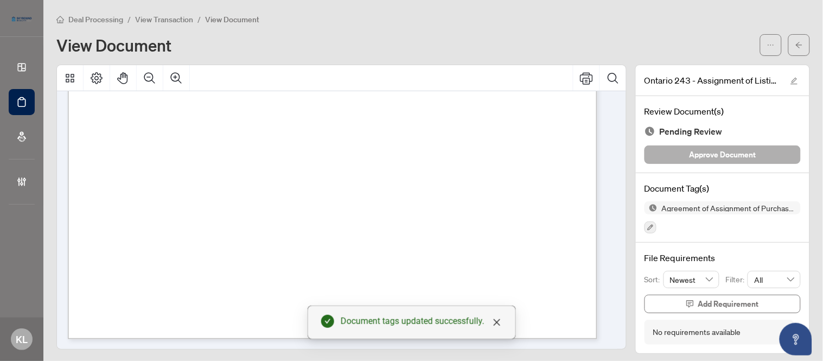
click at [665, 148] on button "Approve Document" at bounding box center [722, 154] width 156 height 18
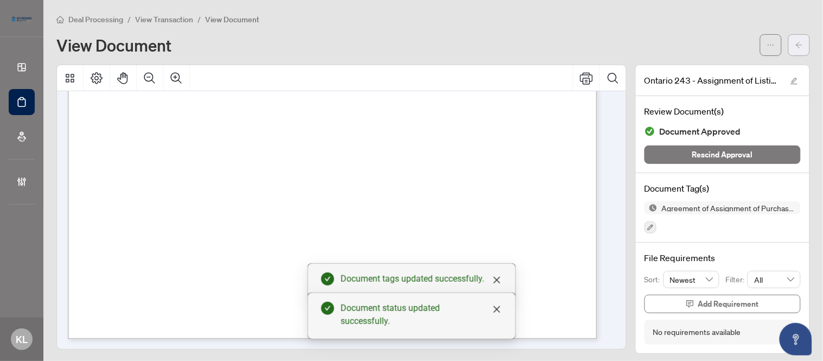
click at [788, 47] on button "button" at bounding box center [799, 45] width 22 height 22
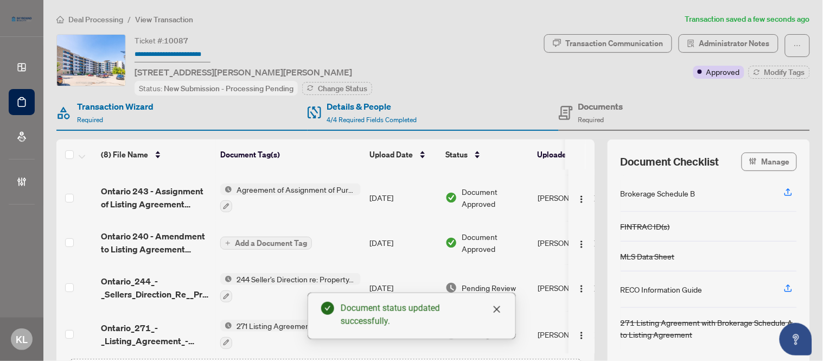
scroll to position [60, 0]
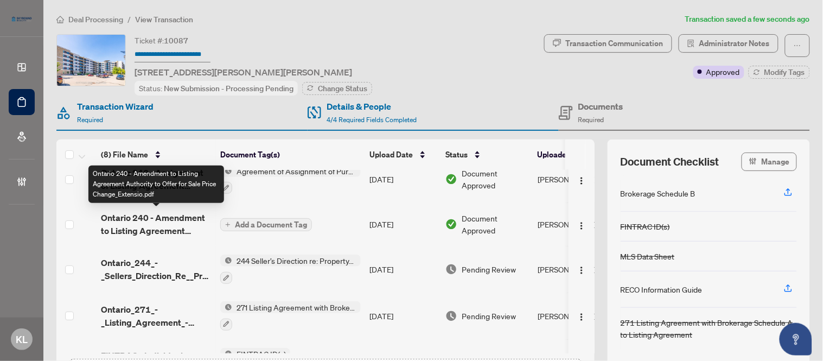
click at [155, 216] on span "Ontario 240 - Amendment to Listing Agreement Authority to Offer for Sale Price …" at bounding box center [156, 224] width 111 height 26
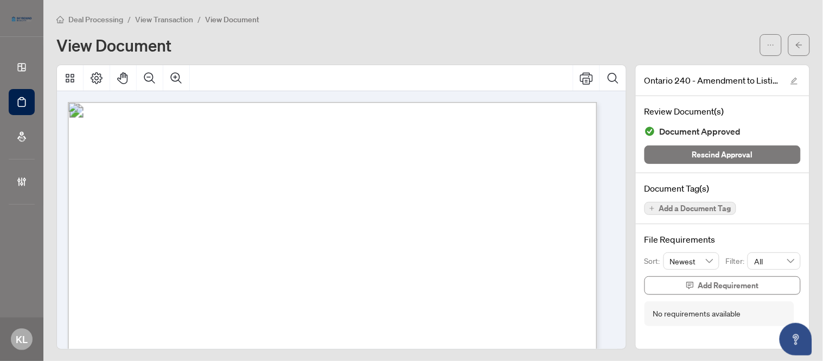
click at [664, 208] on span "Add a Document Tag" at bounding box center [695, 208] width 72 height 8
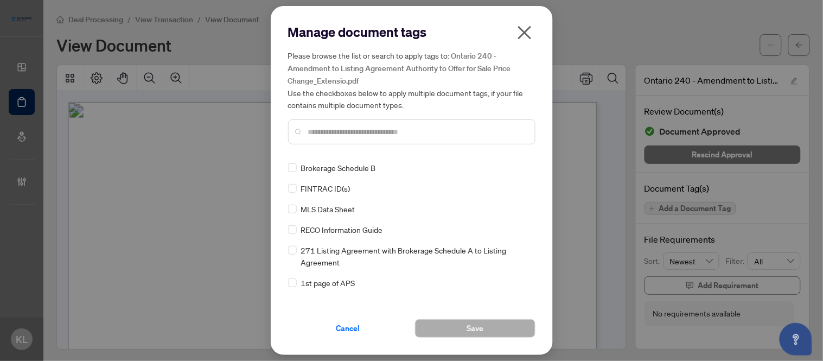
click at [348, 131] on input "text" at bounding box center [417, 132] width 218 height 12
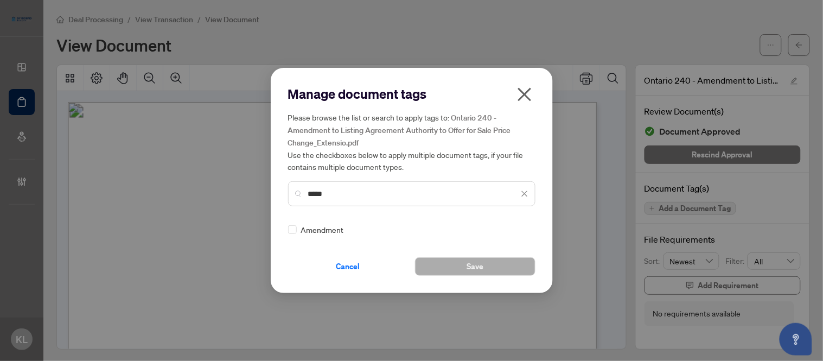
type input "*****"
click at [298, 231] on div "Amendment" at bounding box center [408, 229] width 241 height 12
click at [436, 272] on button "Save" at bounding box center [475, 266] width 120 height 18
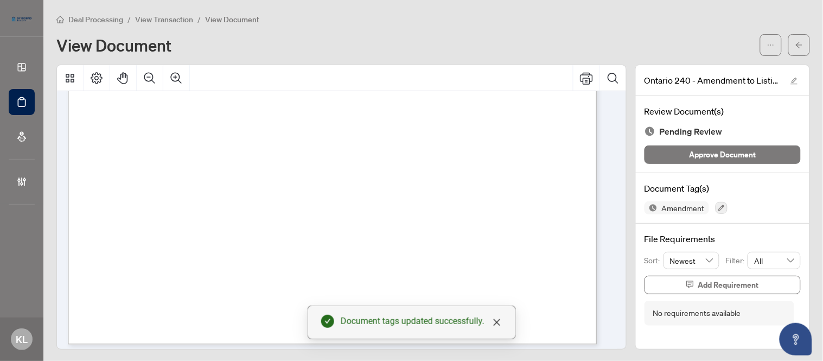
scroll to position [448, 0]
click at [717, 143] on div "Review Document(s) Pending Review Approve Document" at bounding box center [723, 134] width 174 height 77
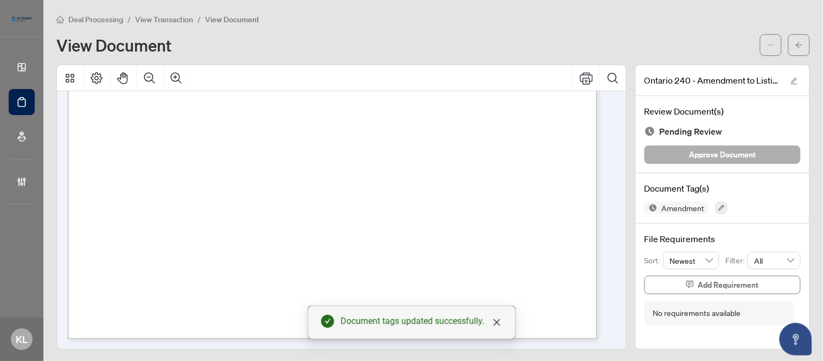
click at [718, 147] on span "Approve Document" at bounding box center [722, 154] width 67 height 17
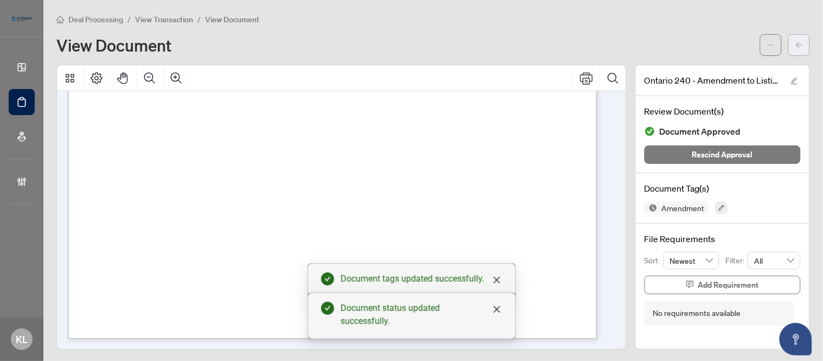
click at [795, 39] on span "button" at bounding box center [799, 44] width 8 height 17
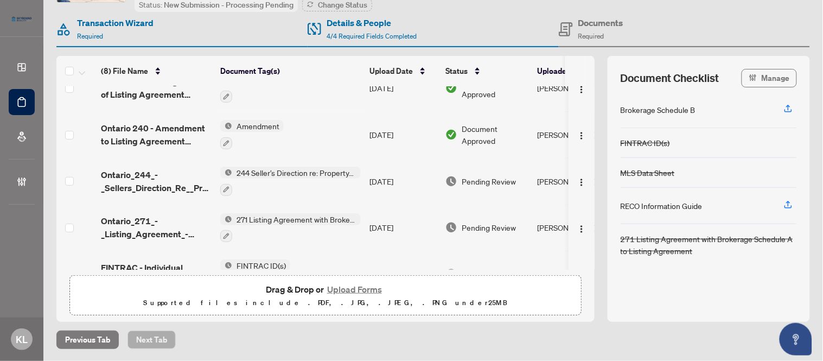
scroll to position [67, 0]
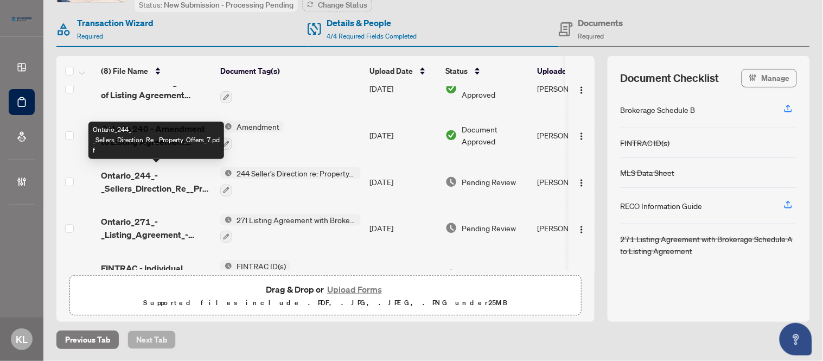
click at [131, 175] on span "Ontario_244_-_Sellers_Direction_Re__Property_Offers_7.pdf" at bounding box center [156, 182] width 111 height 26
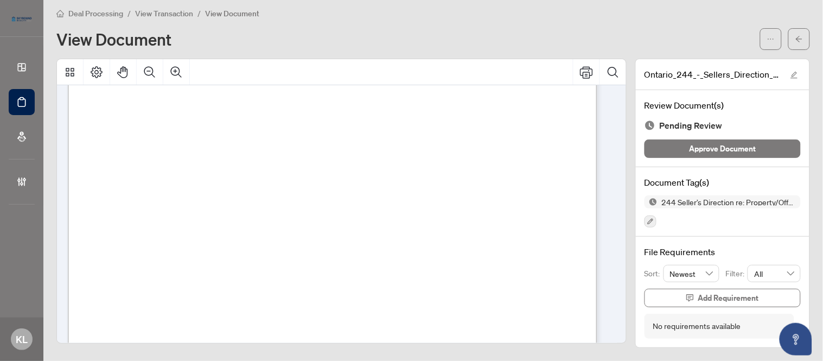
scroll to position [448, 0]
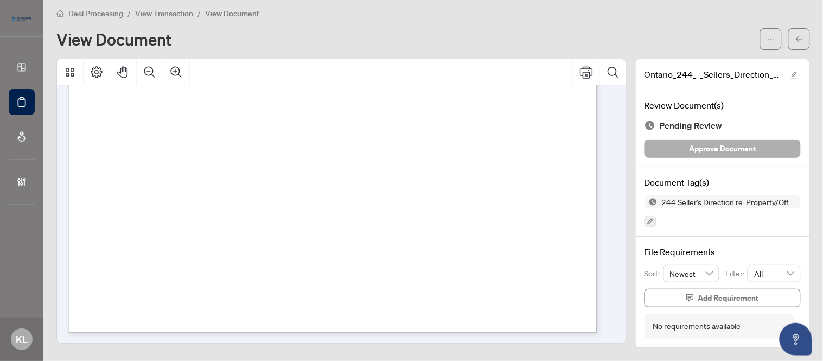
click at [690, 147] on span "Approve Document" at bounding box center [722, 148] width 67 height 17
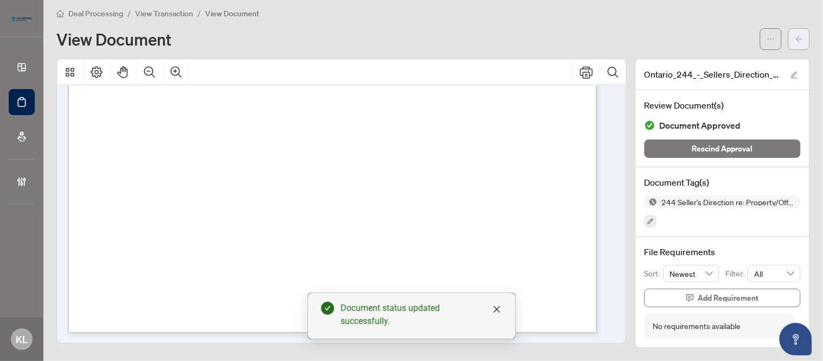
click at [795, 35] on icon "arrow-left" at bounding box center [799, 39] width 8 height 8
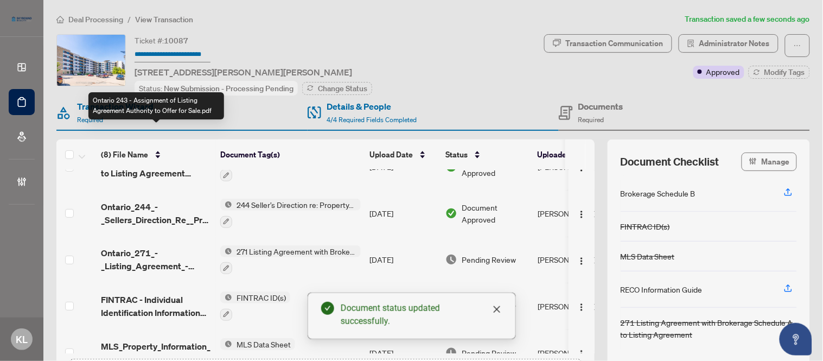
scroll to position [120, 0]
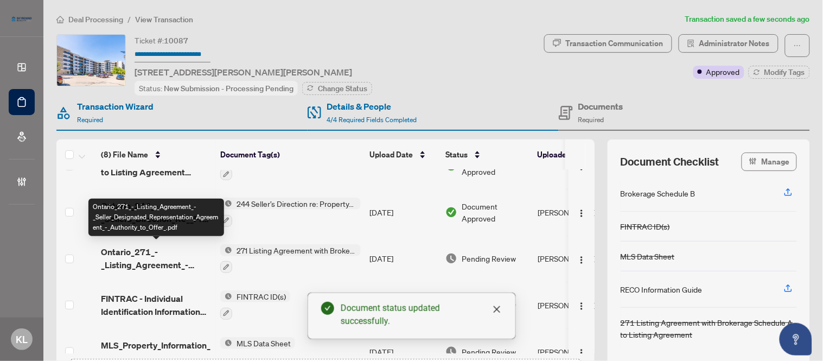
click at [137, 252] on span "Ontario_271_-_Listing_Agreement_-_Seller_Designated_Representation_Agreement_-_…" at bounding box center [156, 258] width 111 height 26
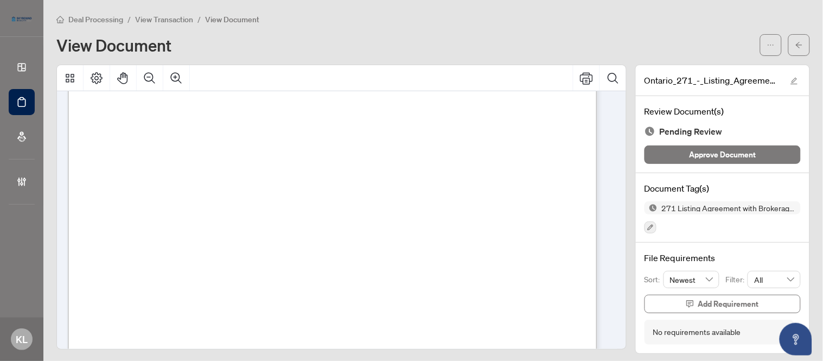
scroll to position [3257, 0]
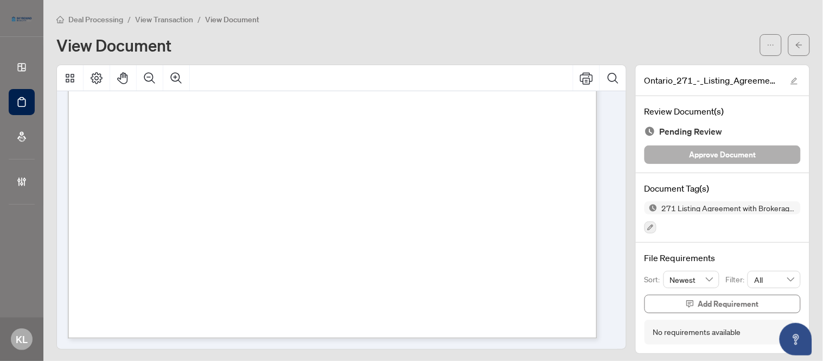
click at [681, 159] on button "Approve Document" at bounding box center [722, 154] width 156 height 18
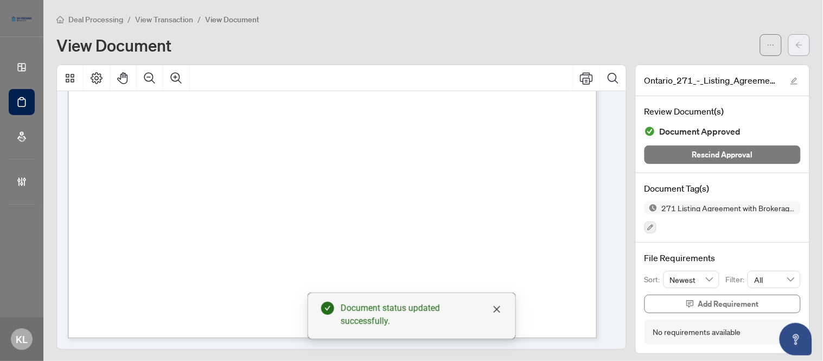
click at [795, 48] on span "button" at bounding box center [799, 44] width 8 height 17
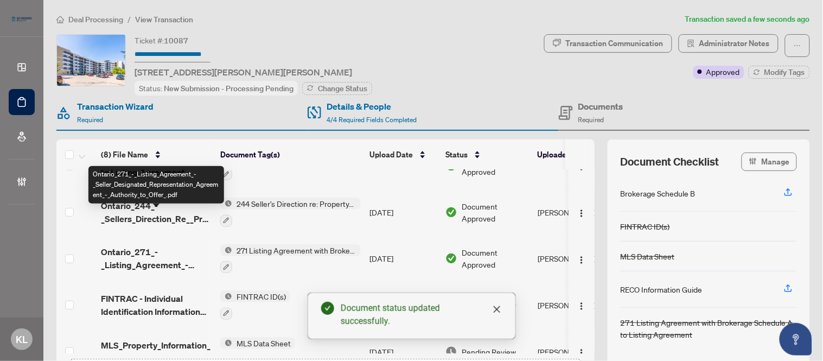
scroll to position [181, 0]
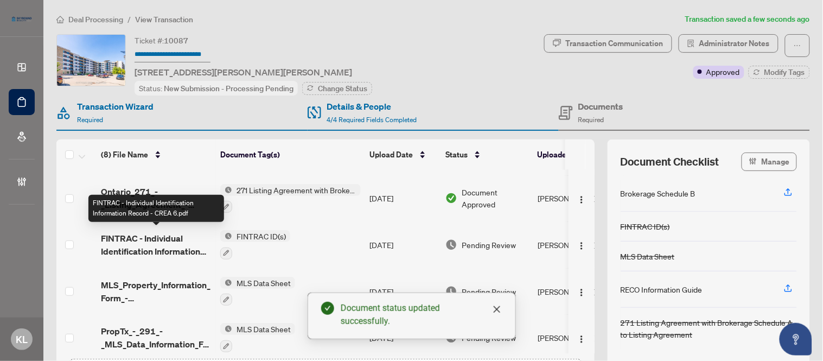
click at [169, 248] on span "FINTRAC - Individual Identification Information Record - CREA 6.pdf" at bounding box center [156, 245] width 111 height 26
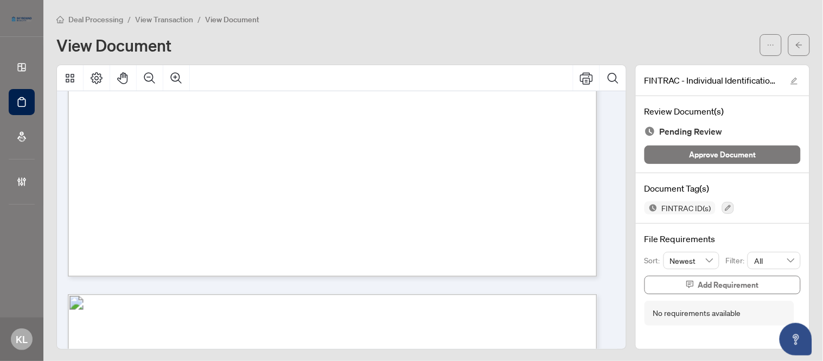
scroll to position [603, 0]
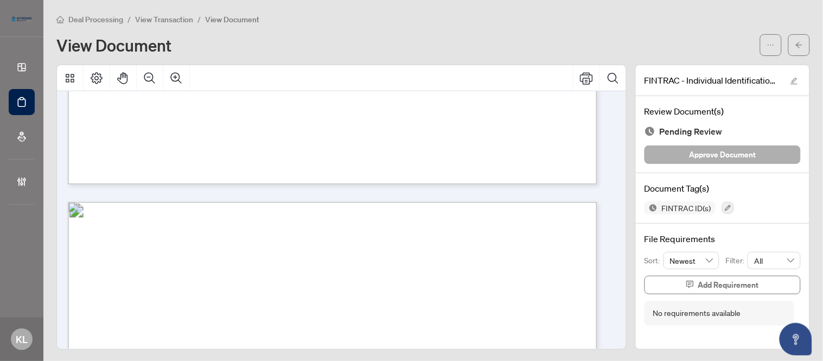
click at [689, 150] on span "Approve Document" at bounding box center [722, 154] width 67 height 17
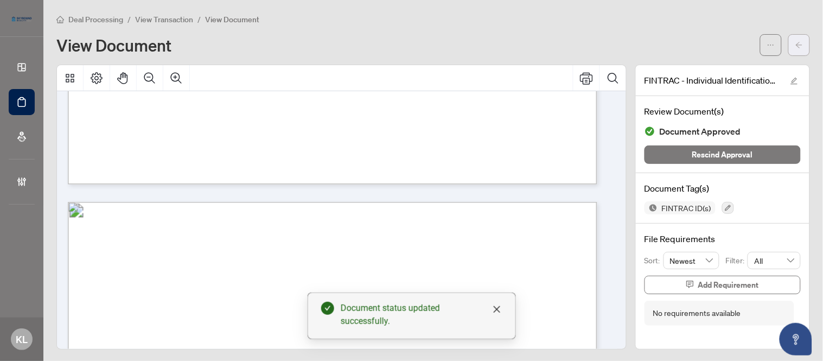
click at [795, 49] on button "button" at bounding box center [799, 45] width 22 height 22
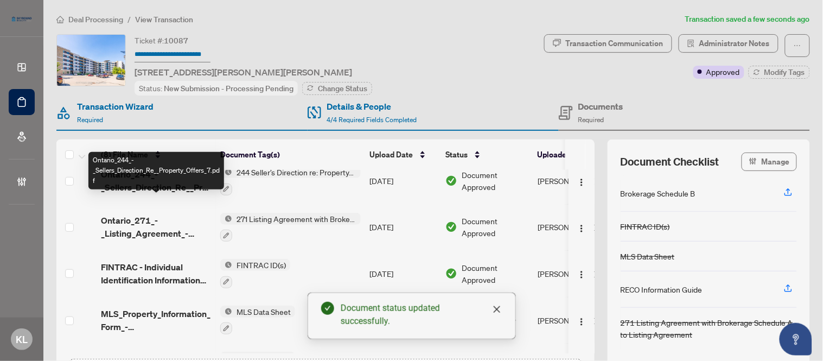
scroll to position [188, 0]
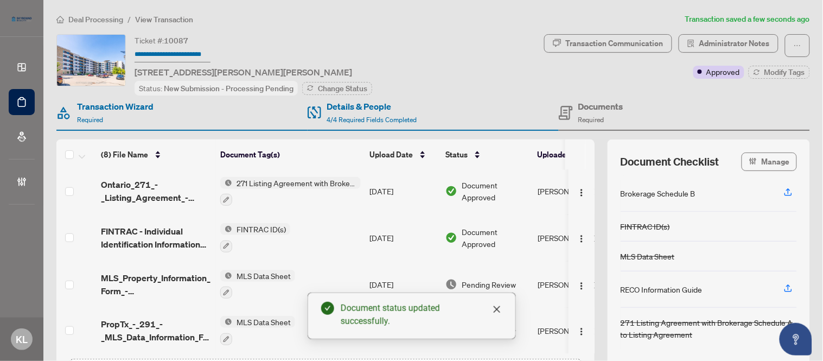
click at [122, 271] on span "MLS_Property_Information_Form_-_Residential_Sale_and_Lease_Rev_05_2024_9.pdf" at bounding box center [156, 284] width 111 height 26
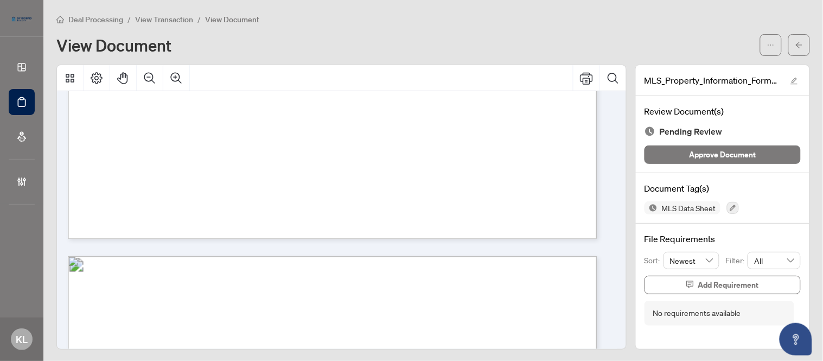
scroll to position [1265, 0]
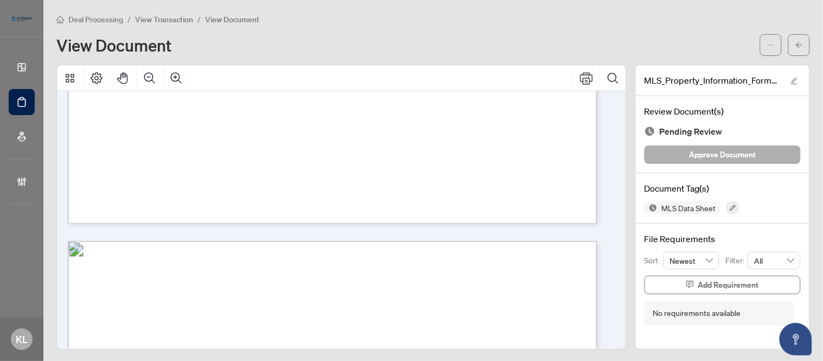
click at [709, 156] on span "Approve Document" at bounding box center [722, 154] width 67 height 17
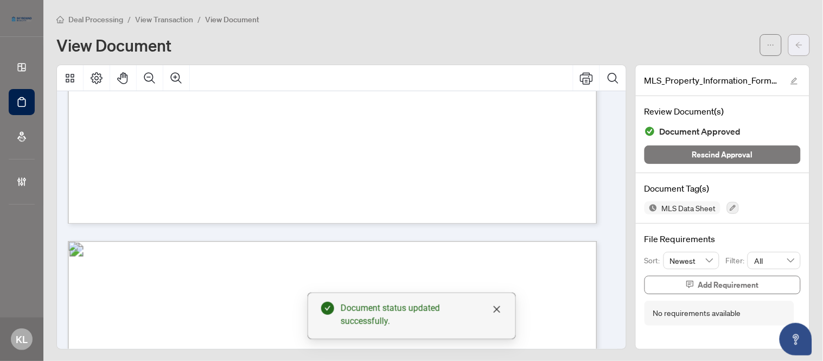
click at [795, 42] on icon "arrow-left" at bounding box center [799, 45] width 8 height 8
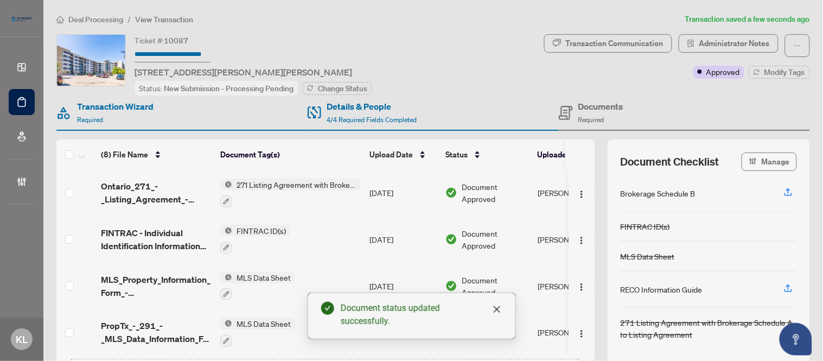
scroll to position [188, 0]
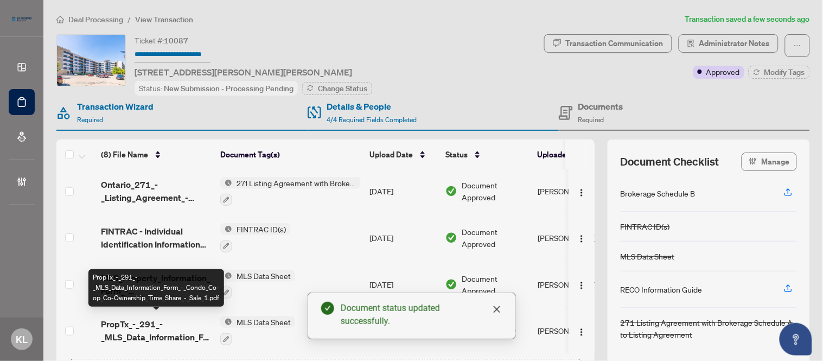
click at [160, 334] on span "PropTx_-_291_-_MLS_Data_Information_Form_-_Condo_Co-op_Co-Ownership_Time_Share_…" at bounding box center [156, 330] width 111 height 26
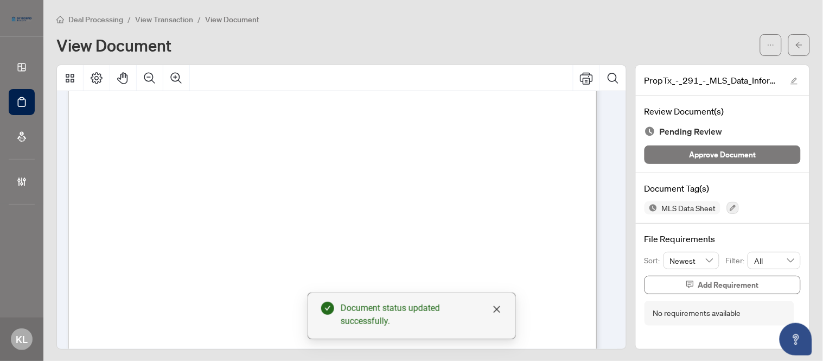
scroll to position [603, 0]
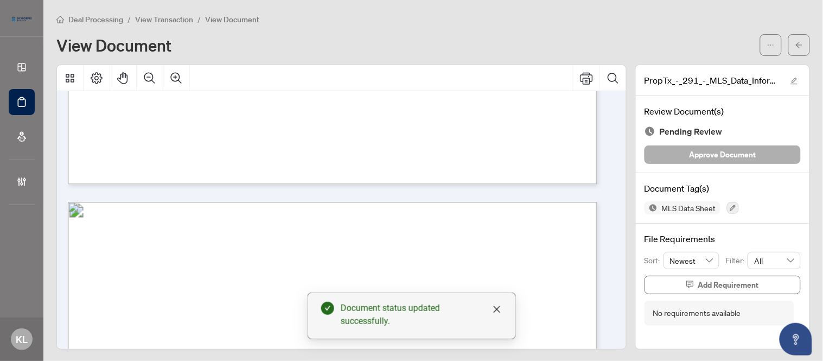
click at [682, 162] on button "Approve Document" at bounding box center [722, 154] width 156 height 18
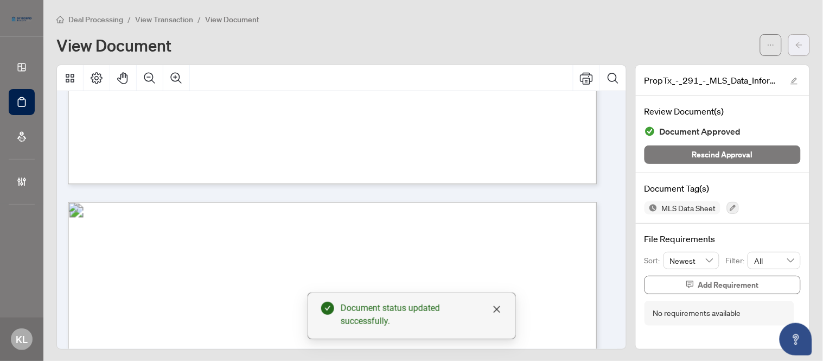
click at [795, 47] on icon "arrow-left" at bounding box center [799, 45] width 8 height 8
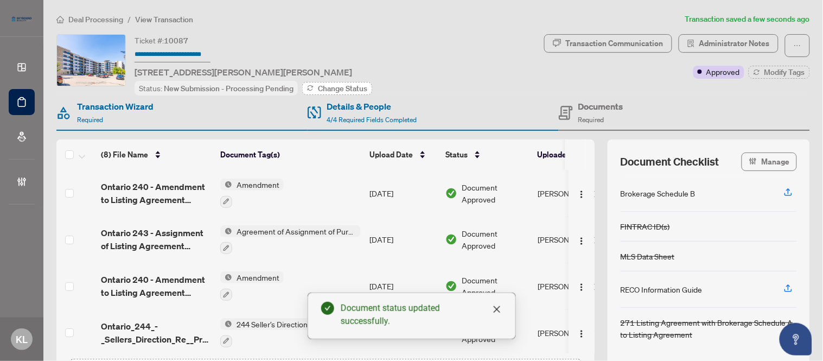
click at [330, 90] on span "Change Status" at bounding box center [342, 89] width 49 height 8
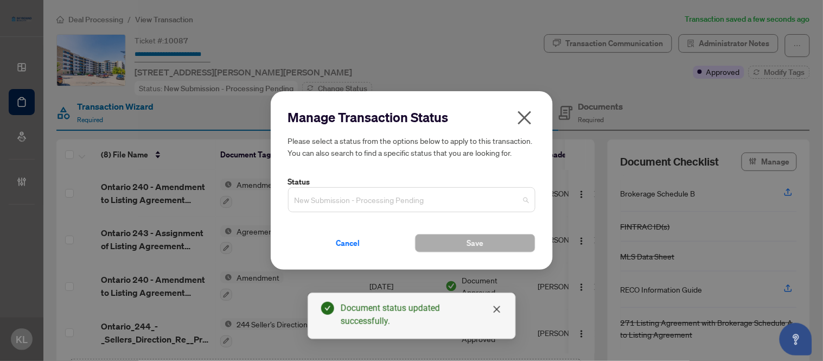
click at [359, 210] on span "New Submission - Processing Pending" at bounding box center [412, 199] width 234 height 21
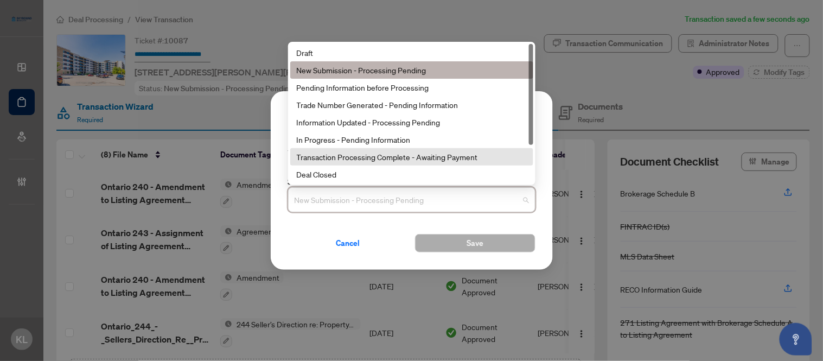
click at [403, 163] on div "Transaction Processing Complete - Awaiting Payment" at bounding box center [412, 157] width 230 height 12
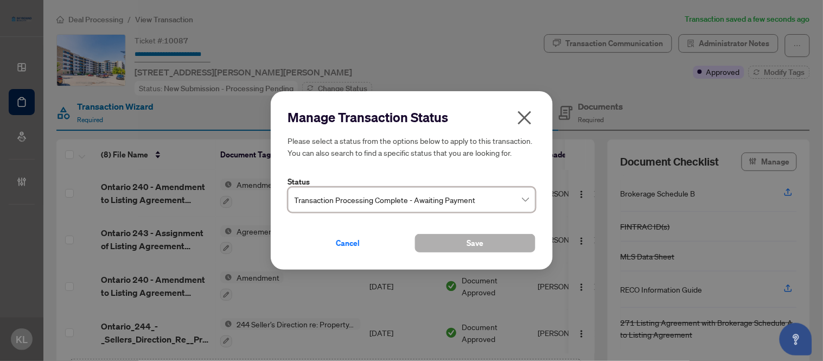
click at [479, 242] on span "Save" at bounding box center [474, 242] width 17 height 17
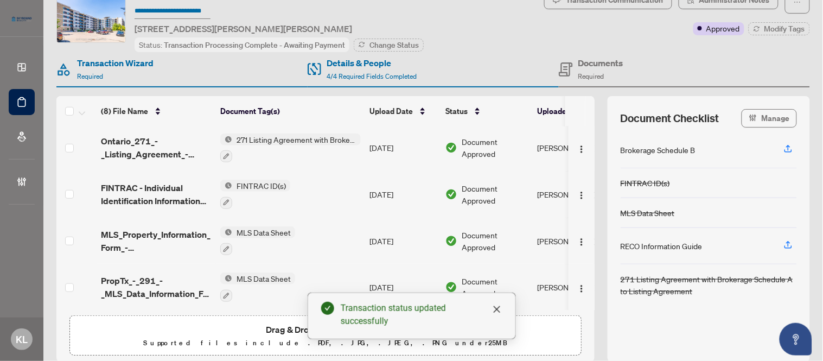
scroll to position [84, 0]
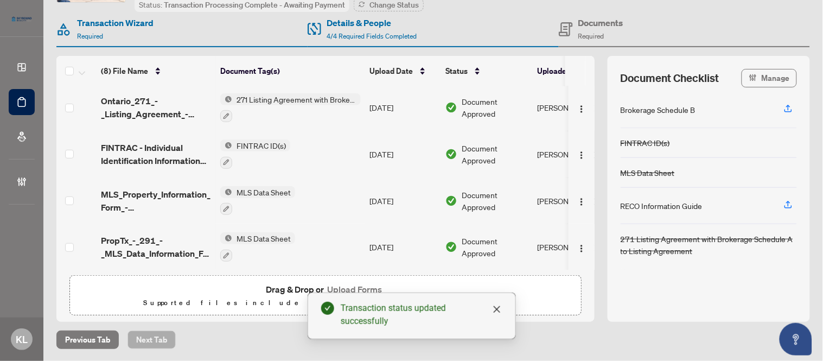
click at [762, 87] on div "Document Checklist Manage Brokerage Schedule B FINTRAC ID(s) MLS Data Sheet REC…" at bounding box center [708, 189] width 202 height 266
click at [762, 79] on span "Manage" at bounding box center [776, 77] width 28 height 17
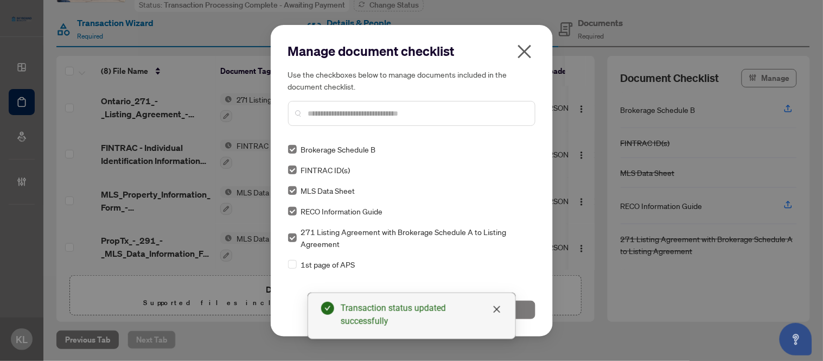
click at [359, 149] on span "Brokerage Schedule B" at bounding box center [338, 149] width 75 height 12
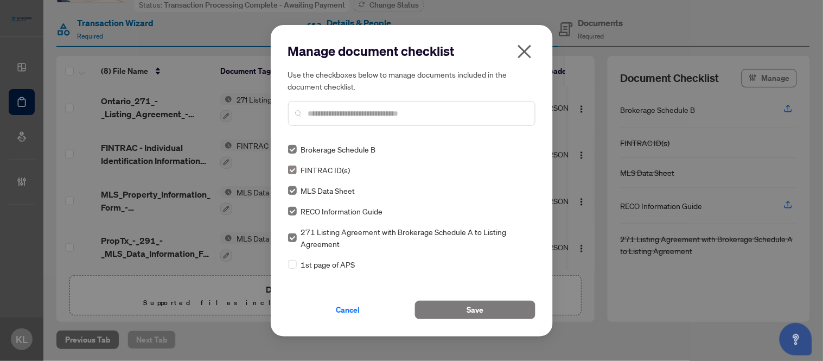
scroll to position [0, 0]
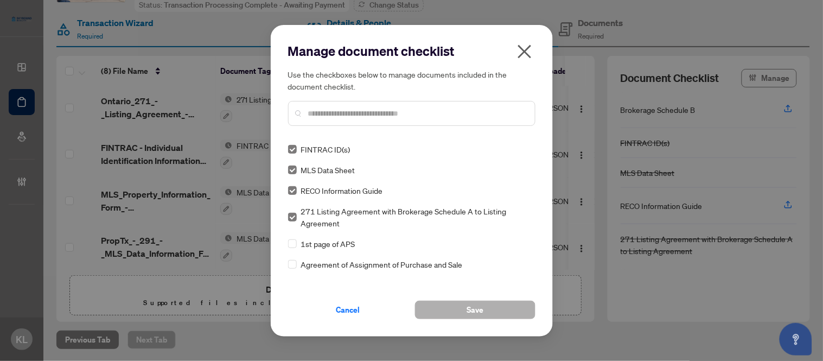
click at [445, 311] on button "Save" at bounding box center [475, 309] width 120 height 18
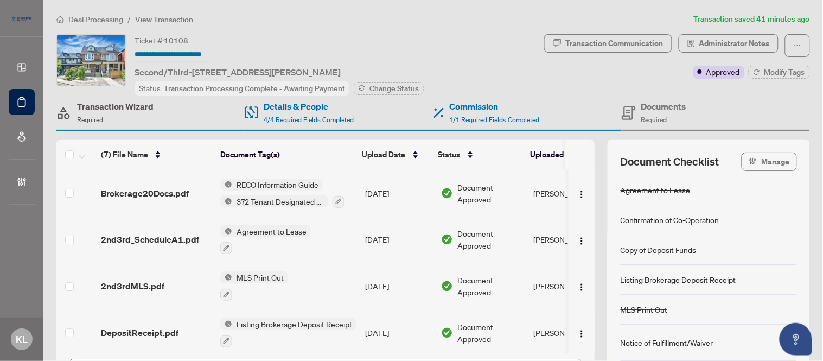
click at [76, 114] on div "Transaction Wizard Required" at bounding box center [104, 112] width 97 height 25
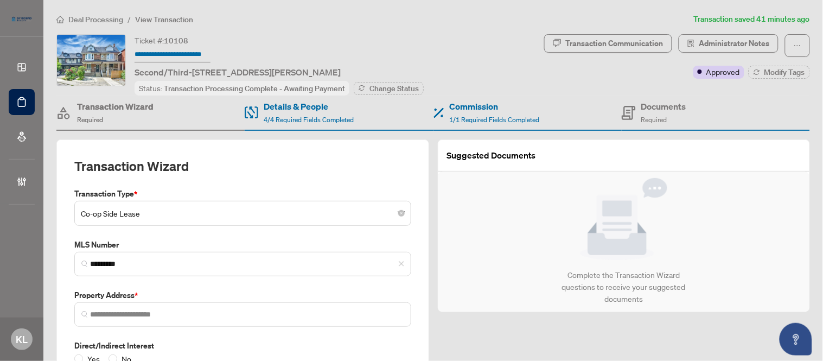
type input "**********"
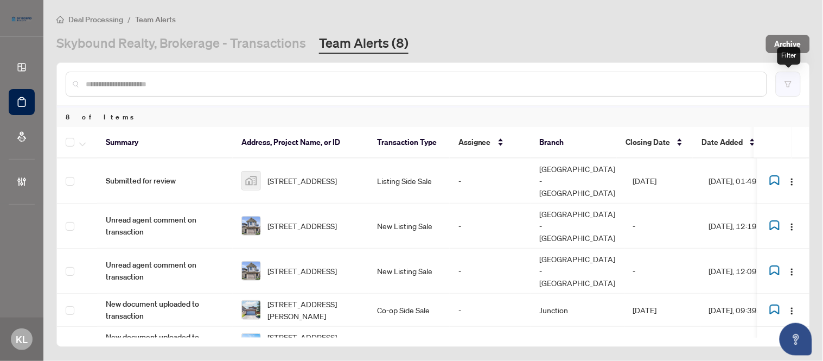
click at [784, 80] on button "button" at bounding box center [788, 84] width 25 height 25
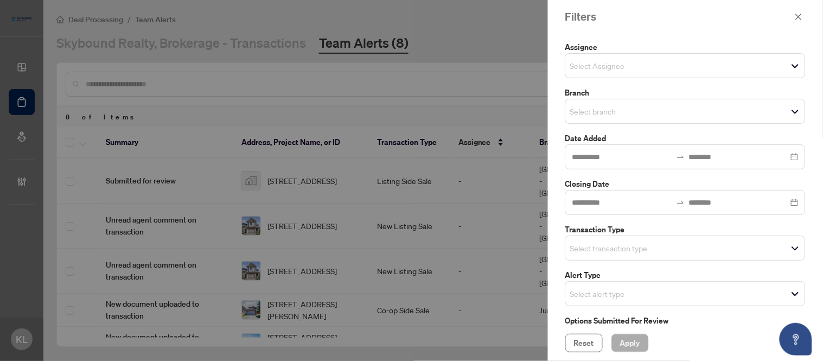
scroll to position [60, 0]
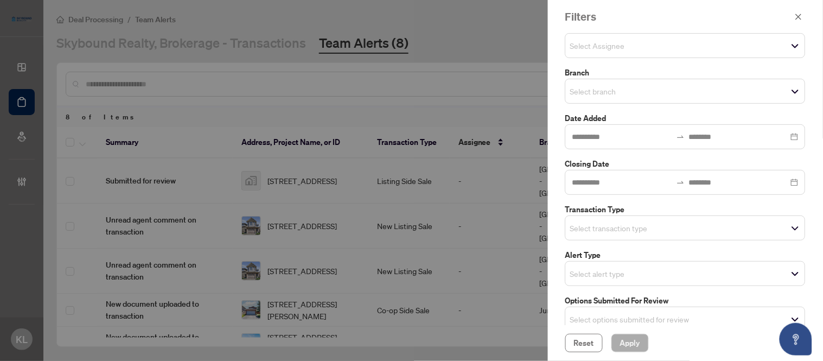
click at [601, 236] on div "Select transaction type" at bounding box center [685, 227] width 240 height 25
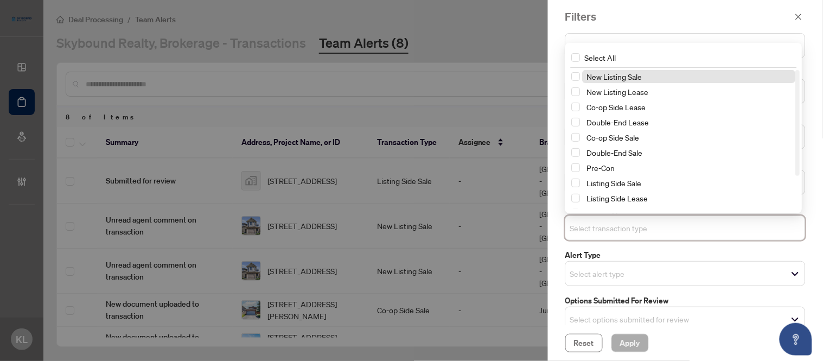
click at [601, 236] on div "Select transaction type" at bounding box center [685, 227] width 240 height 25
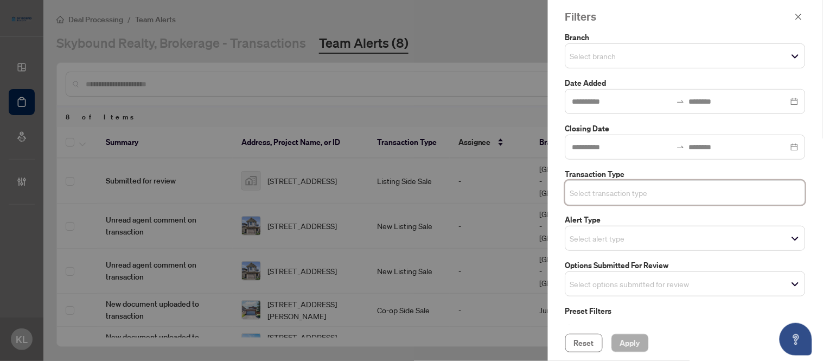
scroll to position [114, 0]
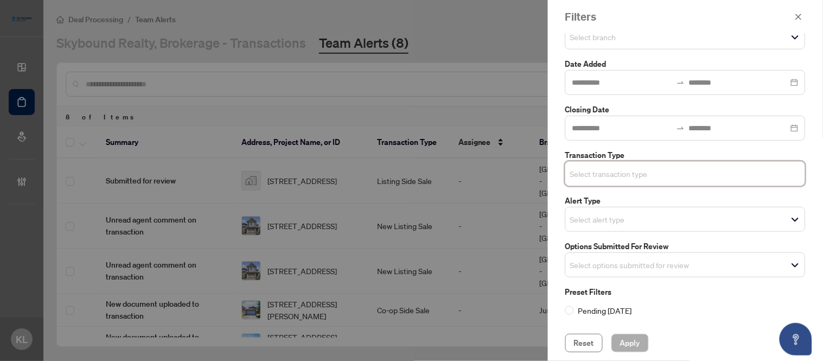
click at [605, 255] on div "Select options submitted for review" at bounding box center [685, 264] width 240 height 25
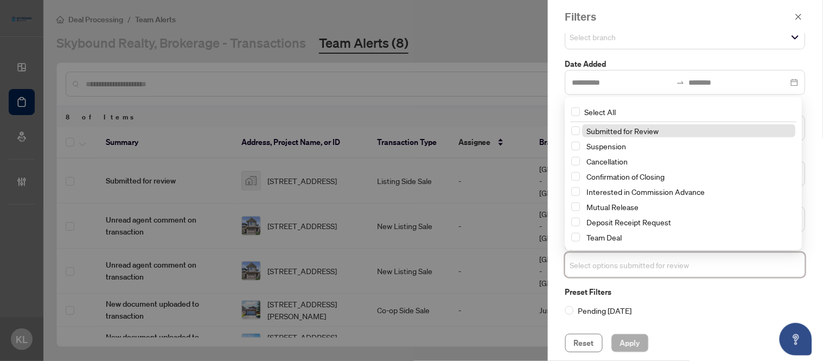
click at [596, 131] on span "Submitted for Review" at bounding box center [623, 131] width 72 height 10
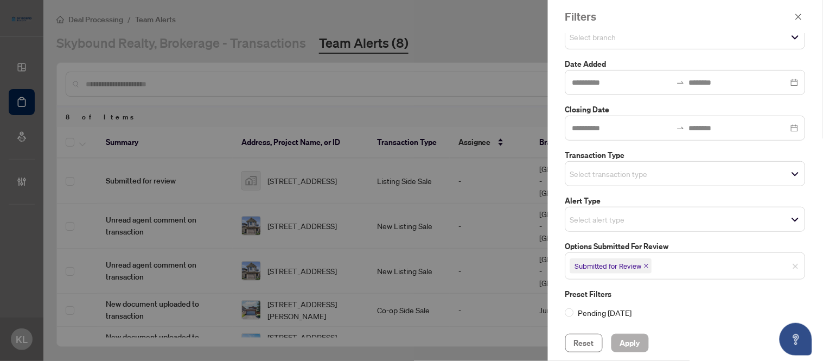
click at [632, 340] on span "Apply" at bounding box center [630, 342] width 20 height 17
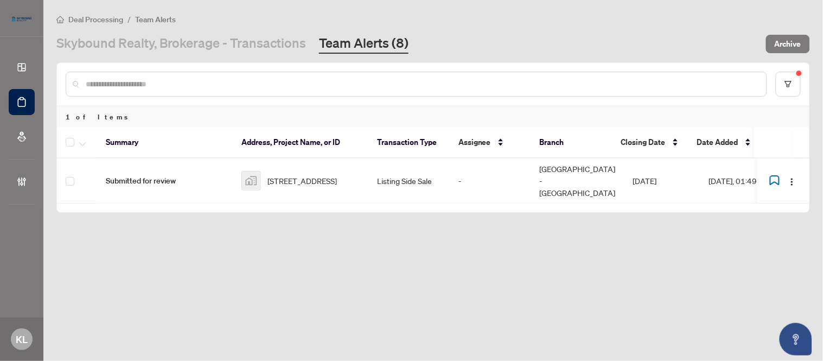
click at [344, 248] on main "Deal Processing / Team Alerts Skybound Realty, Brokerage - Transactions Team Al…" at bounding box center [432, 180] width 779 height 361
click at [344, 41] on link "Team Alerts (8)" at bounding box center [363, 44] width 89 height 20
click at [792, 80] on button "button" at bounding box center [788, 84] width 25 height 25
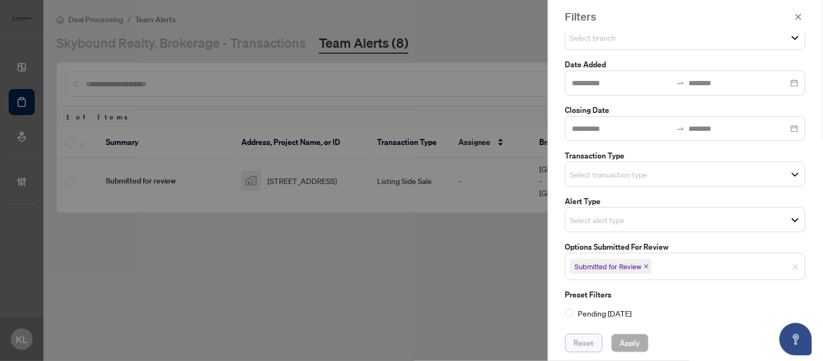
click at [587, 348] on span "Reset" at bounding box center [584, 342] width 20 height 17
